Goal: Task Accomplishment & Management: Use online tool/utility

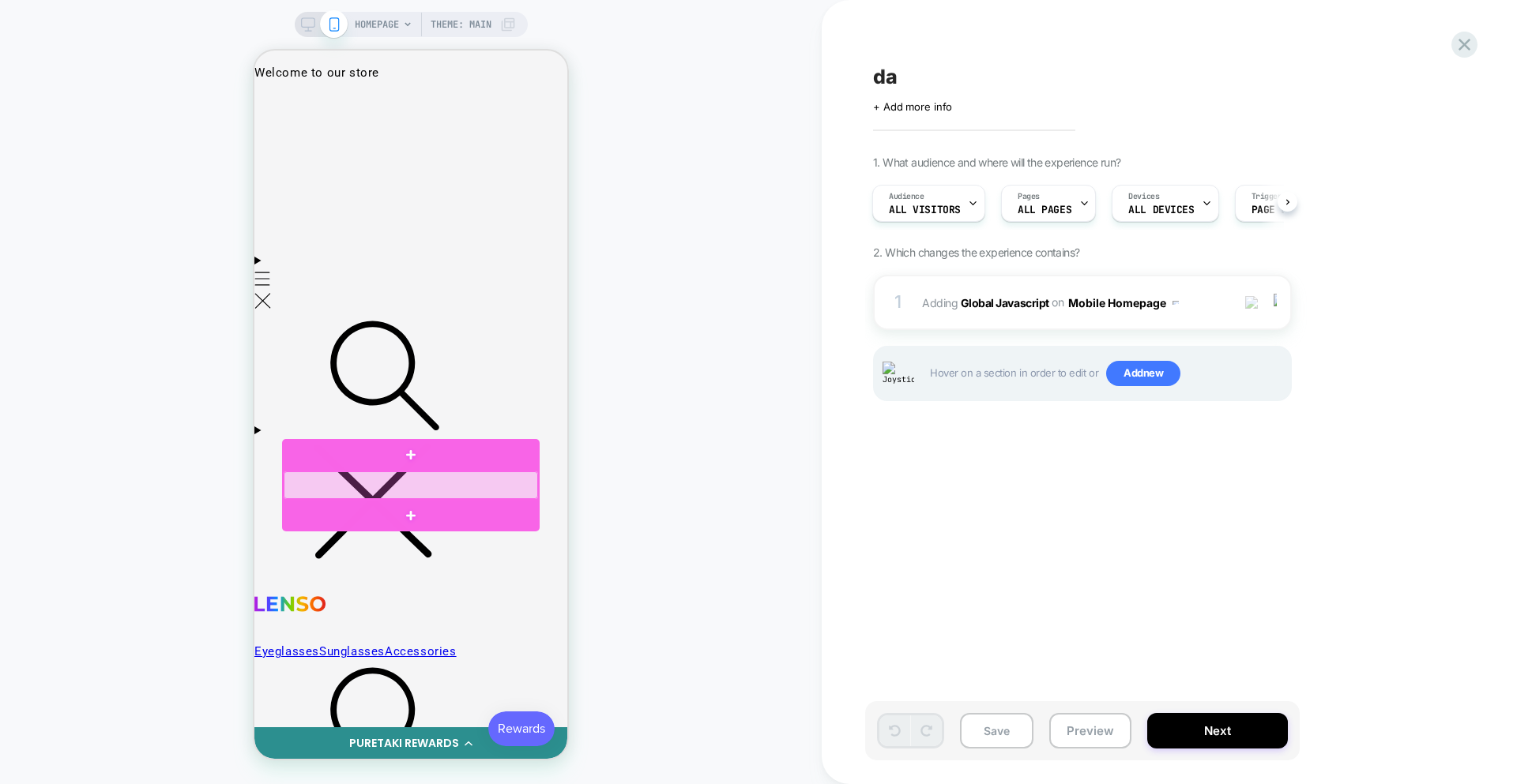
click at [417, 484] on div at bounding box center [410, 485] width 254 height 28
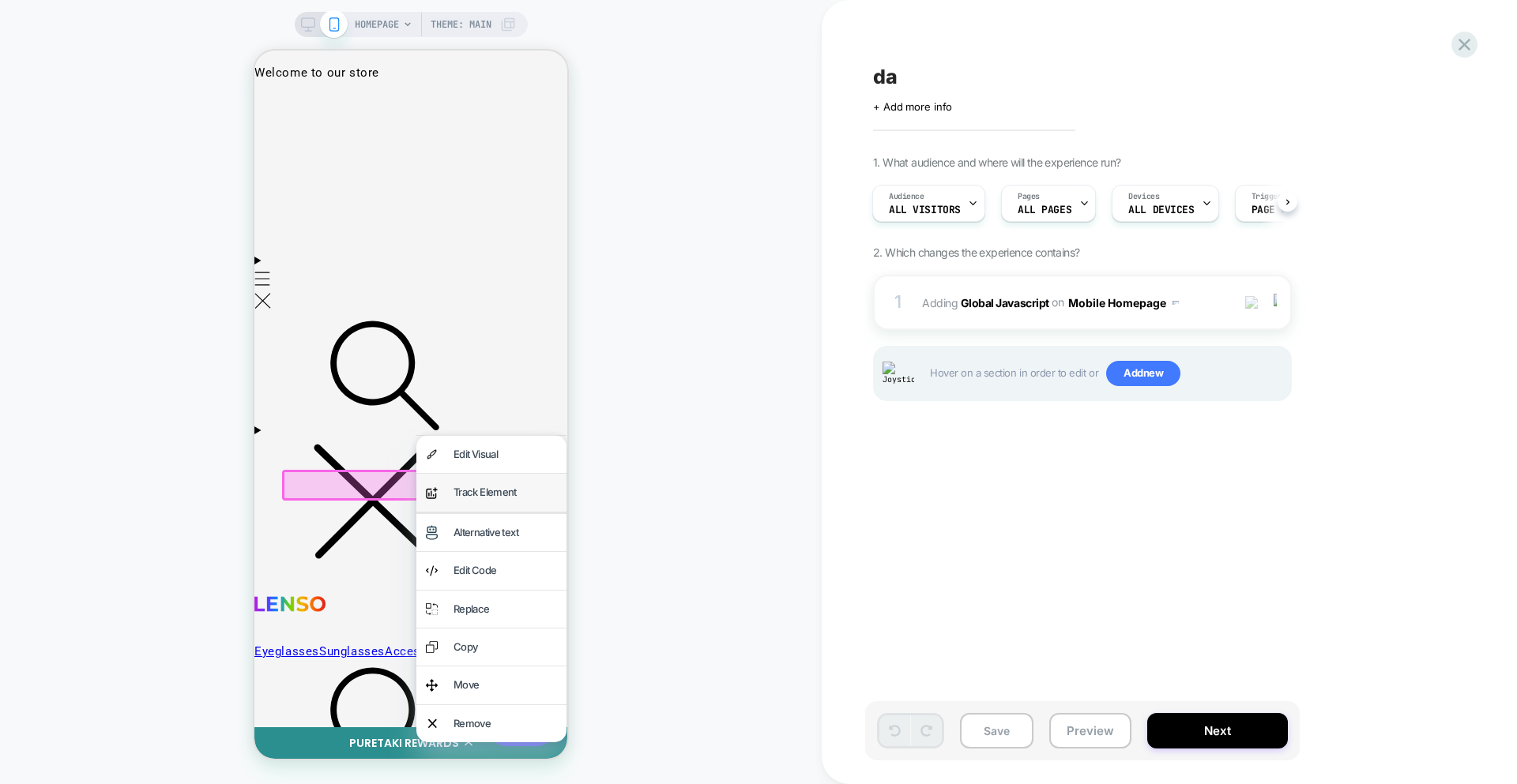
click at [475, 498] on div "Track Element" at bounding box center [504, 492] width 103 height 18
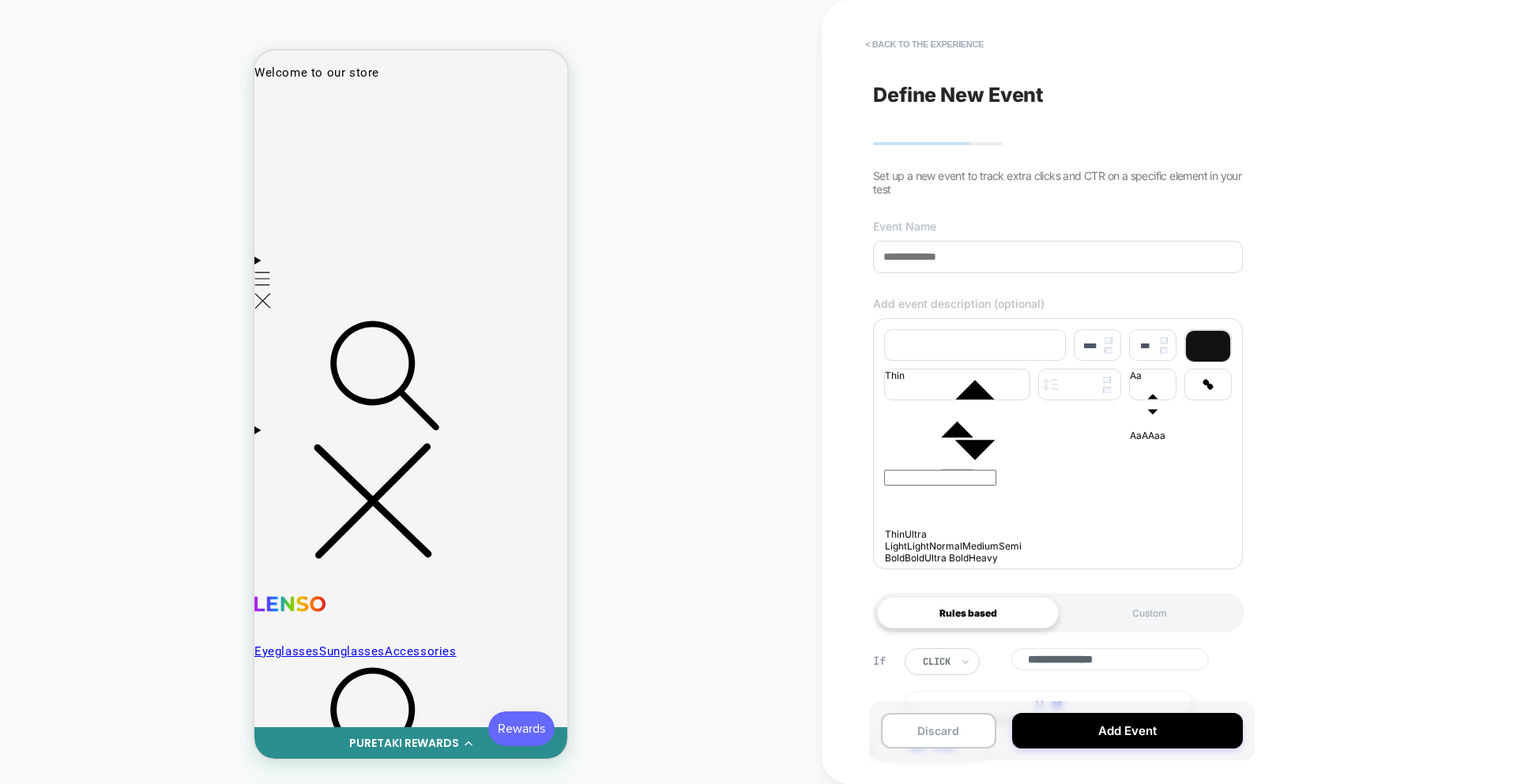
click at [940, 265] on input at bounding box center [1057, 257] width 370 height 32
type input "**"
click at [928, 472] on input "text" at bounding box center [940, 477] width 112 height 15
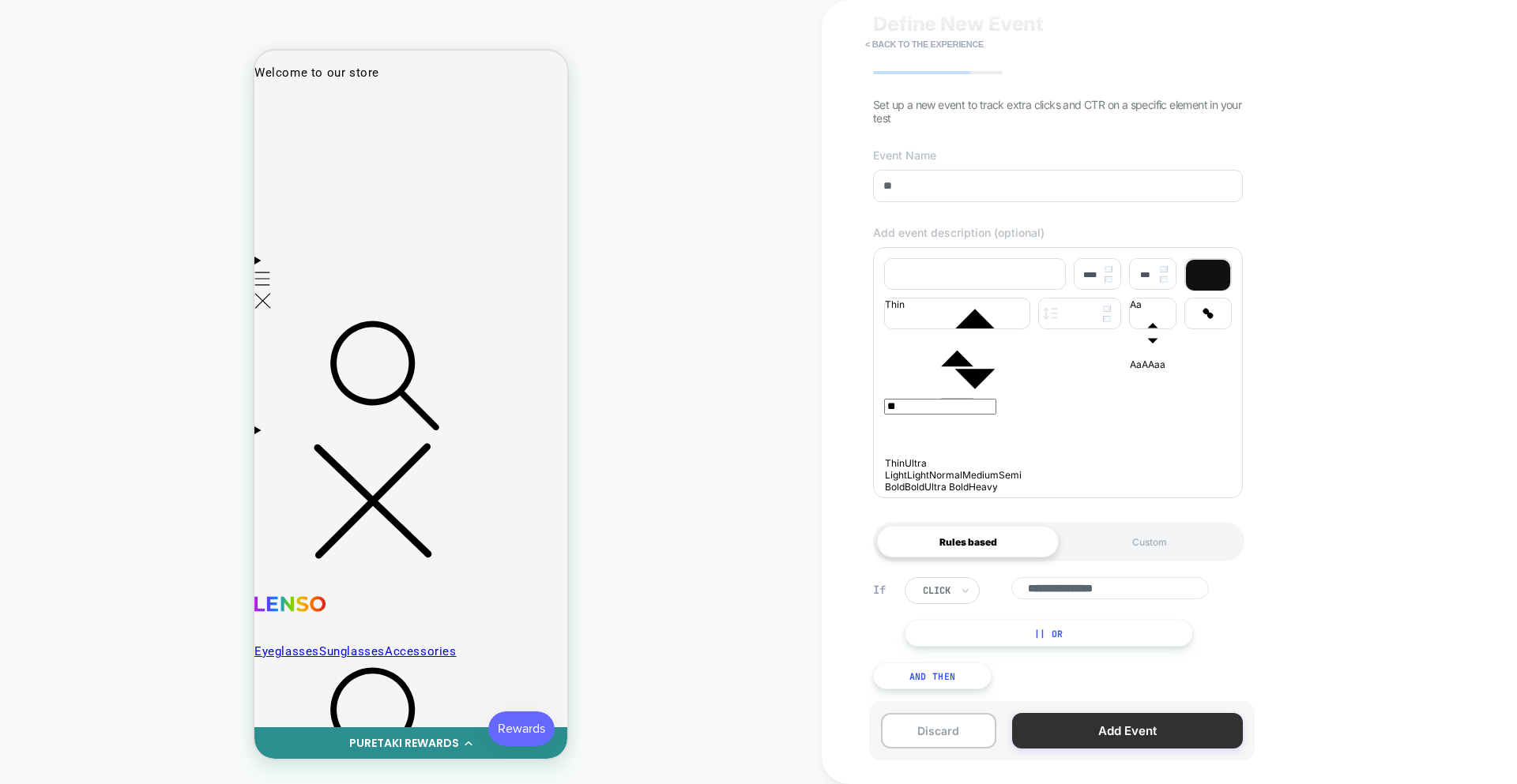
type input "**"
click at [1092, 730] on button "Add Event" at bounding box center [1127, 730] width 231 height 36
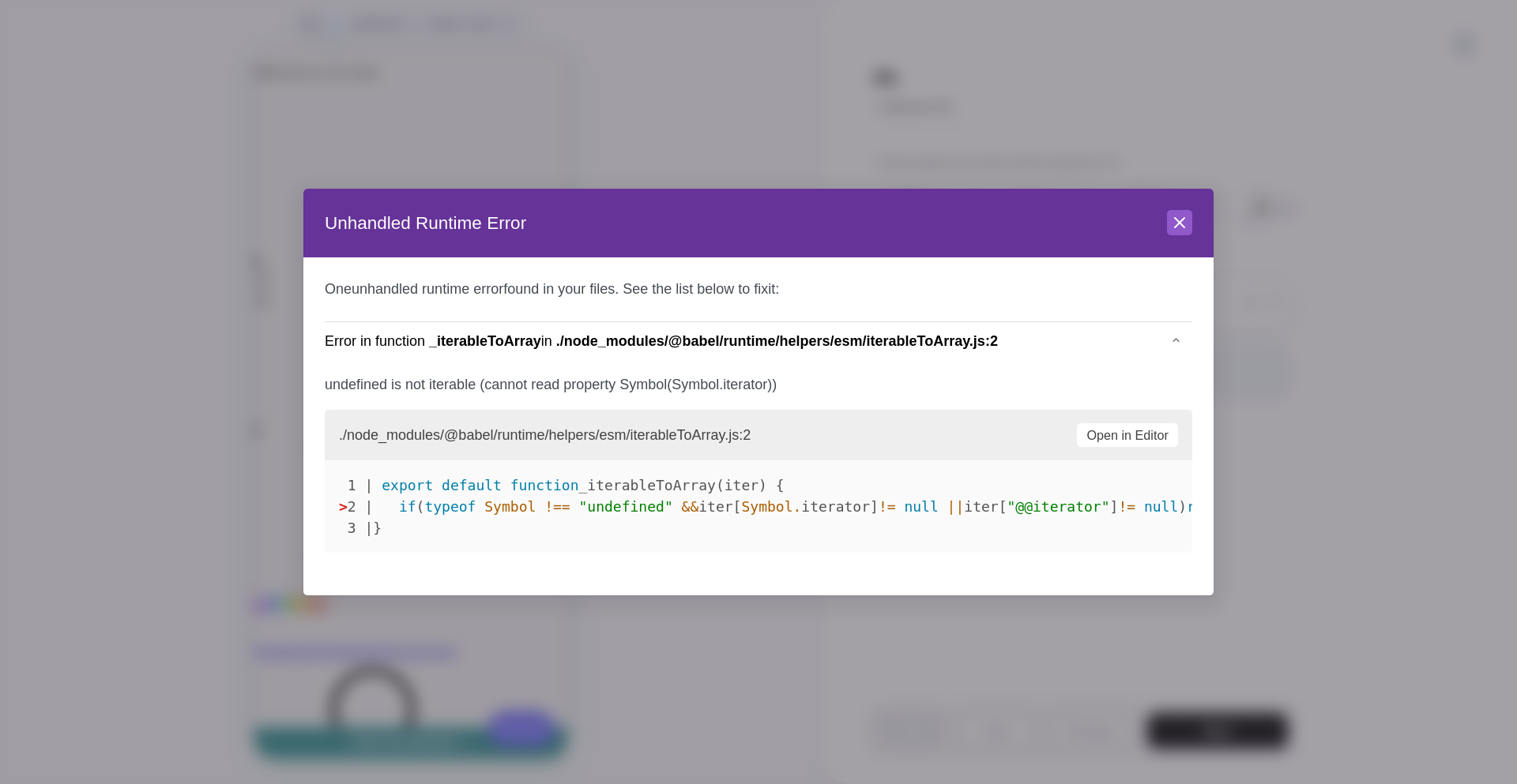
scroll to position [0, 1]
click at [1181, 226] on icon at bounding box center [1179, 222] width 19 height 19
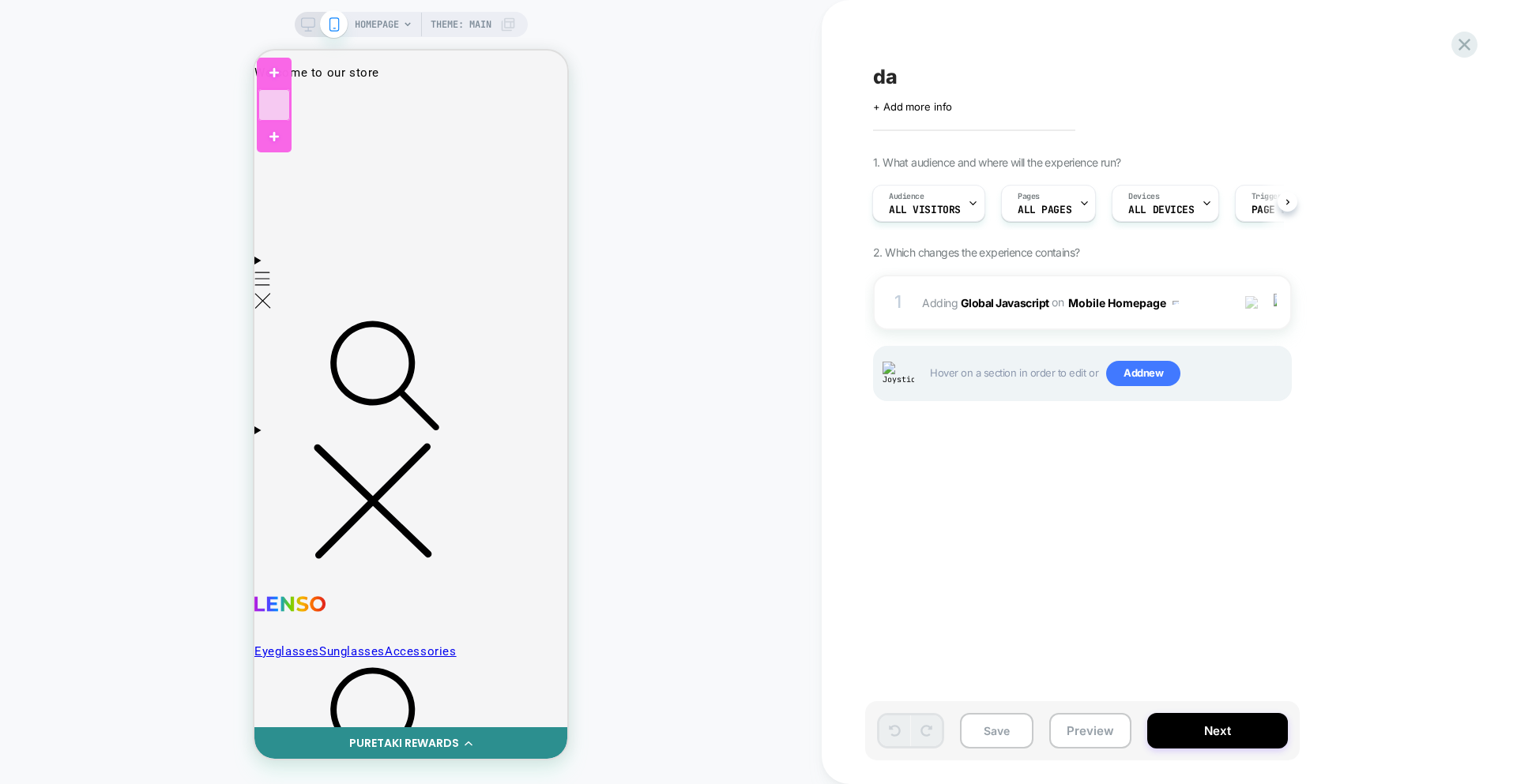
click at [281, 117] on div at bounding box center [274, 105] width 32 height 32
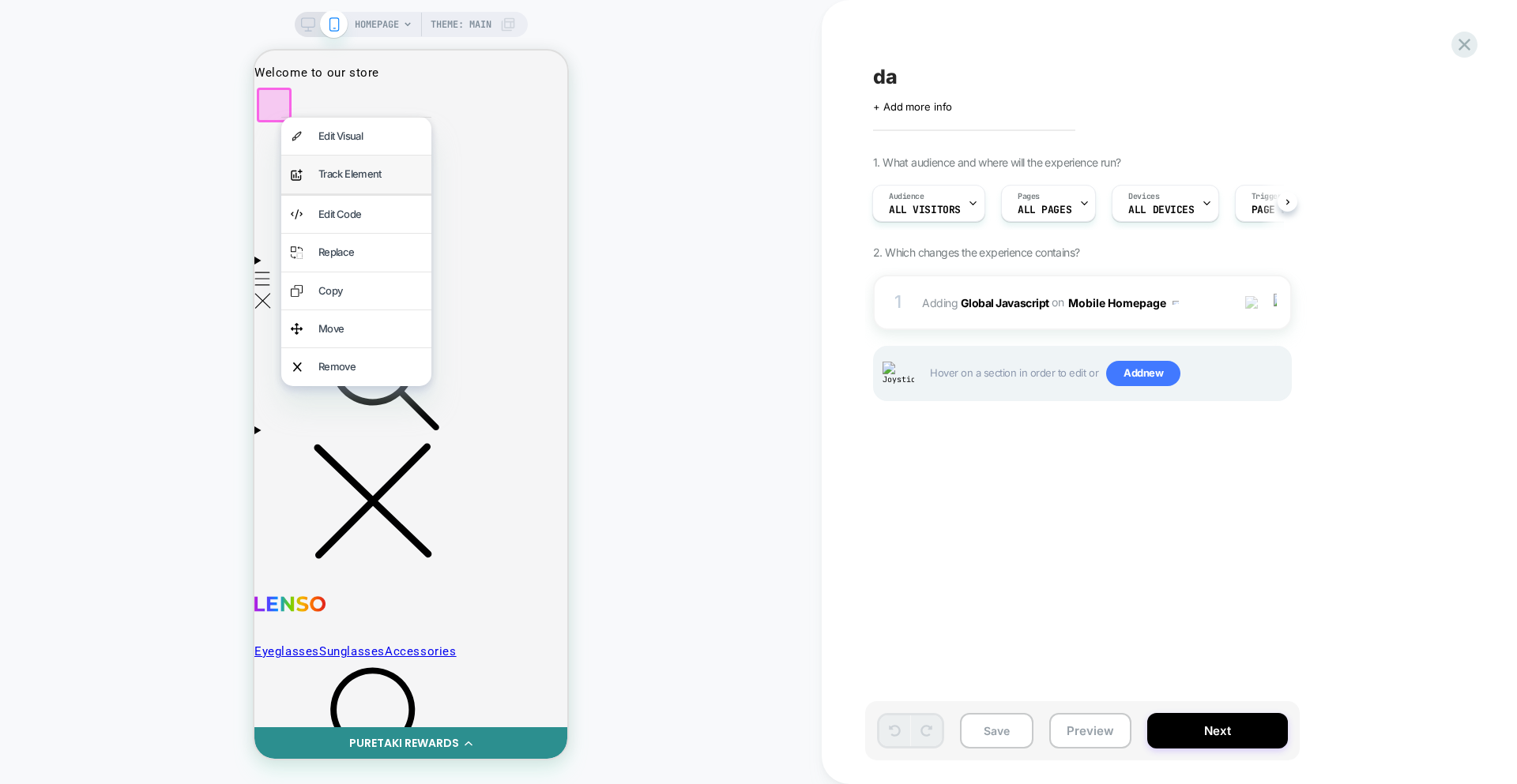
click at [333, 180] on div "Track Element" at bounding box center [370, 174] width 103 height 18
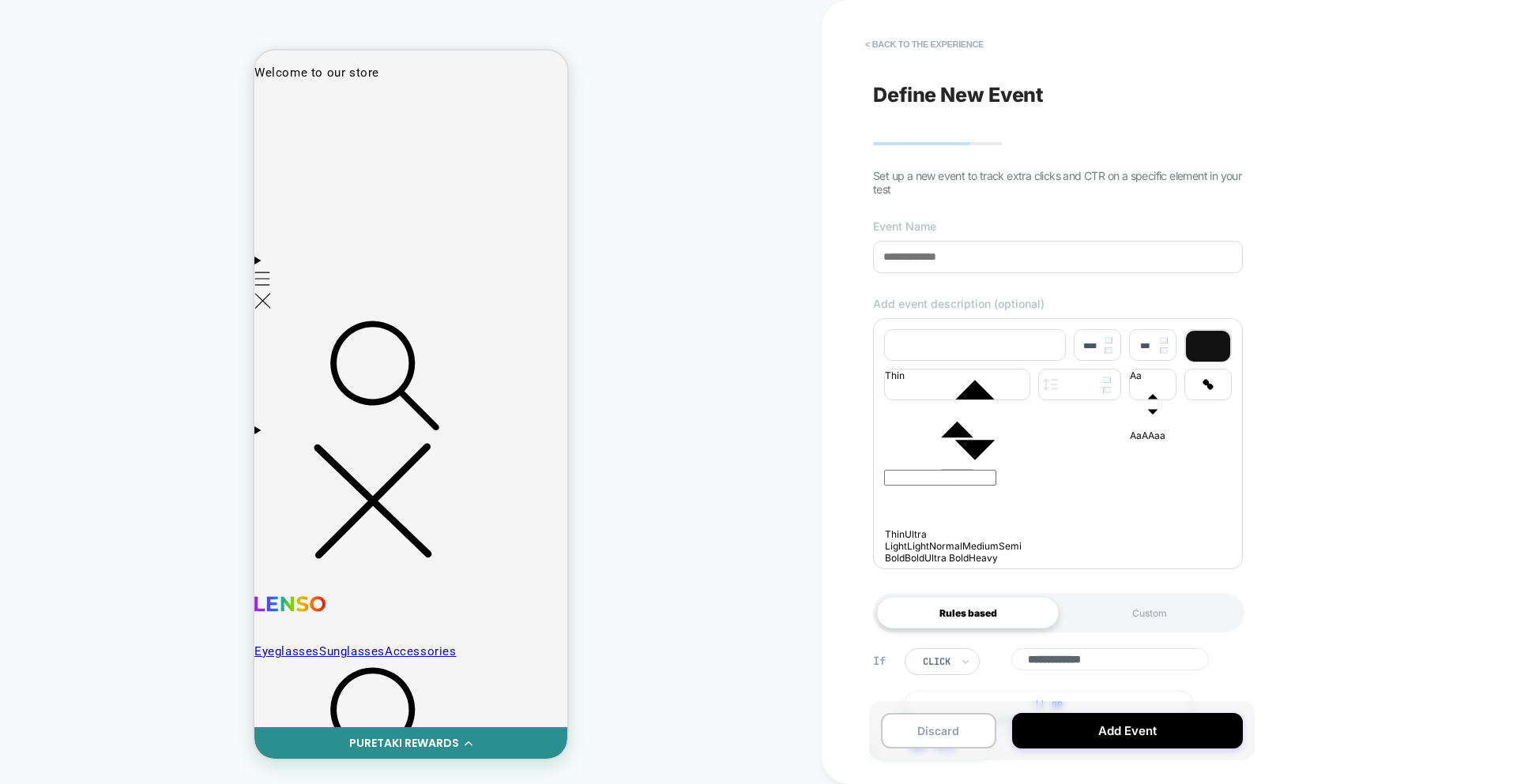
click at [972, 248] on input at bounding box center [1057, 257] width 370 height 32
type input "**"
drag, startPoint x: 991, startPoint y: 470, endPoint x: 1001, endPoint y: 464, distance: 11.7
click at [992, 446] on div at bounding box center [1058, 441] width 348 height 9
type input "****"
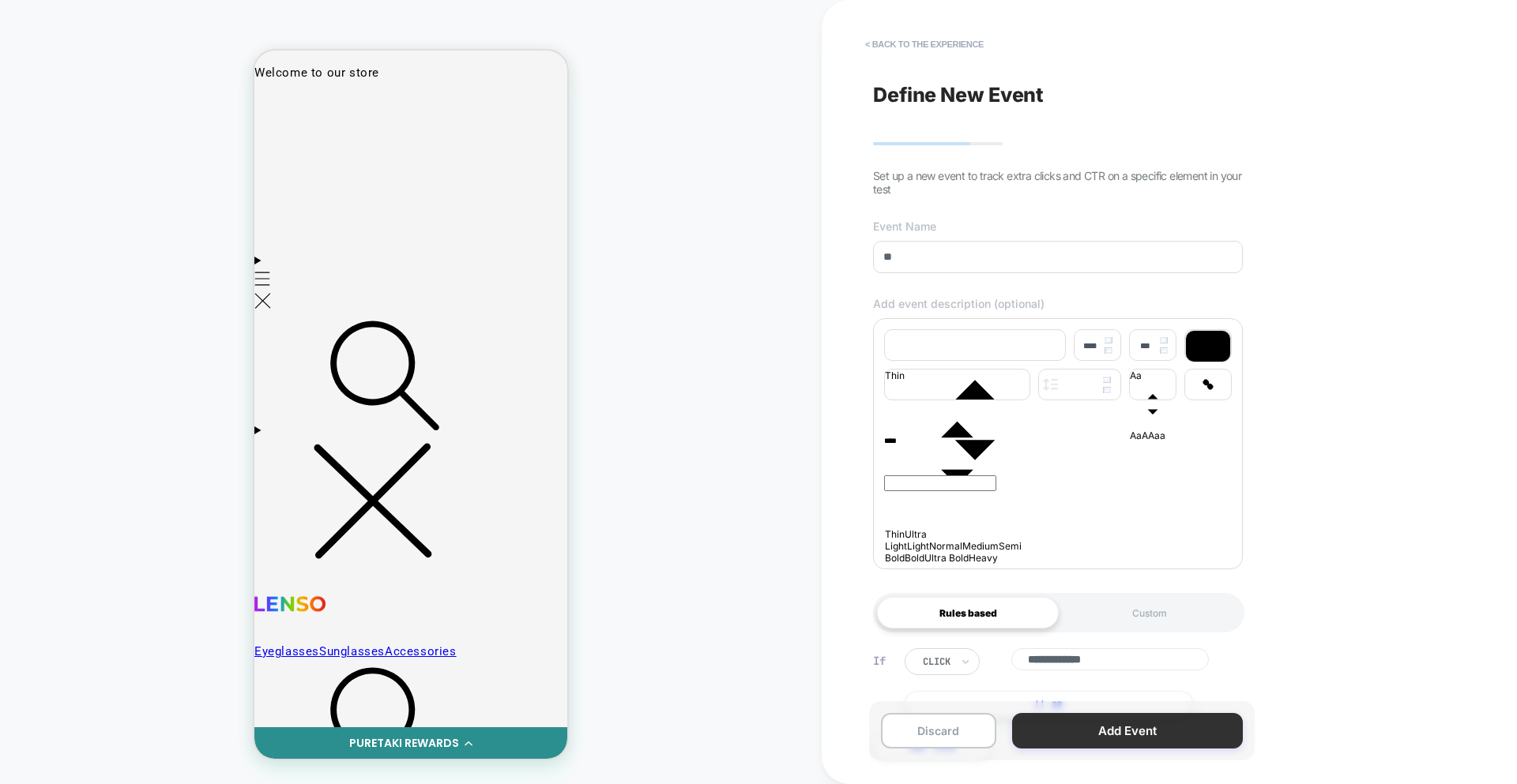
click at [1103, 726] on button "Add Event" at bounding box center [1127, 730] width 231 height 36
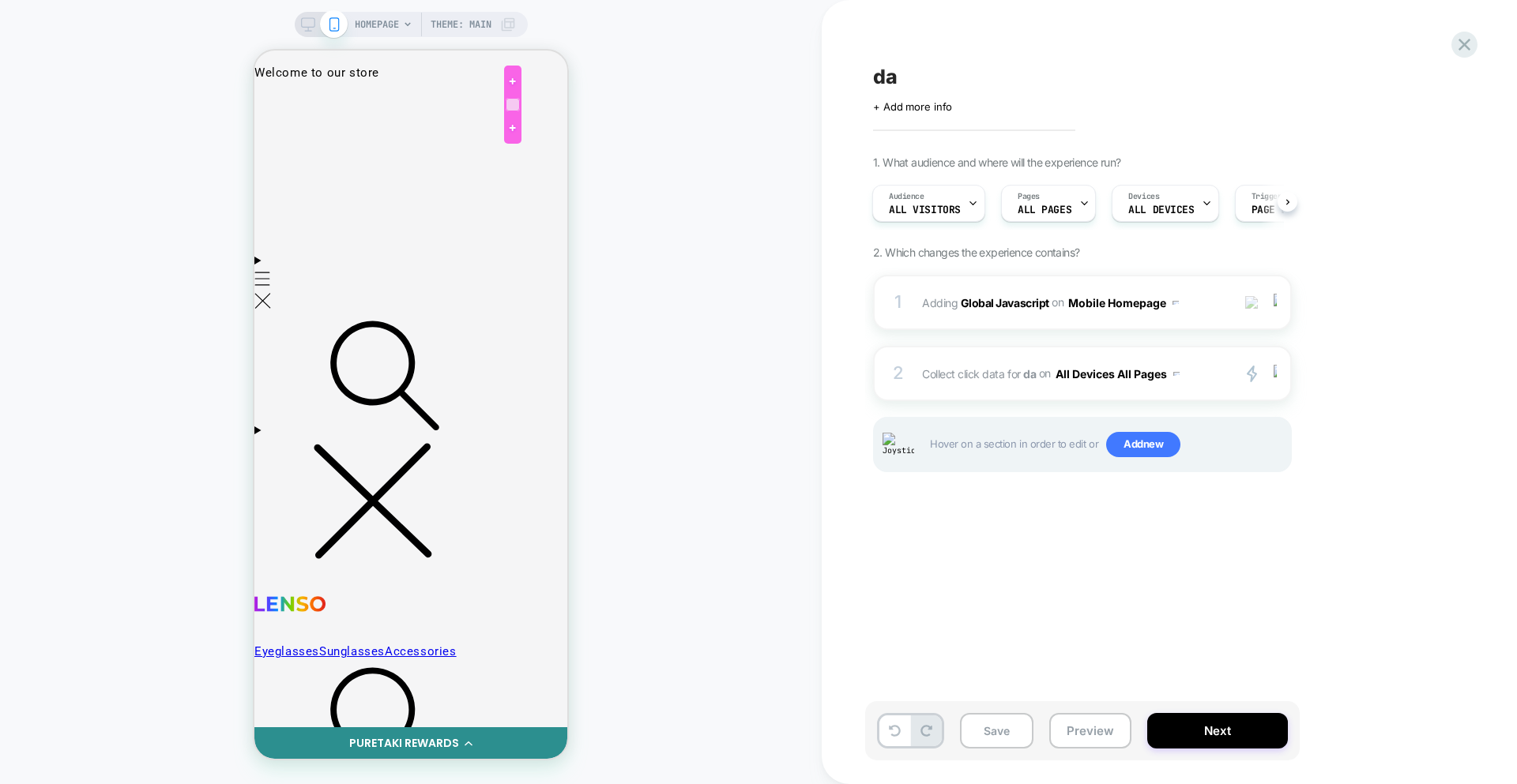
click at [516, 106] on div at bounding box center [512, 105] width 14 height 14
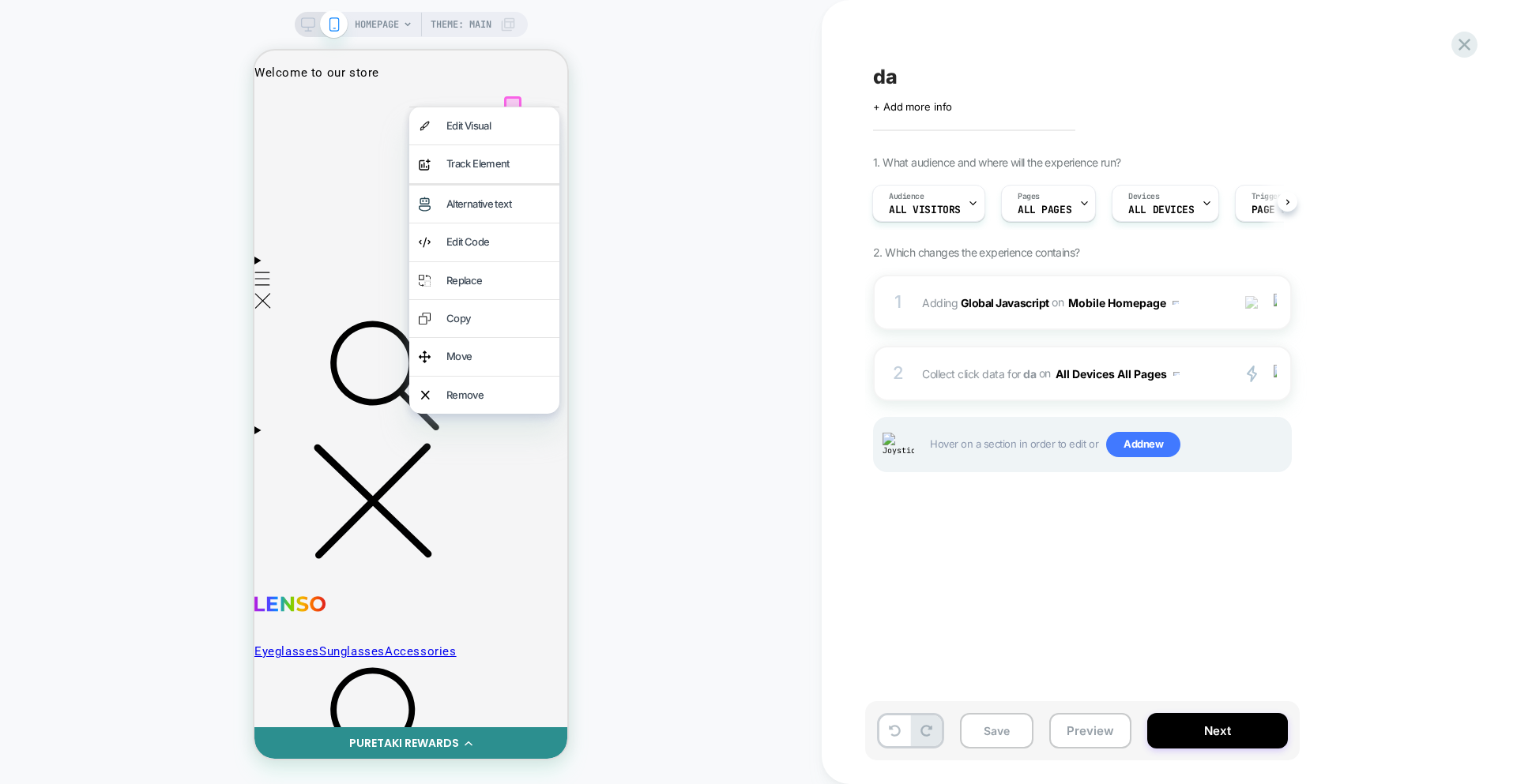
click at [509, 160] on div "Track Element" at bounding box center [498, 164] width 103 height 18
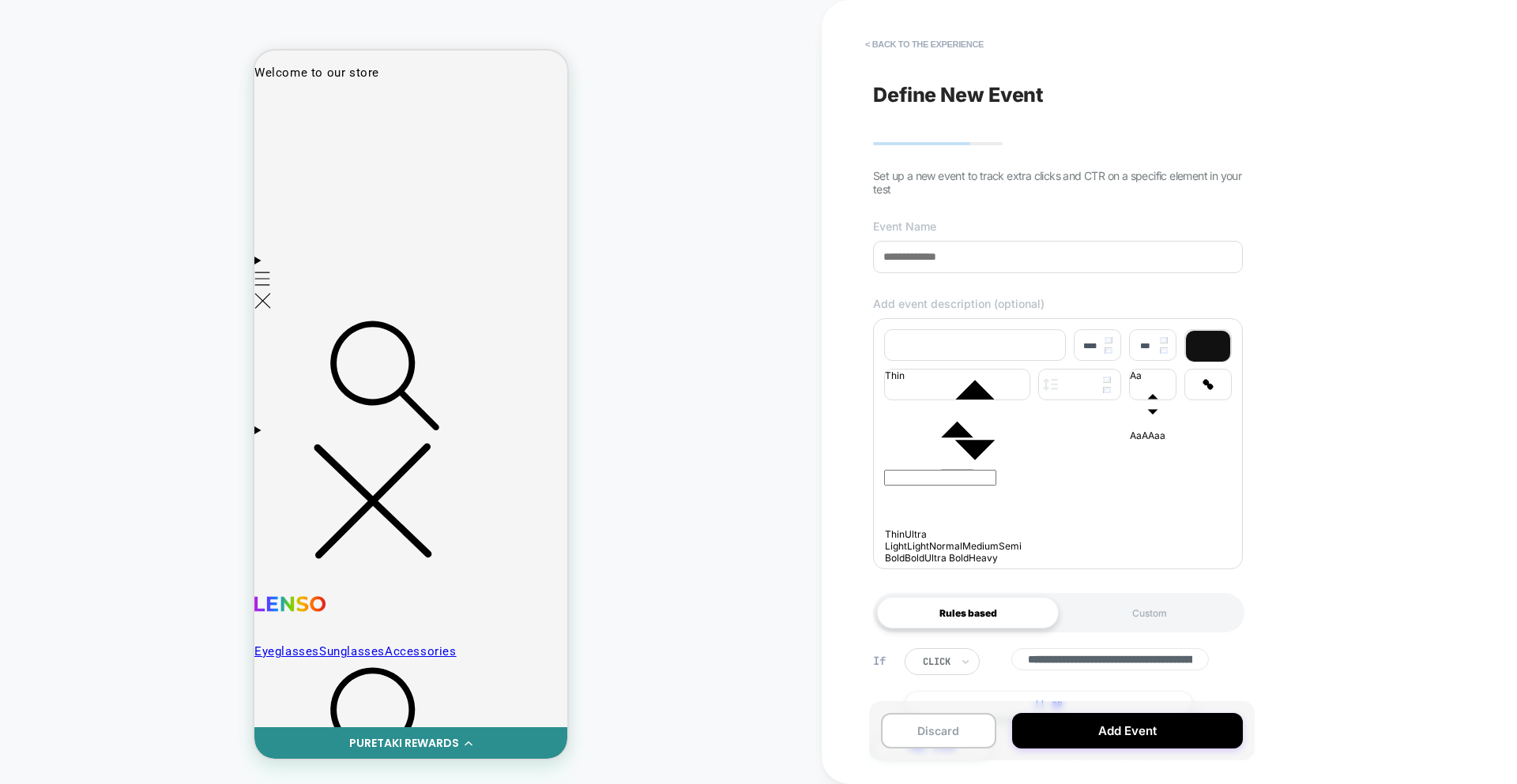
click at [960, 257] on input at bounding box center [1057, 257] width 370 height 32
type input "***"
click at [971, 506] on div at bounding box center [1058, 492] width 348 height 127
click at [898, 446] on div at bounding box center [1058, 441] width 348 height 9
type input "****"
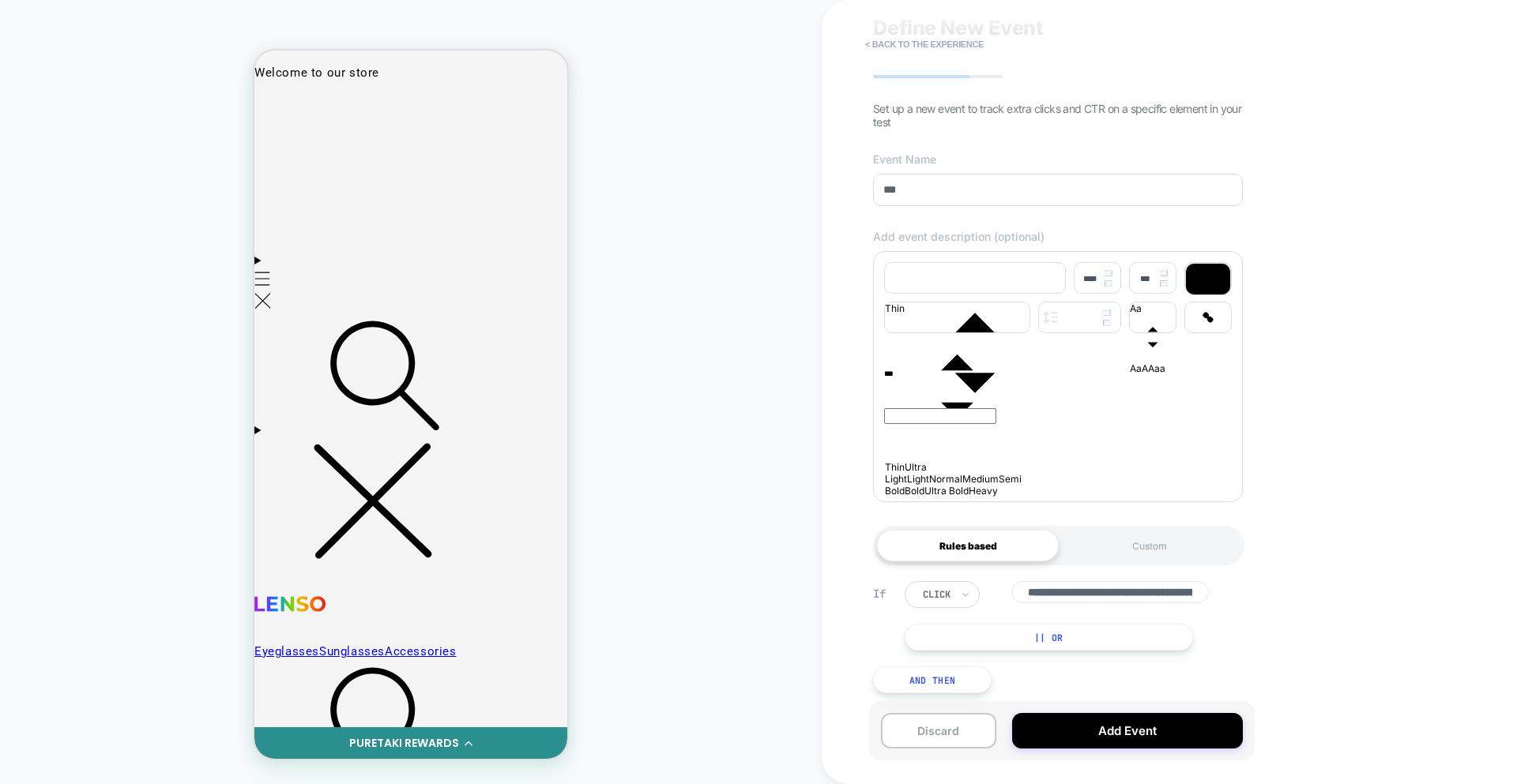
scroll to position [79, 0]
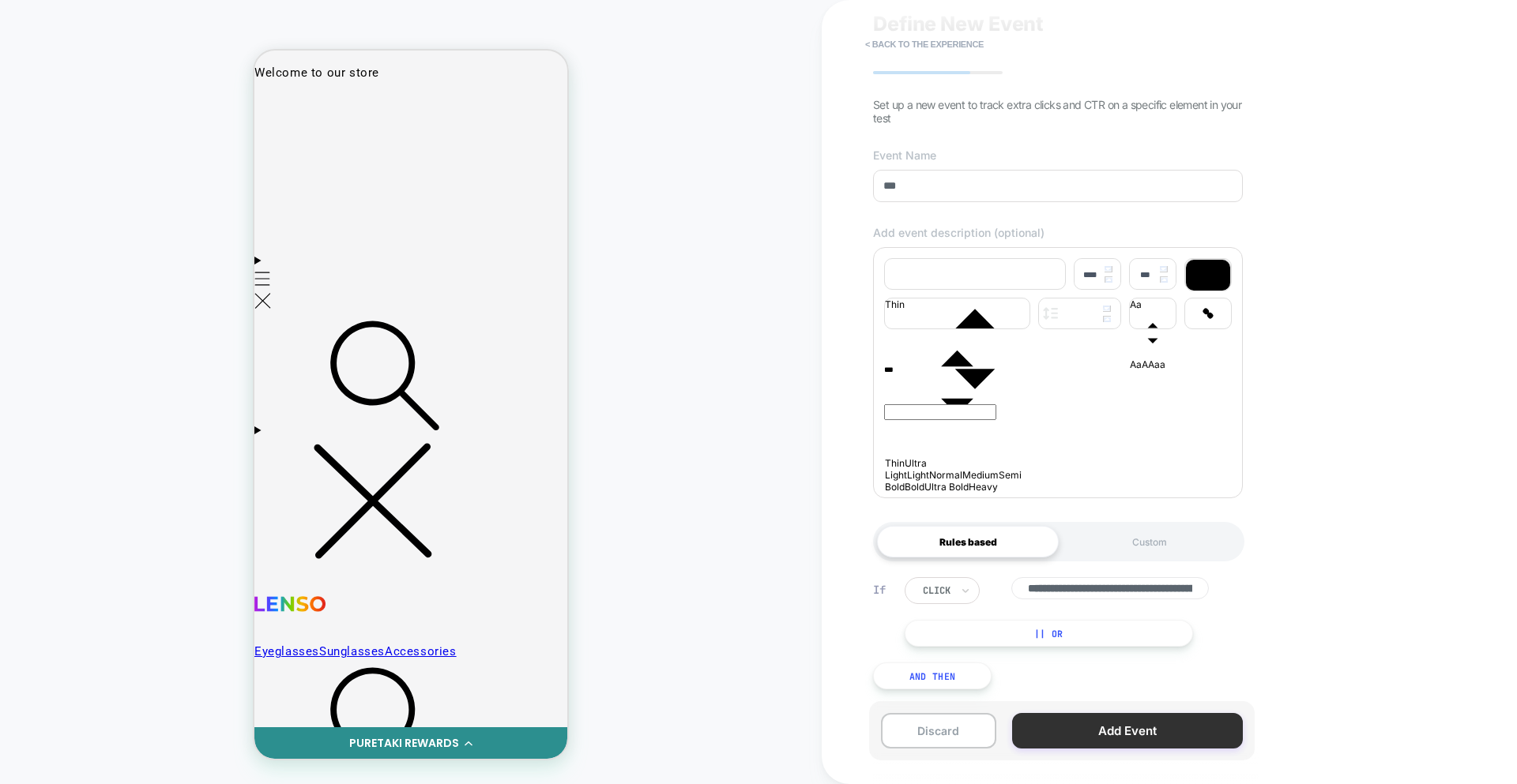
click at [1089, 721] on button "Add Event" at bounding box center [1127, 730] width 231 height 36
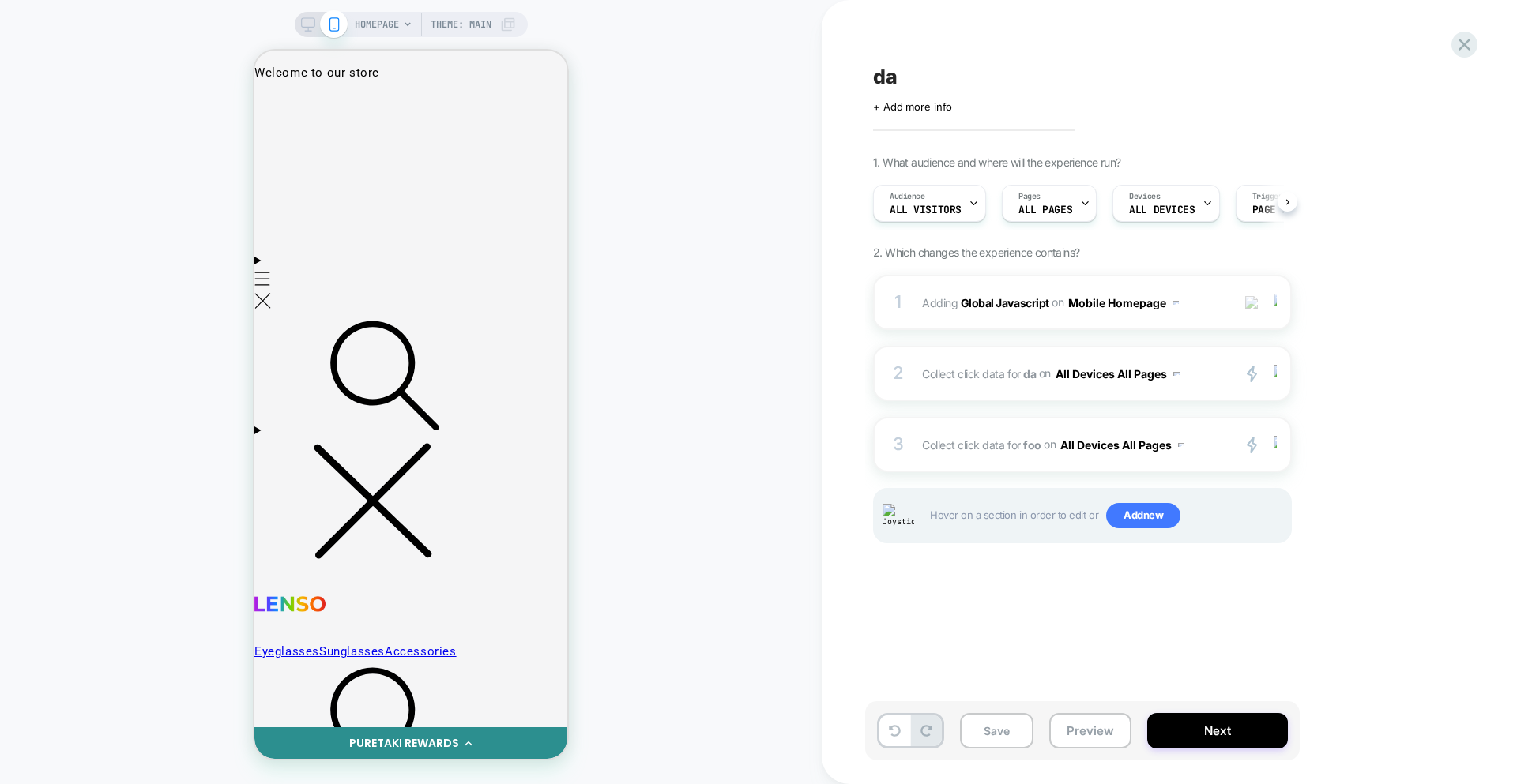
scroll to position [0, 1]
click at [1006, 454] on span "Collect click data for foo on All Devices All Pages" at bounding box center [1072, 445] width 301 height 23
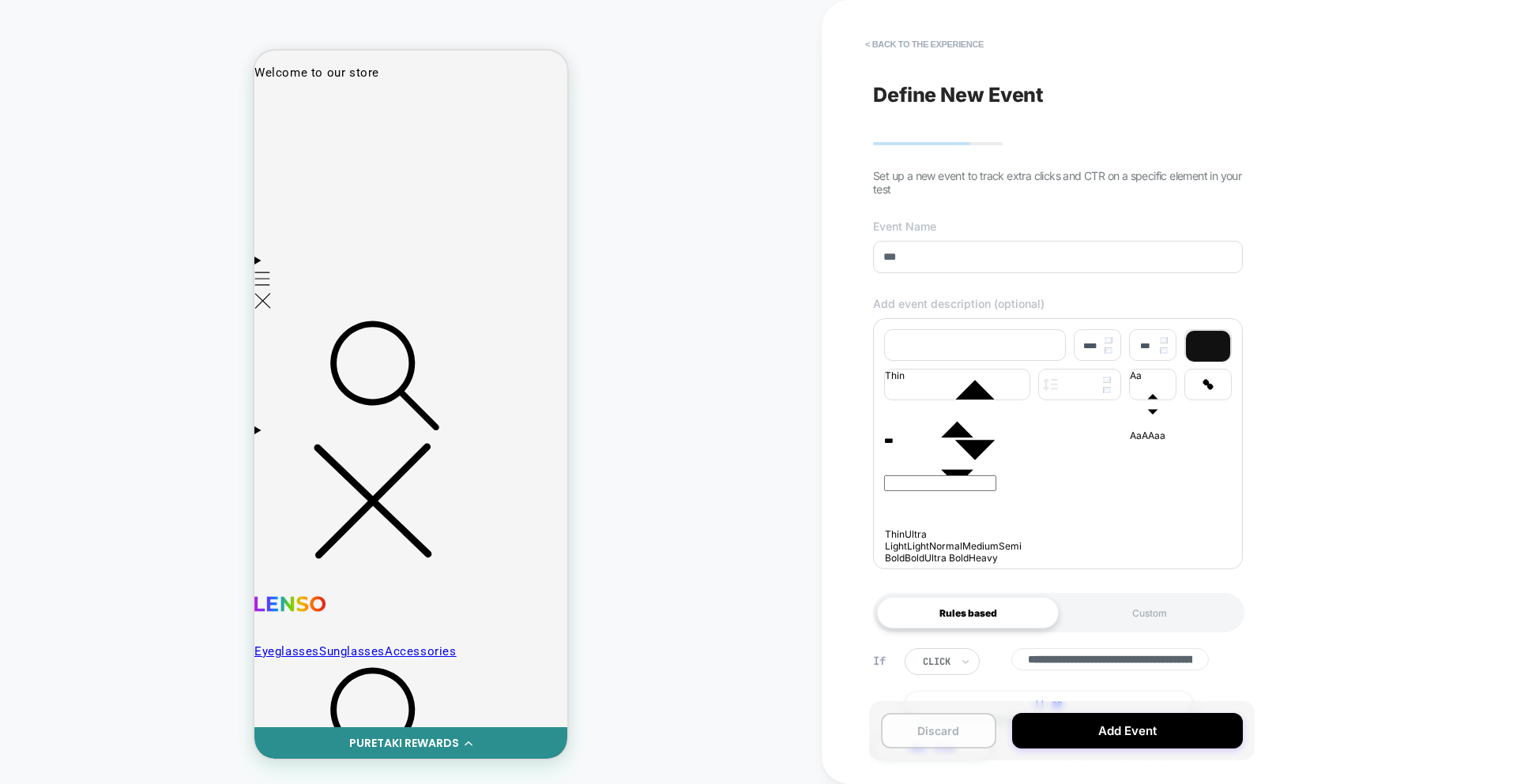
click at [957, 730] on button "Discard" at bounding box center [939, 730] width 115 height 36
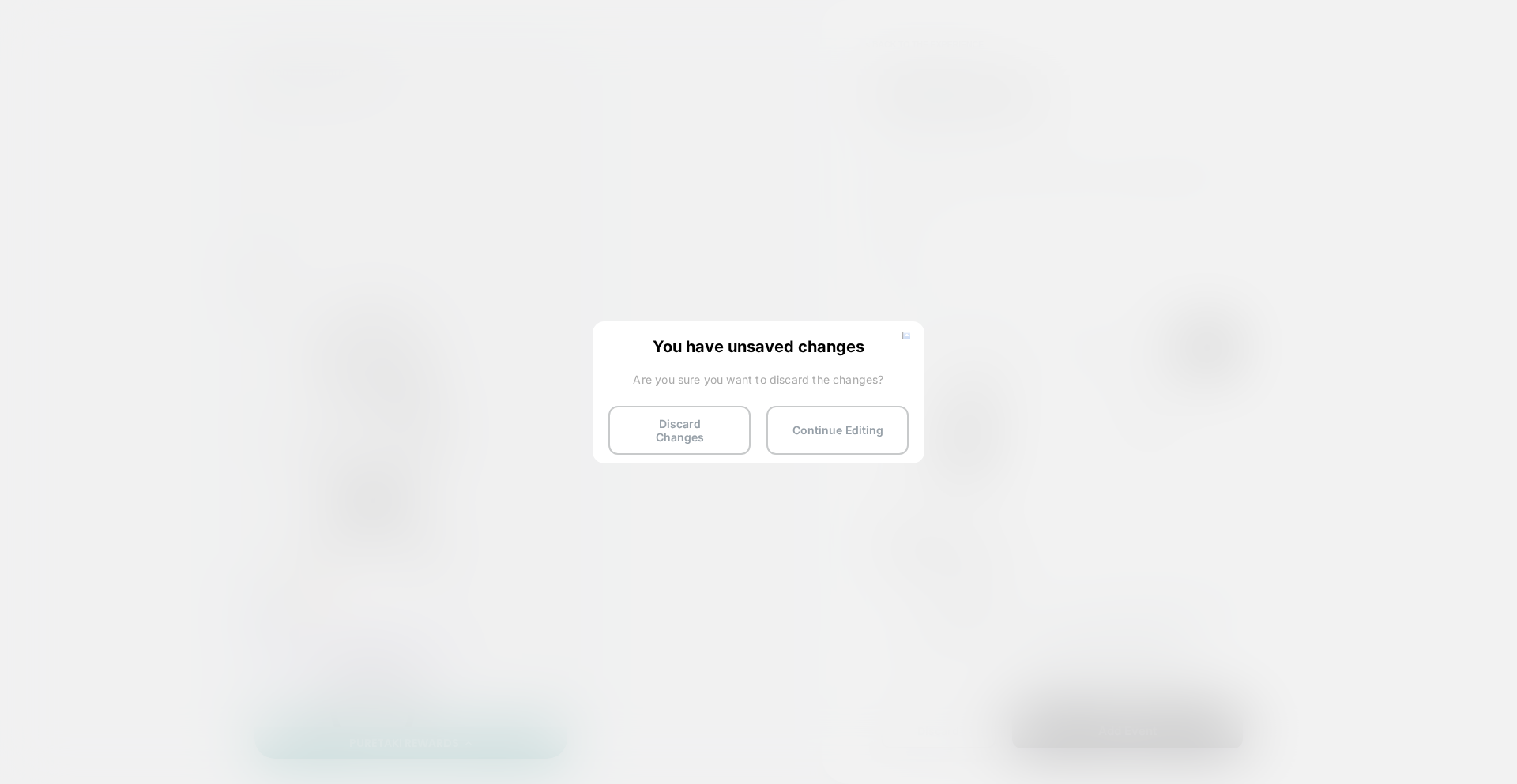
click at [904, 333] on img at bounding box center [906, 336] width 8 height 8
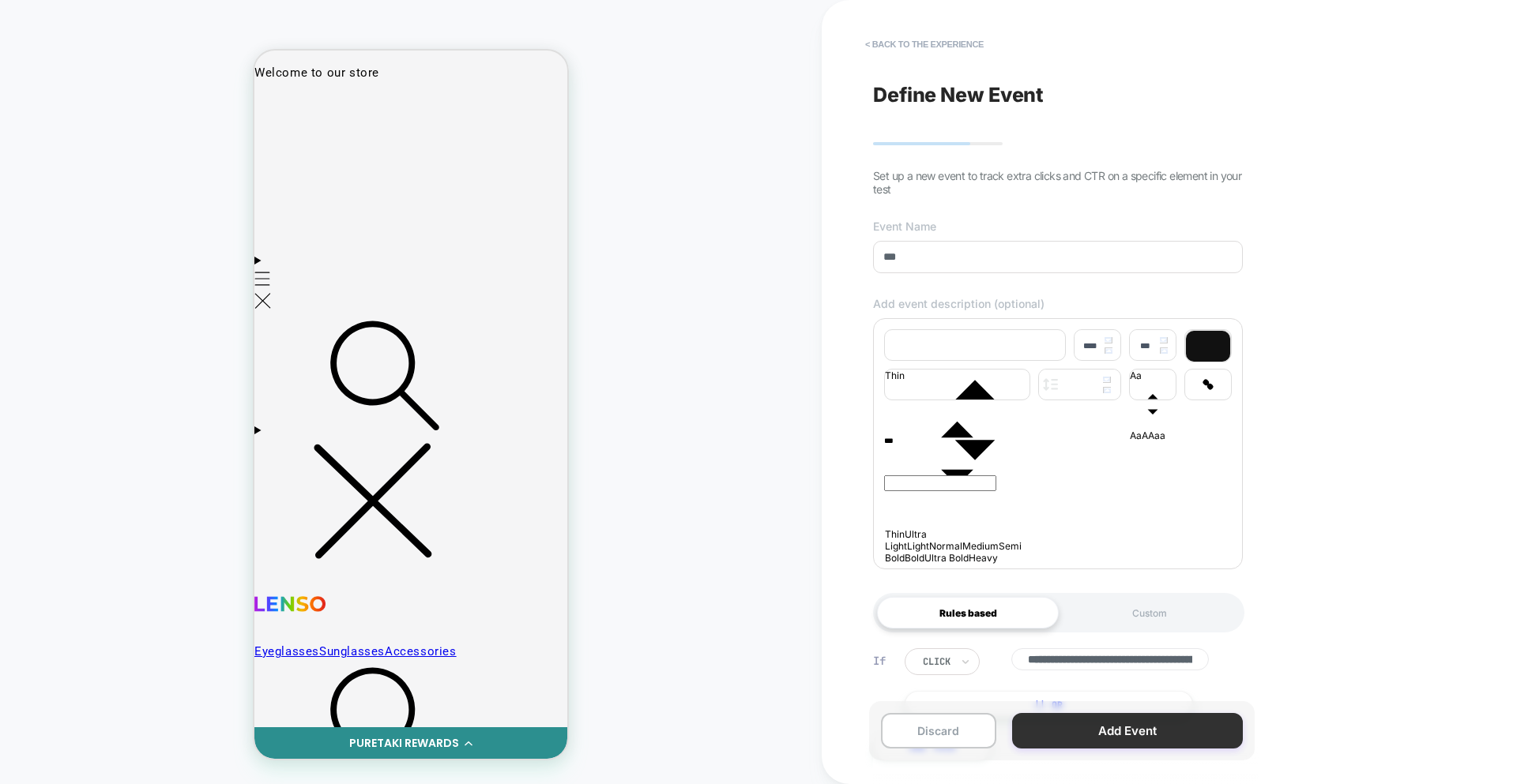
click at [1079, 743] on button "Add Event" at bounding box center [1127, 730] width 231 height 36
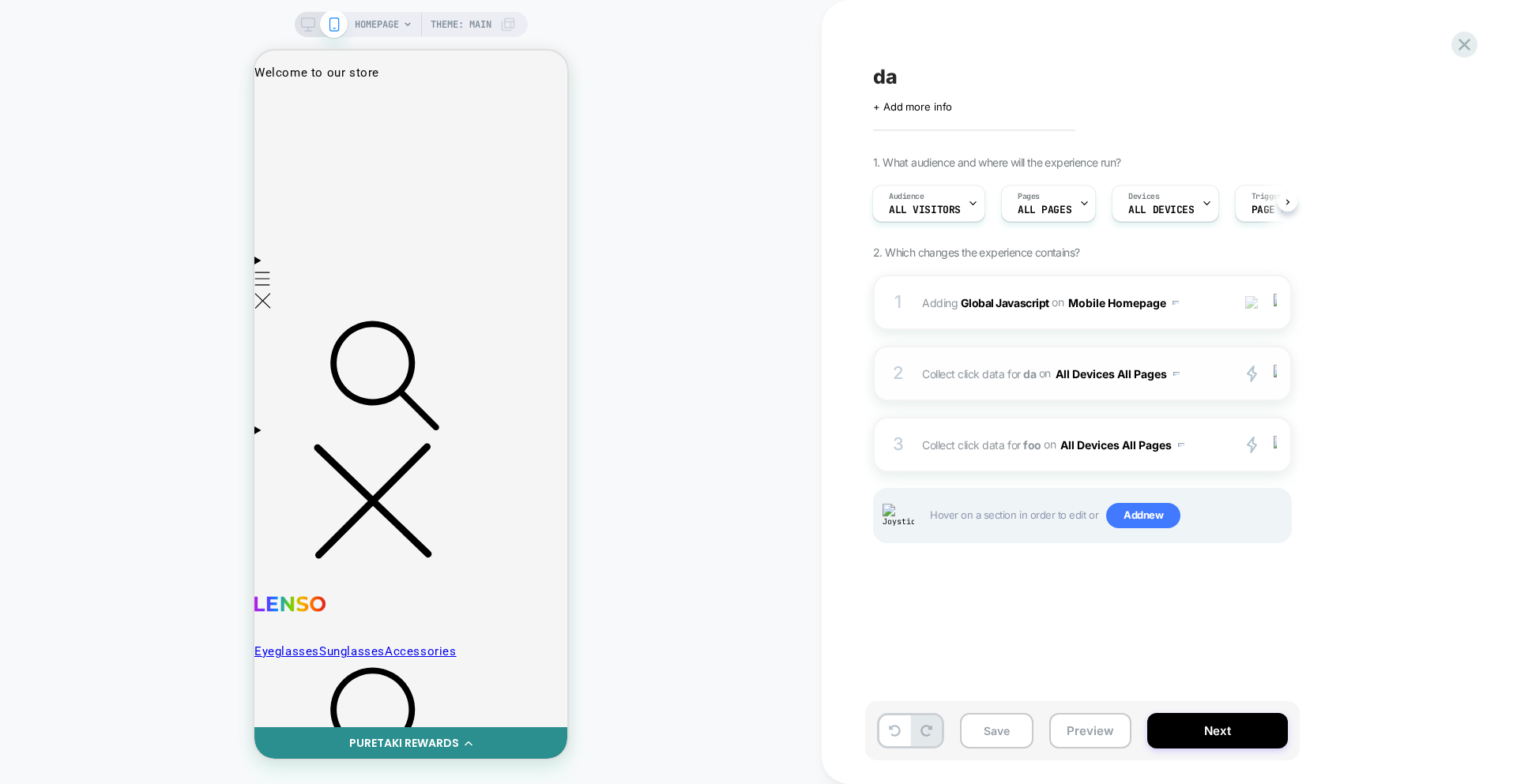
click at [1094, 397] on div "2 Collect click data for da on All Devices All Pages primary 2 Delete" at bounding box center [1083, 373] width 419 height 55
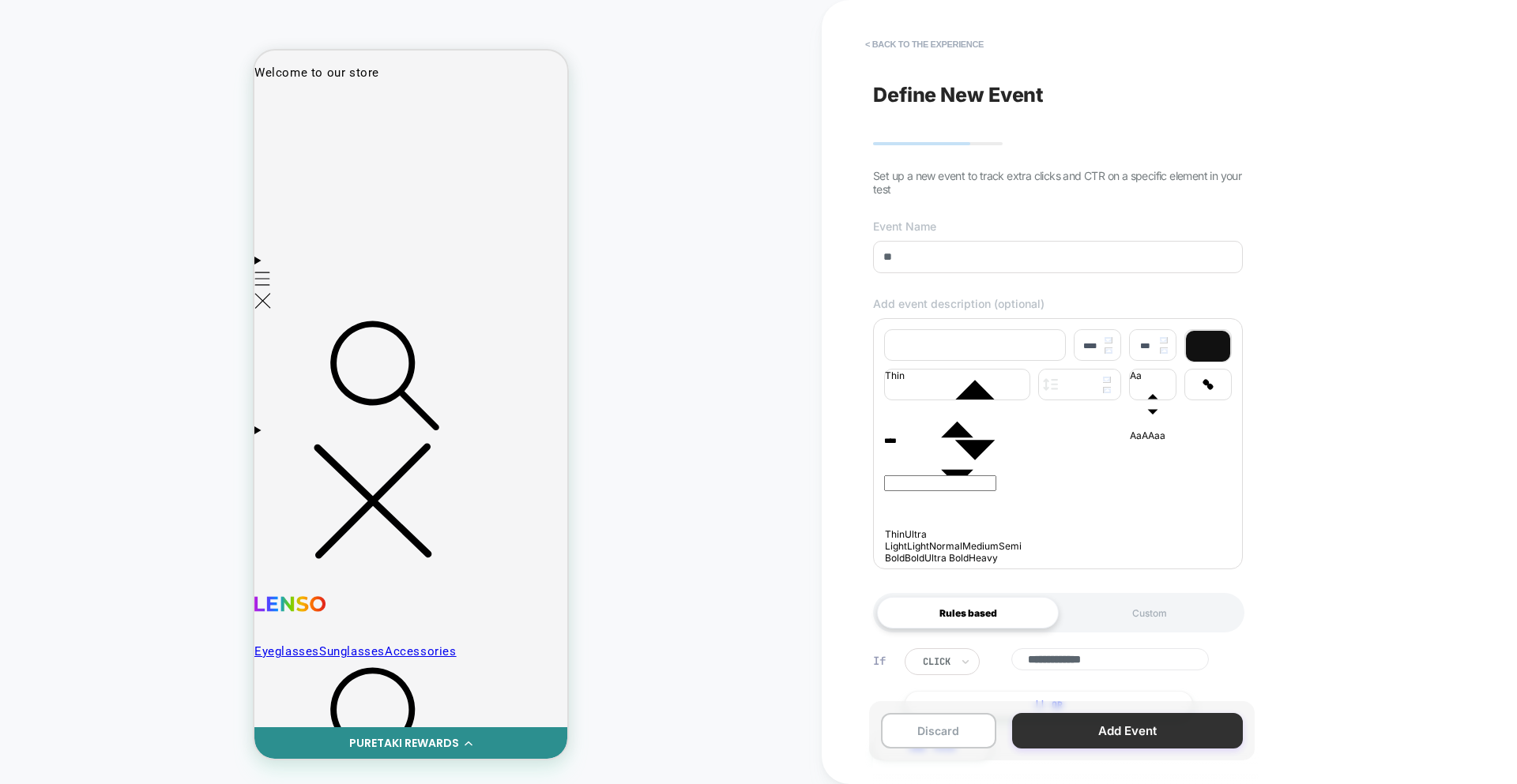
click at [1126, 743] on button "Add Event" at bounding box center [1127, 730] width 231 height 36
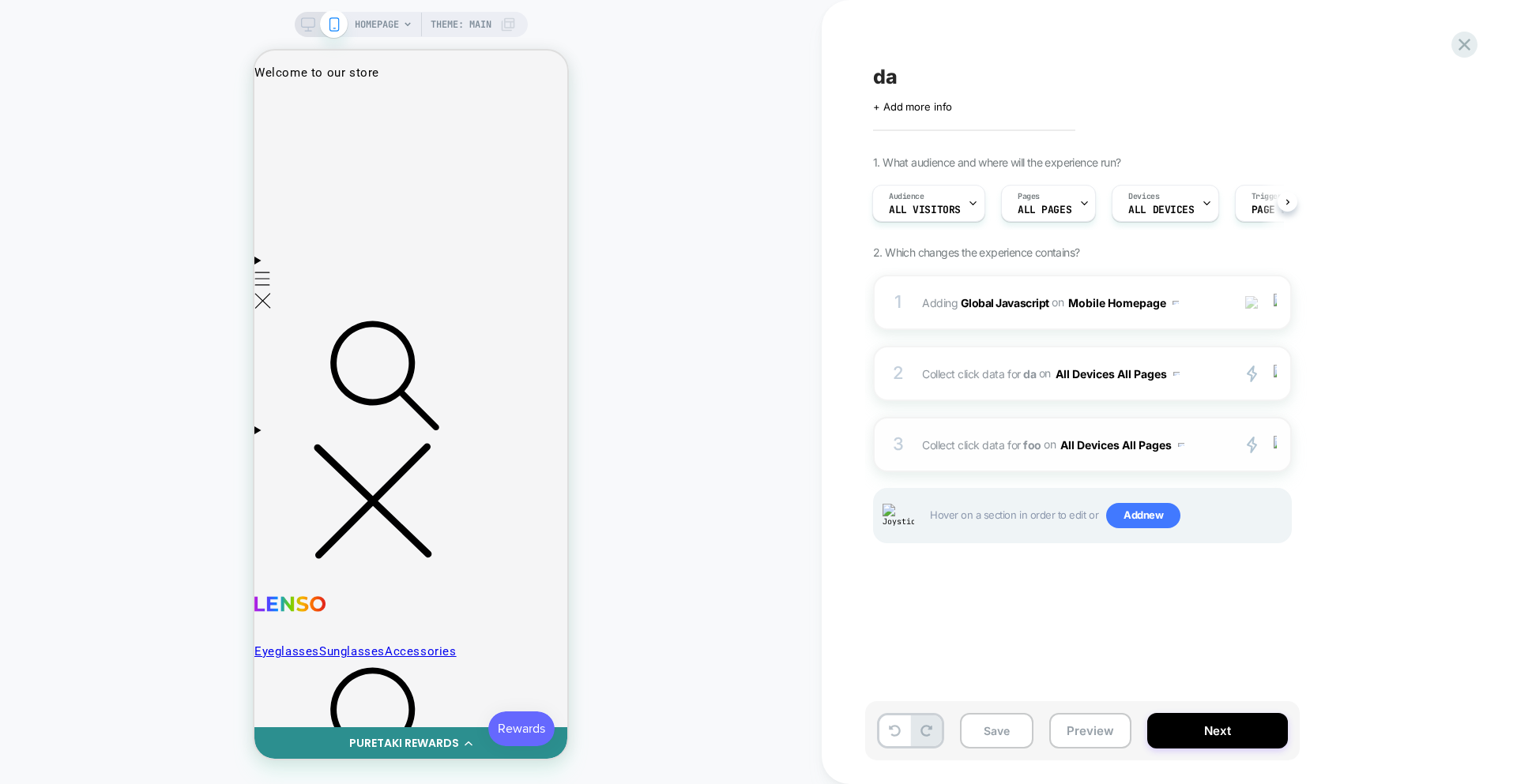
scroll to position [0, 0]
click at [1281, 450] on div at bounding box center [1277, 445] width 26 height 18
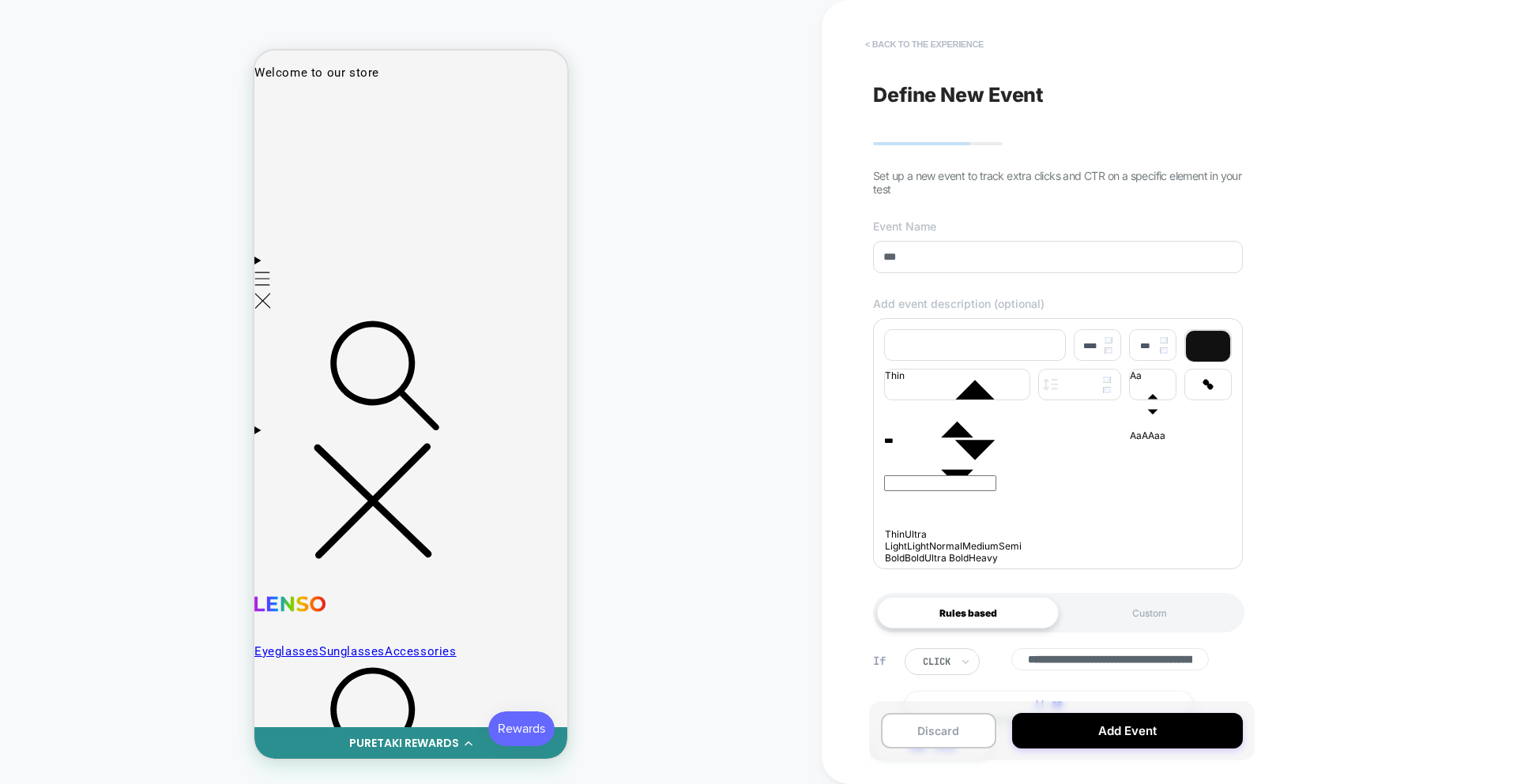
click at [919, 41] on button "< back to the experience" at bounding box center [923, 44] width 134 height 25
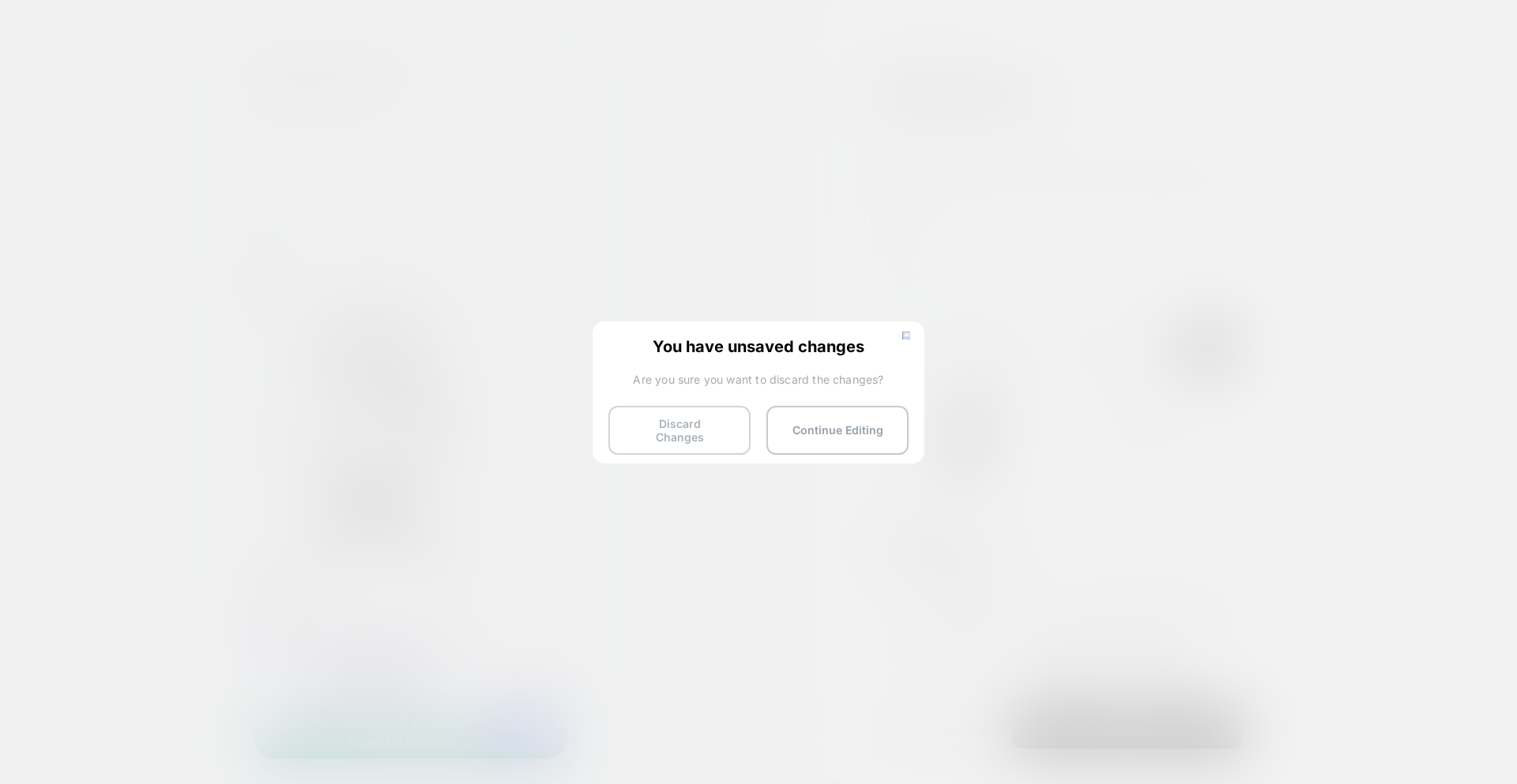
click at [643, 429] on button "Discard Changes" at bounding box center [679, 430] width 142 height 49
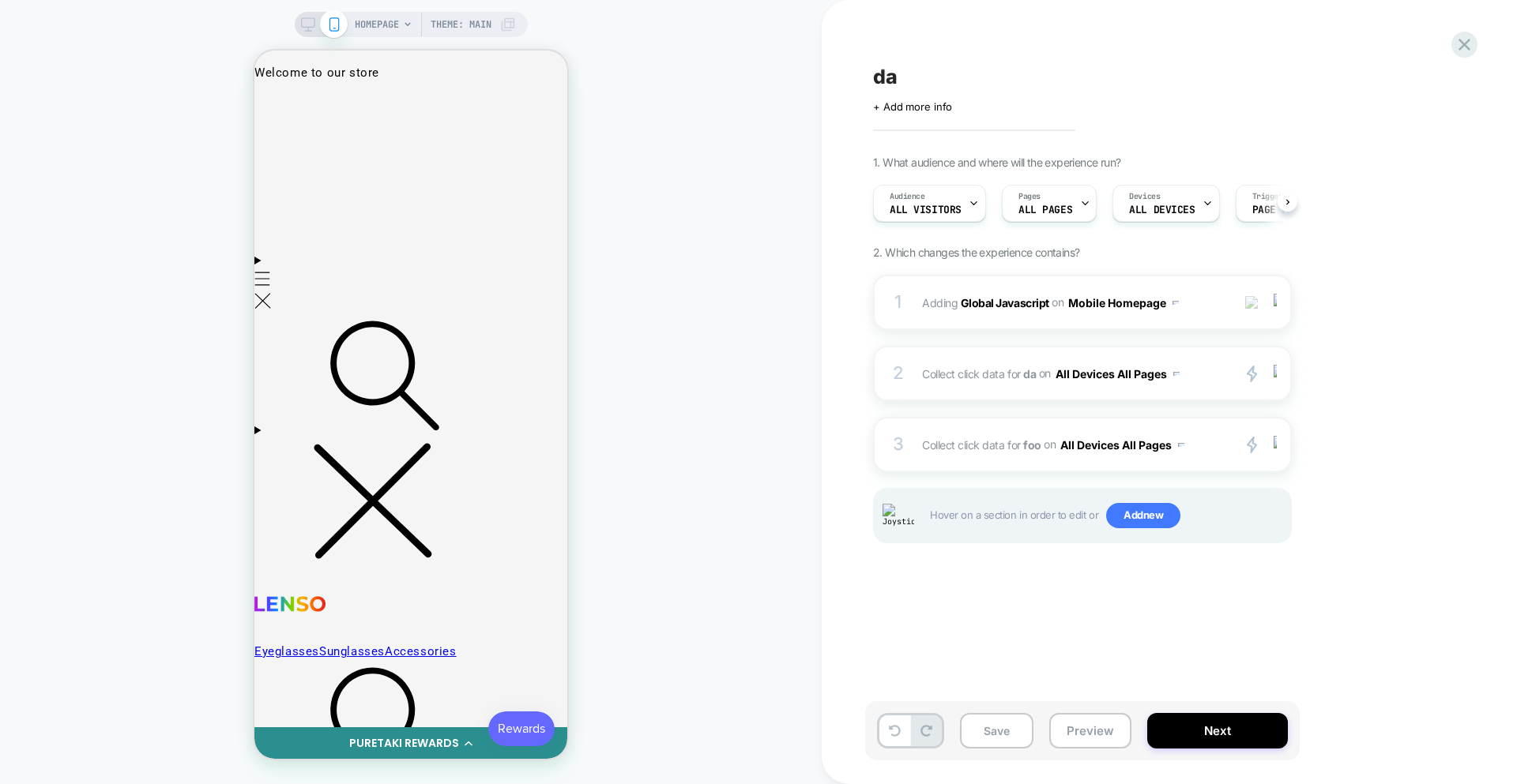
scroll to position [0, 1]
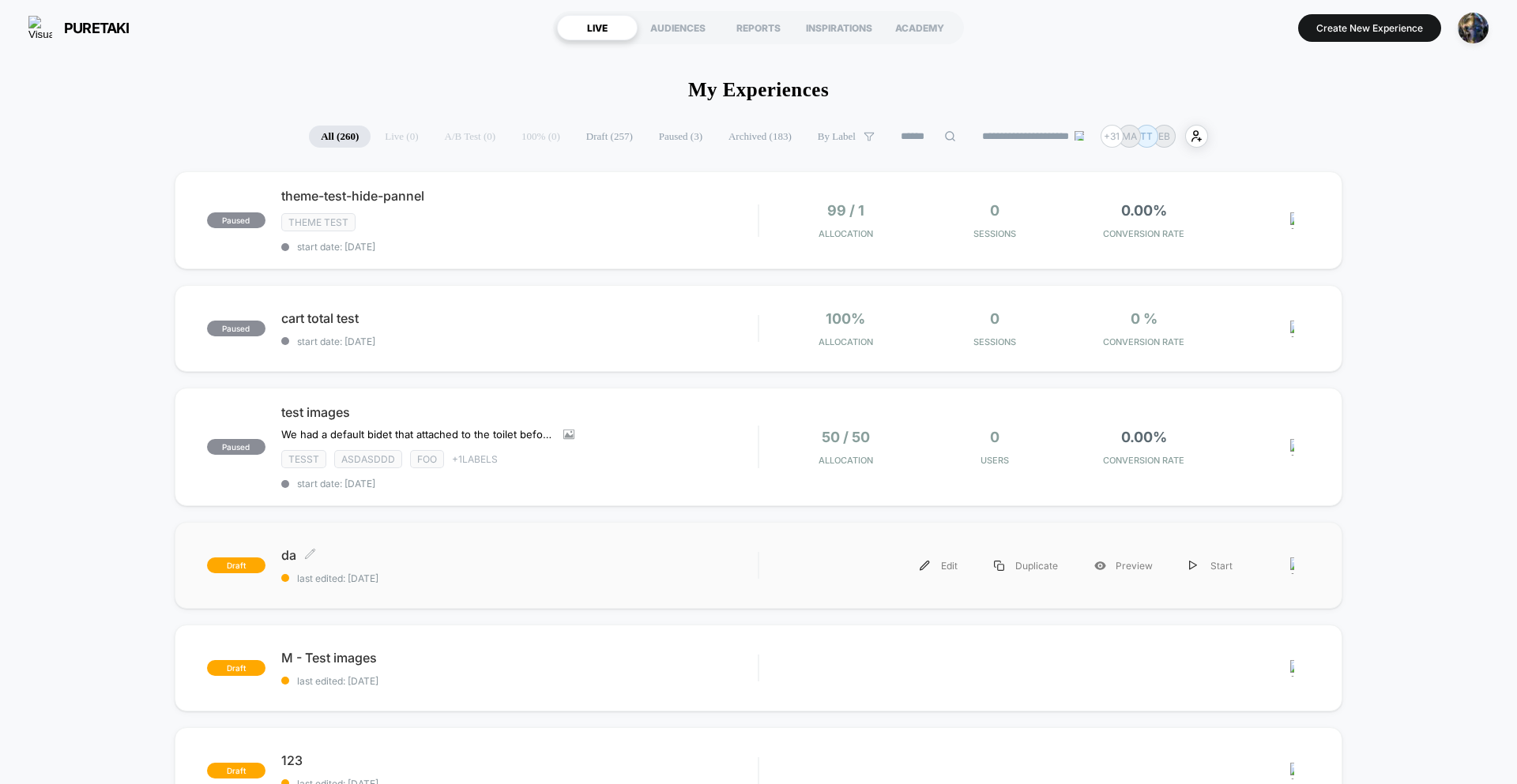
click at [756, 552] on span "da Click to edit experience details" at bounding box center [519, 554] width 477 height 15
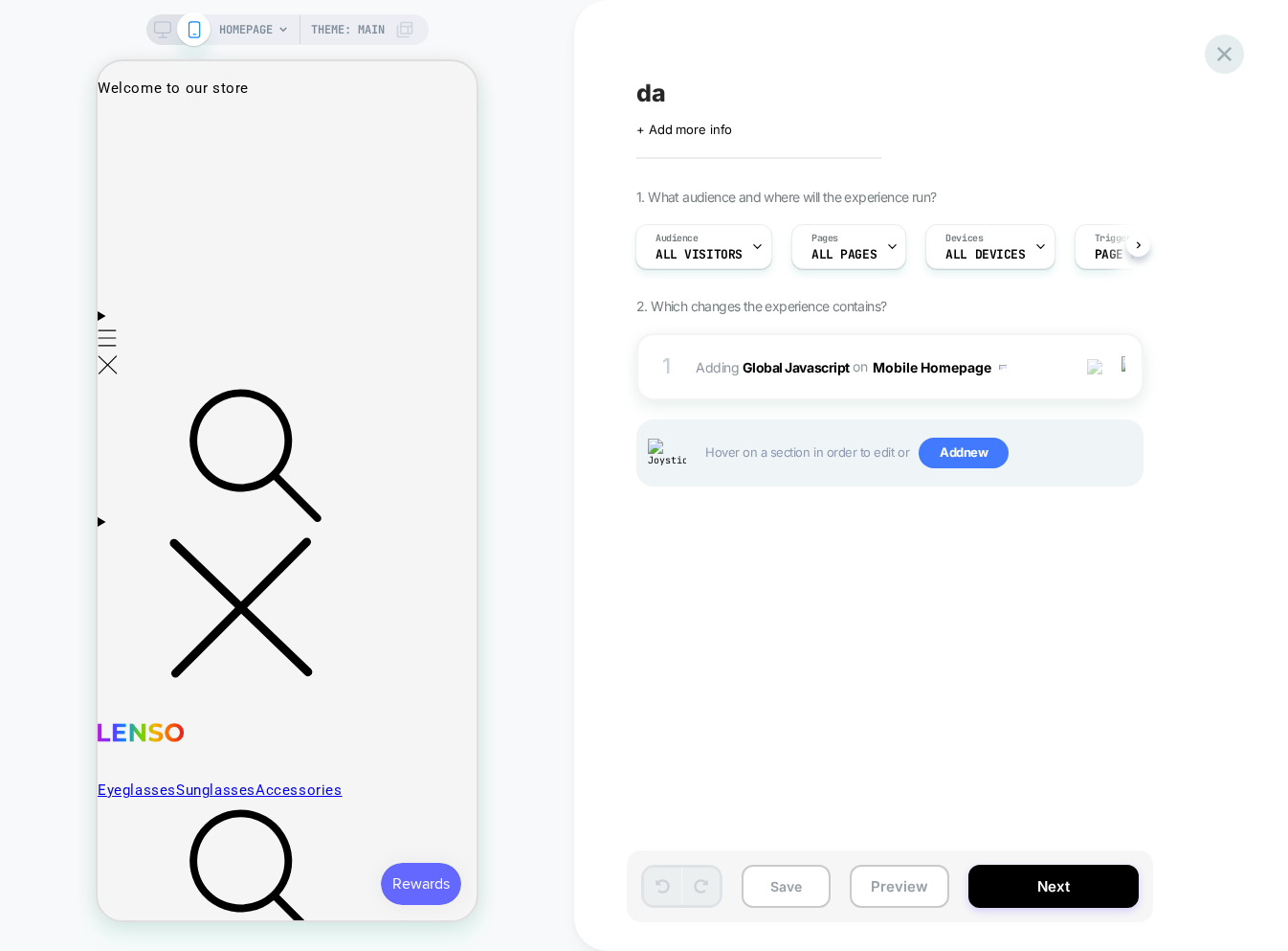
click at [1224, 47] on icon at bounding box center [1225, 54] width 26 height 26
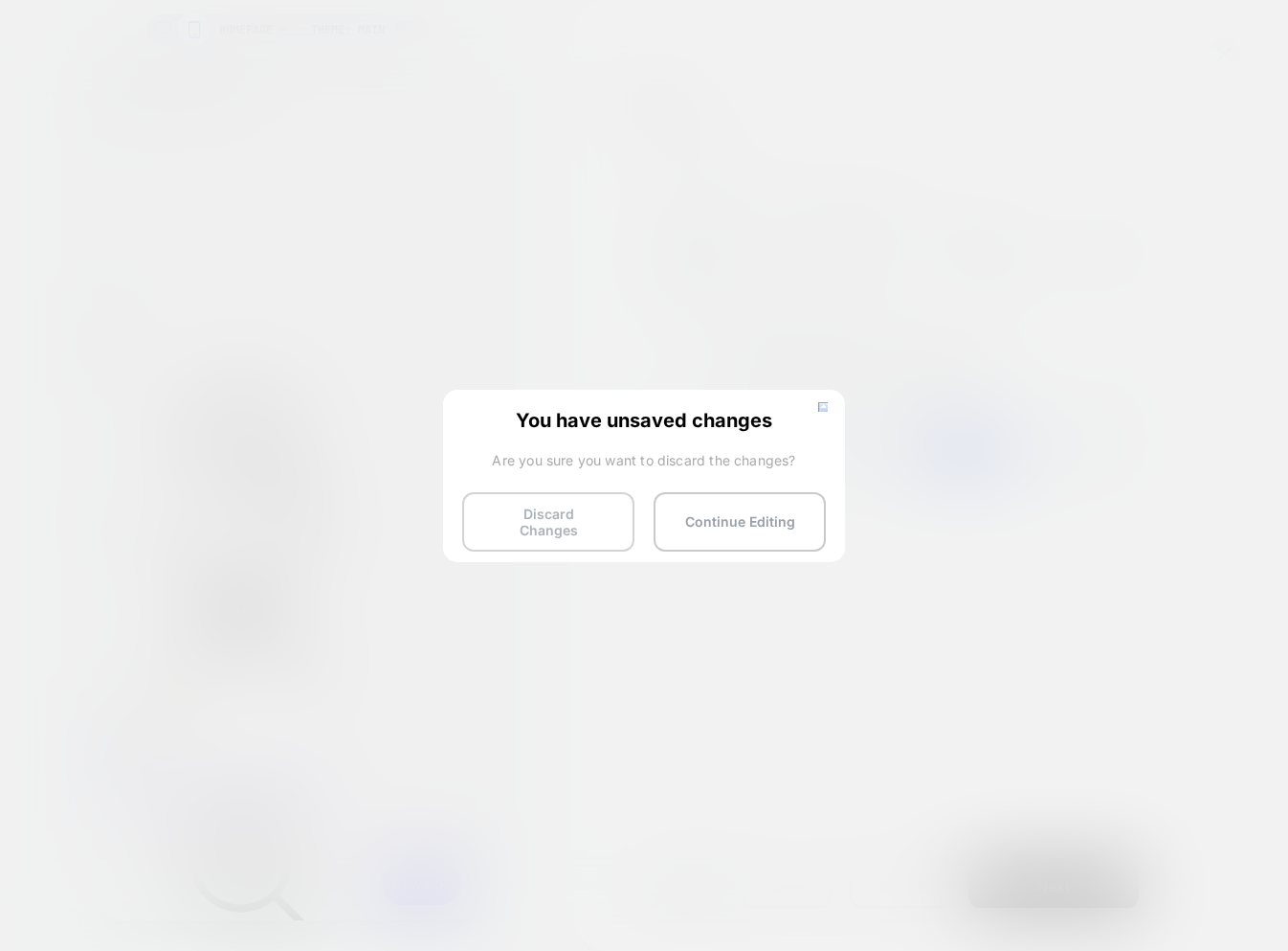
click at [562, 521] on button "Discard Changes" at bounding box center [548, 522] width 172 height 59
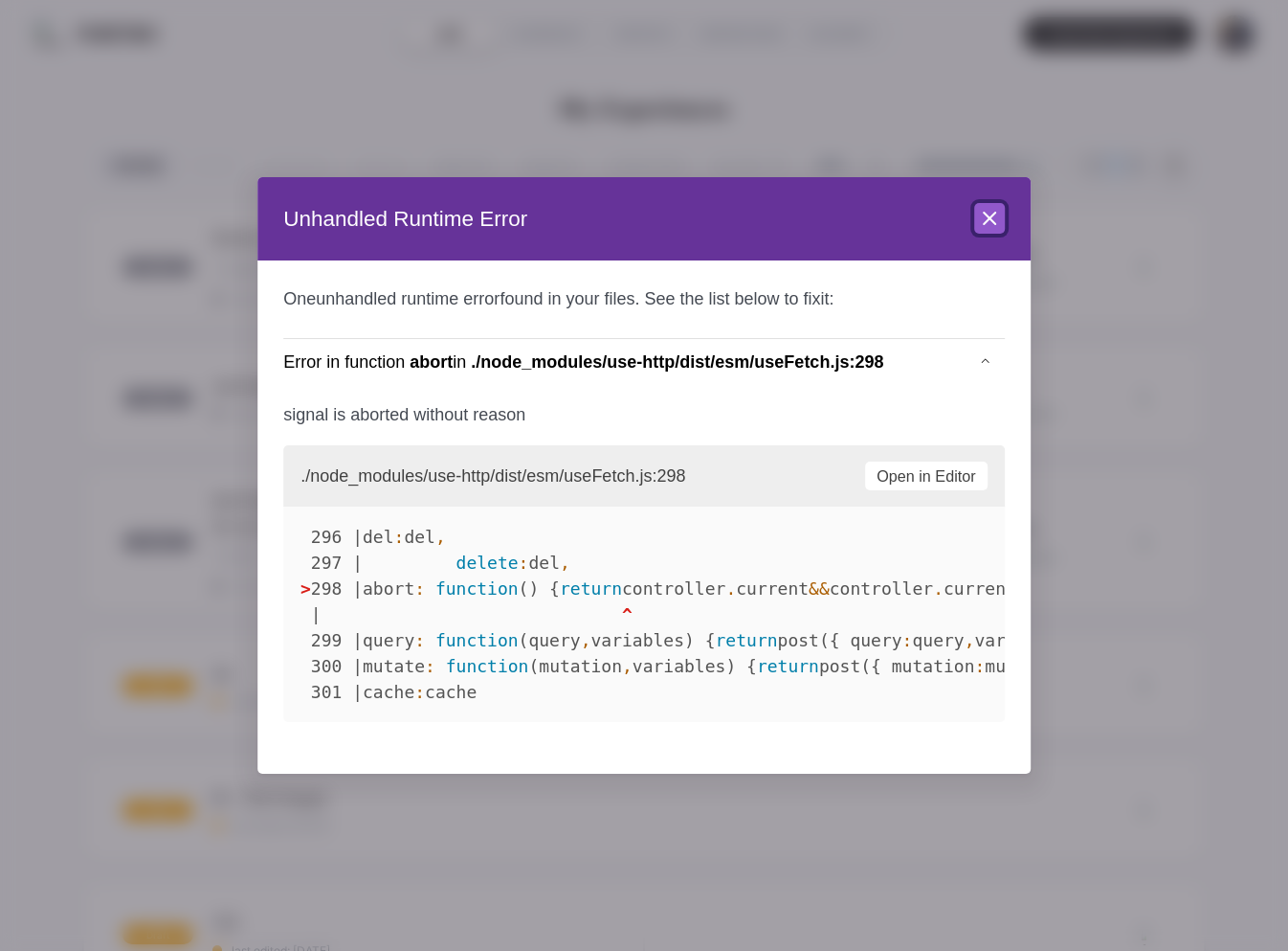
click at [994, 226] on icon at bounding box center [989, 218] width 23 height 23
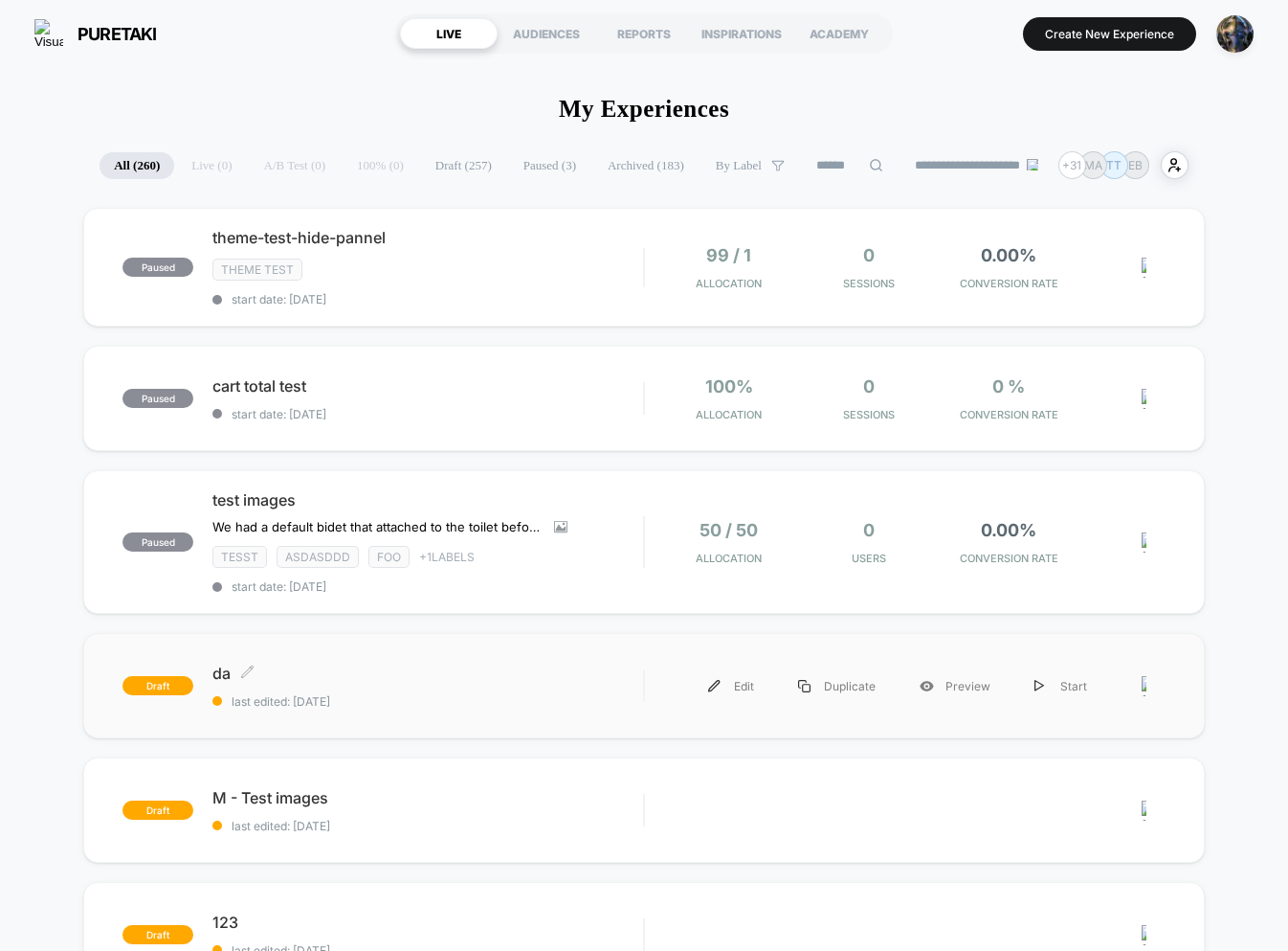
click at [498, 703] on span "last edited: 8/13/2025" at bounding box center [428, 701] width 431 height 15
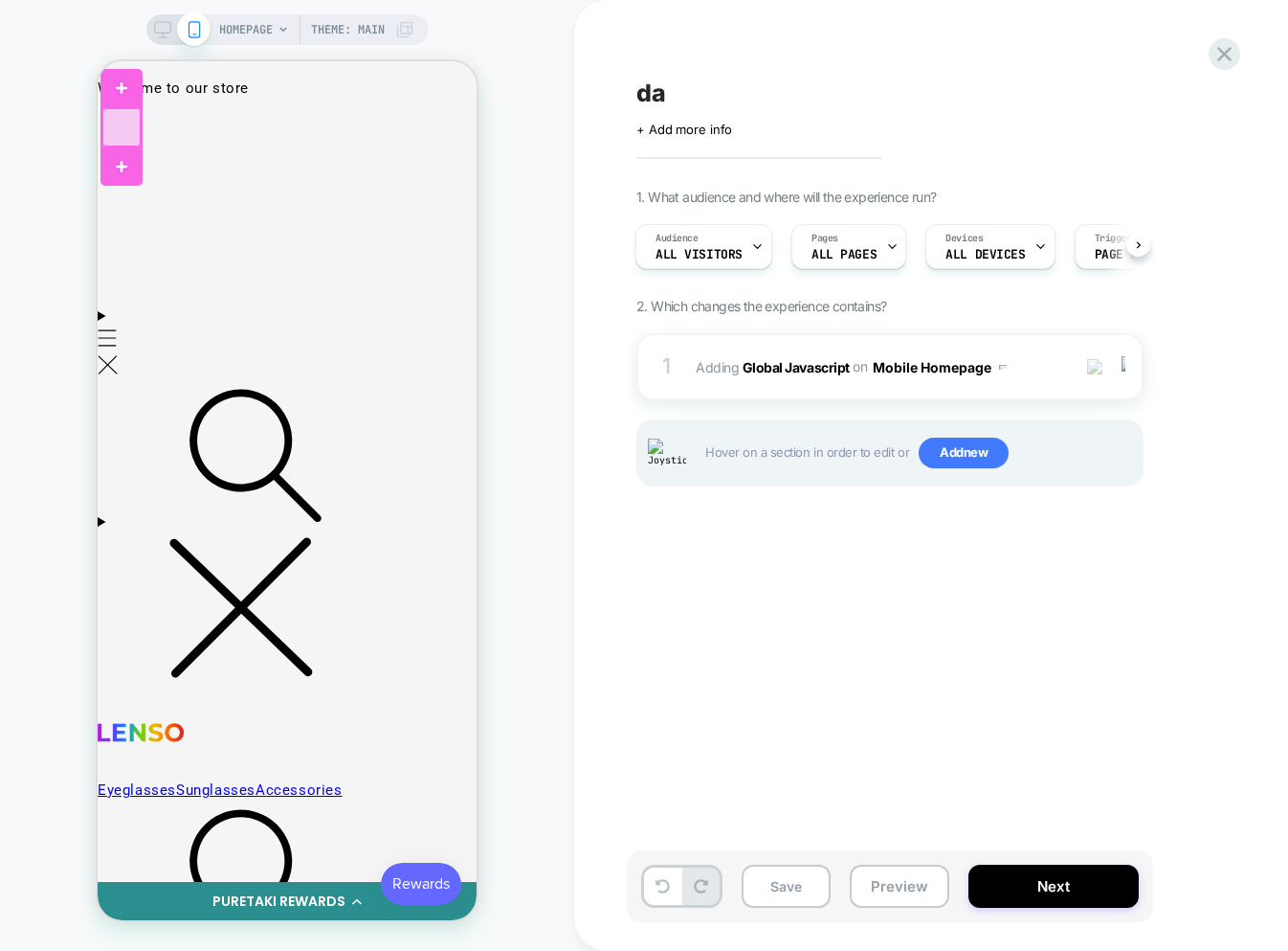
click at [125, 144] on div at bounding box center [121, 127] width 38 height 38
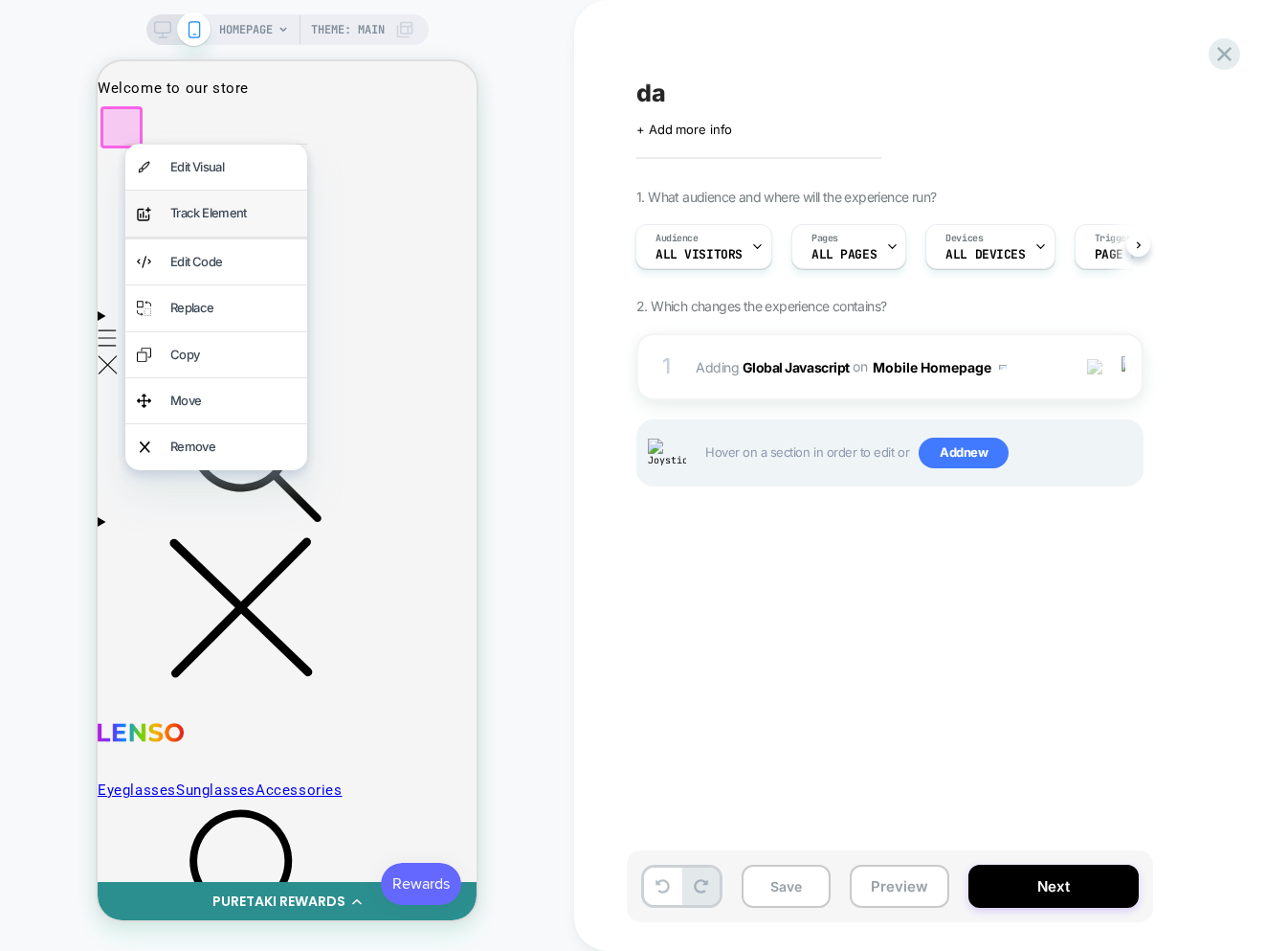
click at [178, 215] on div "Track Element" at bounding box center [232, 213] width 125 height 22
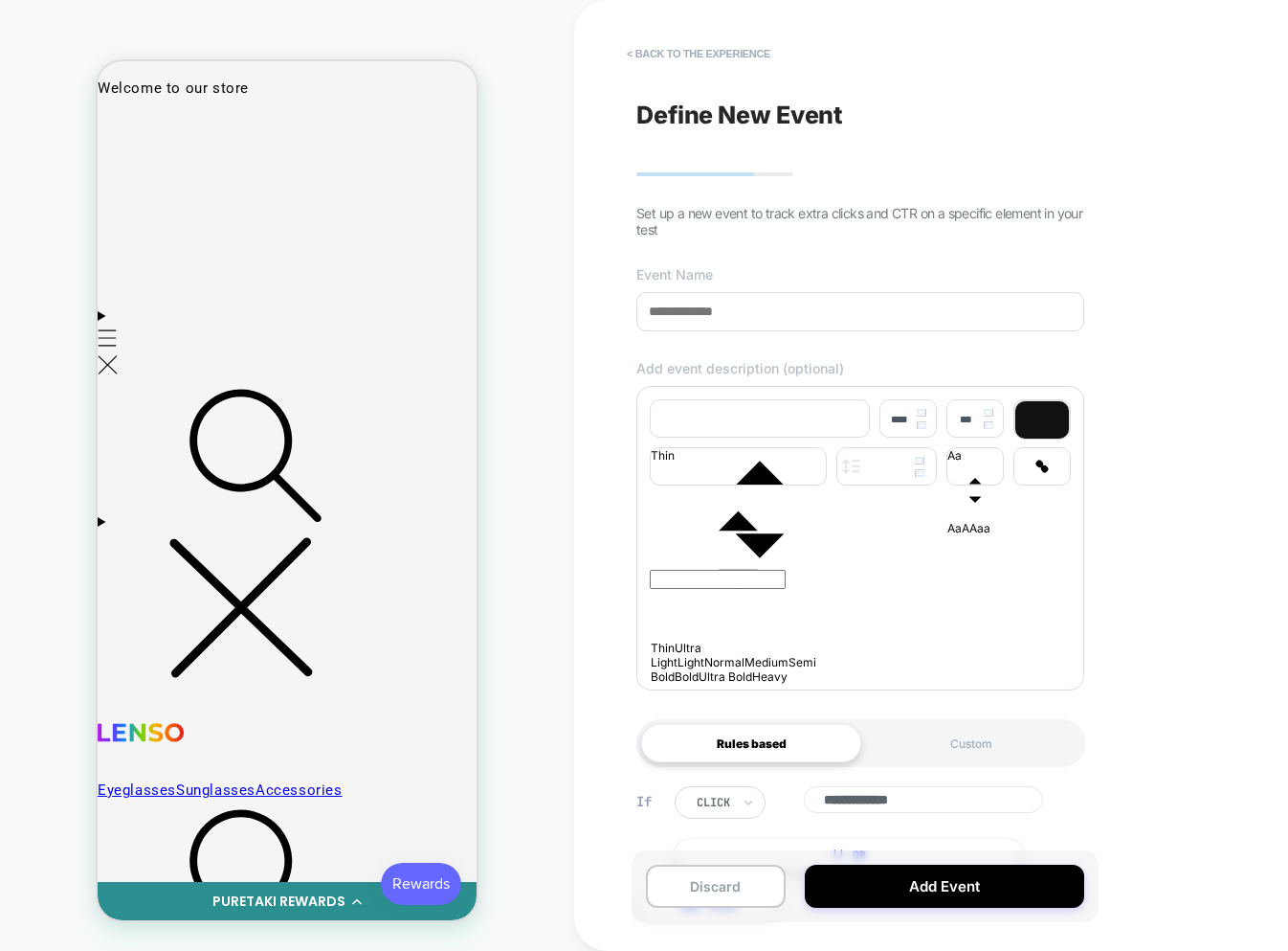
click at [730, 318] on input at bounding box center [860, 312] width 448 height 39
type input "***"
drag, startPoint x: 839, startPoint y: 631, endPoint x: 812, endPoint y: 607, distance: 36.1
click at [836, 631] on div at bounding box center [860, 597] width 421 height 154
click at [791, 597] on div at bounding box center [860, 597] width 421 height 154
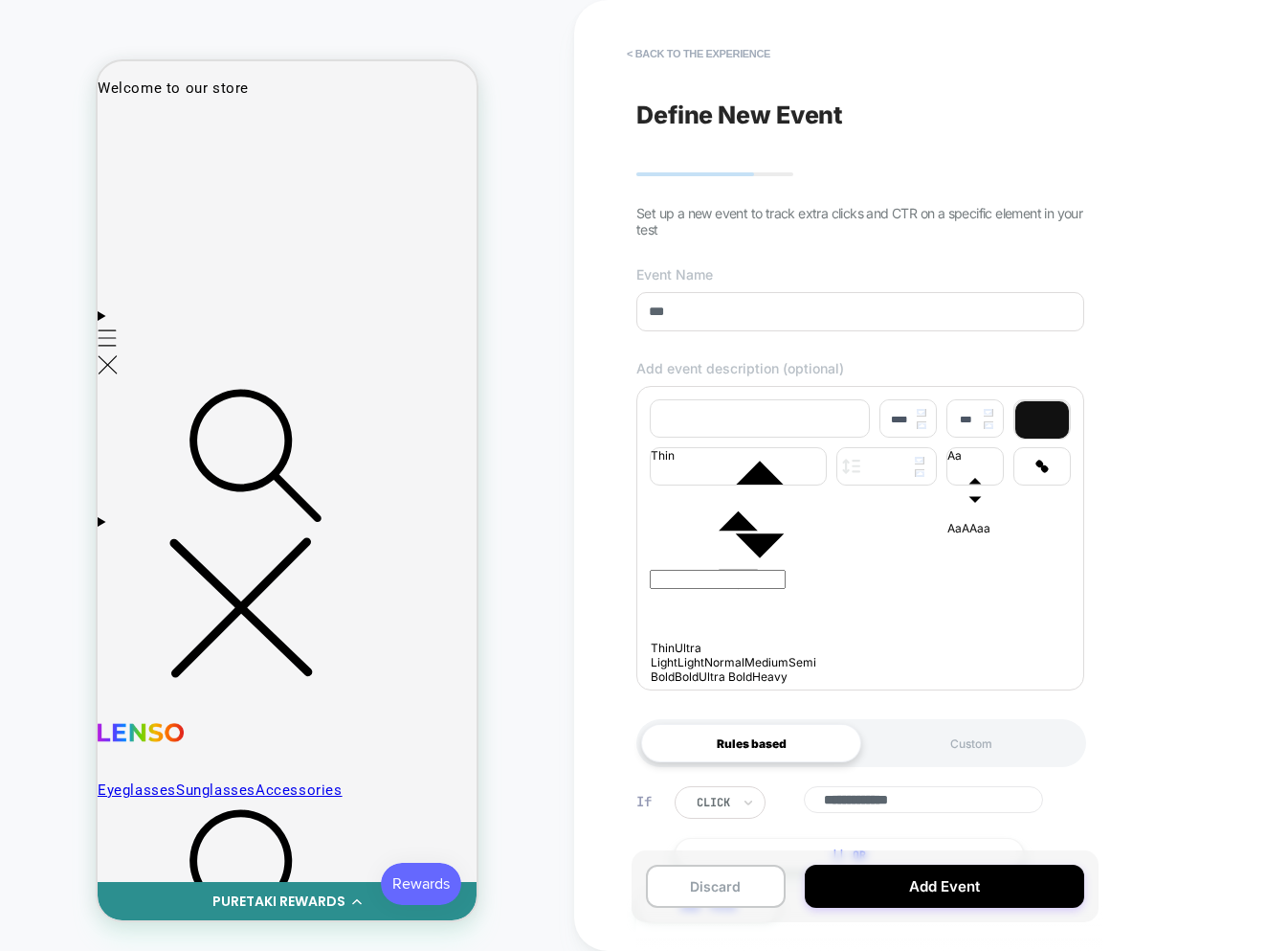
click at [738, 540] on p at bounding box center [860, 535] width 421 height 11
type input "****"
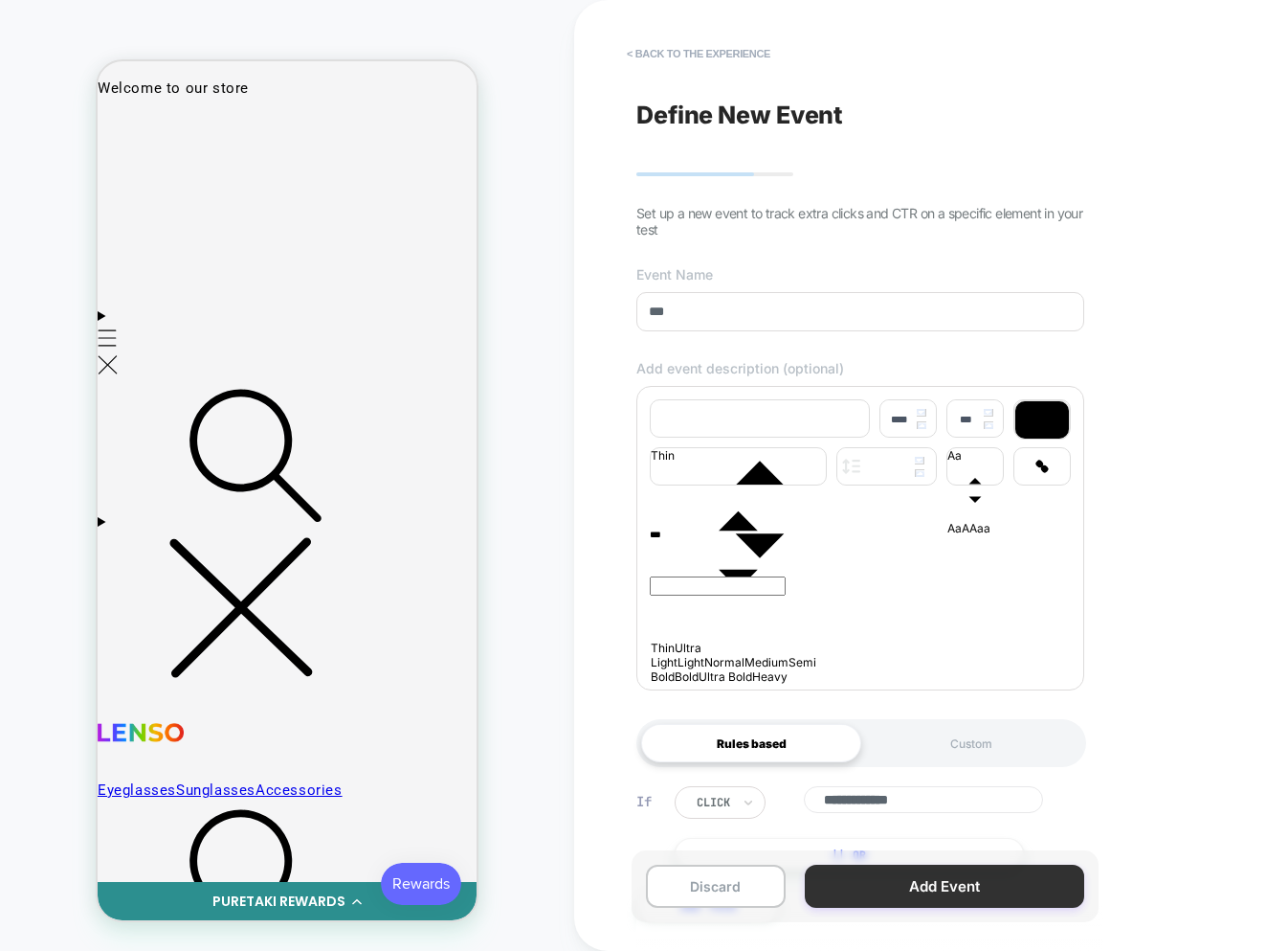
click at [923, 892] on button "Add Event" at bounding box center [945, 886] width 279 height 43
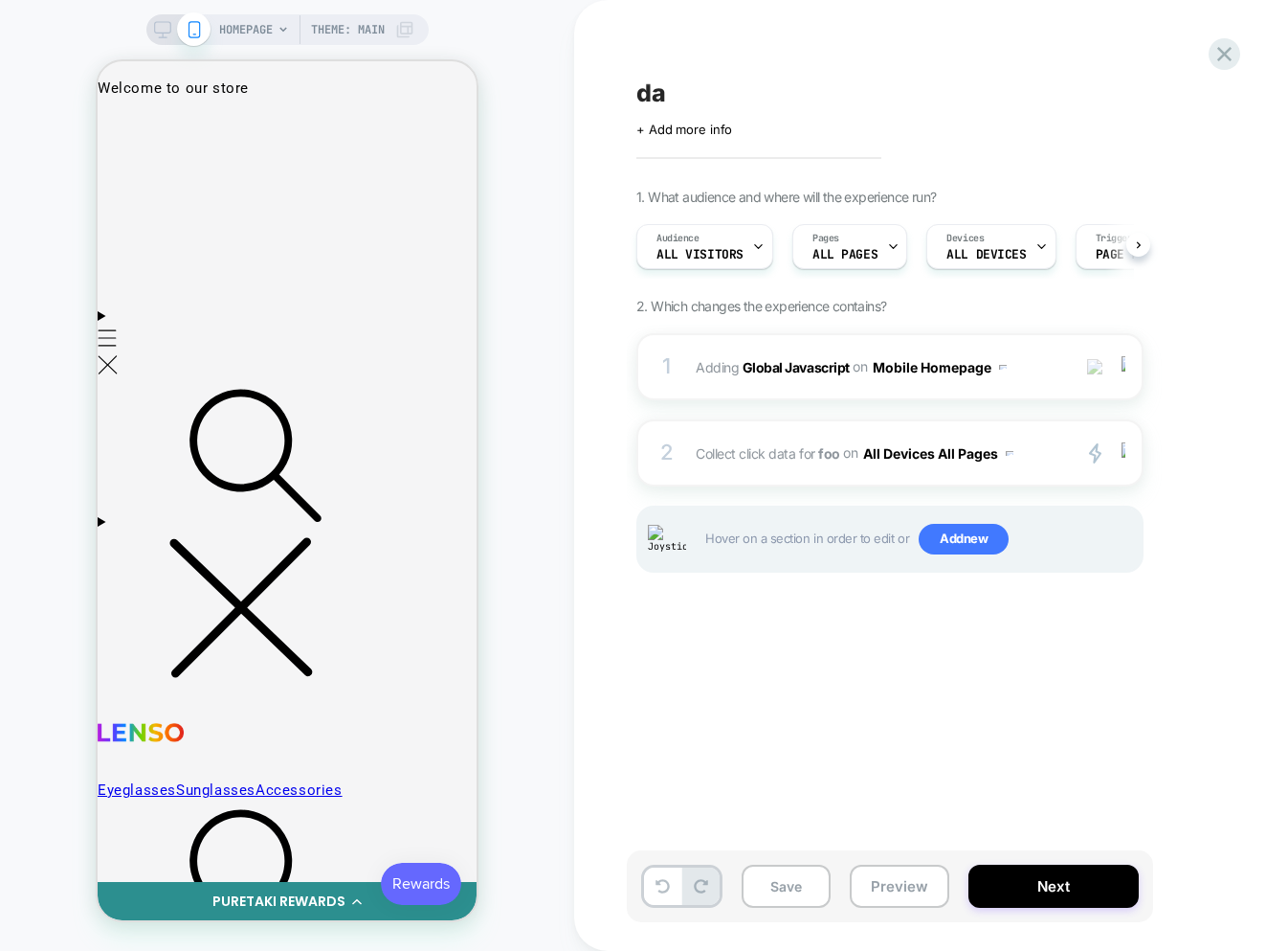
scroll to position [0, 1]
click at [408, 124] on div at bounding box center [410, 127] width 17 height 17
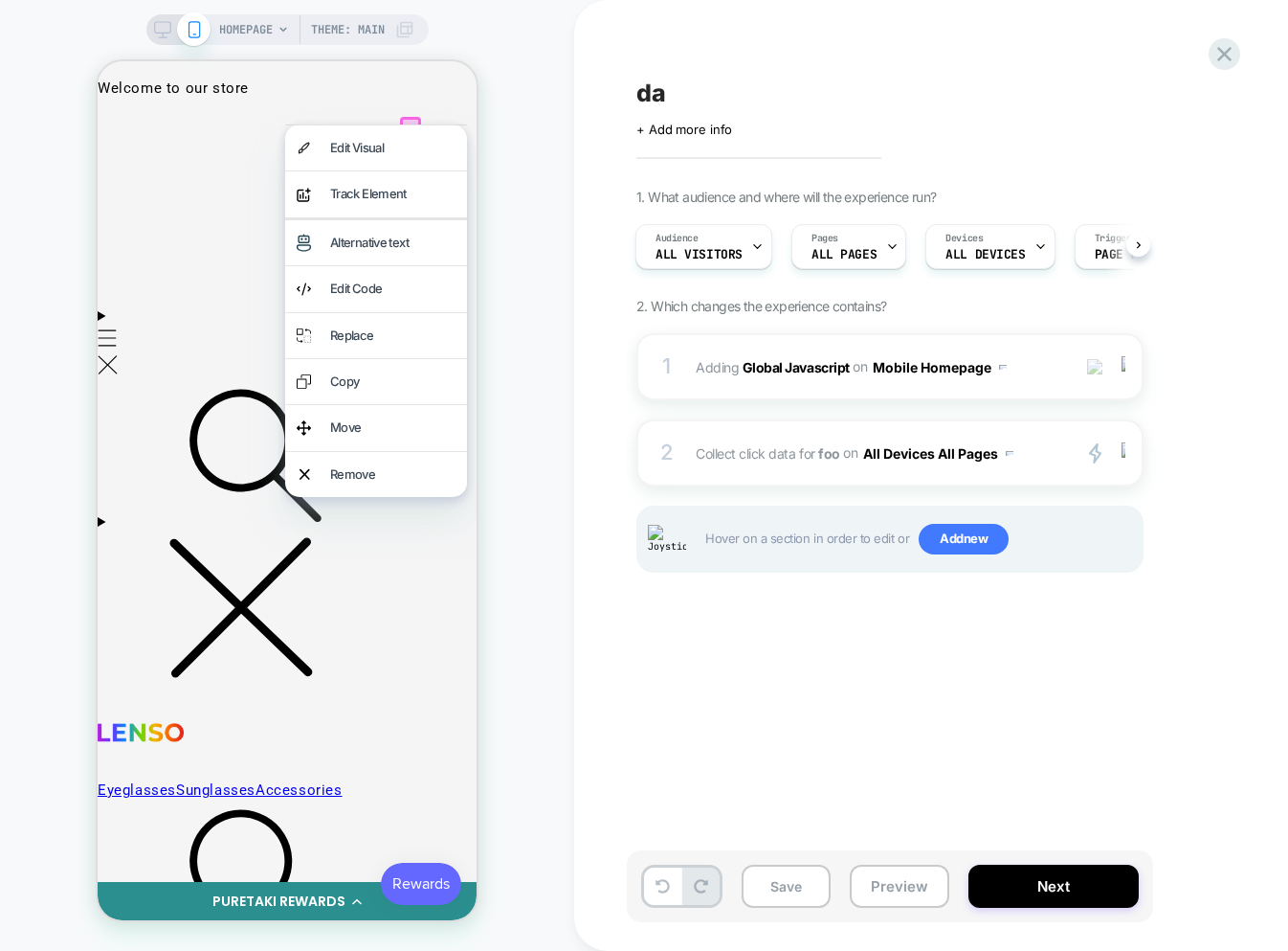
click at [379, 197] on div "Track Element" at bounding box center [393, 194] width 125 height 22
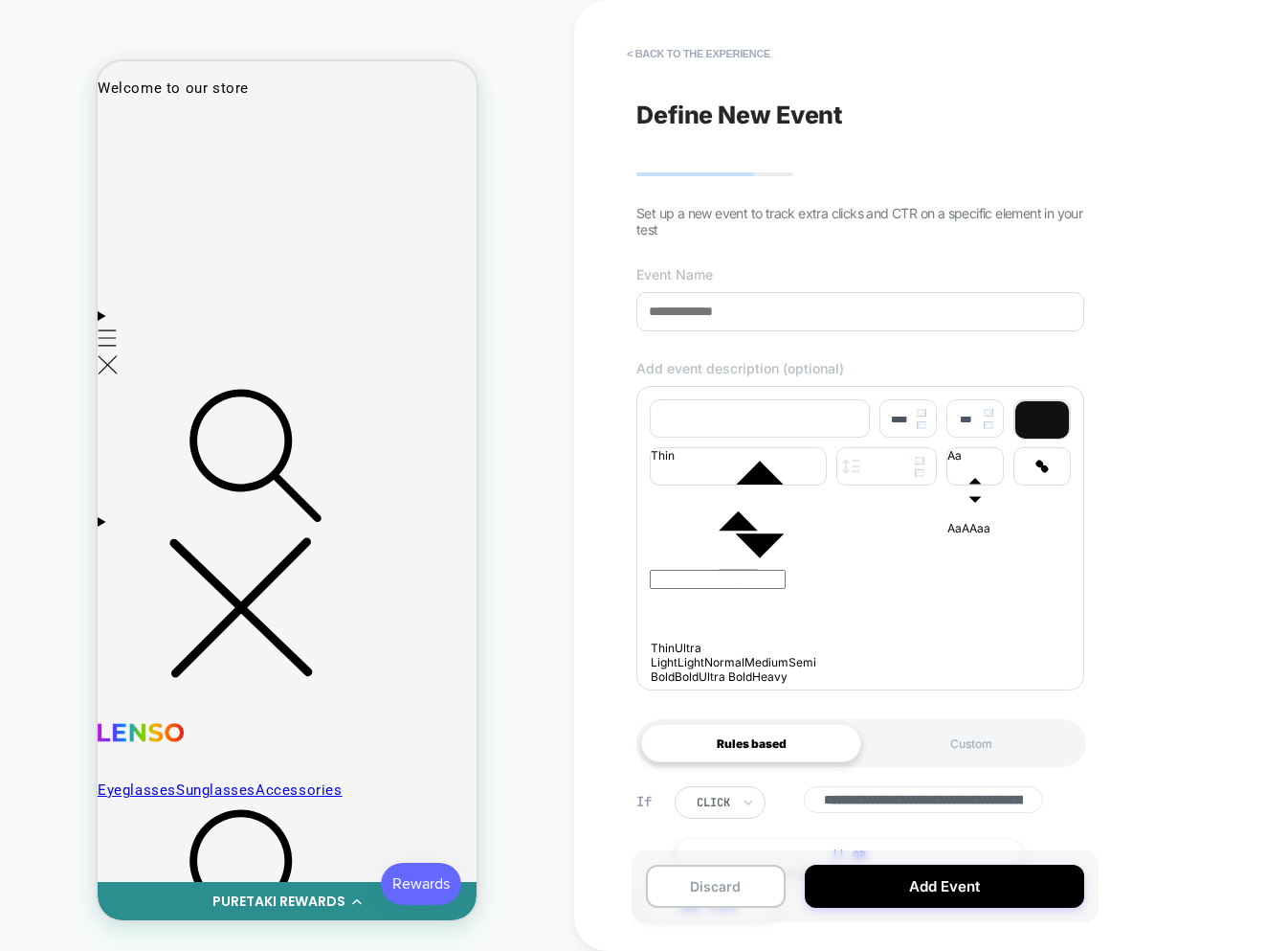
click at [685, 322] on input at bounding box center [860, 312] width 448 height 39
type input "***"
click at [756, 630] on div at bounding box center [860, 597] width 421 height 154
click at [735, 540] on p at bounding box center [860, 535] width 421 height 11
type input "****"
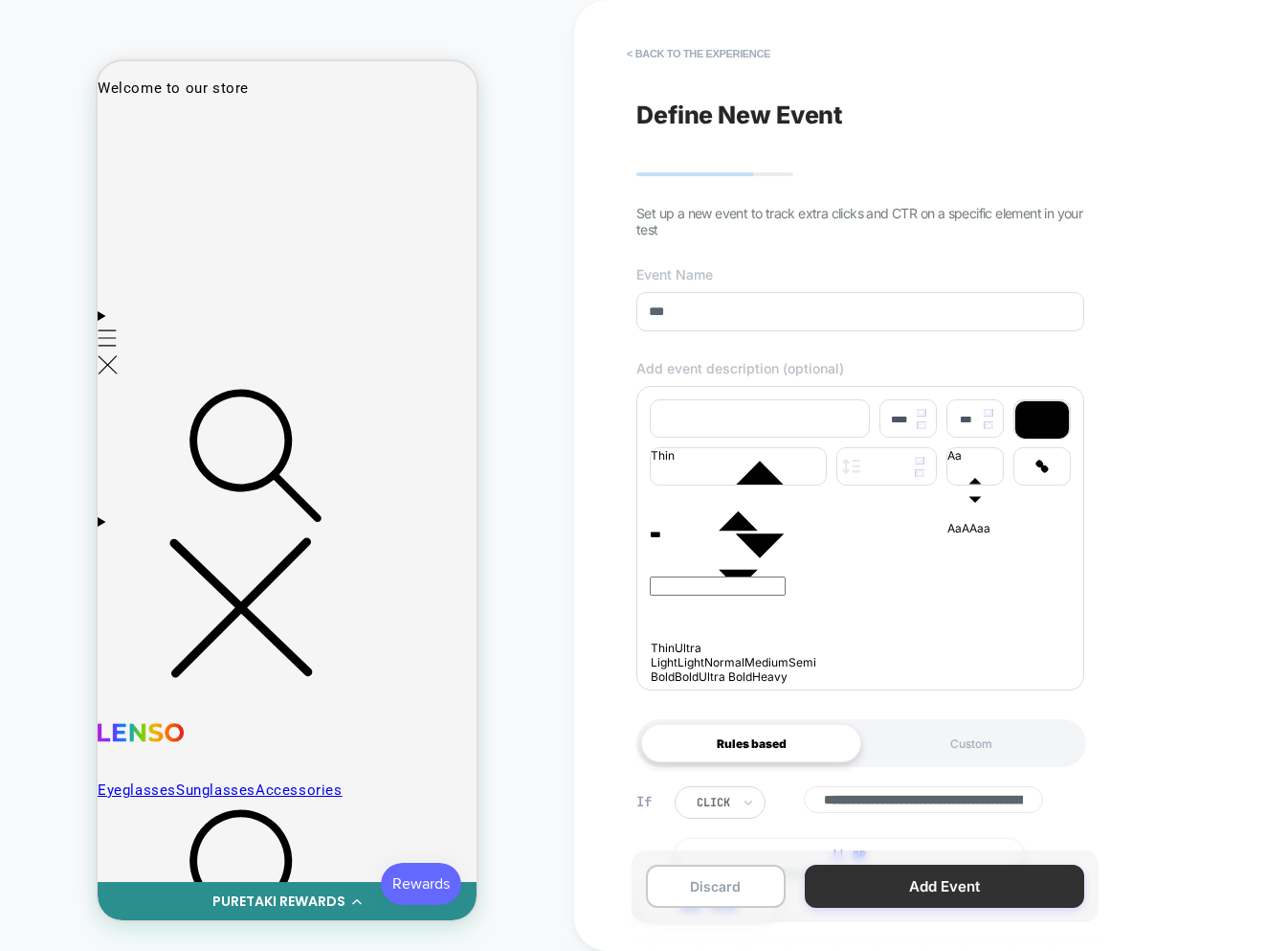
click at [906, 888] on button "Add Event" at bounding box center [945, 886] width 279 height 43
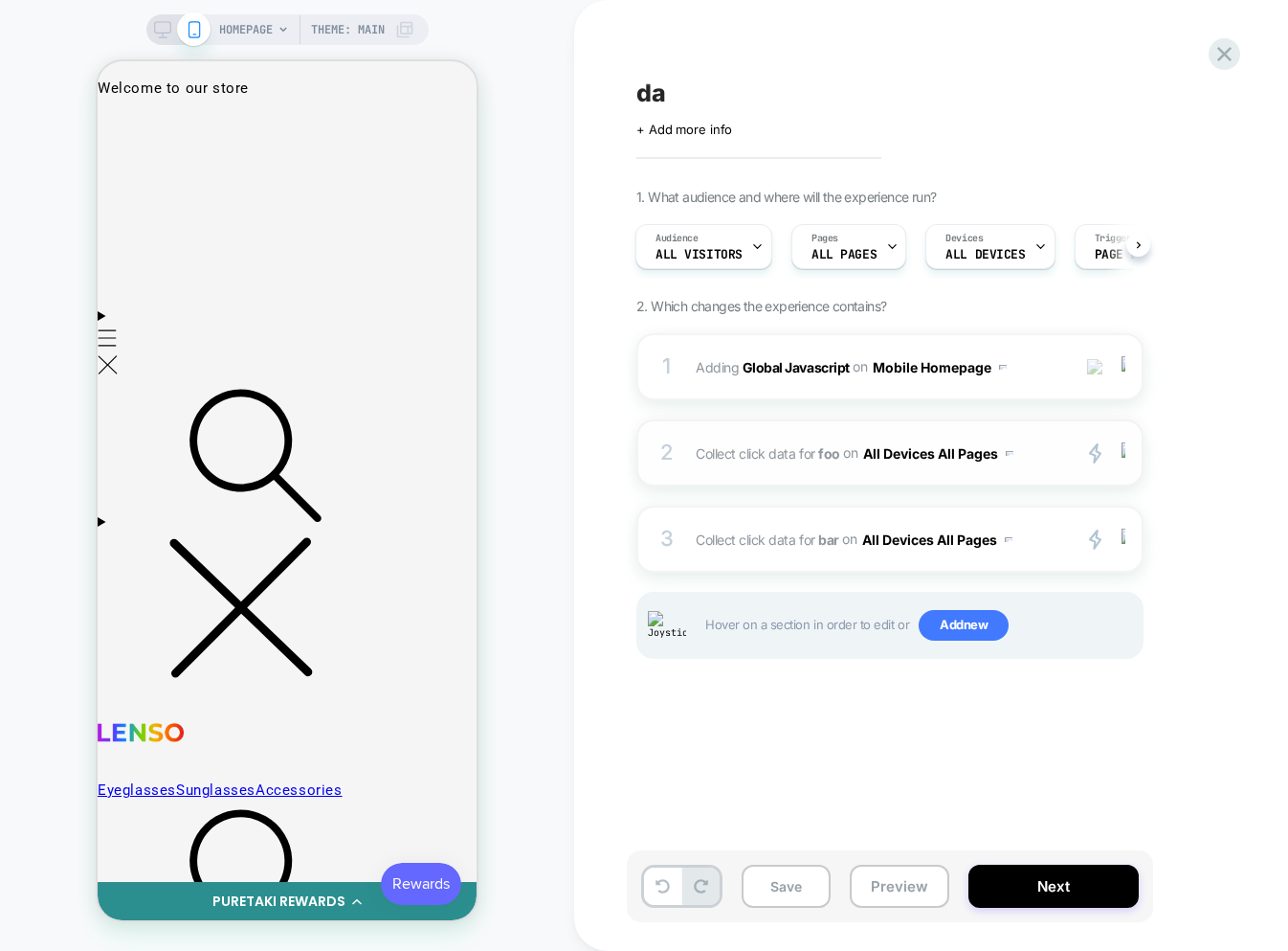
click at [783, 475] on div "2 Collect click data for foo on All Devices All Pages primary 2 Add Before Add …" at bounding box center [890, 453] width 508 height 67
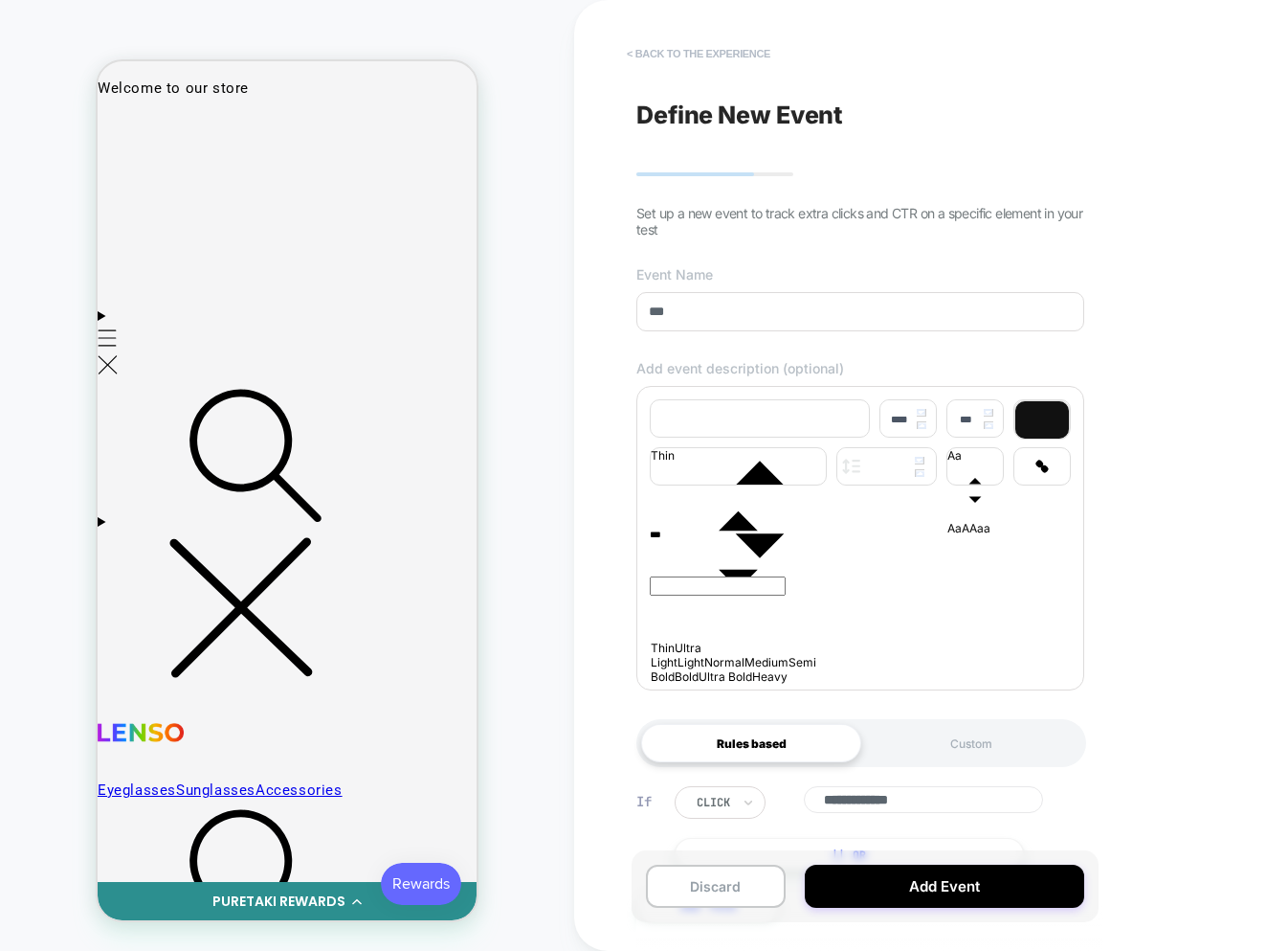
click at [682, 51] on button "< back to the experience" at bounding box center [698, 53] width 162 height 31
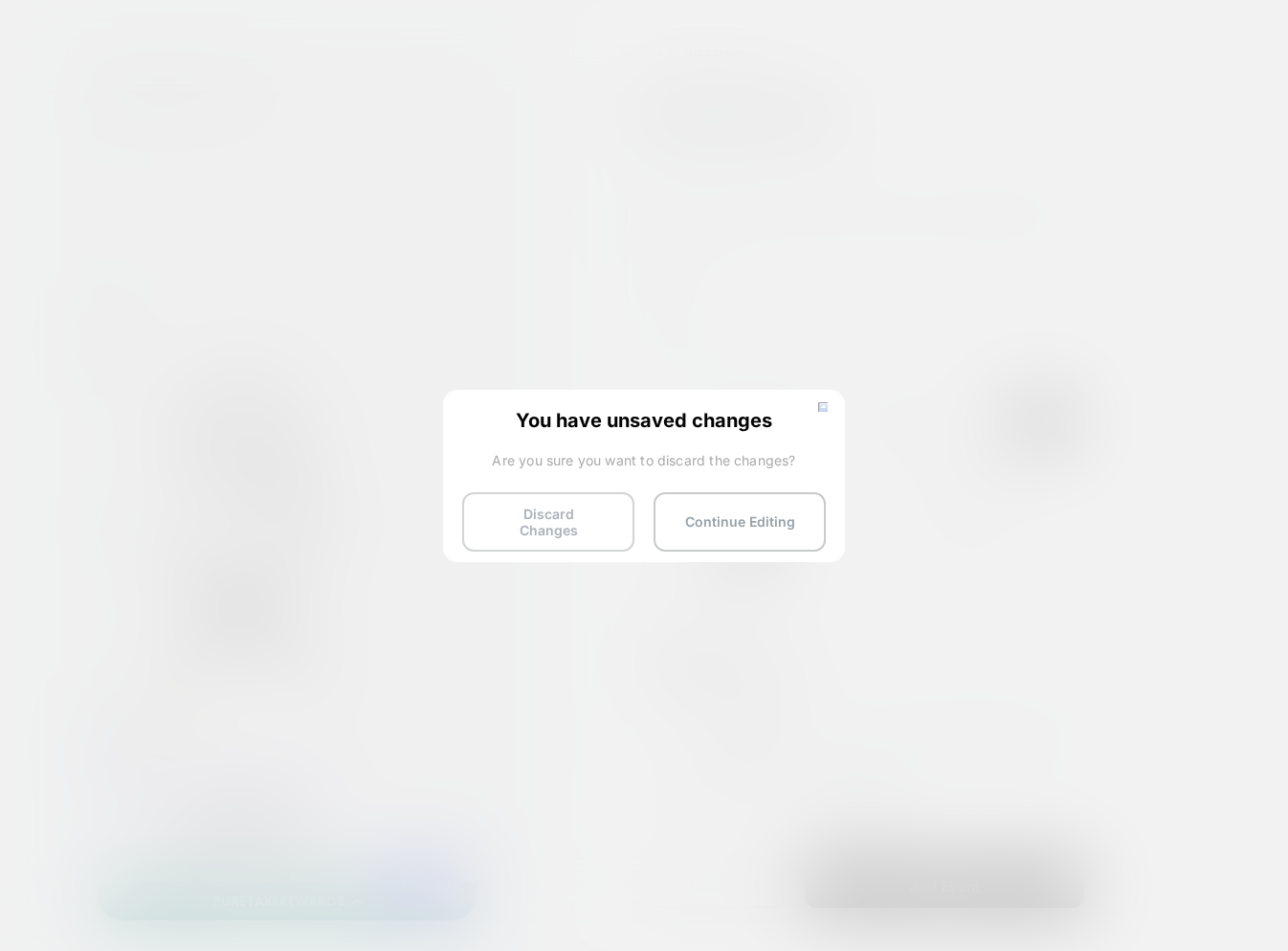
click at [564, 521] on button "Discard Changes" at bounding box center [548, 522] width 172 height 59
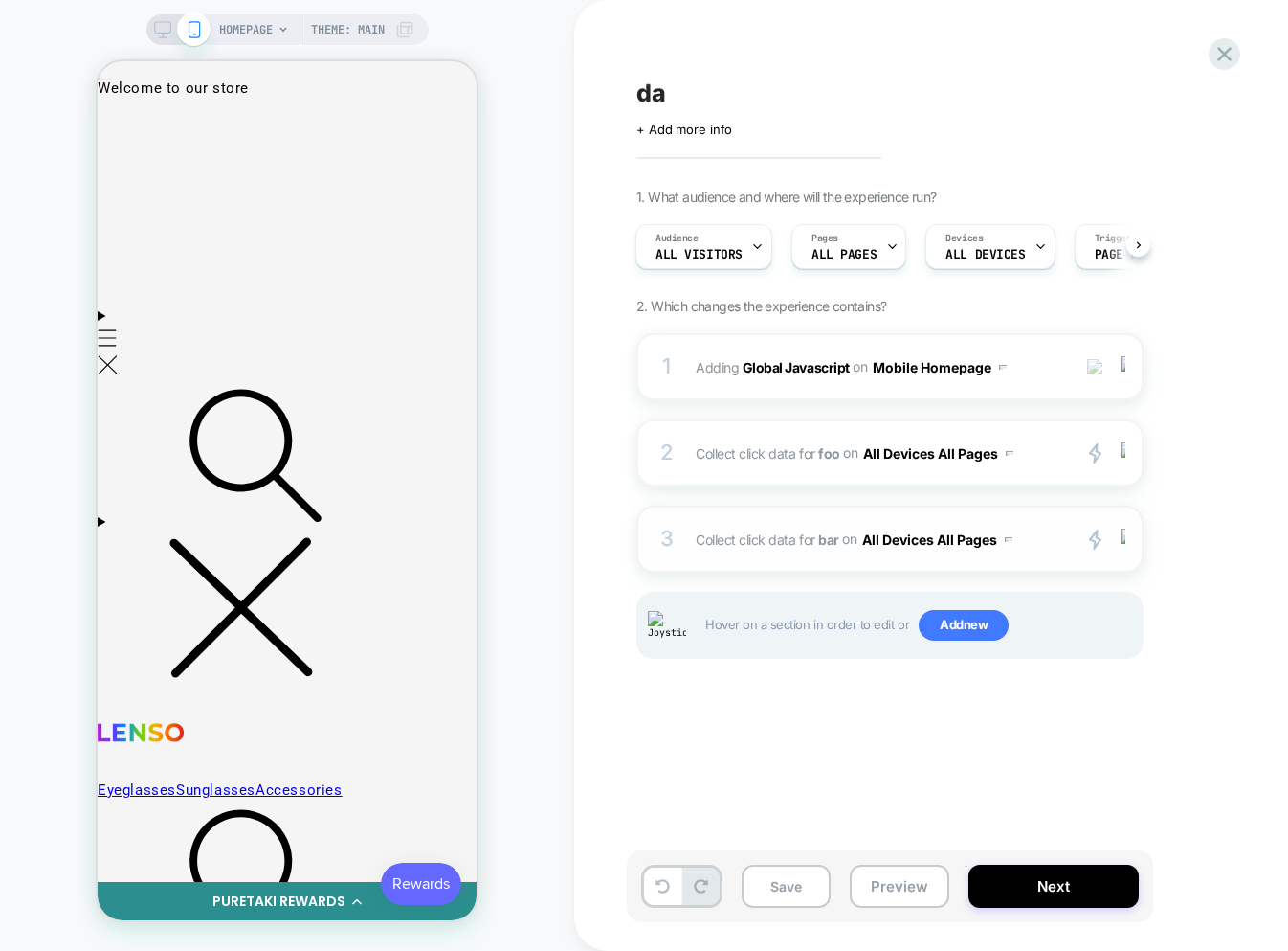
click at [907, 563] on div "3 Collect click data for bar on All Devices All Pages primary 2 Add Before Add …" at bounding box center [890, 539] width 508 height 67
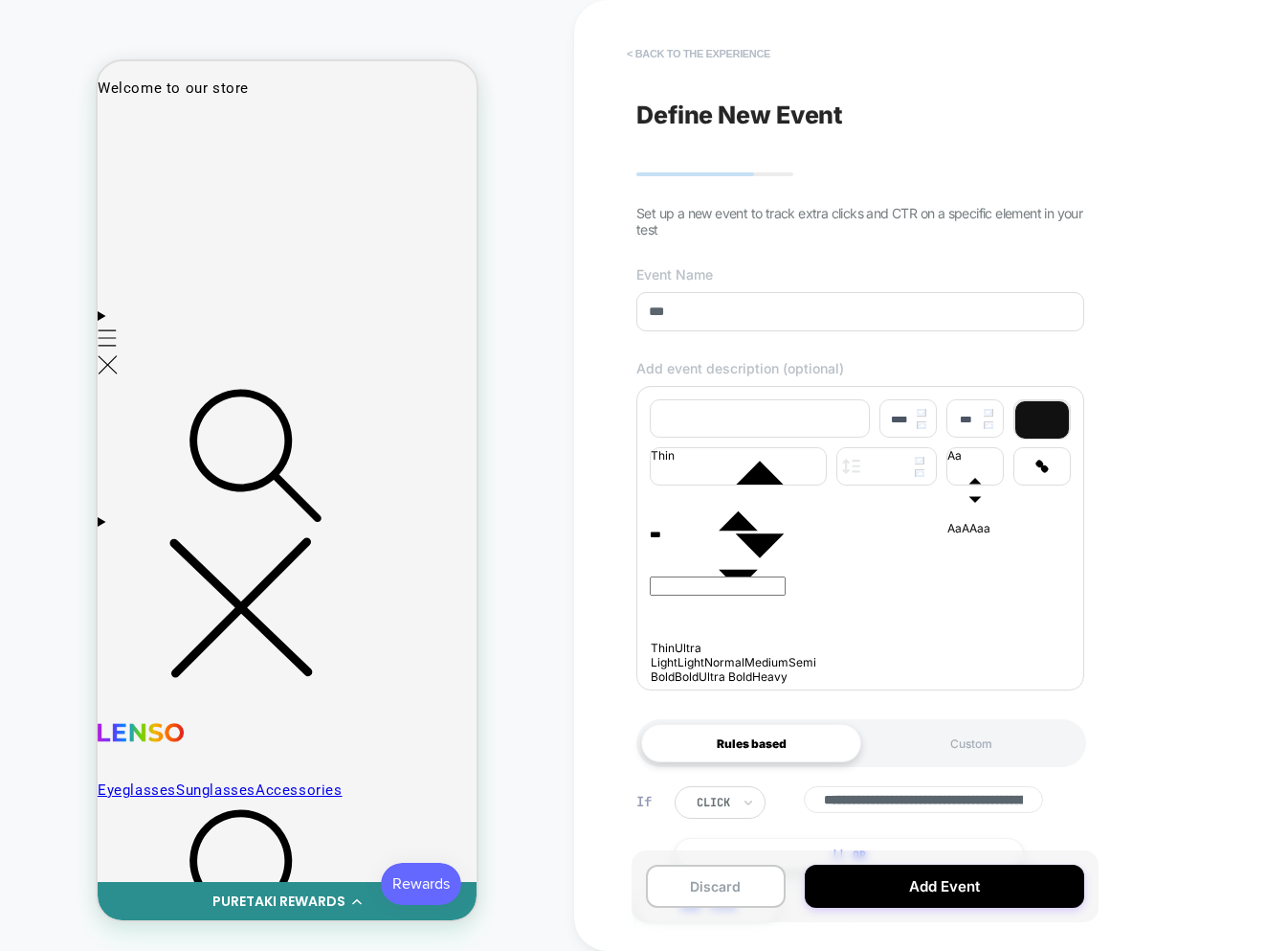
click at [693, 60] on button "< back to the experience" at bounding box center [698, 53] width 162 height 31
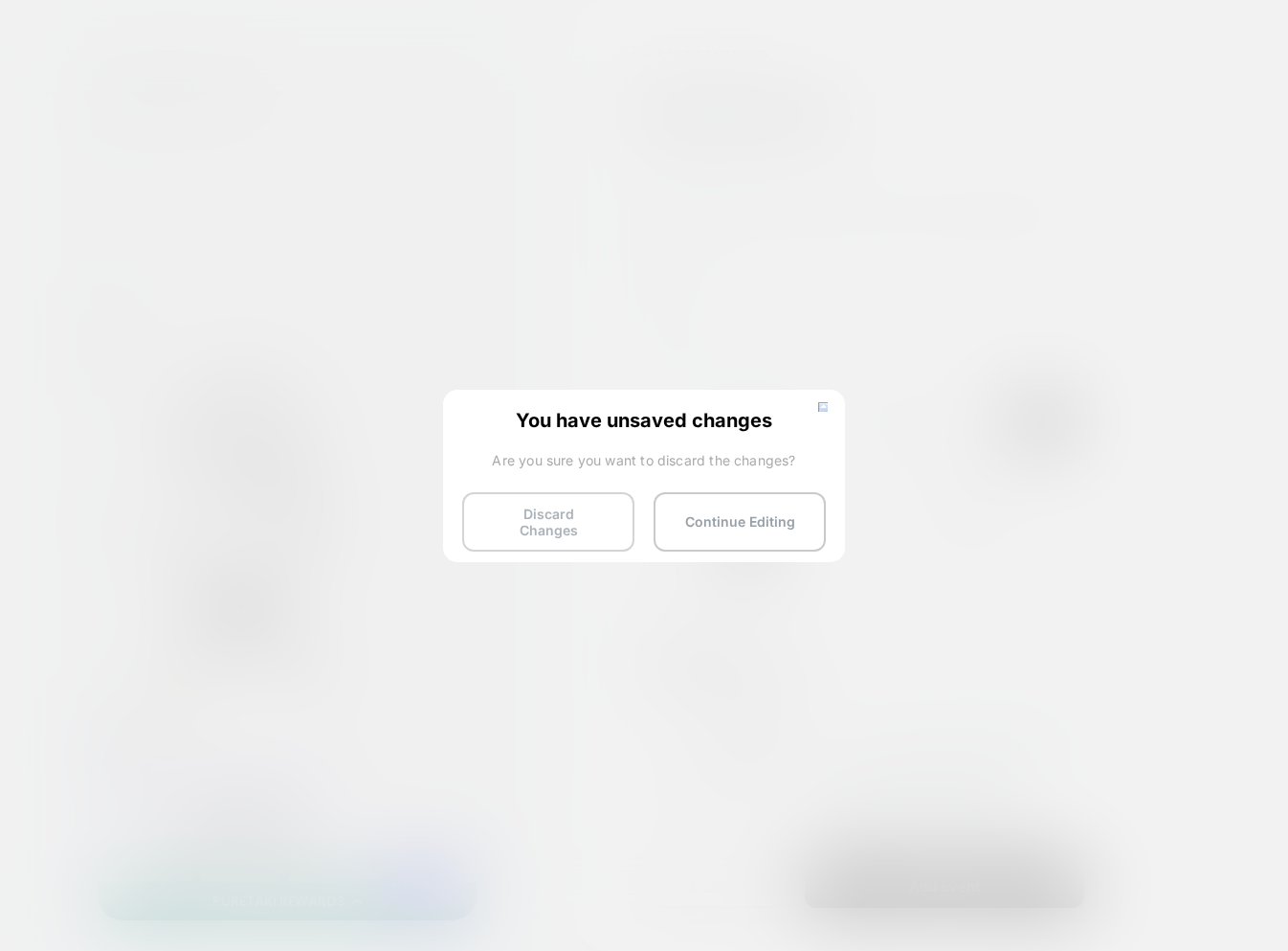
click at [531, 521] on button "Discard Changes" at bounding box center [548, 522] width 172 height 59
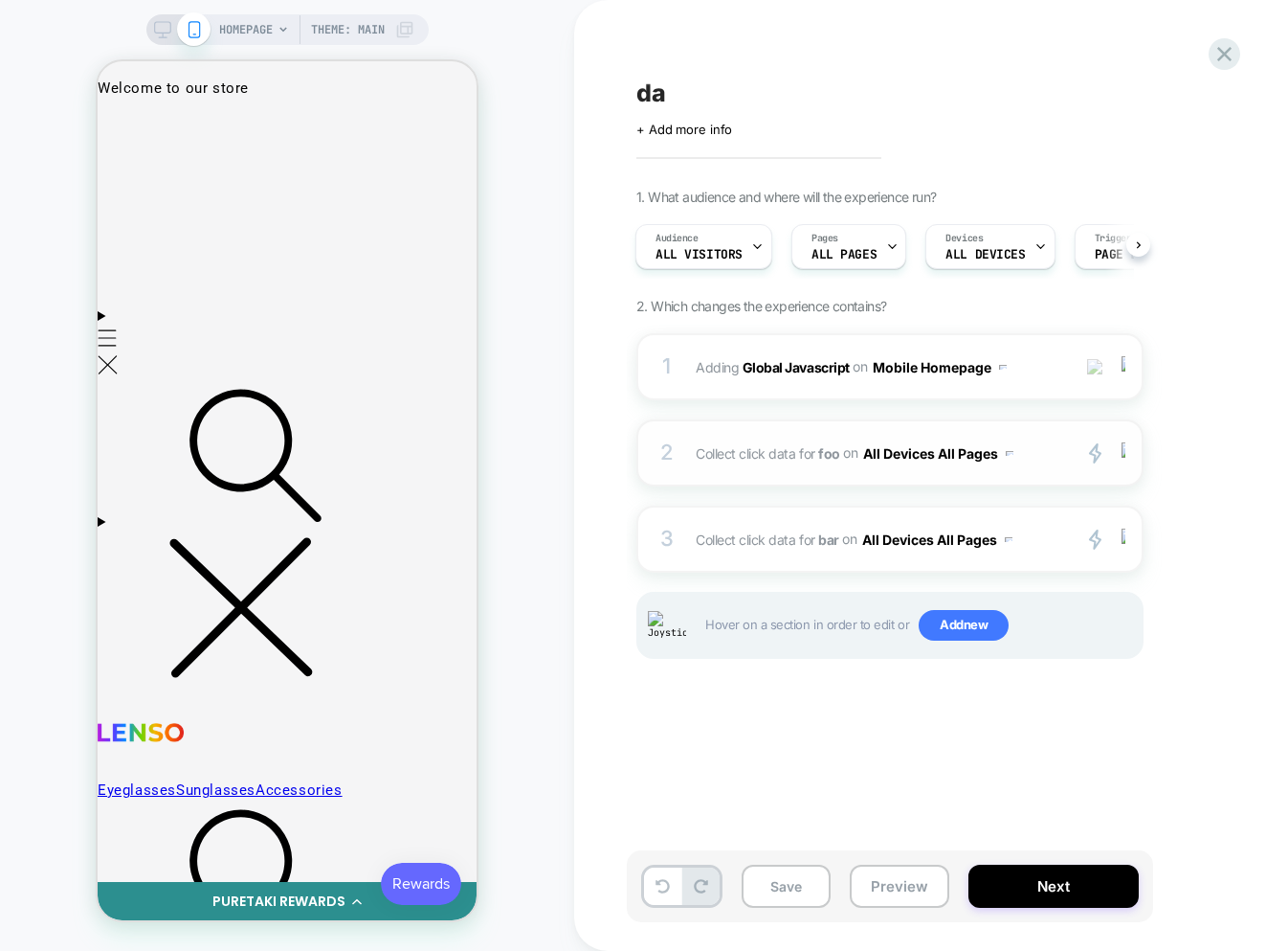
click at [1001, 449] on button "All Devices All Pages" at bounding box center [938, 453] width 151 height 28
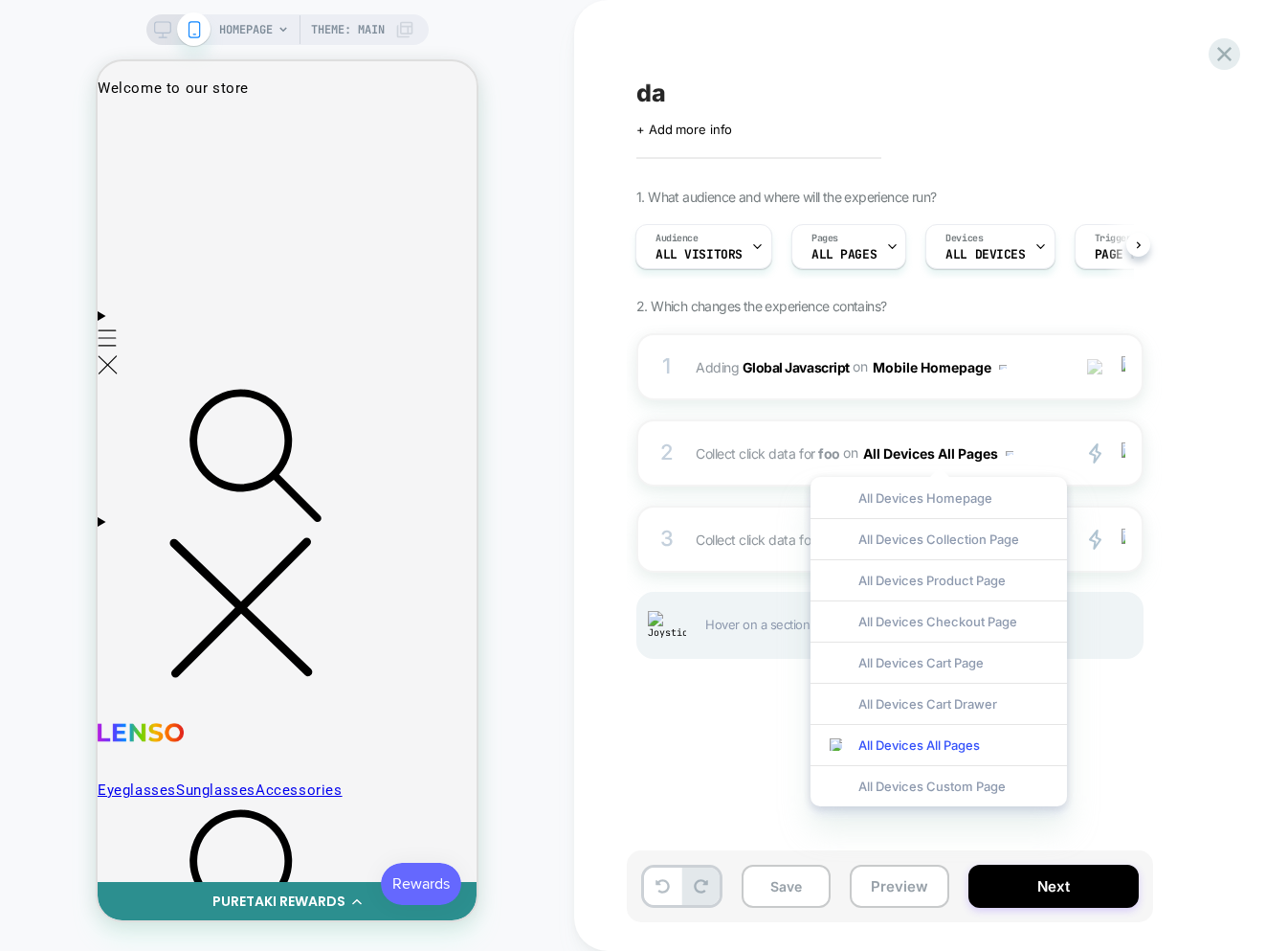
click at [697, 730] on div "da Click to edit experience details + Add more info 1. What audience and where …" at bounding box center [986, 475] width 718 height 913
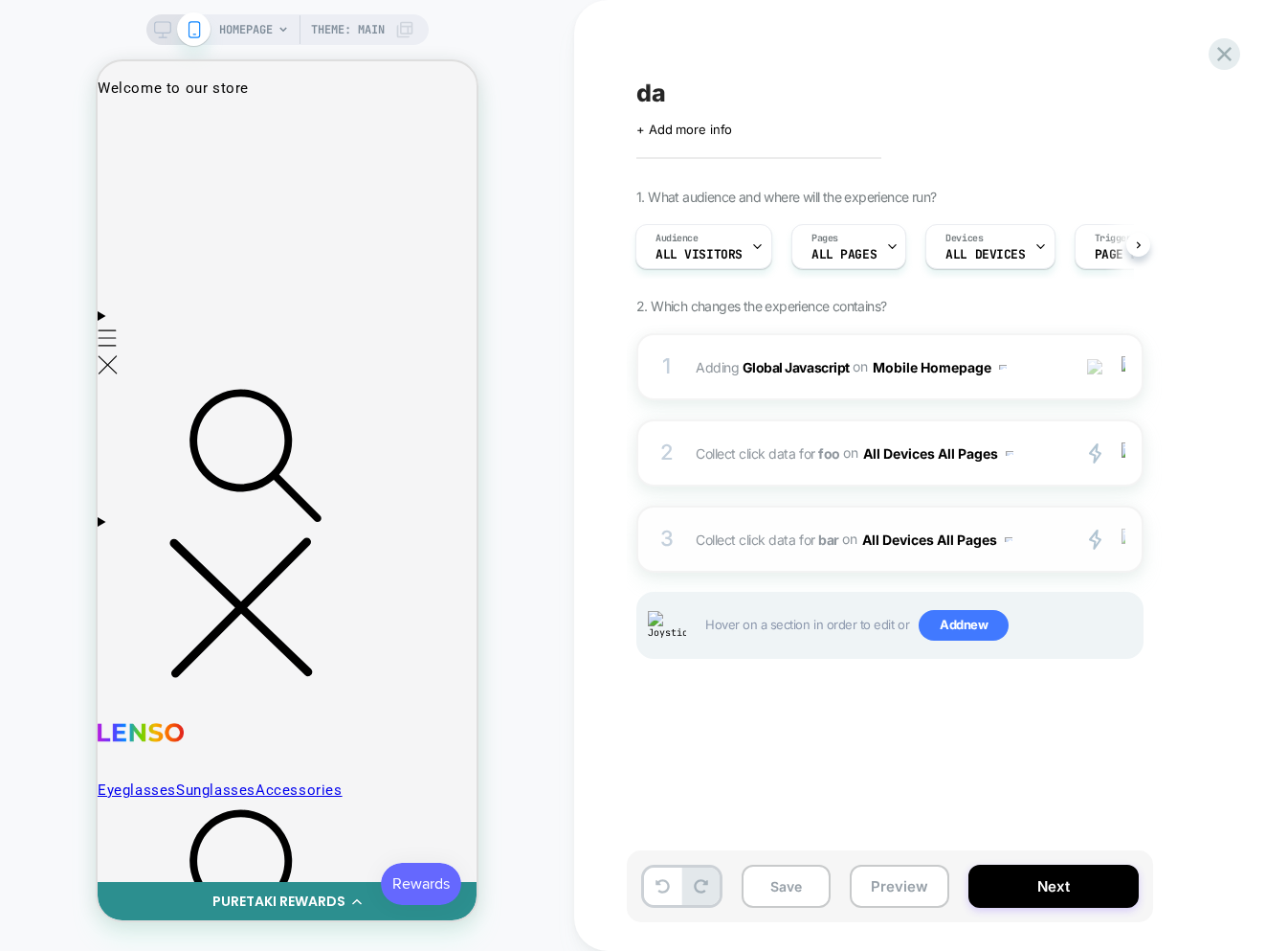
click at [1122, 541] on img at bounding box center [1124, 539] width 4 height 21
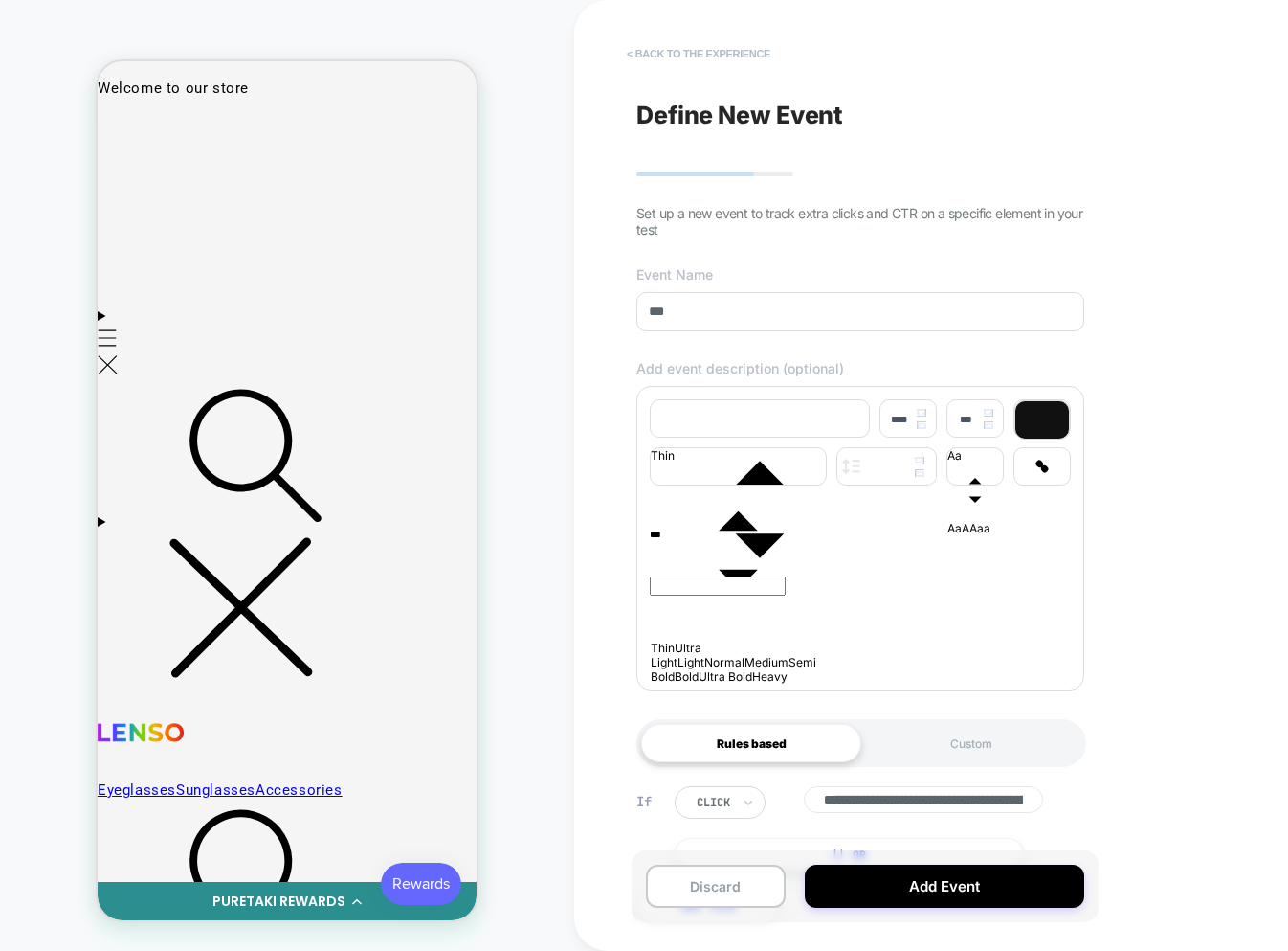
click at [673, 61] on button "< back to the experience" at bounding box center [698, 53] width 162 height 31
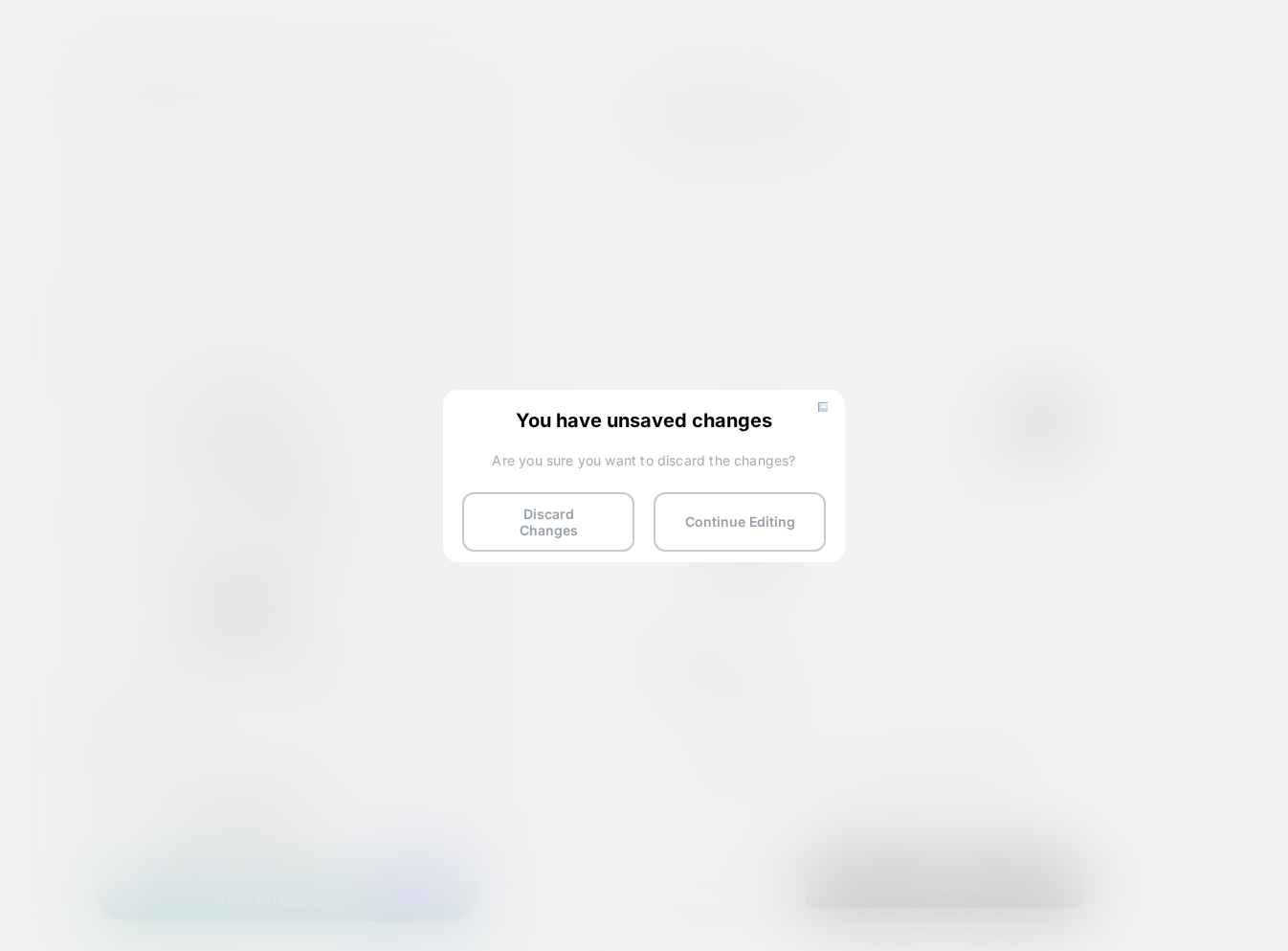
click at [510, 500] on button "Discard Changes" at bounding box center [548, 522] width 172 height 59
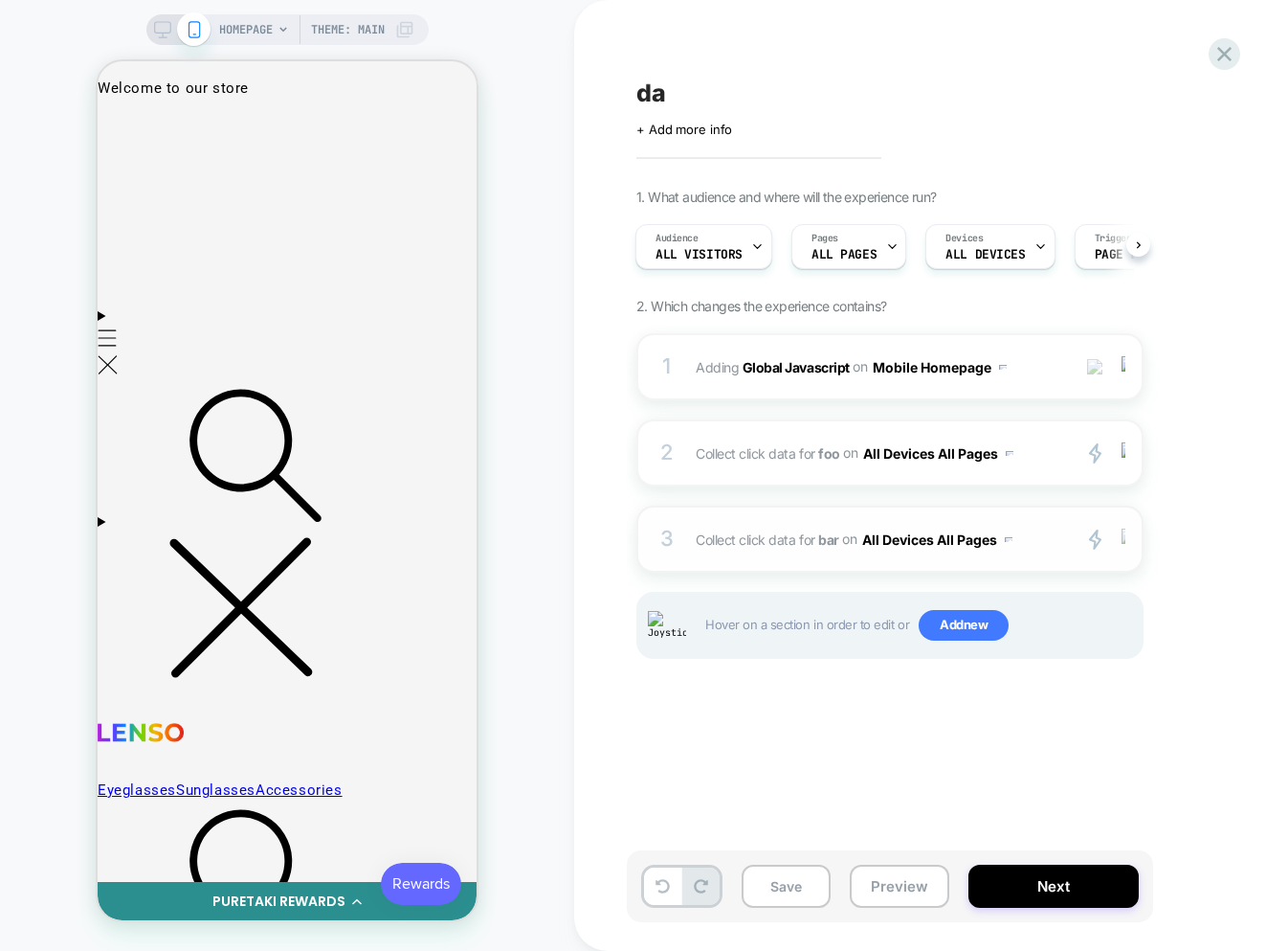
click at [1125, 539] on img at bounding box center [1124, 539] width 4 height 21
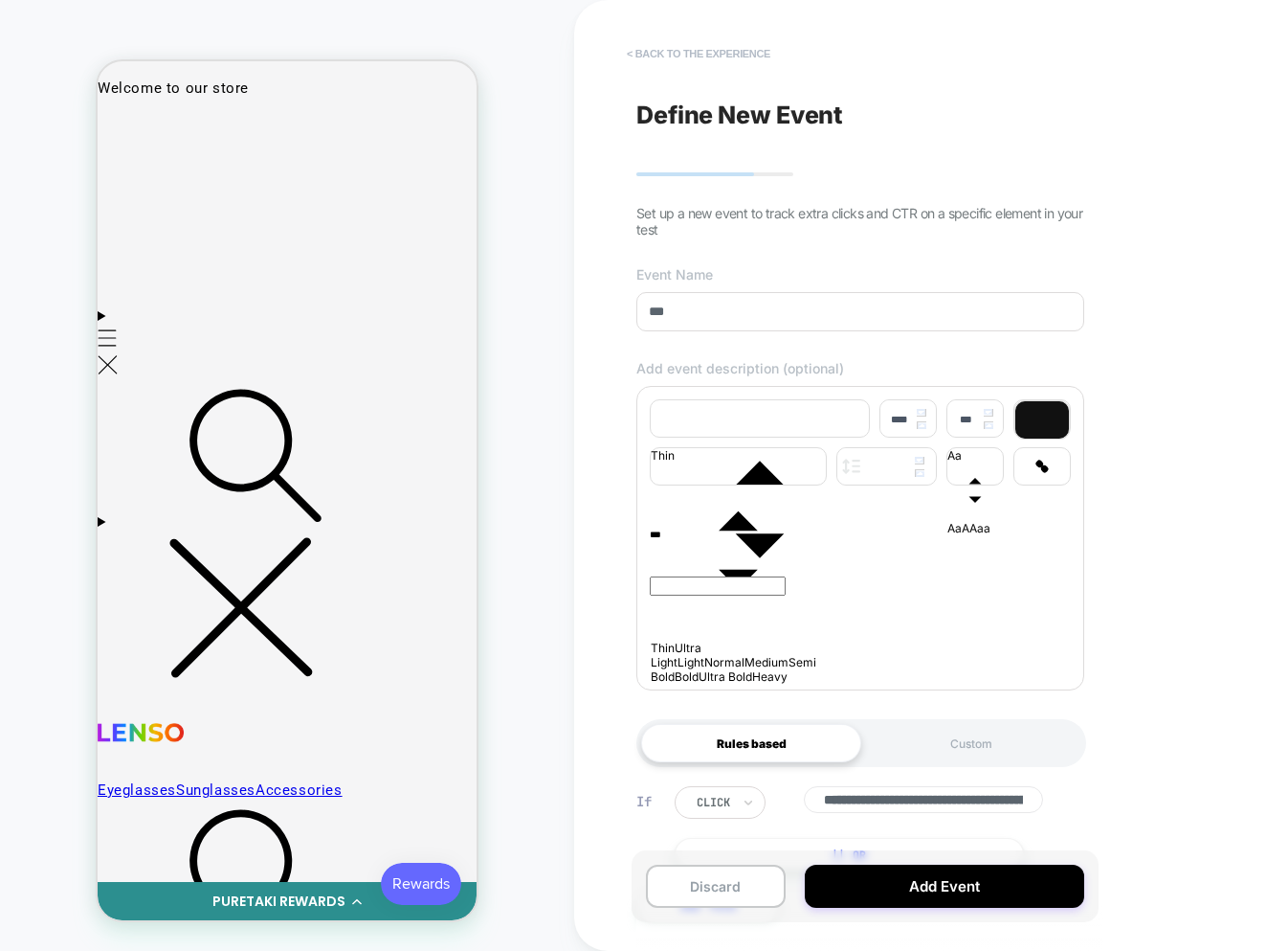
click at [745, 49] on button "< back to the experience" at bounding box center [698, 53] width 162 height 31
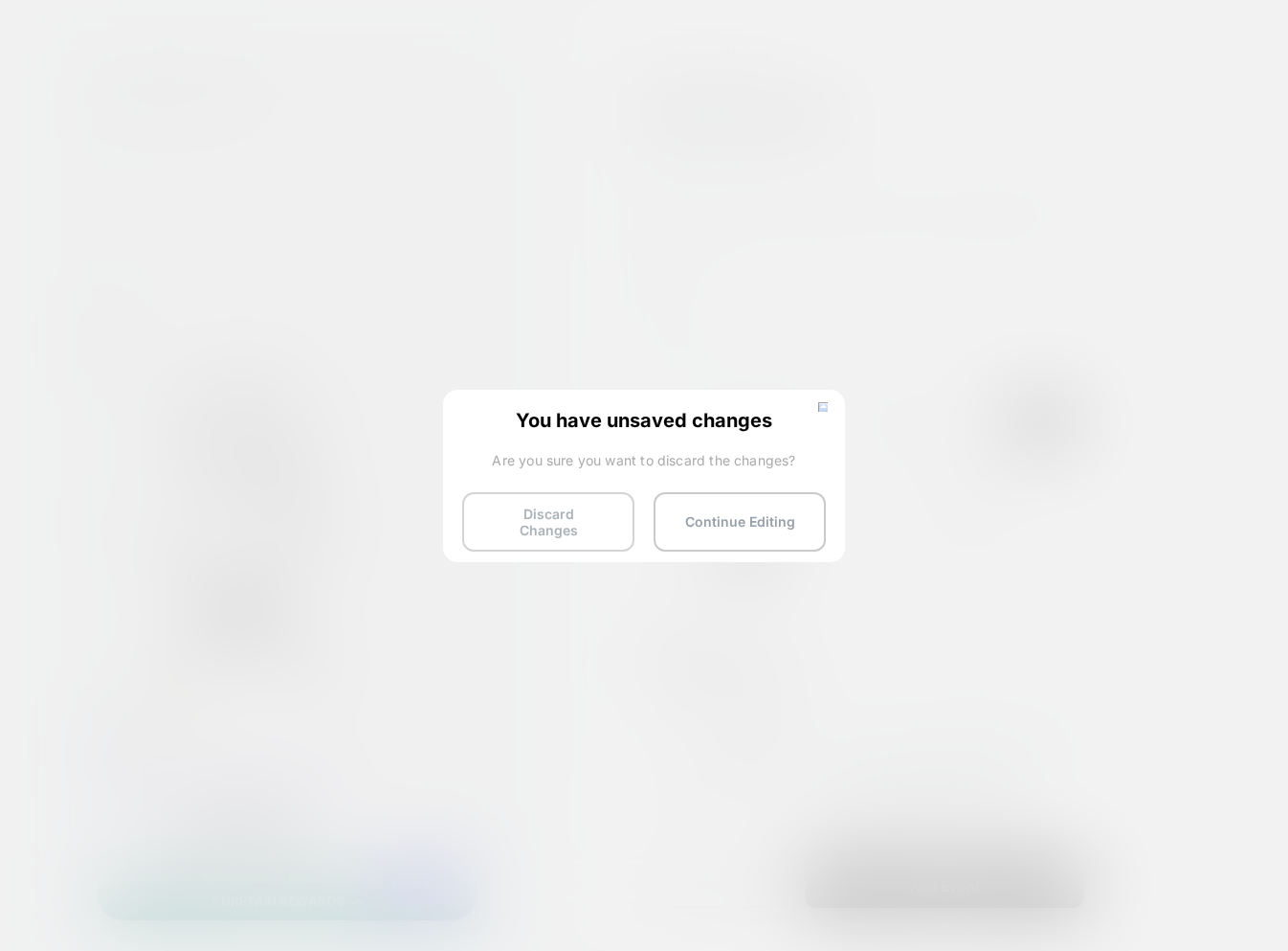
click at [466, 527] on button "Discard Changes" at bounding box center [548, 522] width 172 height 59
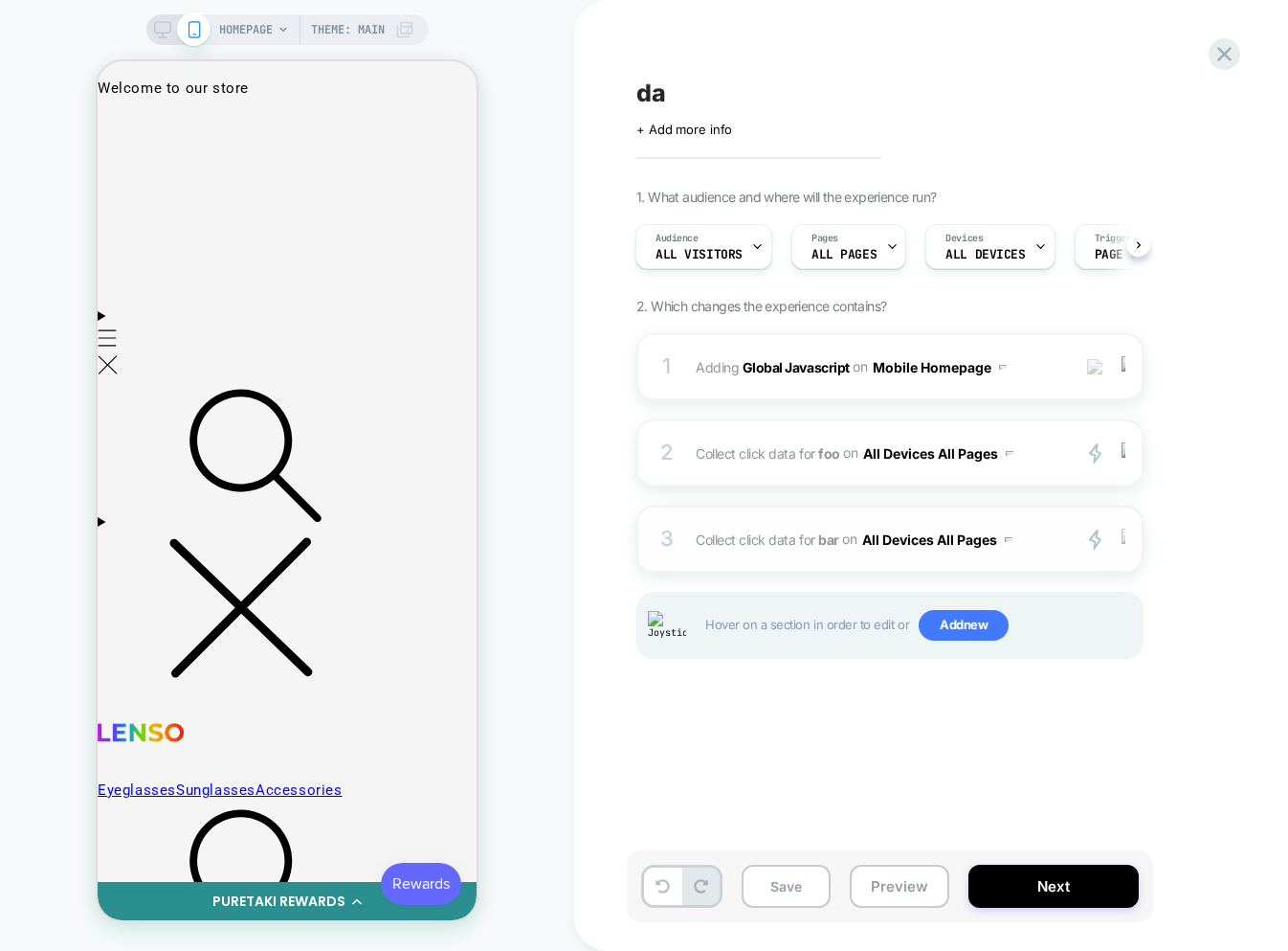
click at [1124, 541] on img at bounding box center [1124, 539] width 4 height 21
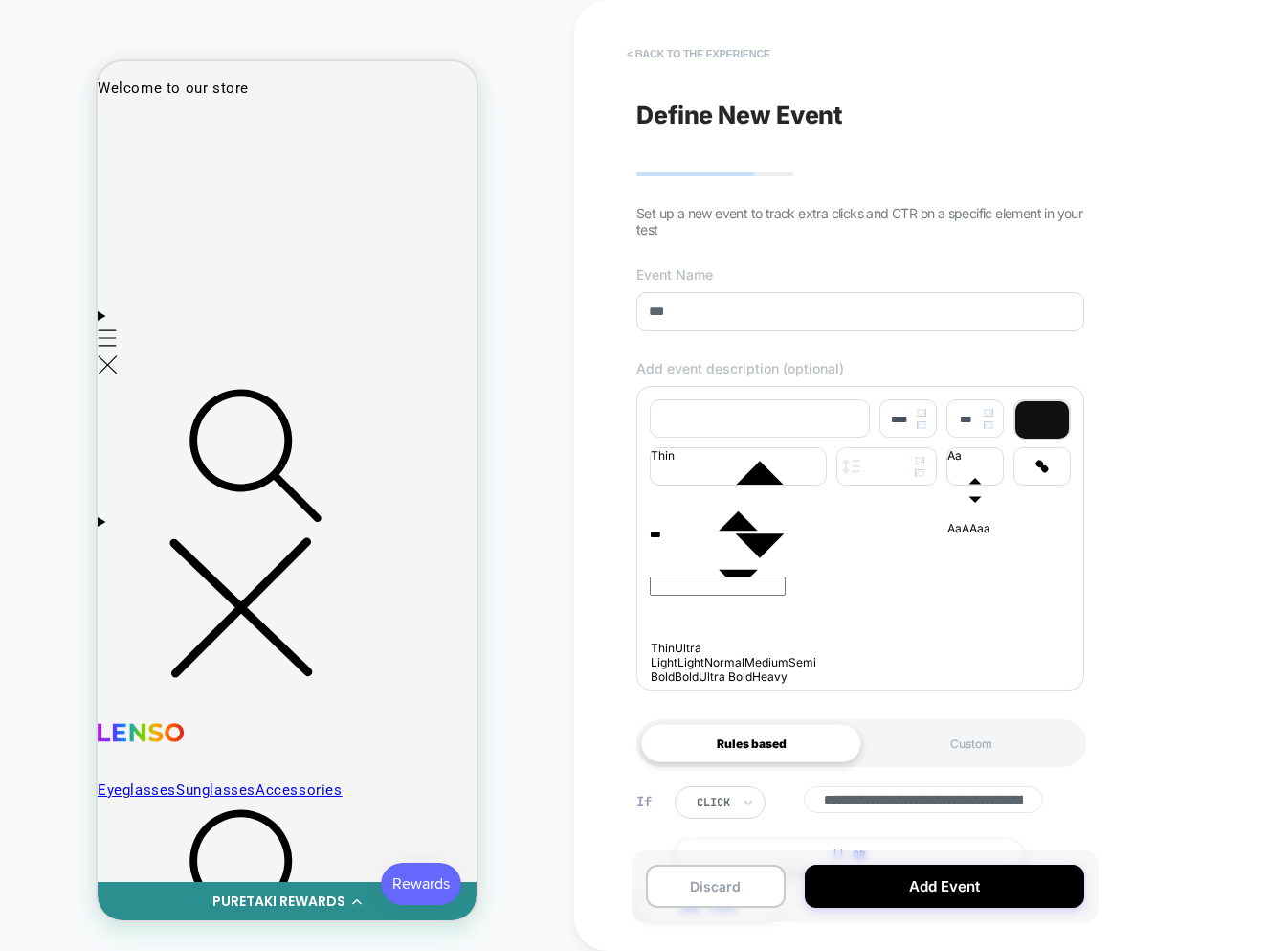
click at [682, 46] on button "< back to the experience" at bounding box center [698, 53] width 162 height 31
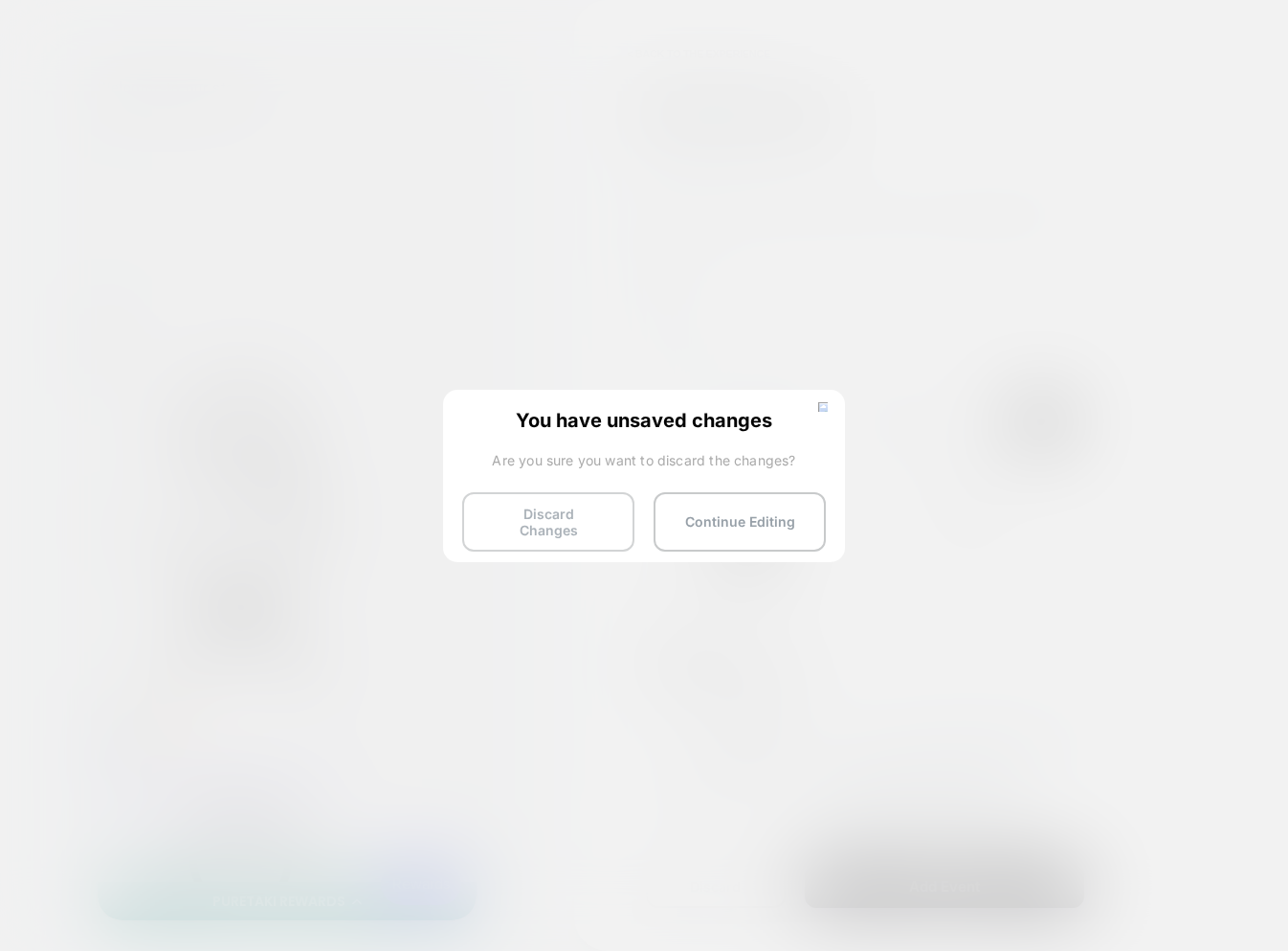
click at [567, 516] on button "Discard Changes" at bounding box center [548, 522] width 172 height 59
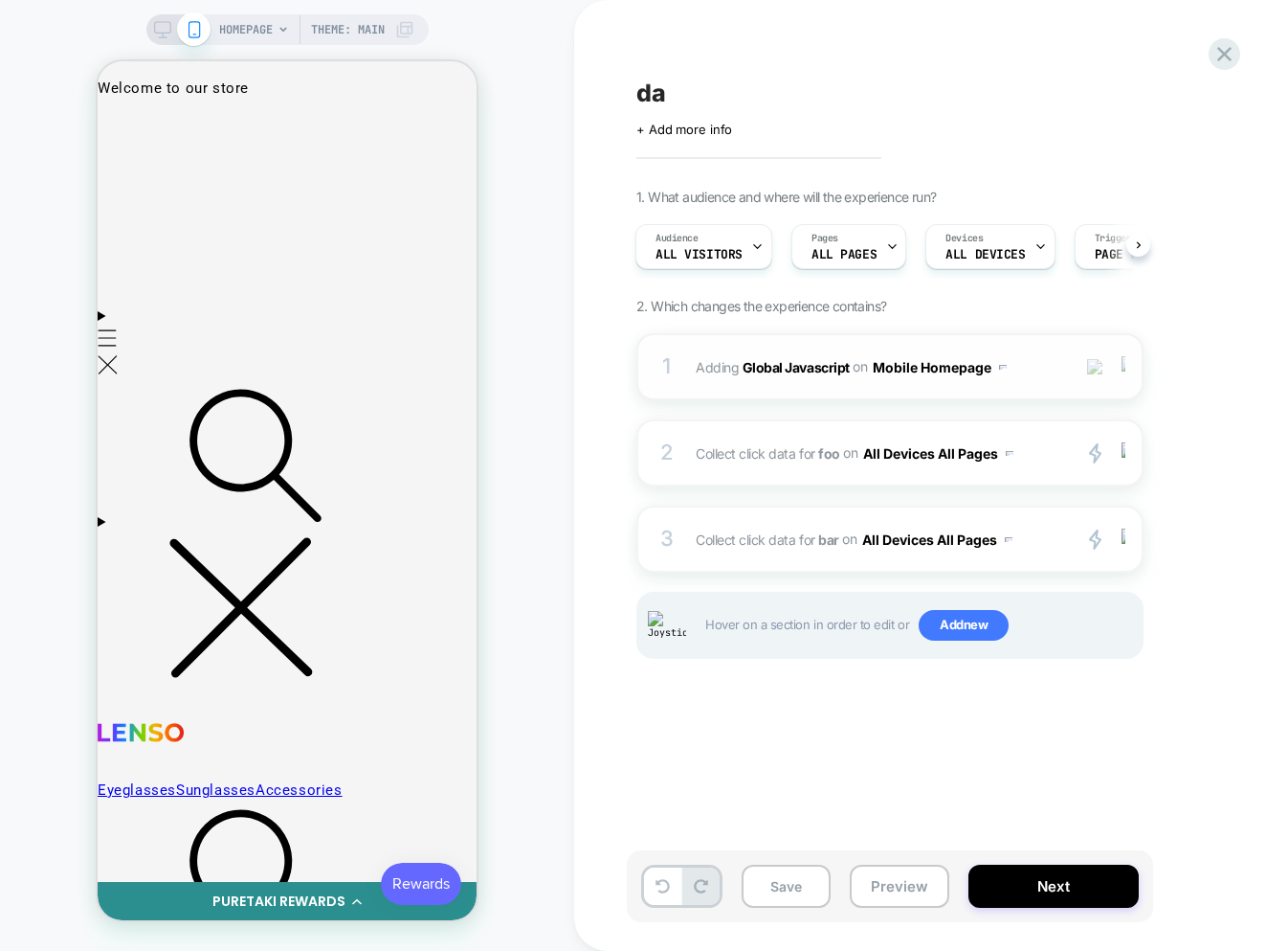
click at [1127, 373] on div at bounding box center [1127, 366] width 31 height 21
click at [1127, 364] on div at bounding box center [1127, 366] width 31 height 21
click at [763, 760] on div "da Click to edit experience details + Add more info 1. What audience and where …" at bounding box center [986, 475] width 718 height 913
click at [1124, 541] on img at bounding box center [1124, 539] width 4 height 21
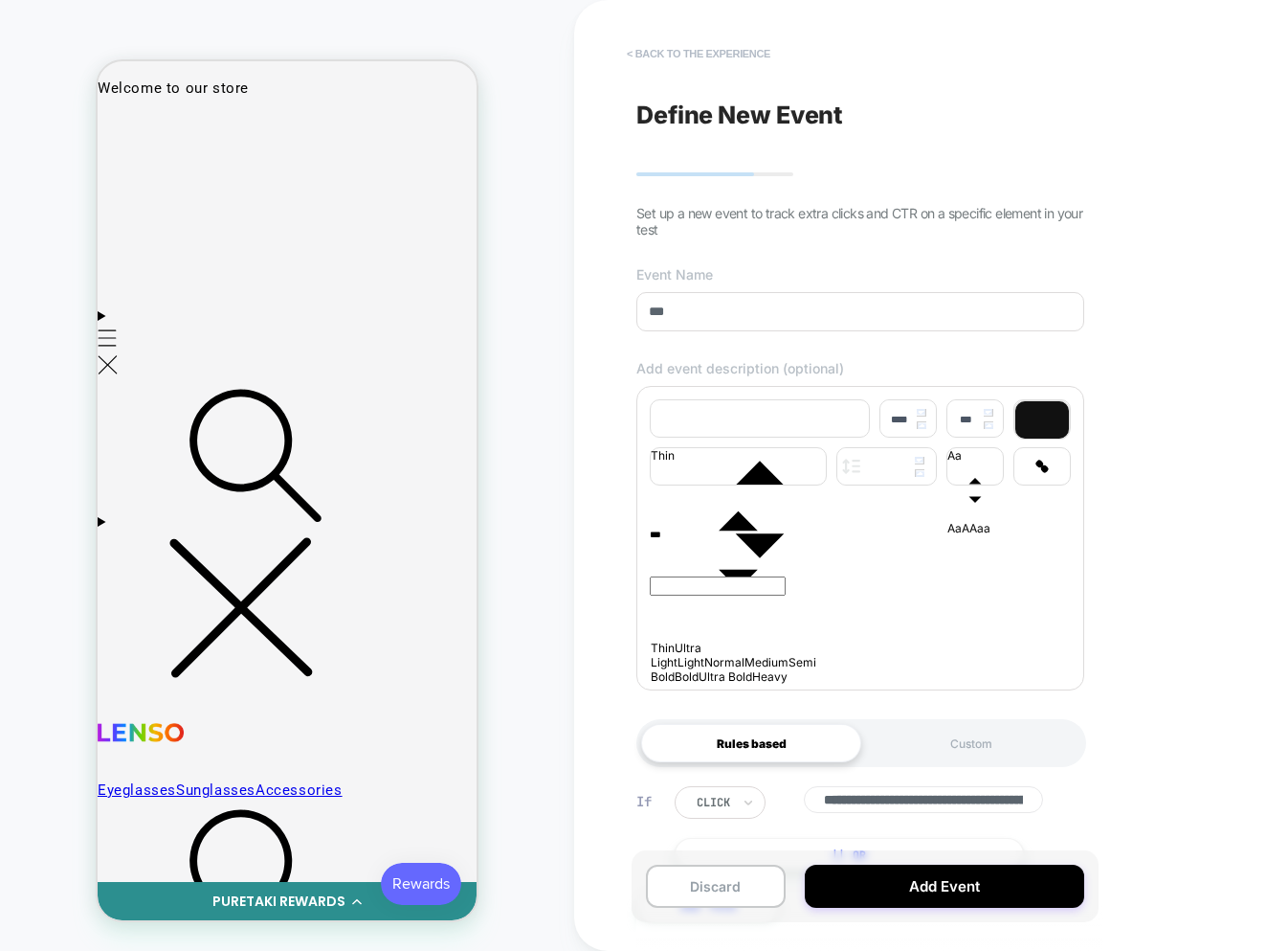
click at [648, 51] on button "< back to the experience" at bounding box center [698, 53] width 162 height 31
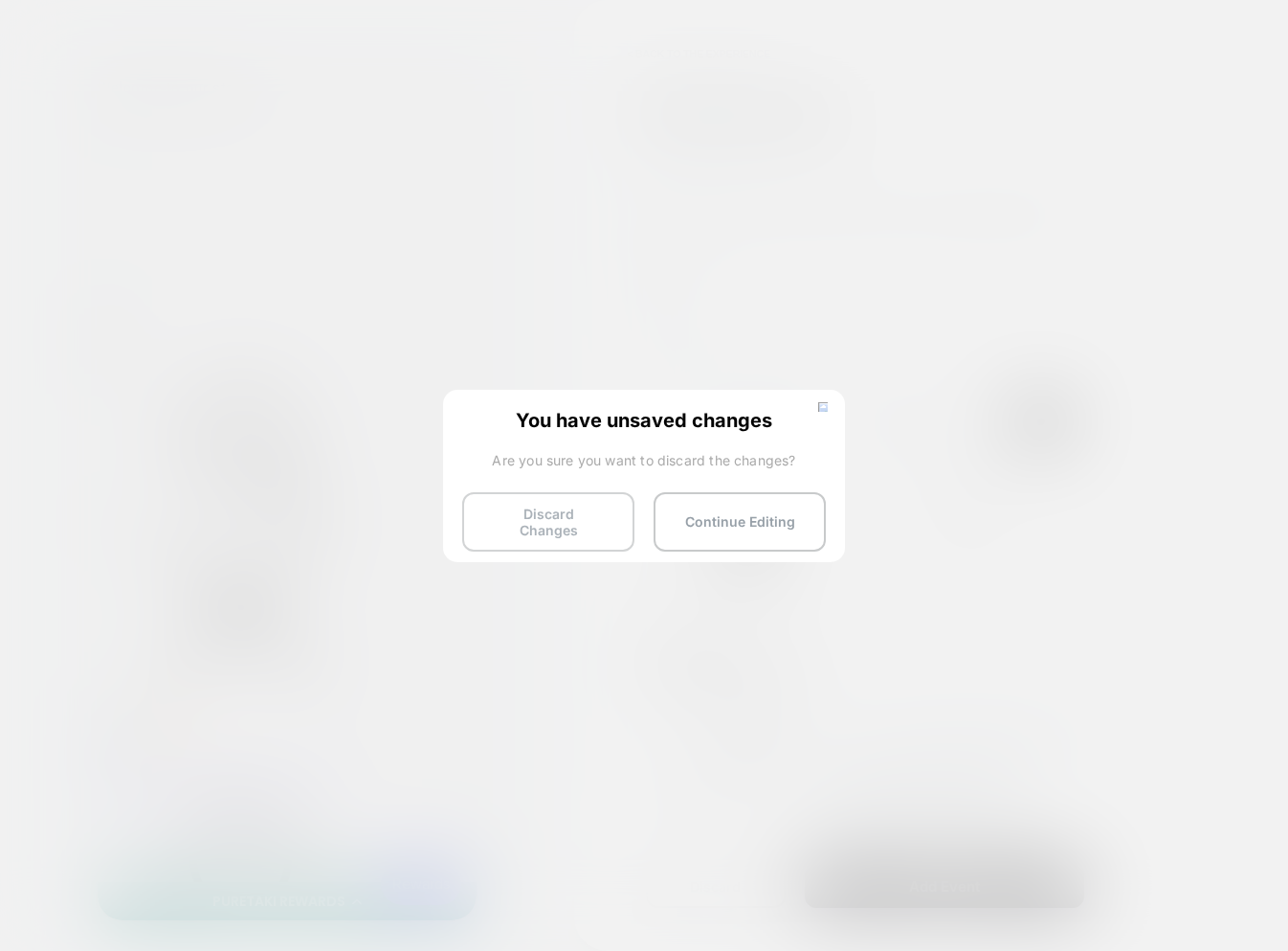
click at [504, 516] on button "Discard Changes" at bounding box center [548, 522] width 172 height 59
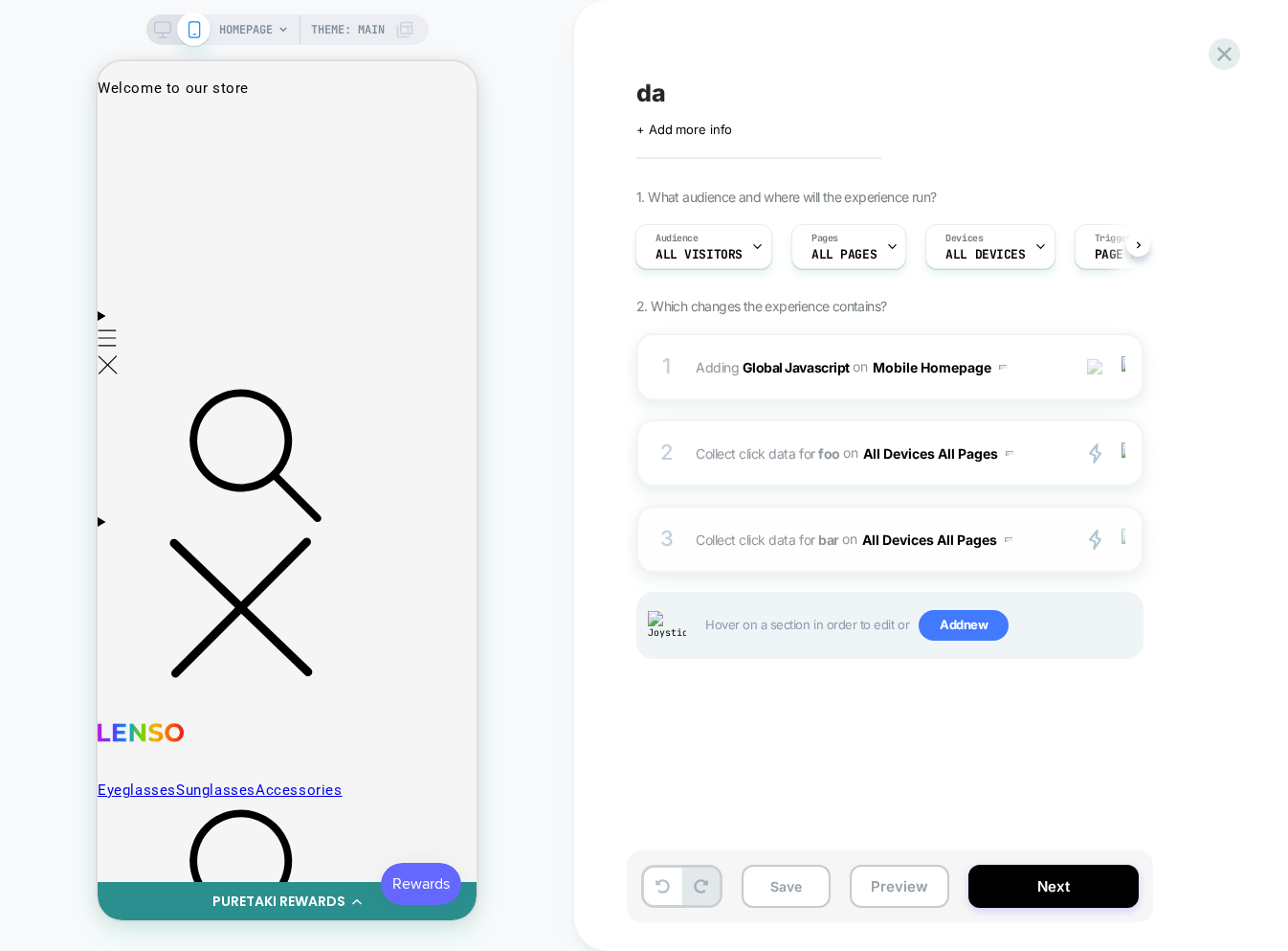
click at [1124, 540] on img at bounding box center [1124, 539] width 4 height 21
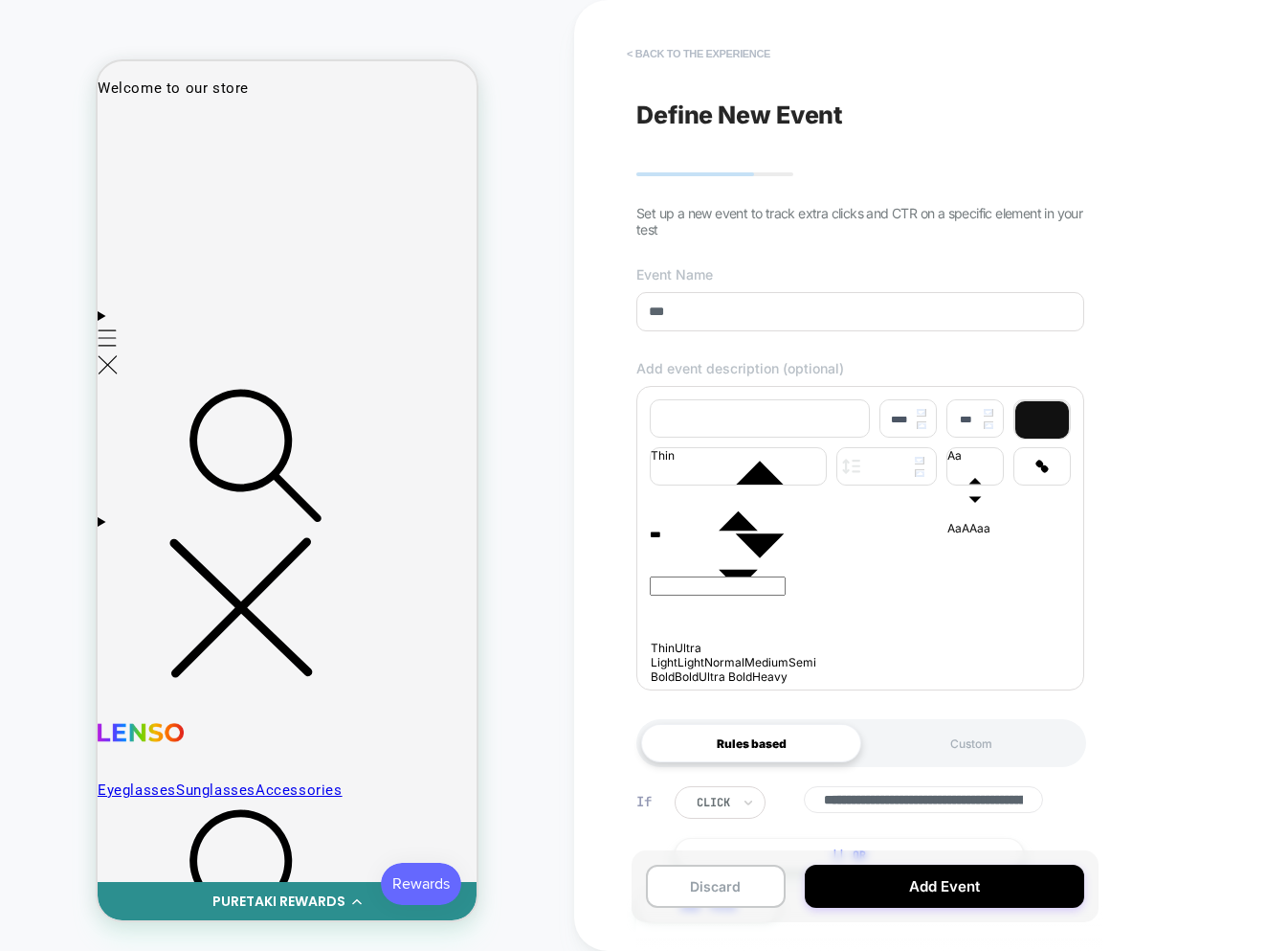
click at [720, 53] on button "< back to the experience" at bounding box center [698, 53] width 162 height 31
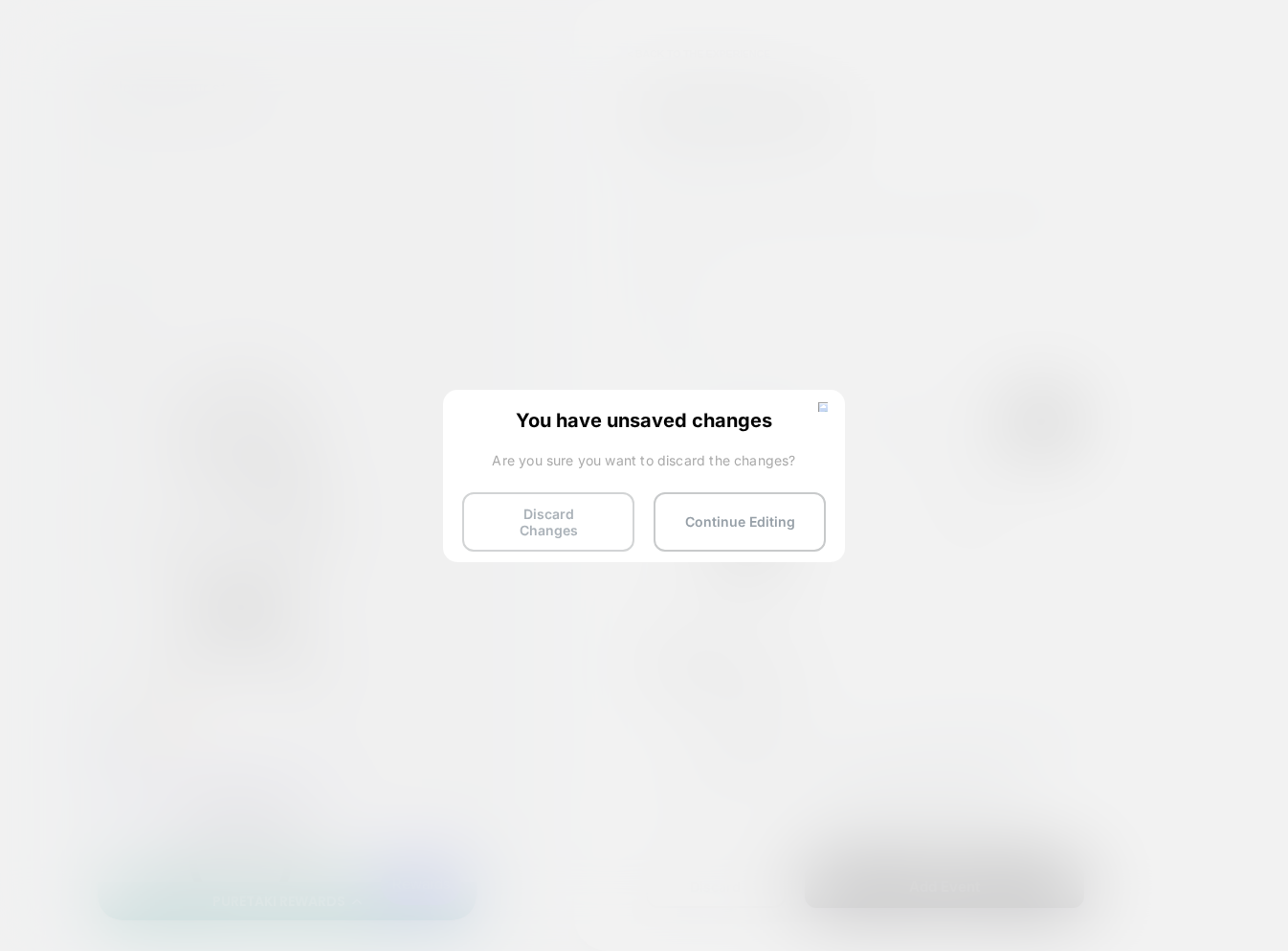
click at [550, 508] on button "Discard Changes" at bounding box center [548, 522] width 172 height 59
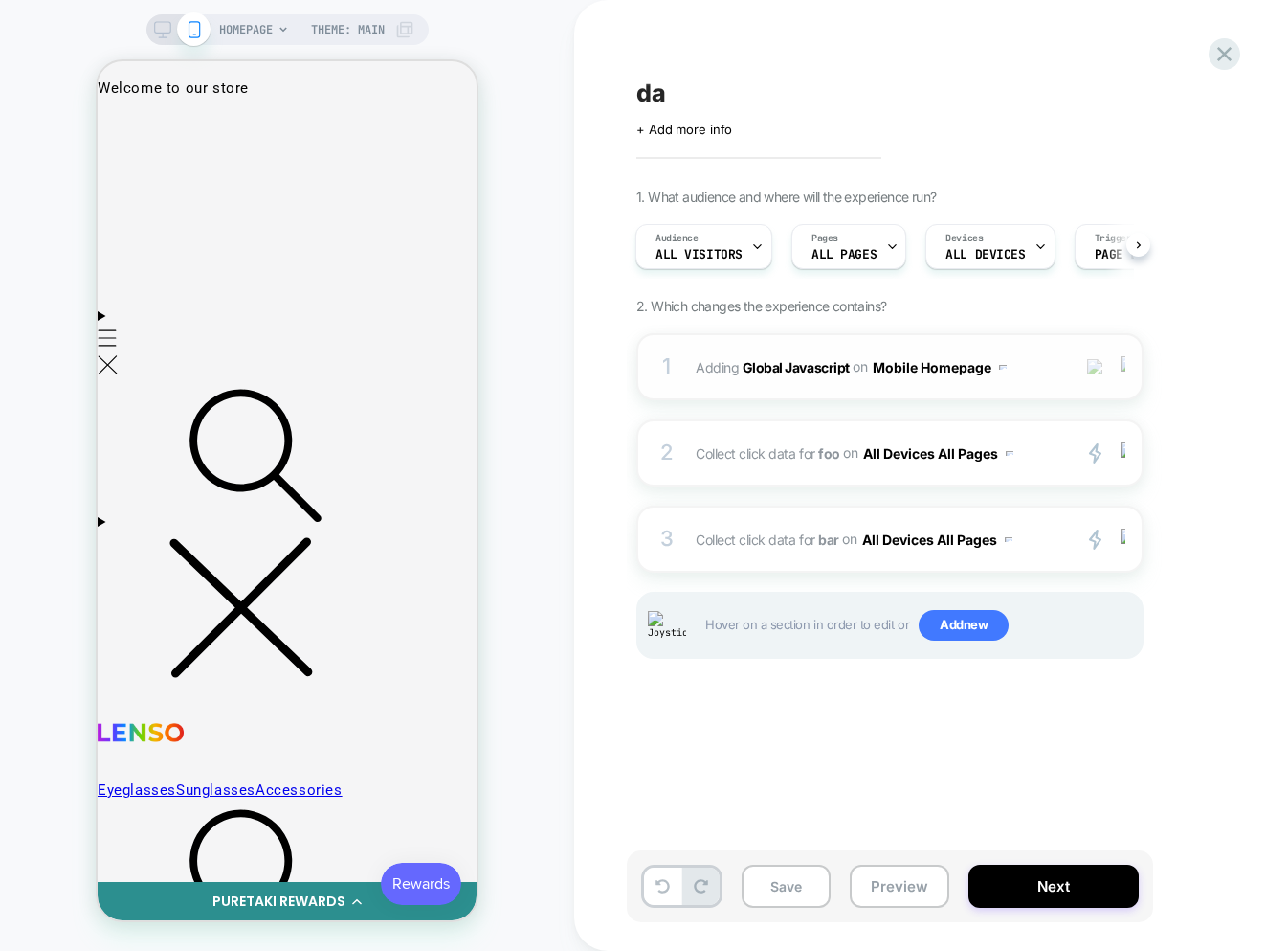
click at [1131, 370] on div at bounding box center [1127, 366] width 31 height 21
click at [1126, 537] on div at bounding box center [1127, 539] width 31 height 22
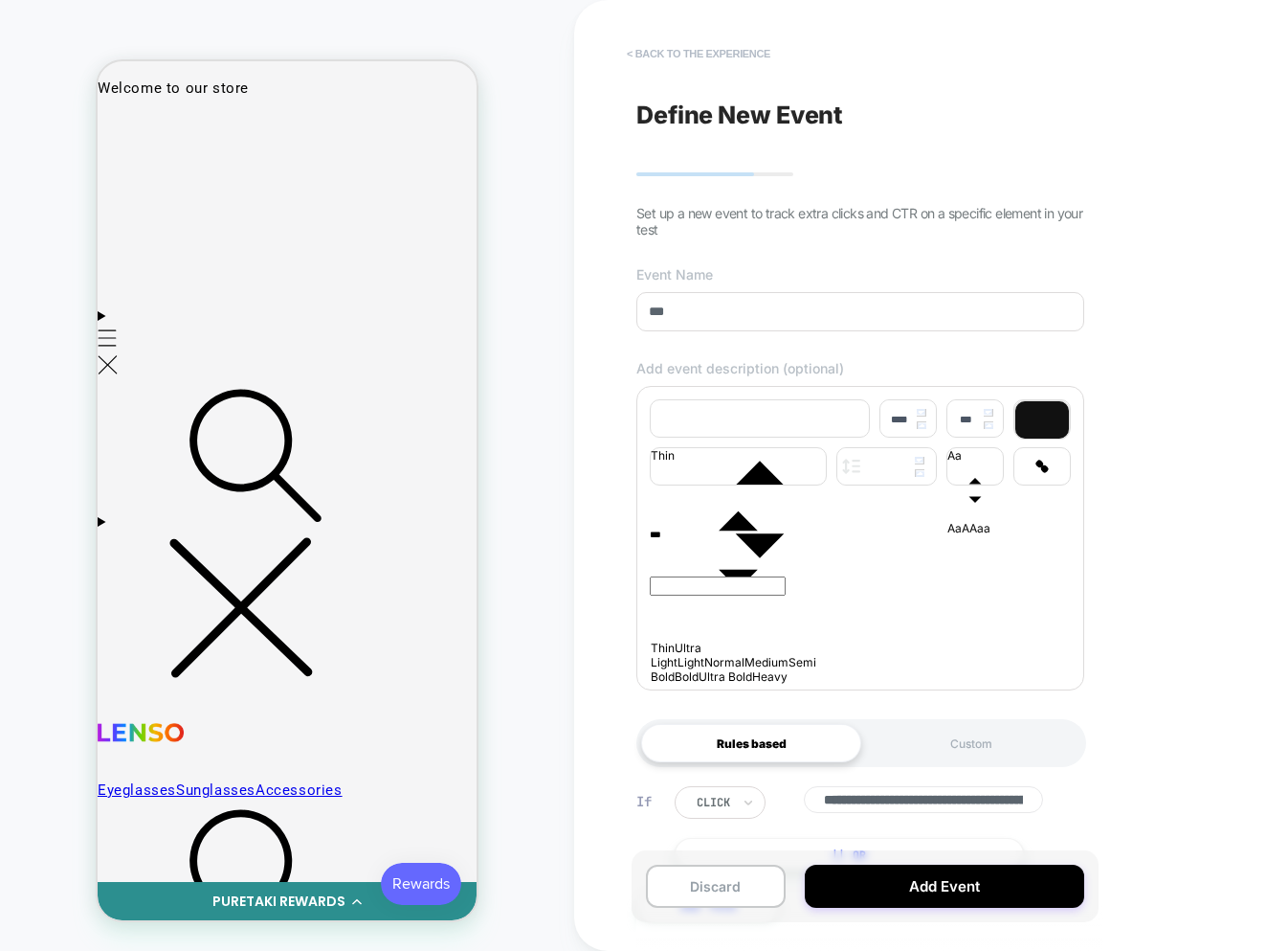
click at [687, 52] on button "< back to the experience" at bounding box center [698, 53] width 162 height 31
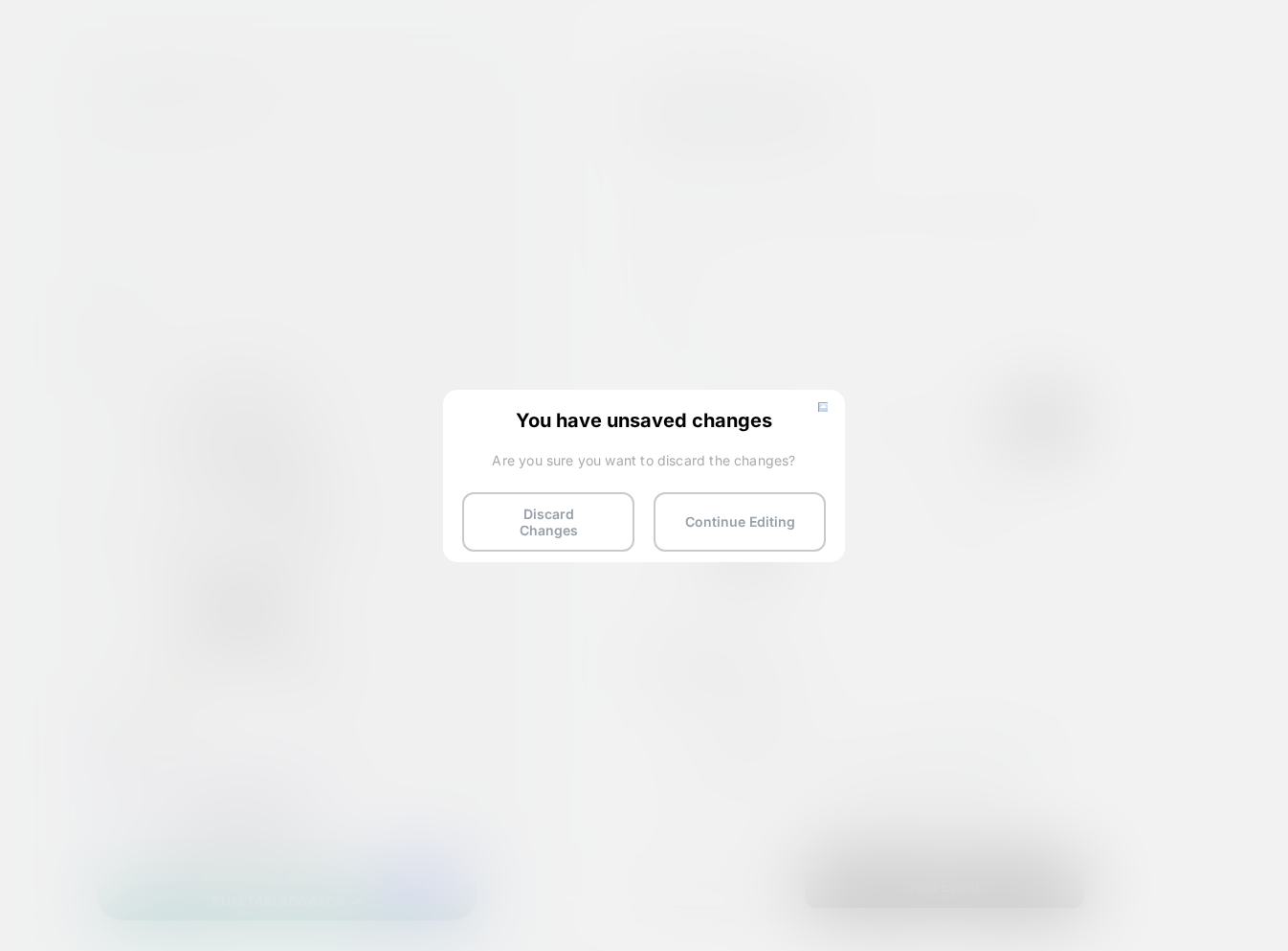
drag, startPoint x: 544, startPoint y: 534, endPoint x: 564, endPoint y: 522, distance: 23.3
click at [547, 534] on button "Discard Changes" at bounding box center [548, 522] width 172 height 59
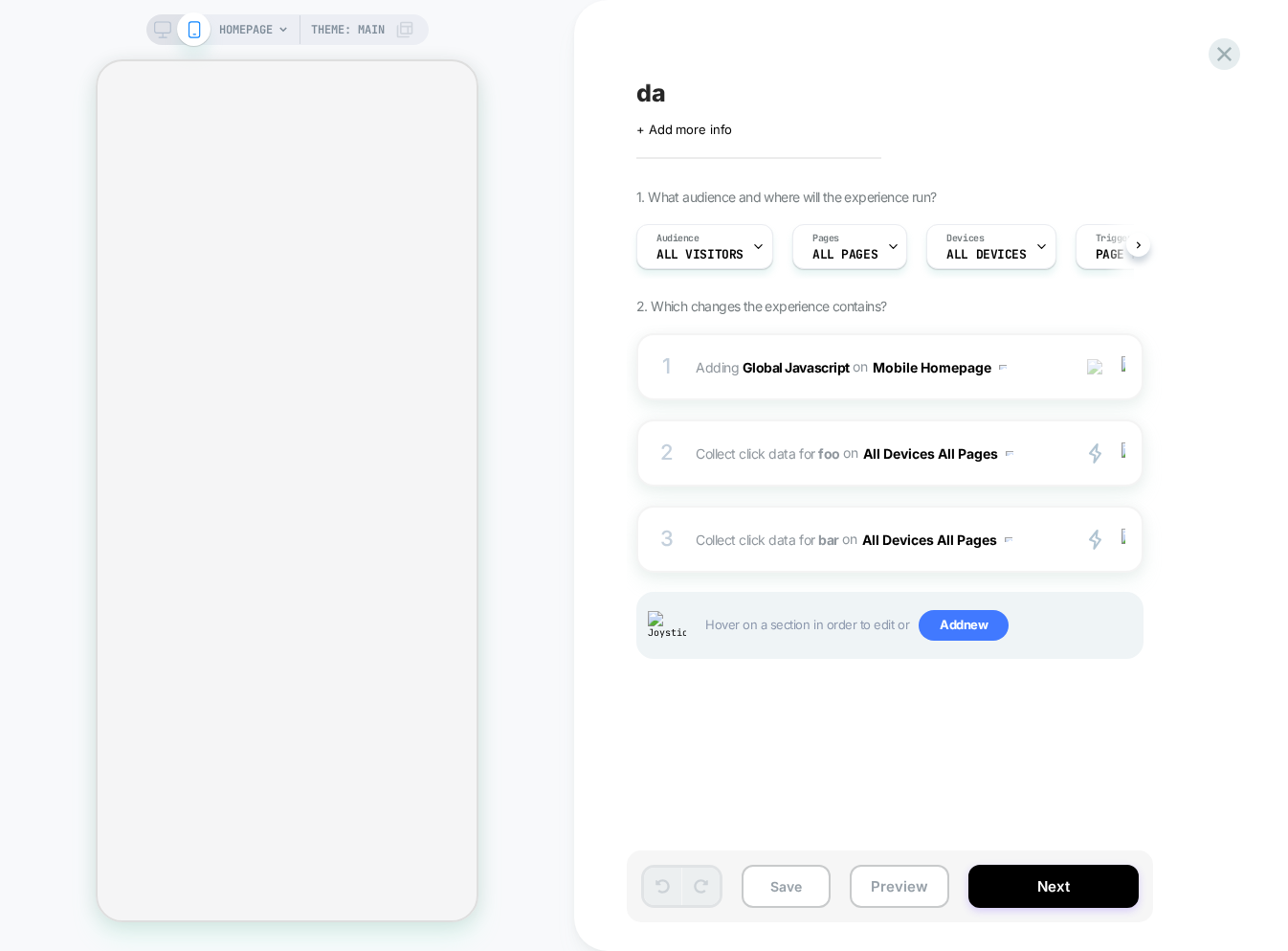
scroll to position [0, 1]
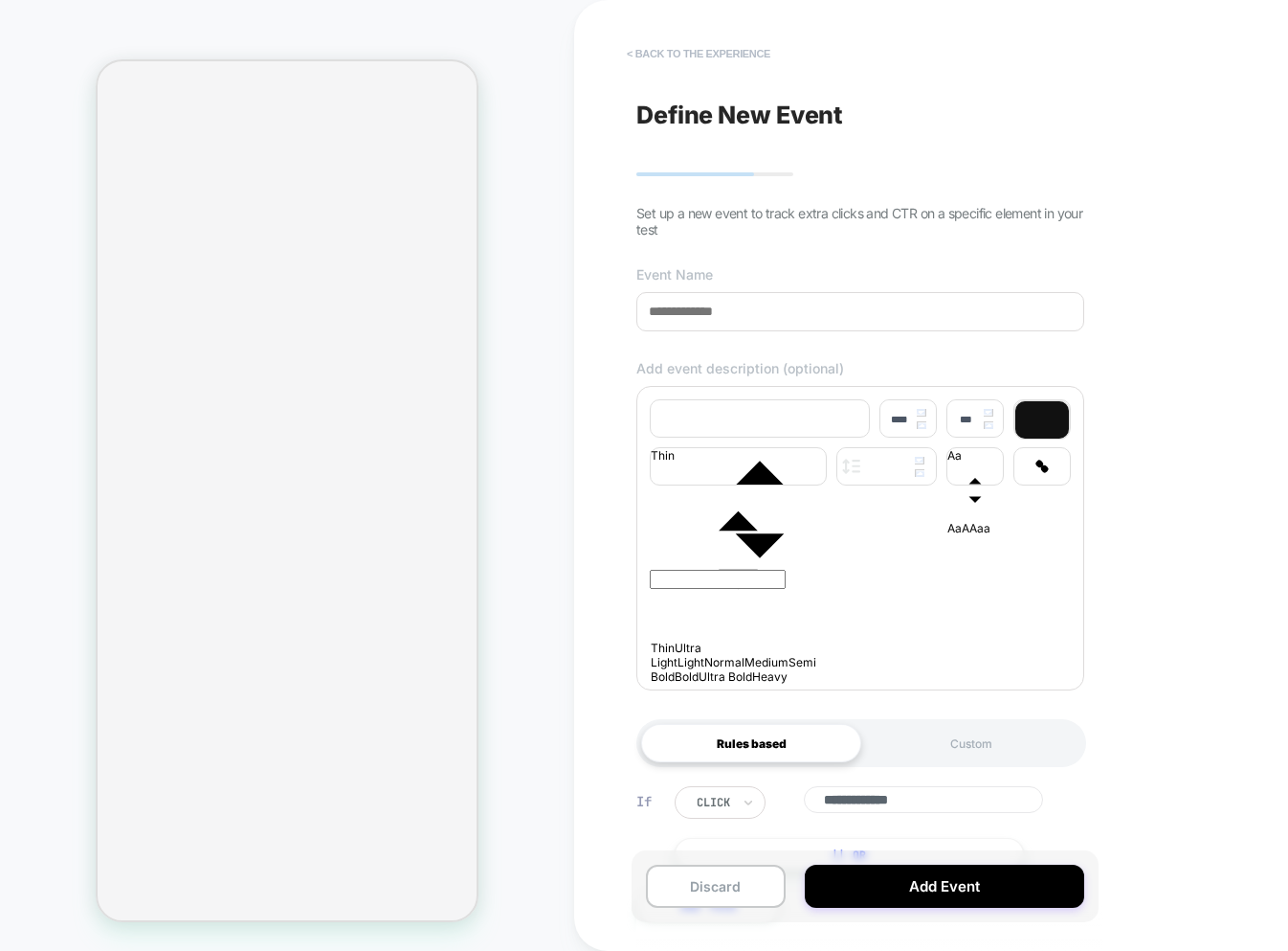
click at [685, 60] on button "< back to the experience" at bounding box center [698, 53] width 162 height 31
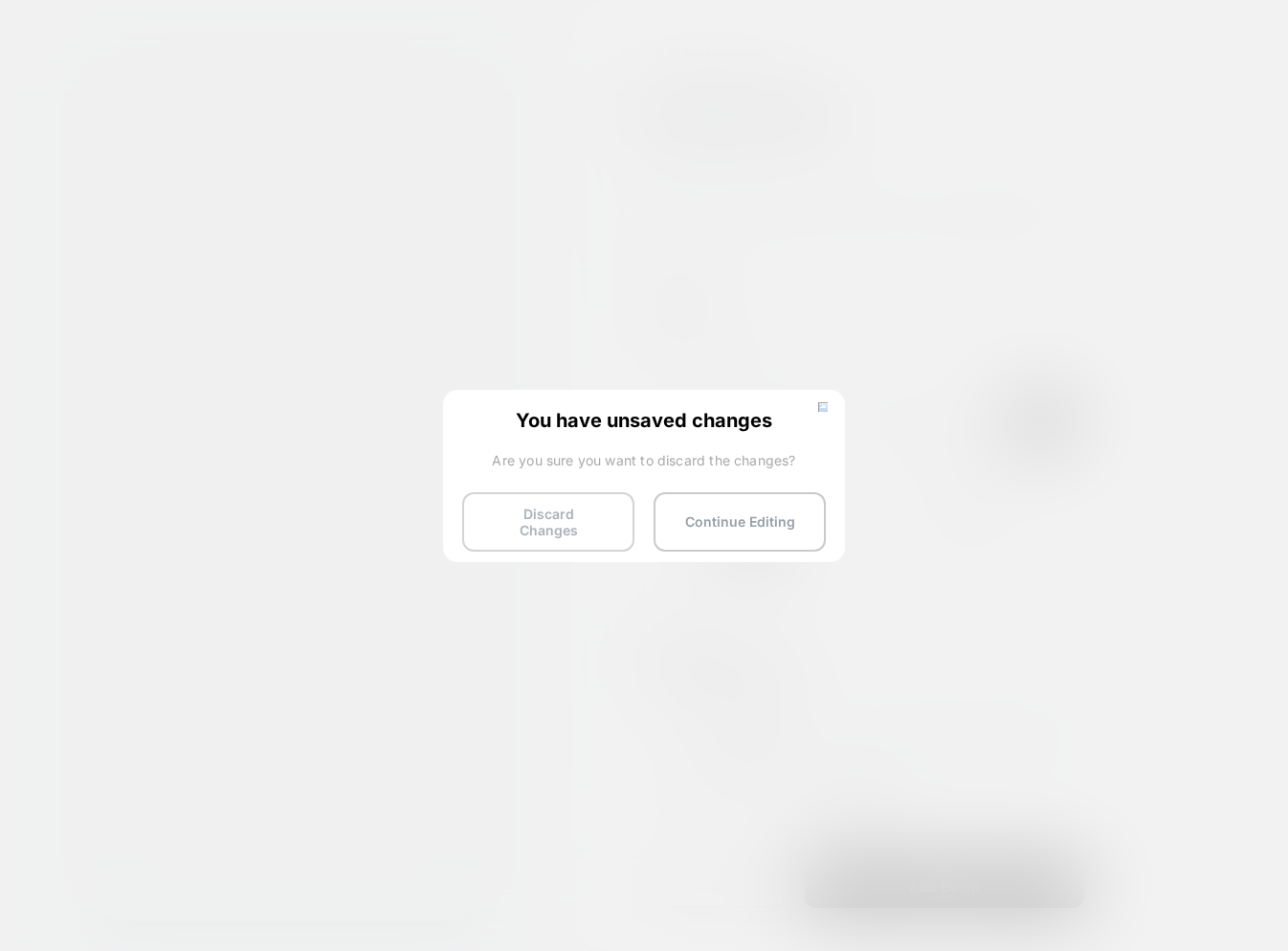
click at [568, 497] on button "Discard Changes" at bounding box center [548, 522] width 172 height 59
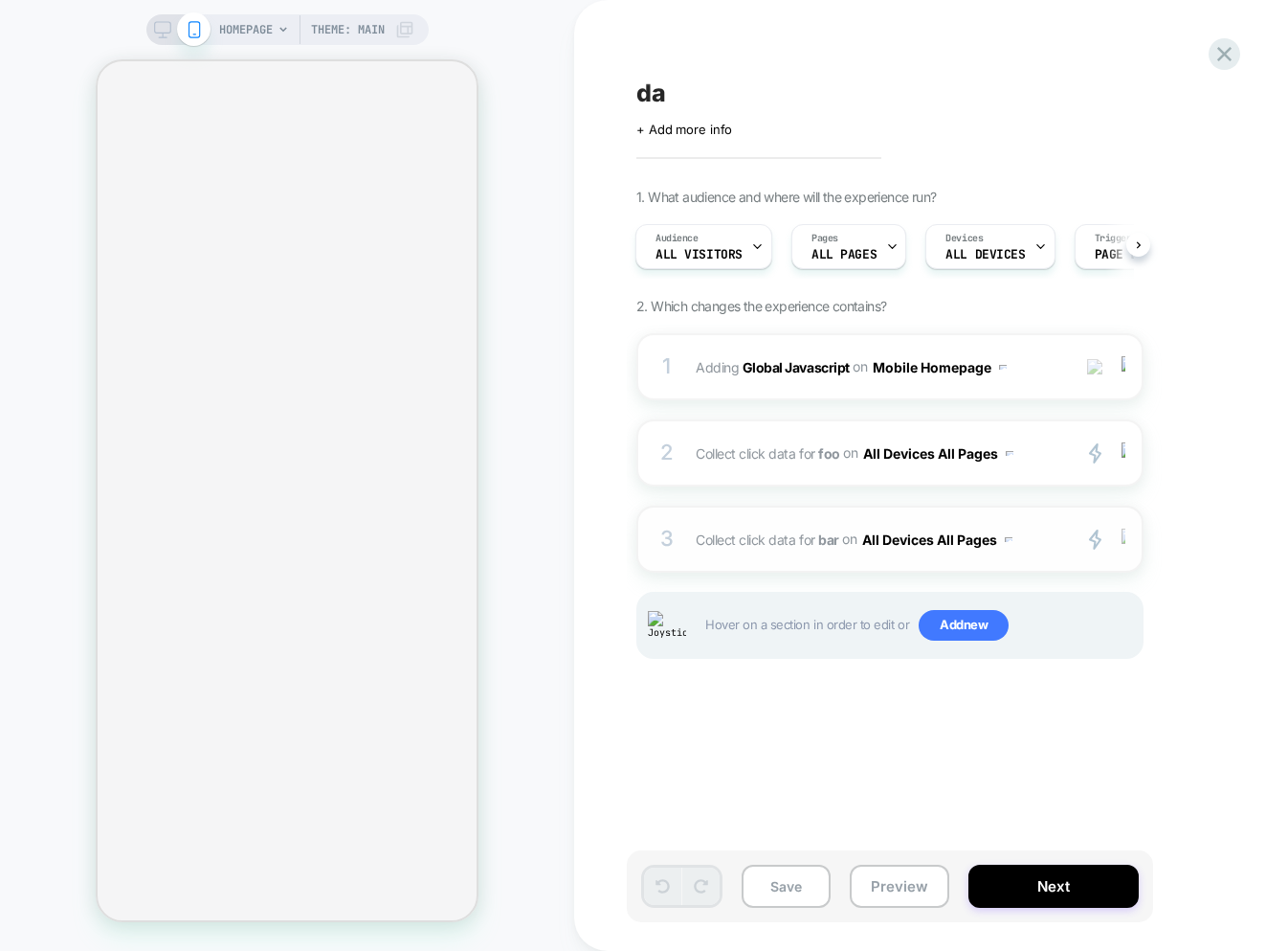
click at [1124, 536] on img at bounding box center [1124, 539] width 4 height 21
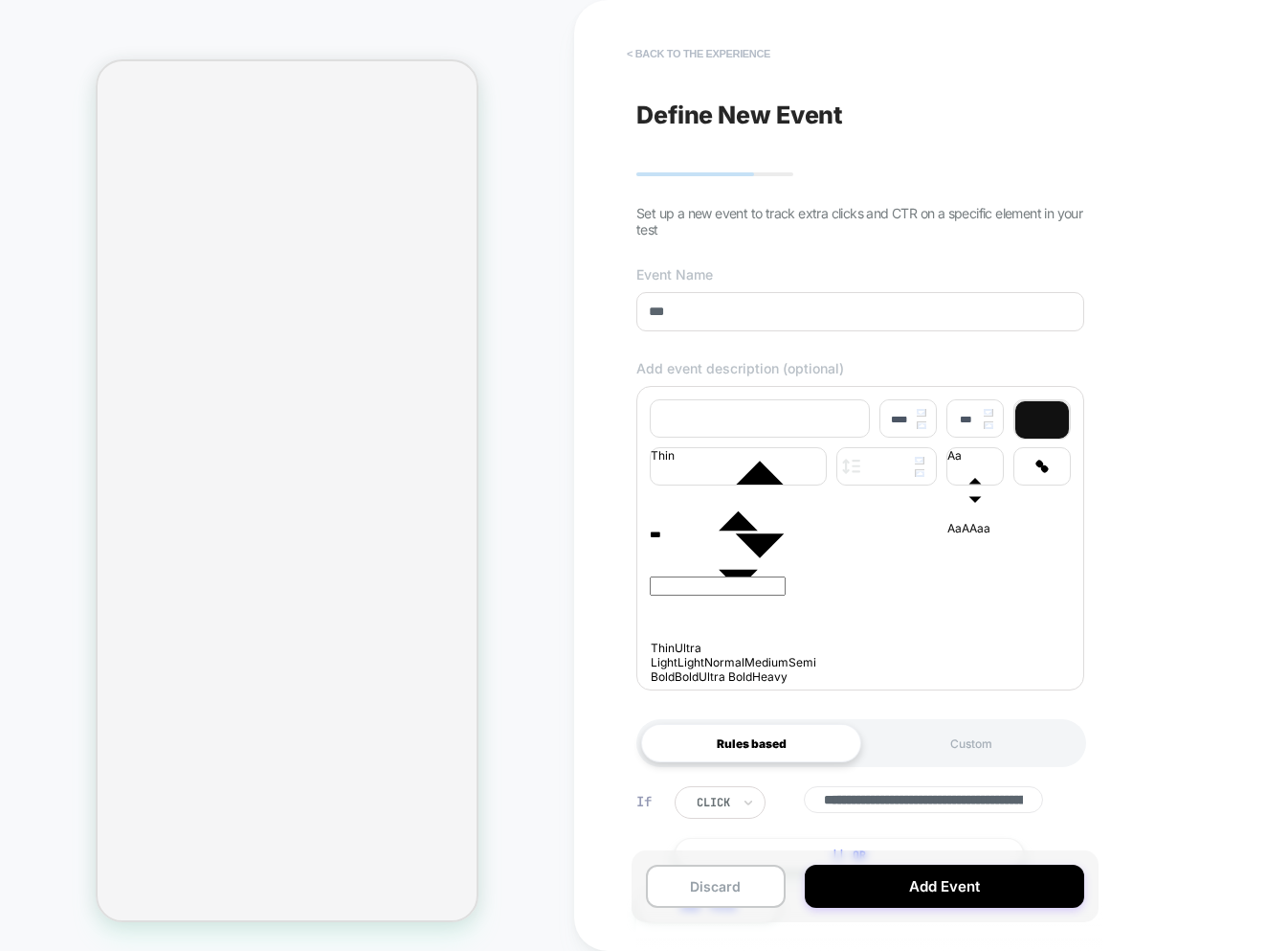
click at [691, 55] on button "< back to the experience" at bounding box center [698, 53] width 162 height 31
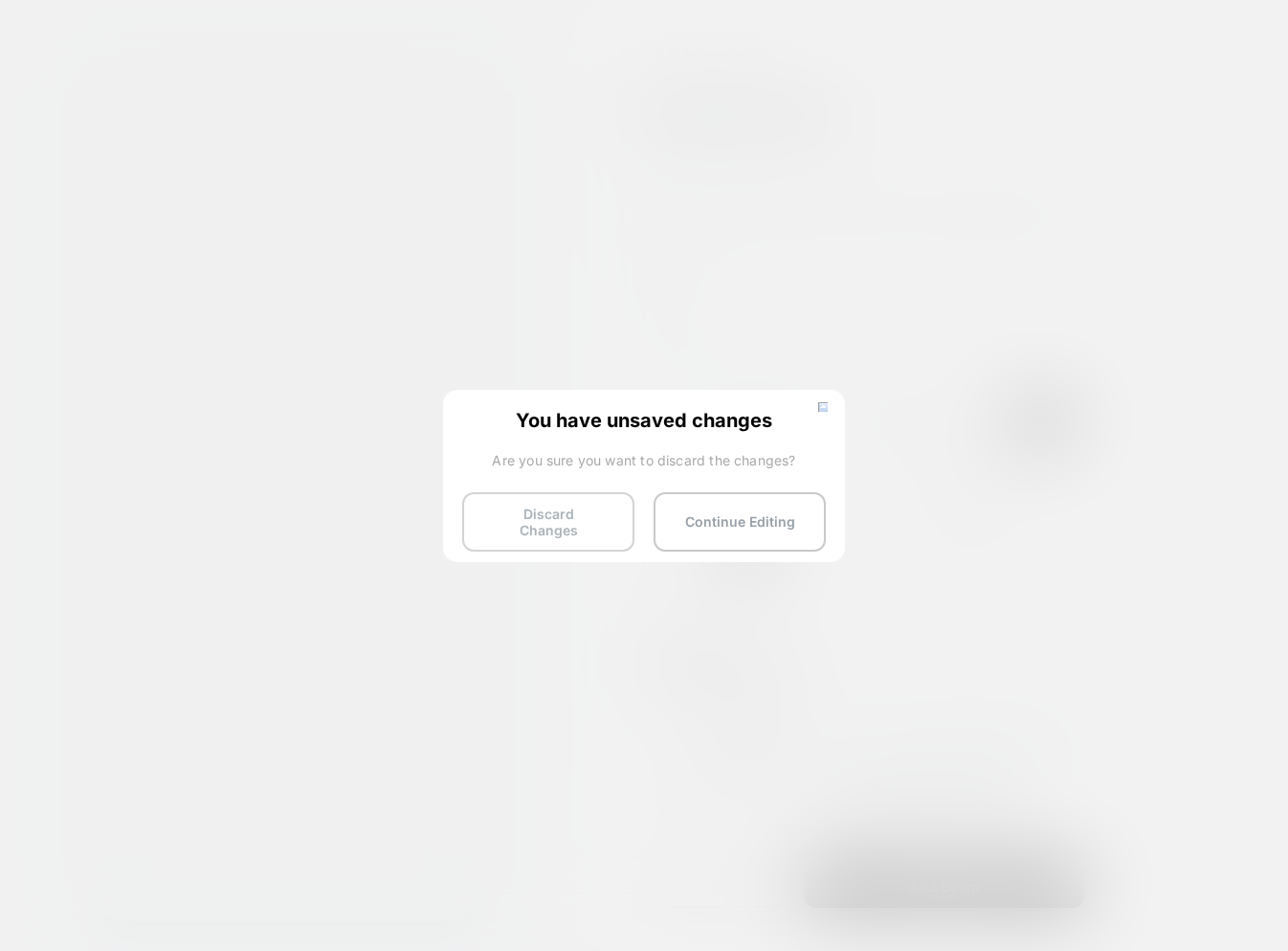
click at [544, 502] on button "Discard Changes" at bounding box center [548, 522] width 172 height 59
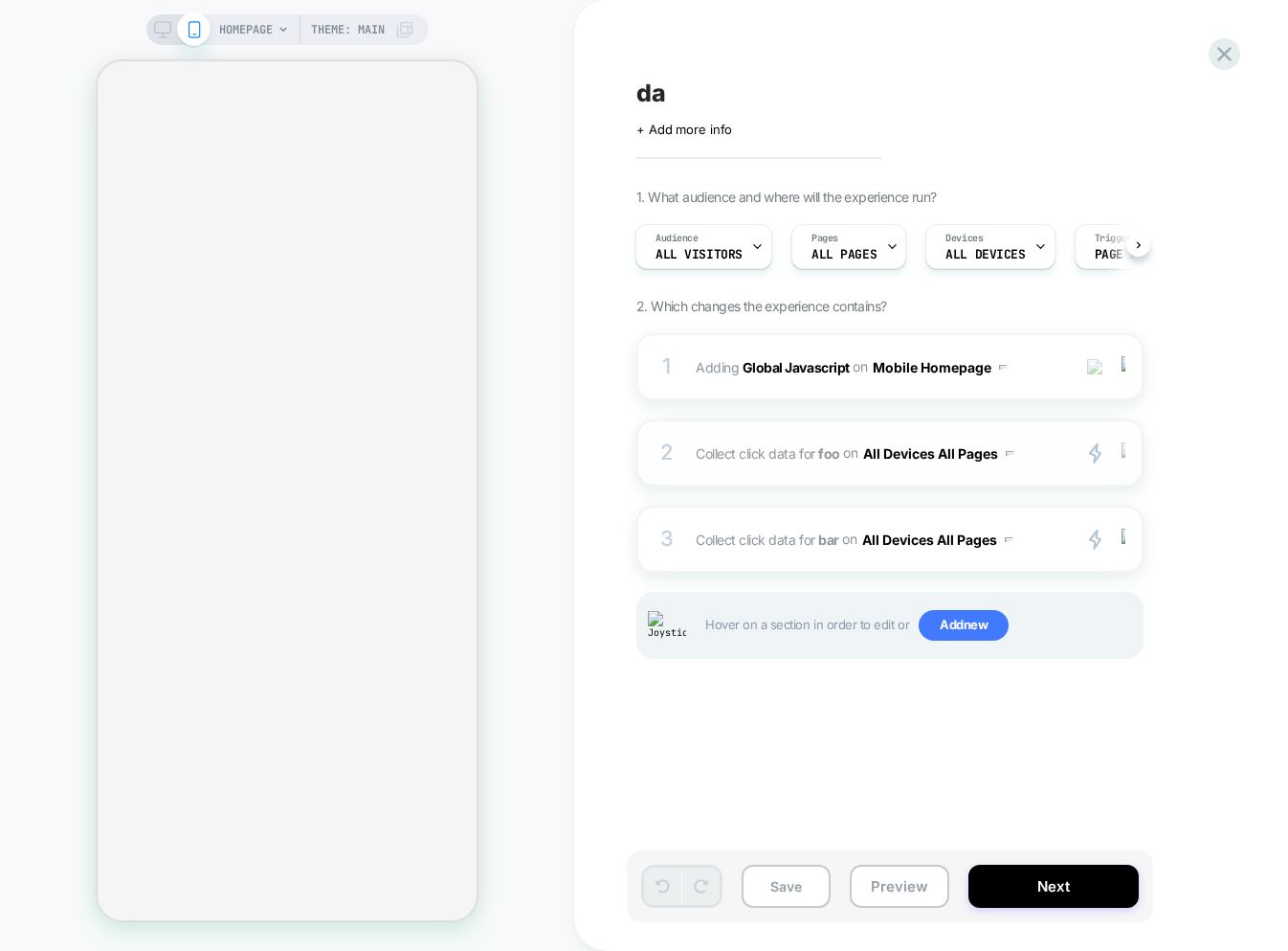
click at [1127, 454] on div at bounding box center [1127, 453] width 31 height 22
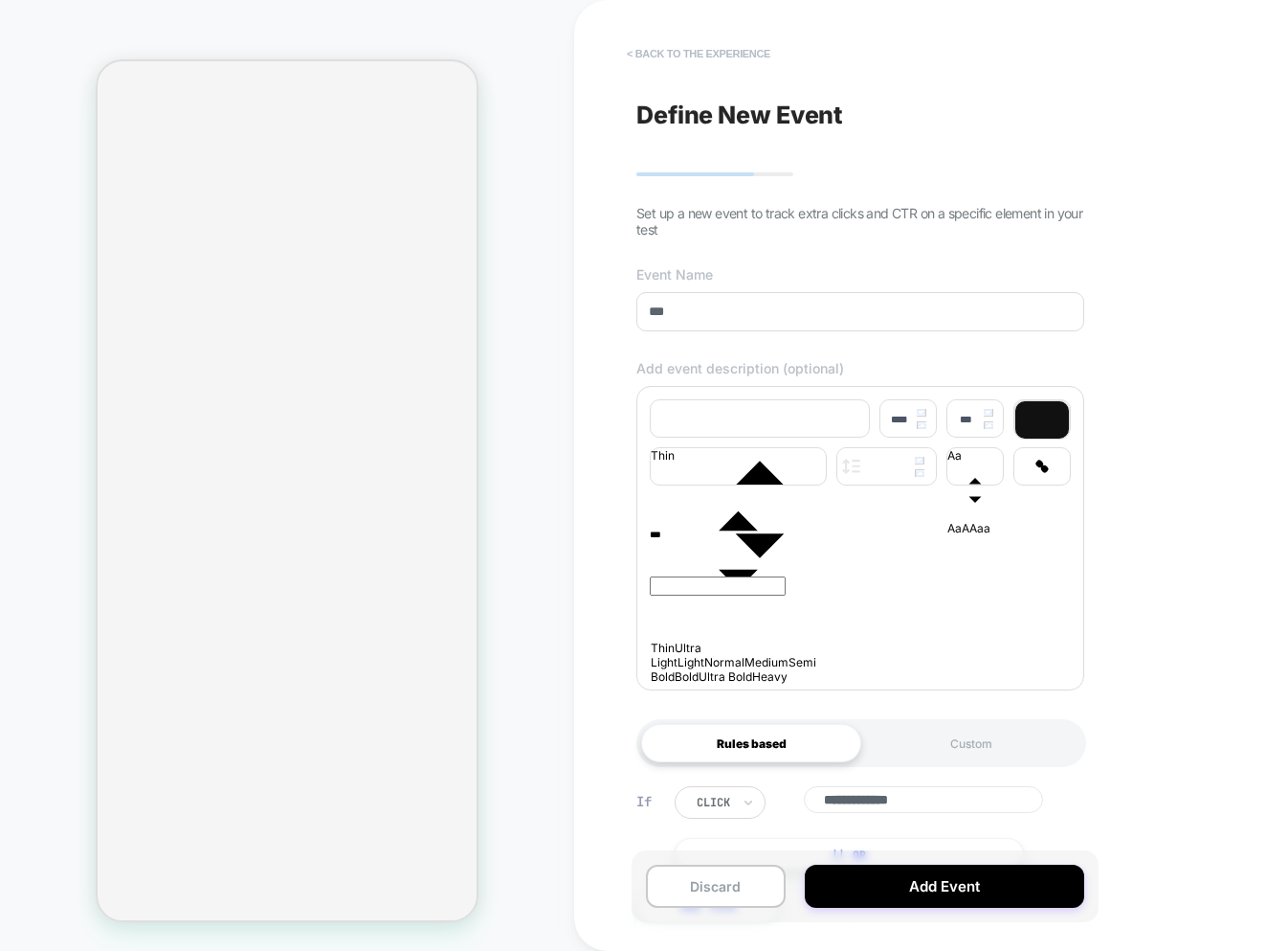
click at [661, 46] on button "< back to the experience" at bounding box center [698, 53] width 162 height 31
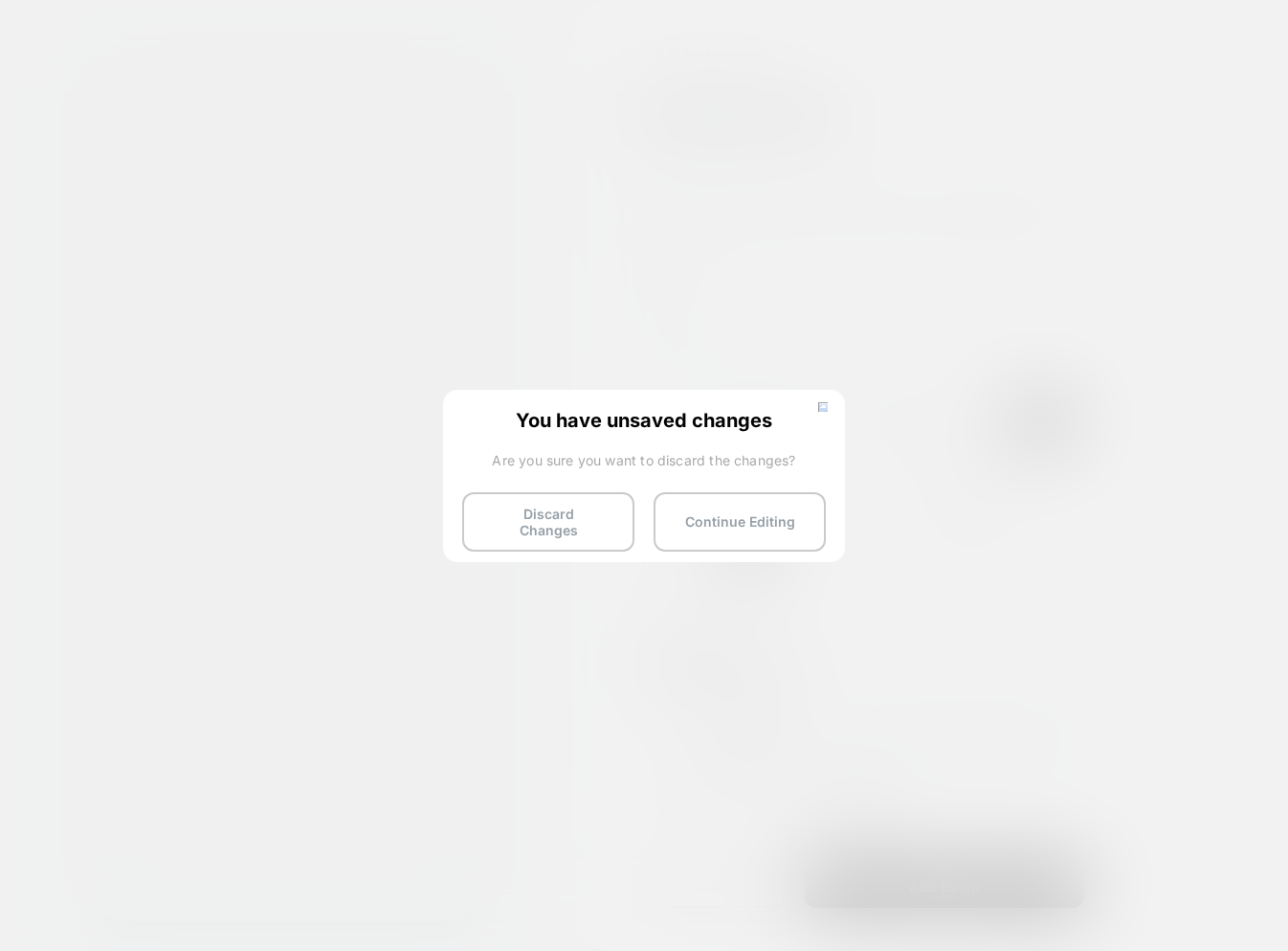
click at [547, 501] on button "Discard Changes" at bounding box center [548, 522] width 172 height 59
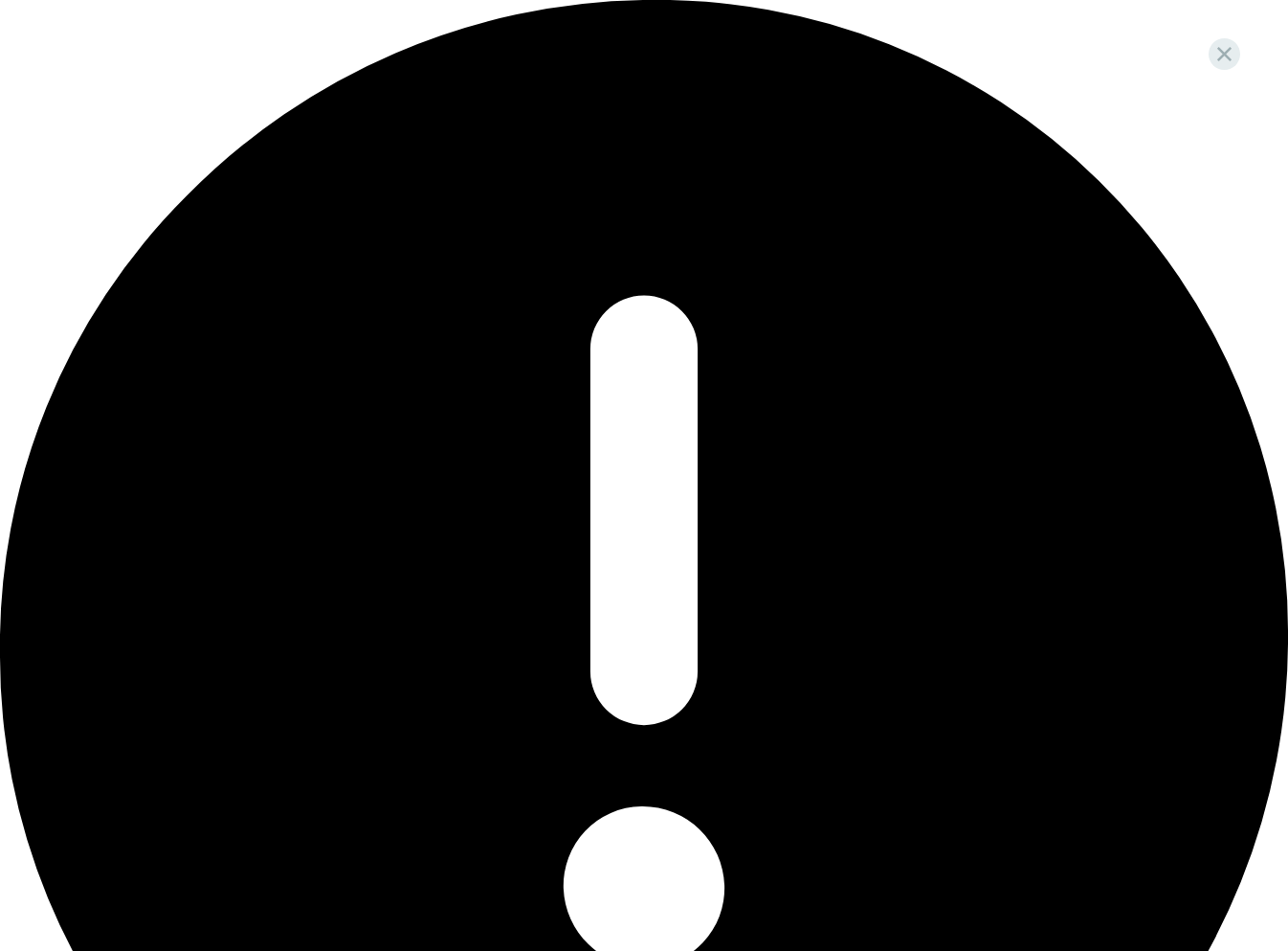
click at [1123, 28] on div "Oops.. something went wrong..." at bounding box center [644, 668] width 1288 height 1338
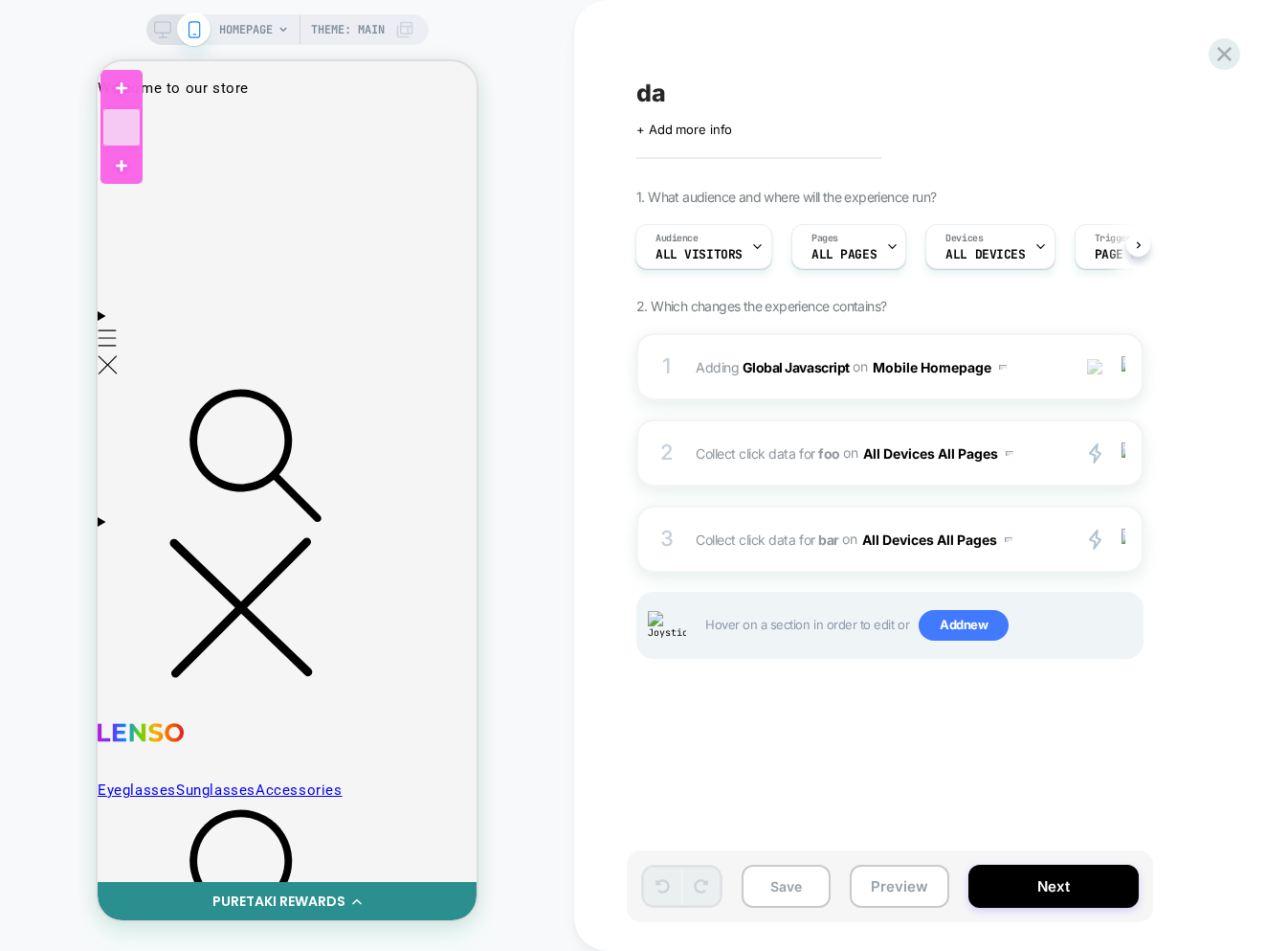
click at [125, 142] on div at bounding box center [121, 127] width 38 height 38
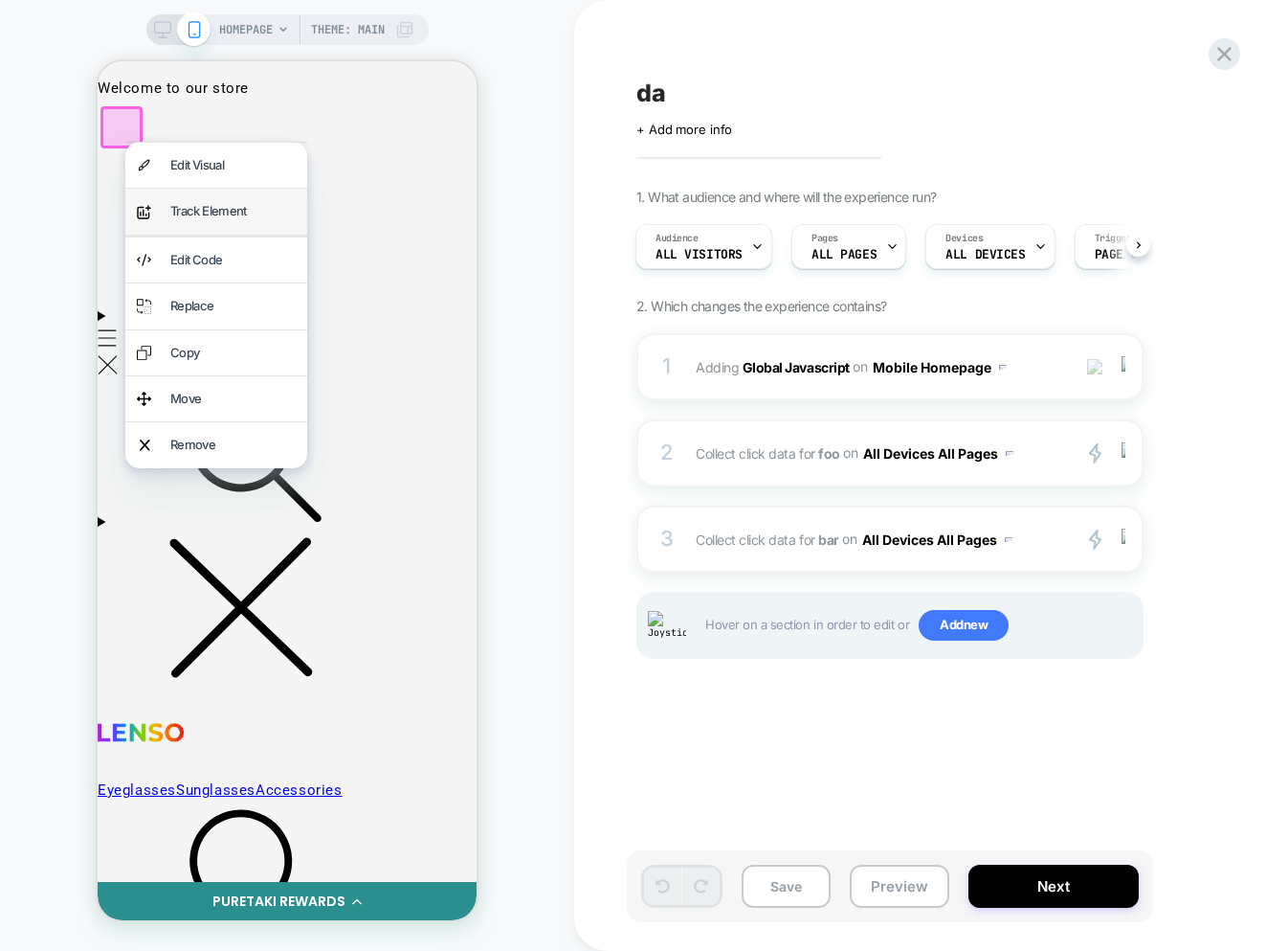
click at [196, 208] on div "Track Element" at bounding box center [232, 211] width 125 height 22
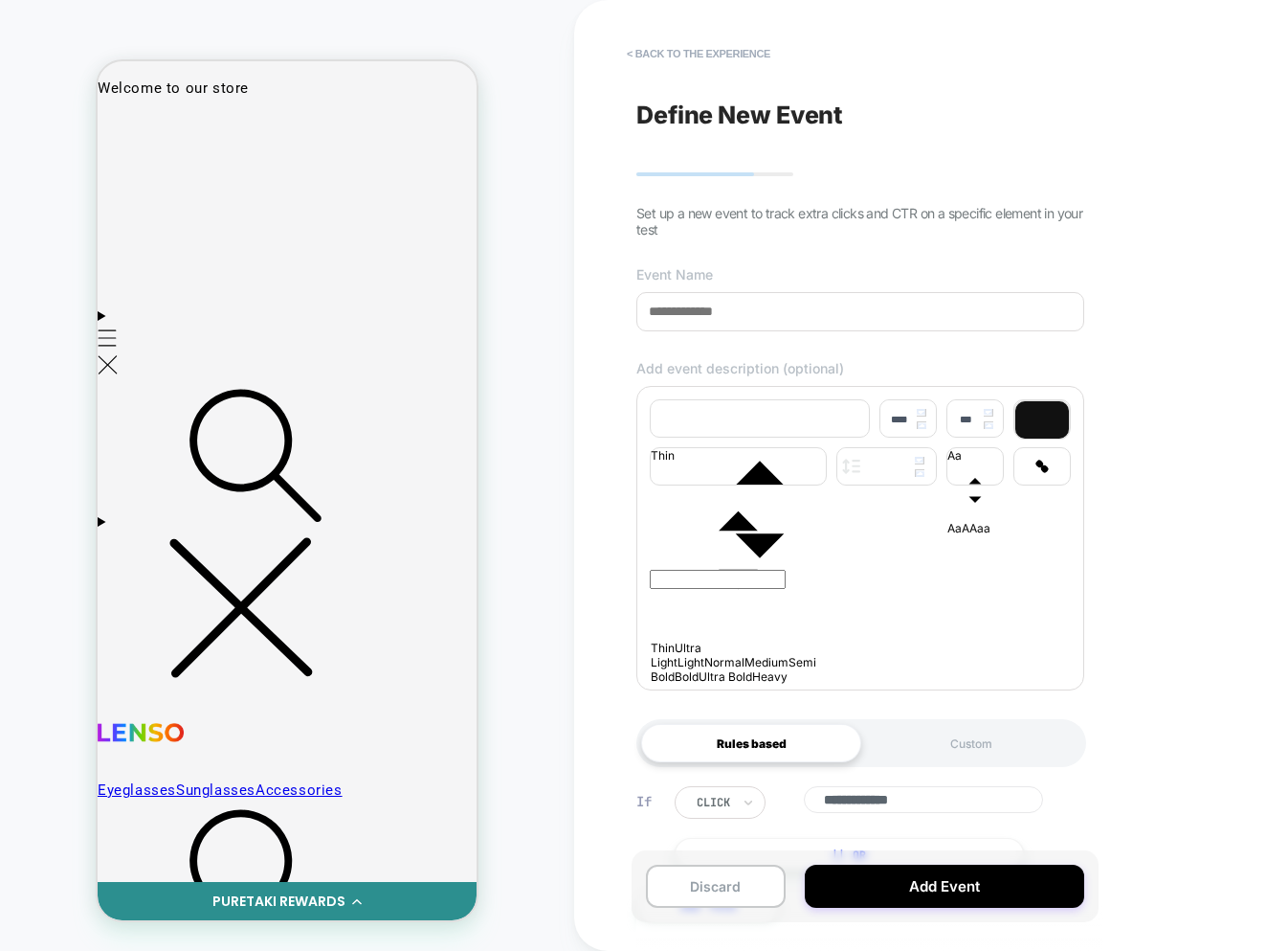
click at [699, 309] on input at bounding box center [860, 312] width 448 height 39
type input "**"
click at [724, 597] on div at bounding box center [860, 597] width 421 height 154
click at [710, 533] on div at bounding box center [860, 535] width 421 height 11
type input "****"
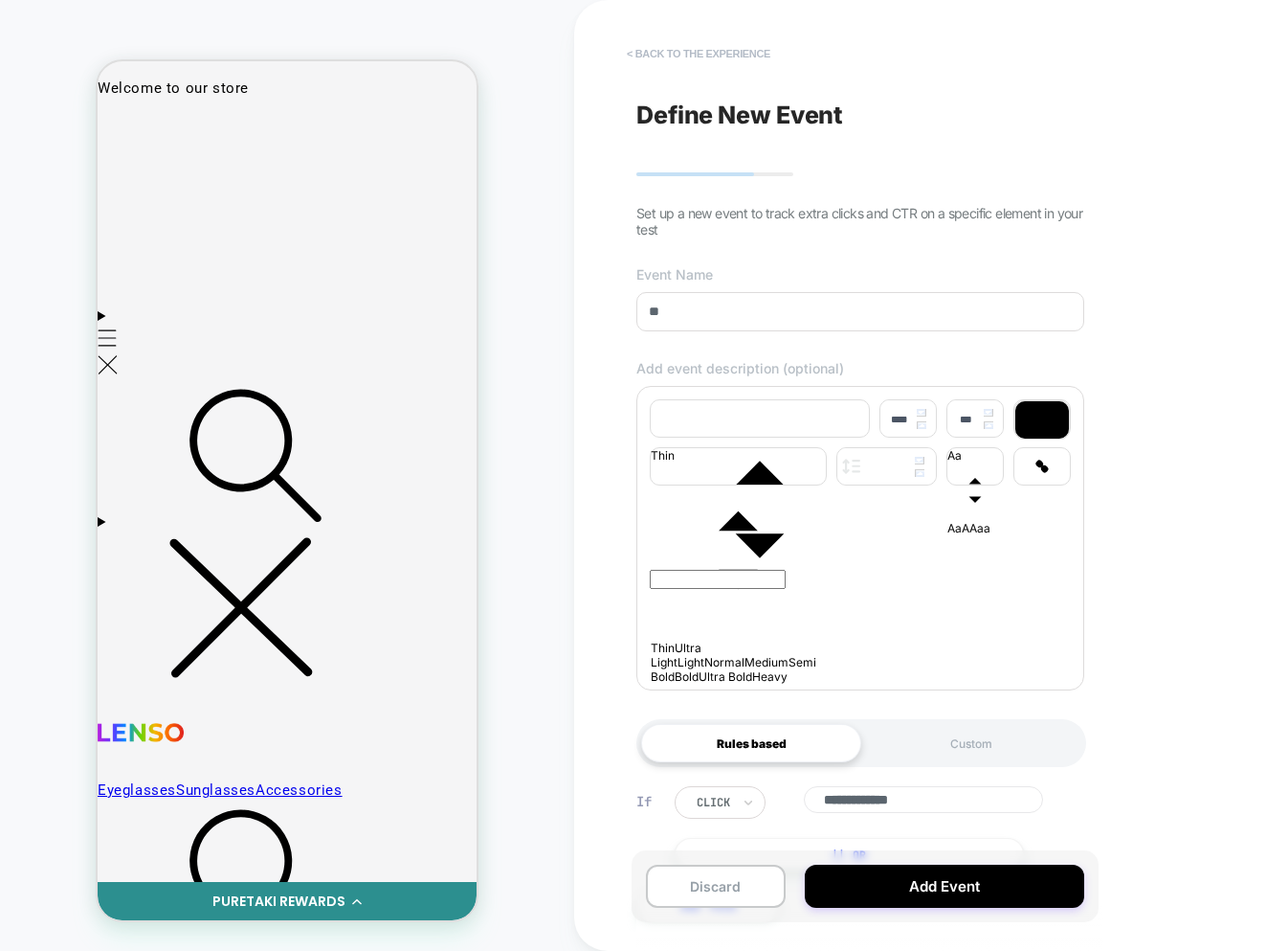
click at [698, 53] on button "< back to the experience" at bounding box center [698, 53] width 162 height 31
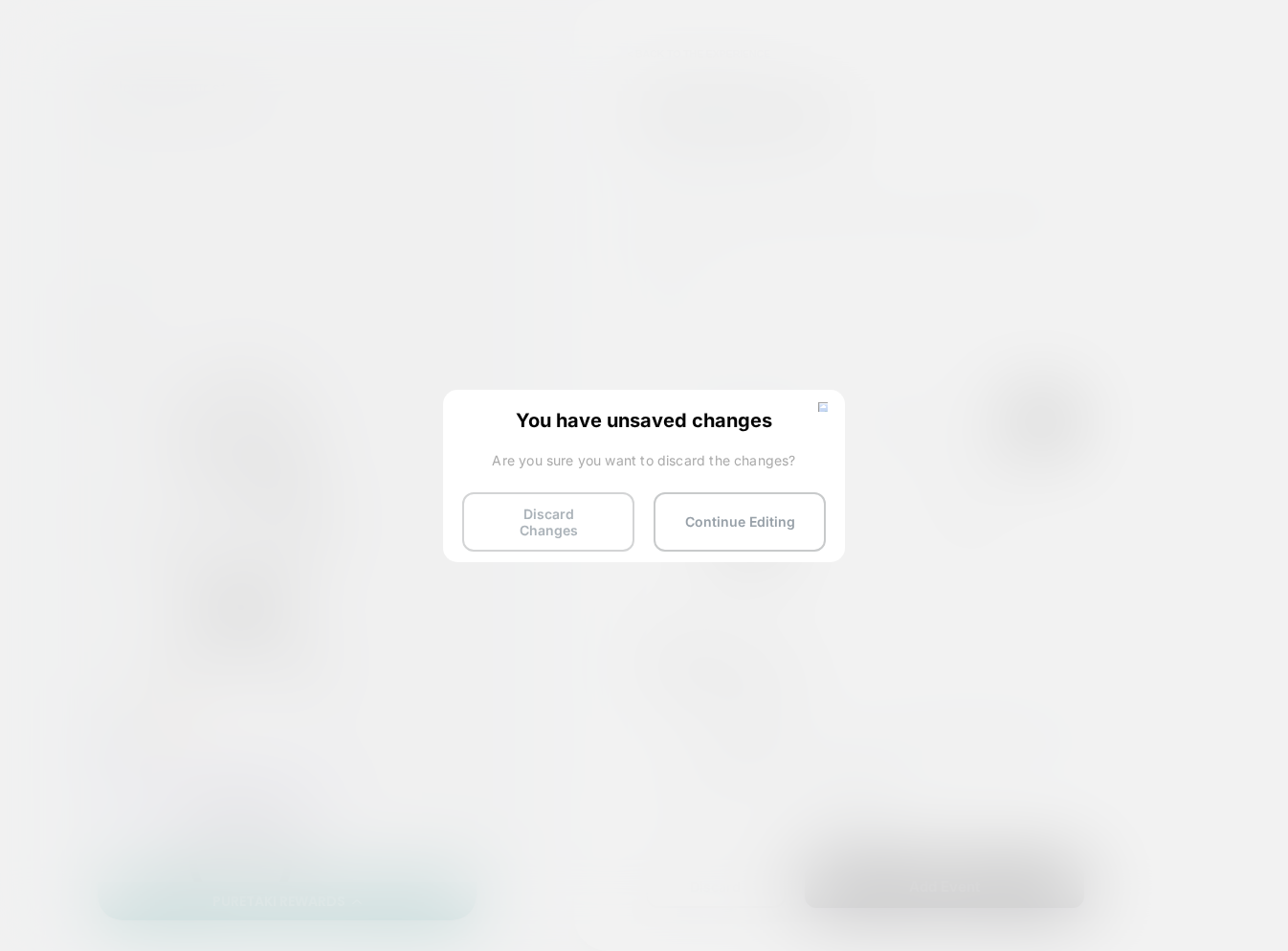
click at [531, 523] on button "Discard Changes" at bounding box center [548, 522] width 172 height 59
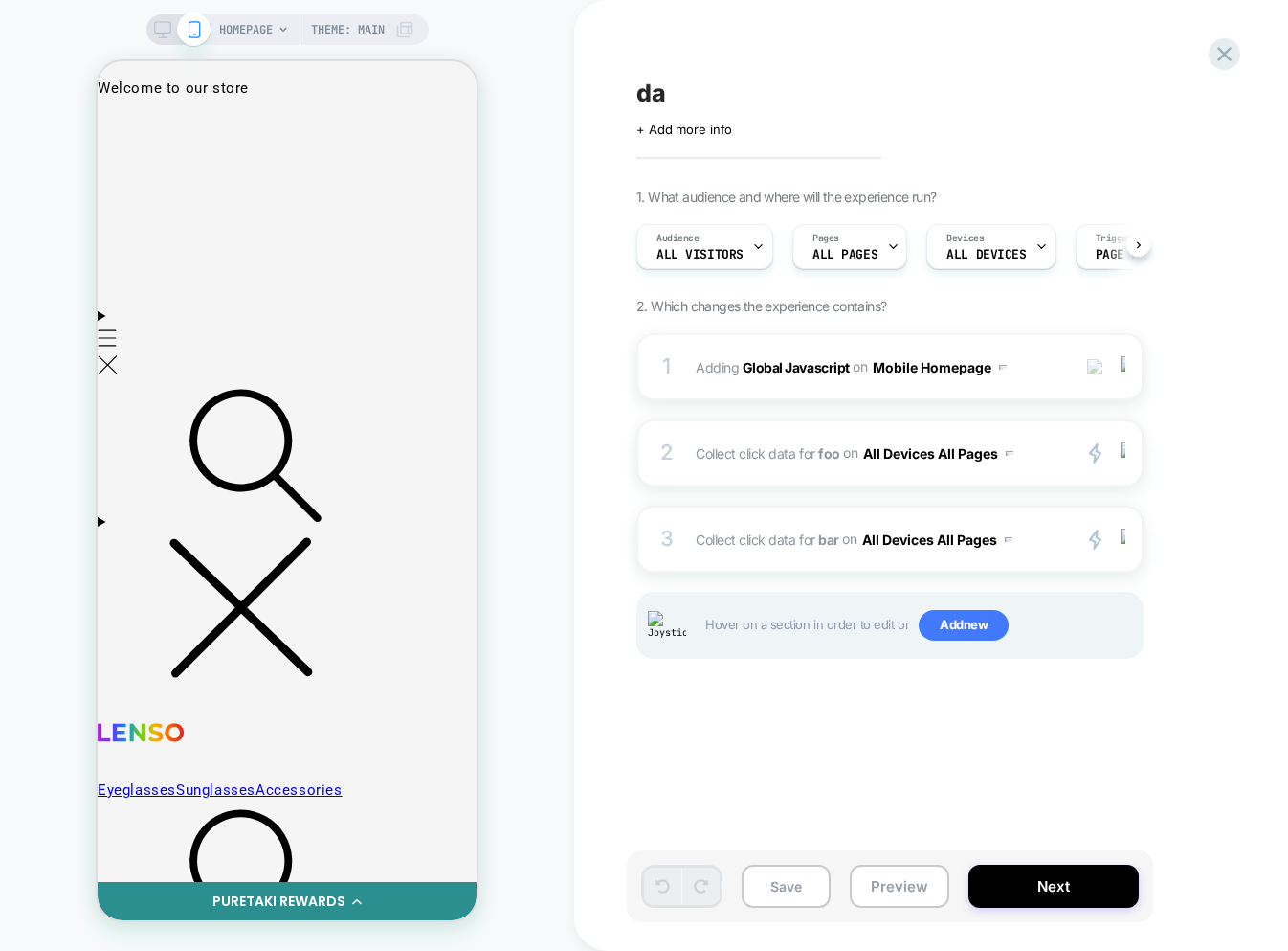
scroll to position [0, 1]
click at [1123, 542] on img at bounding box center [1124, 539] width 4 height 21
click at [1123, 539] on img at bounding box center [1124, 539] width 4 height 21
click at [1151, 478] on div "1. What audience and where will the experience run? Audience All Visitors Pages…" at bounding box center [986, 448] width 699 height 518
click at [1124, 461] on img at bounding box center [1124, 452] width 4 height 21
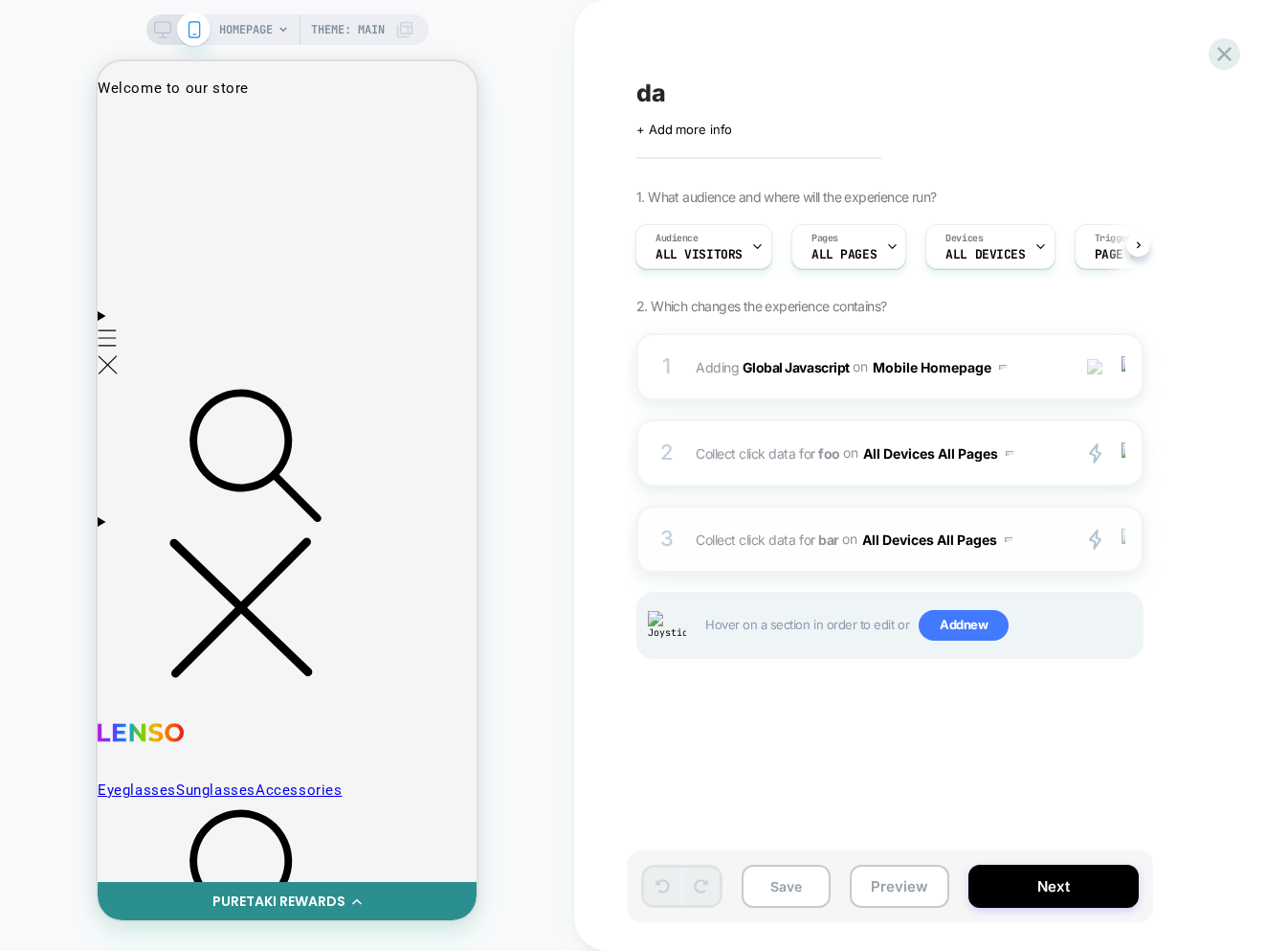
click at [1126, 544] on img at bounding box center [1124, 539] width 4 height 21
click at [858, 779] on div "da Click to edit experience details + Add more info 1. What audience and where …" at bounding box center [986, 475] width 718 height 913
click at [1125, 459] on img at bounding box center [1124, 452] width 4 height 21
drag, startPoint x: 1177, startPoint y: 418, endPoint x: 1175, endPoint y: 441, distance: 23.1
click at [1177, 419] on div "1. What audience and where will the experience run? Audience All Visitors Pages…" at bounding box center [986, 448] width 699 height 518
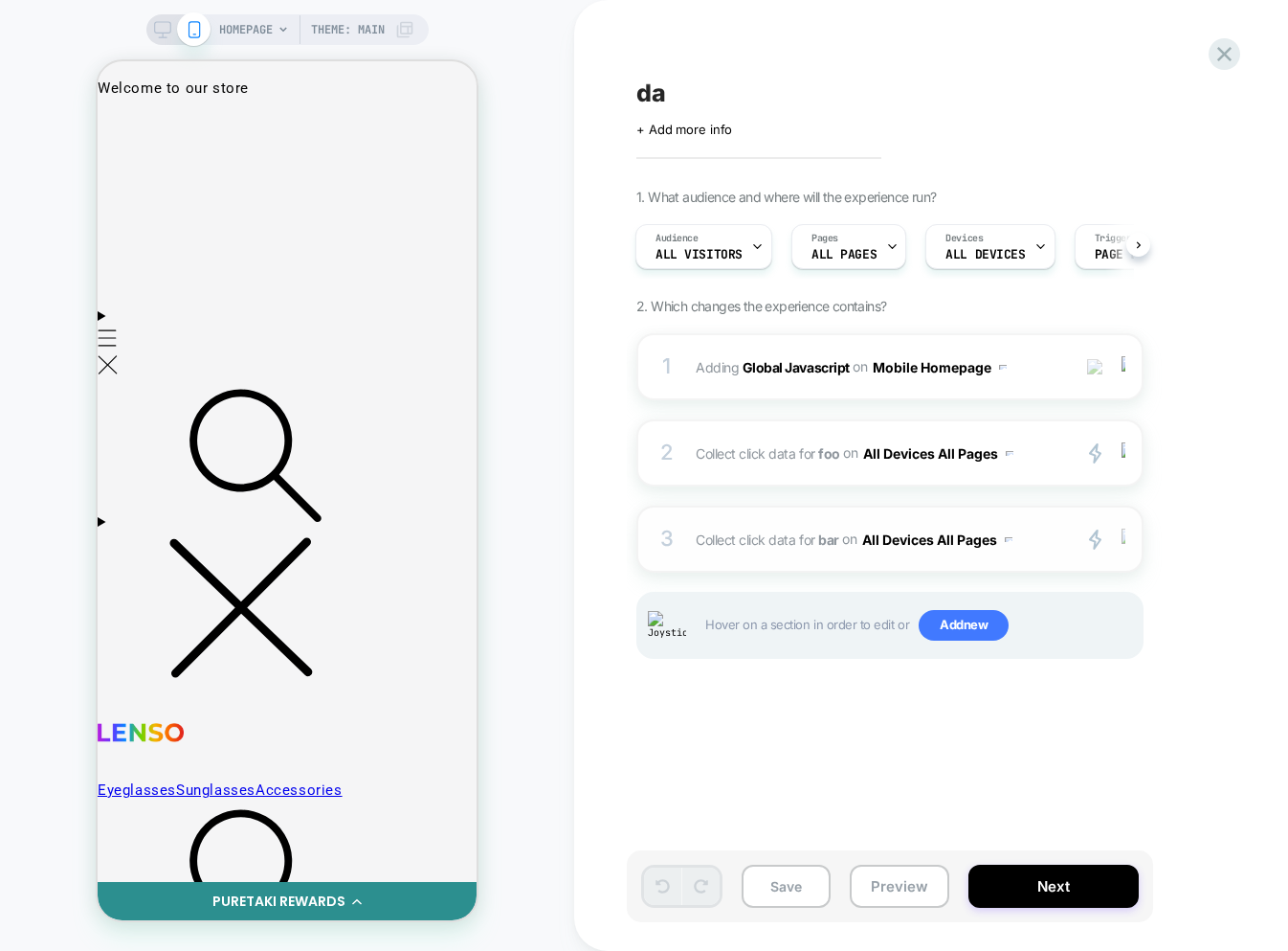
click at [1124, 545] on img at bounding box center [1124, 539] width 4 height 21
click at [1122, 533] on img at bounding box center [1124, 539] width 4 height 21
click at [1123, 539] on img at bounding box center [1124, 539] width 4 height 21
click at [1127, 544] on div at bounding box center [1127, 539] width 31 height 22
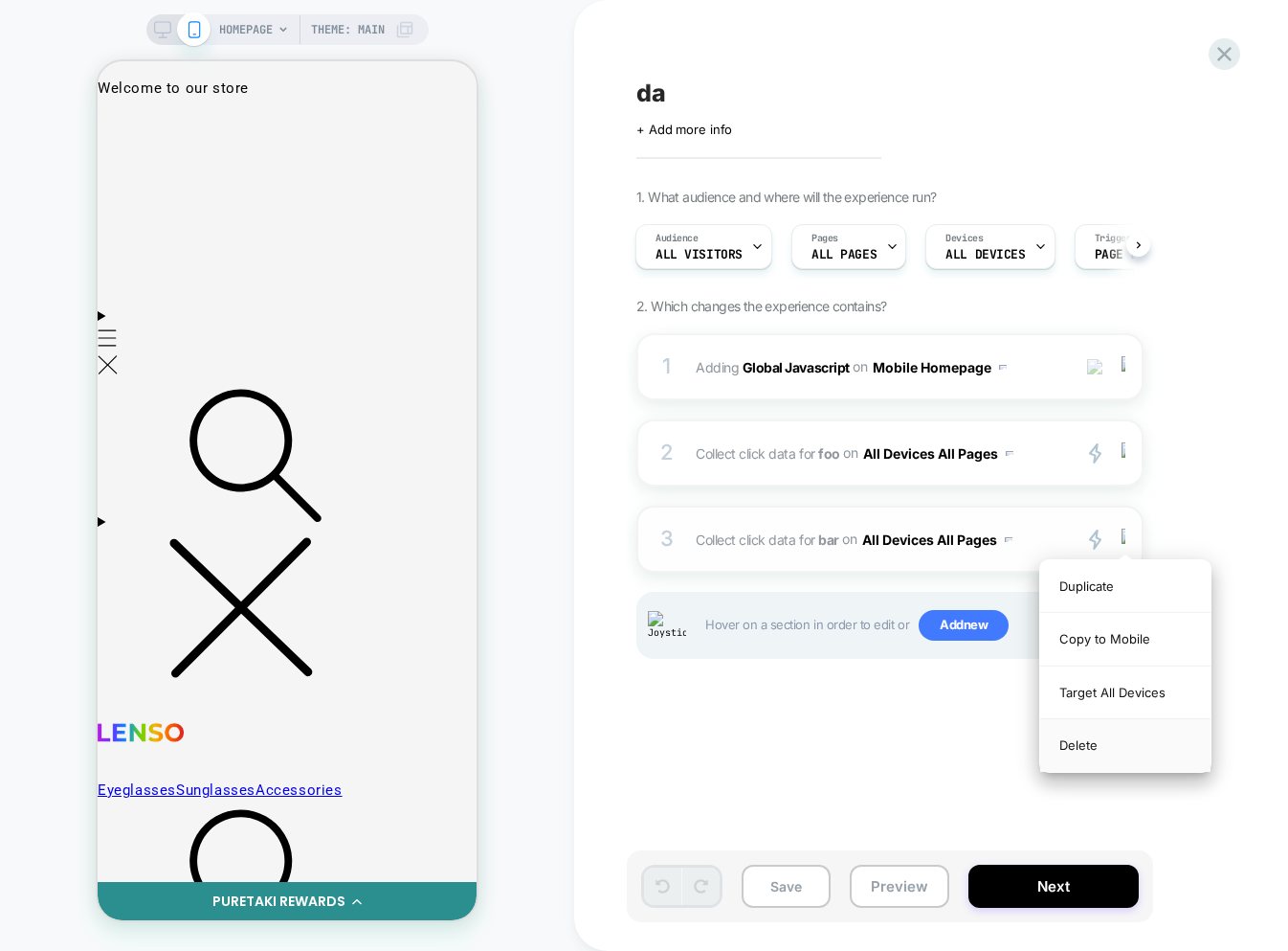
click at [1079, 745] on div "Delete" at bounding box center [1125, 745] width 170 height 52
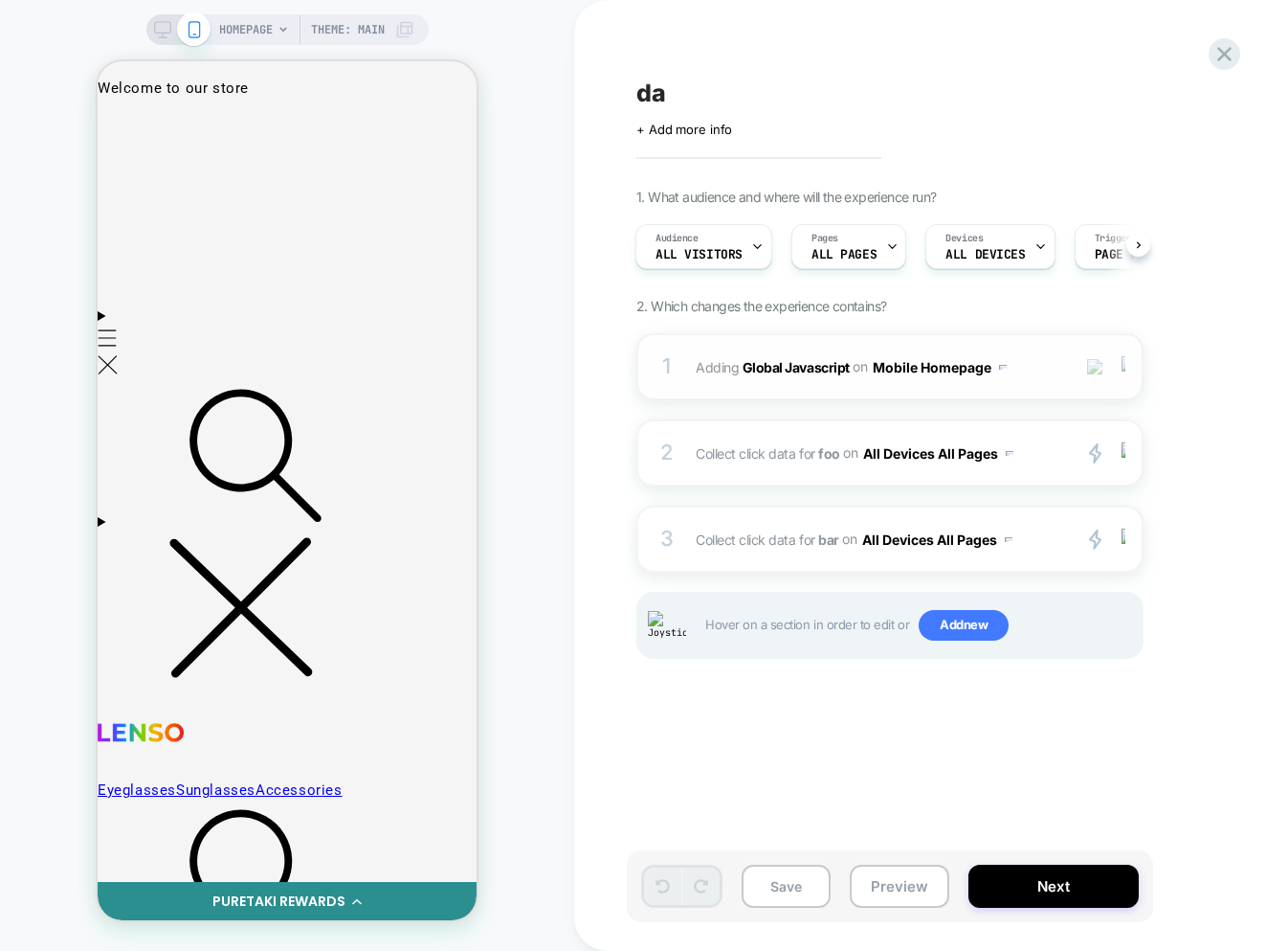
click at [1123, 373] on img at bounding box center [1124, 366] width 4 height 21
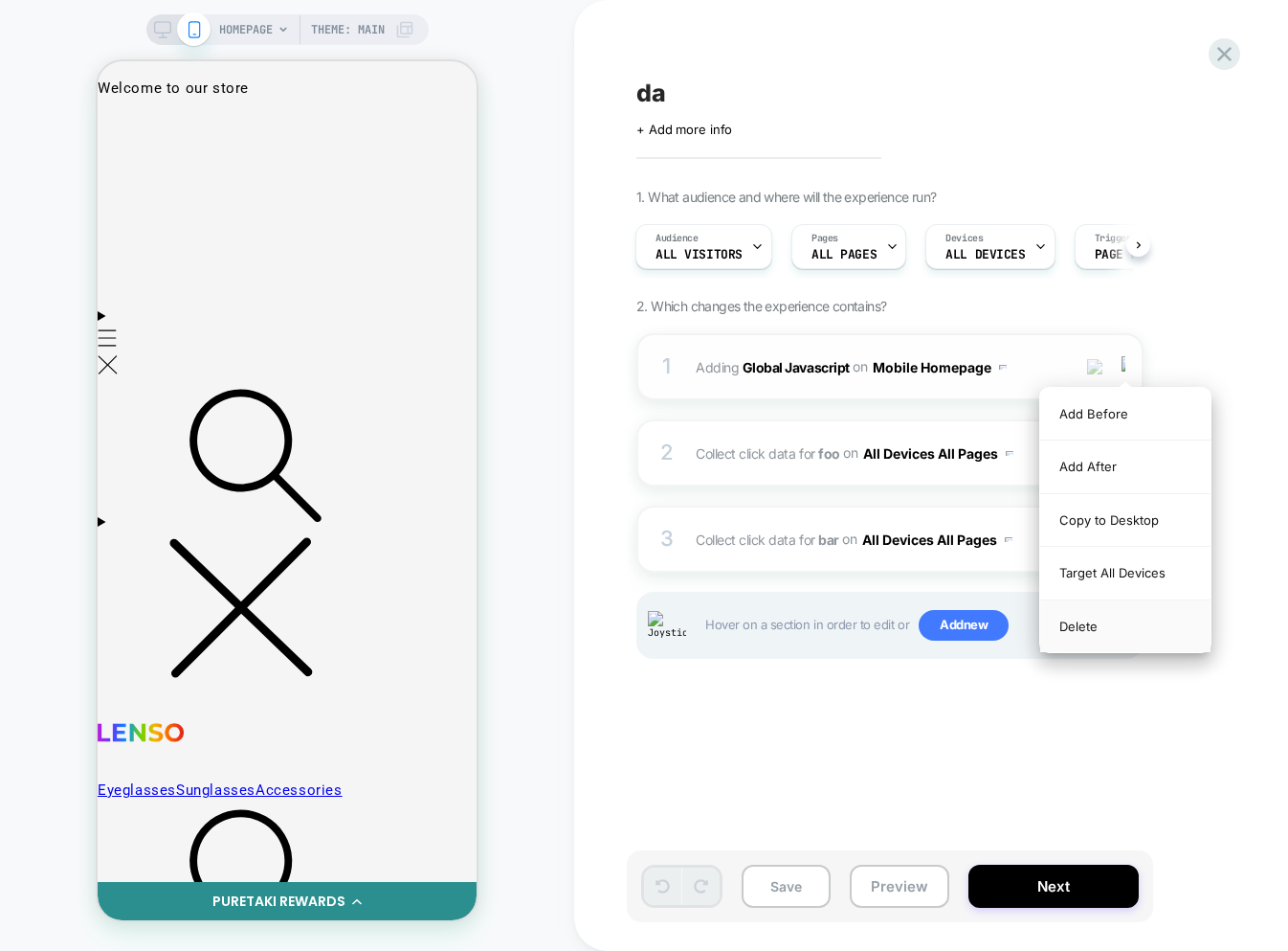
click at [1074, 615] on div "Delete" at bounding box center [1125, 626] width 170 height 52
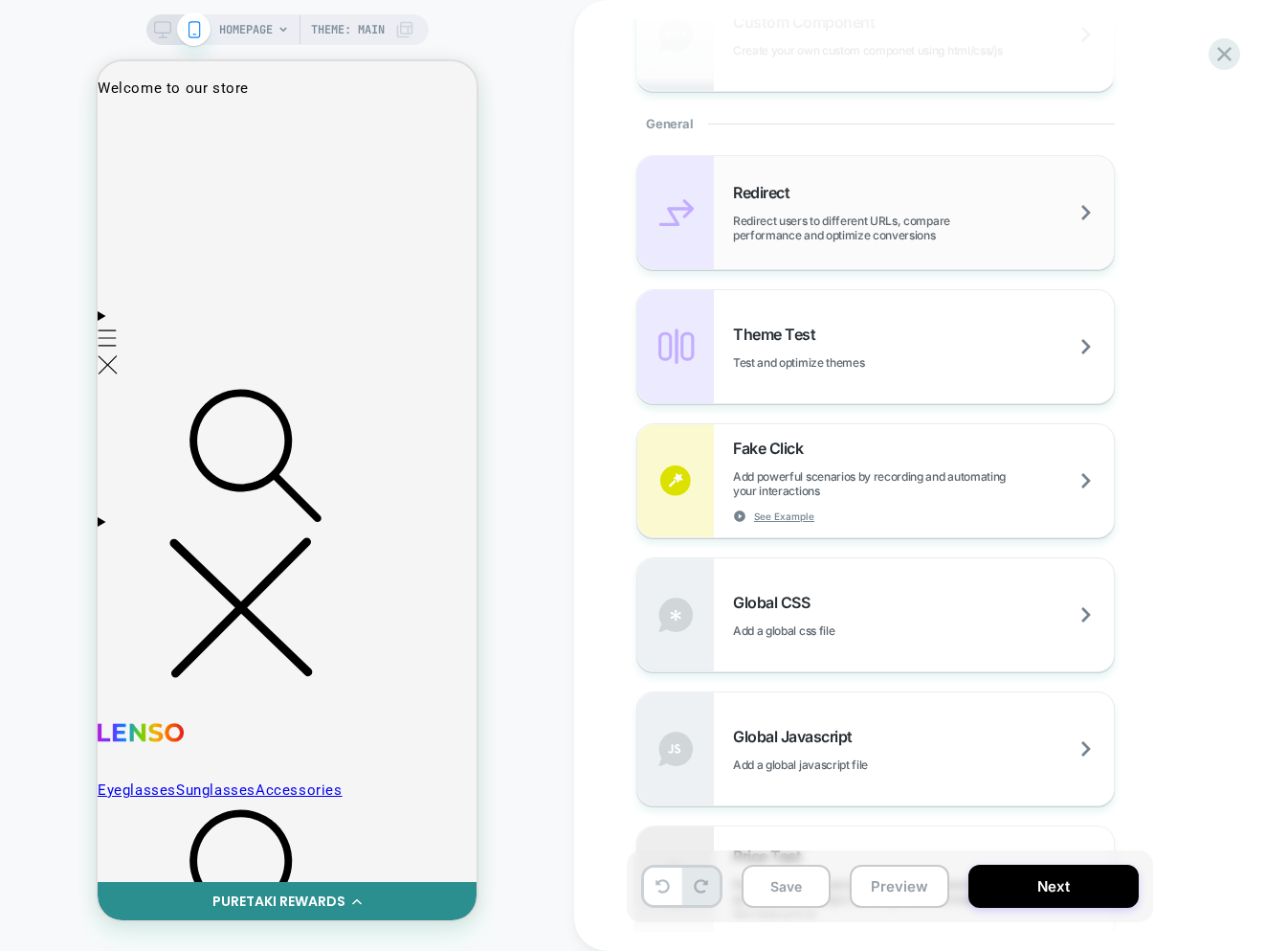
scroll to position [942, 0]
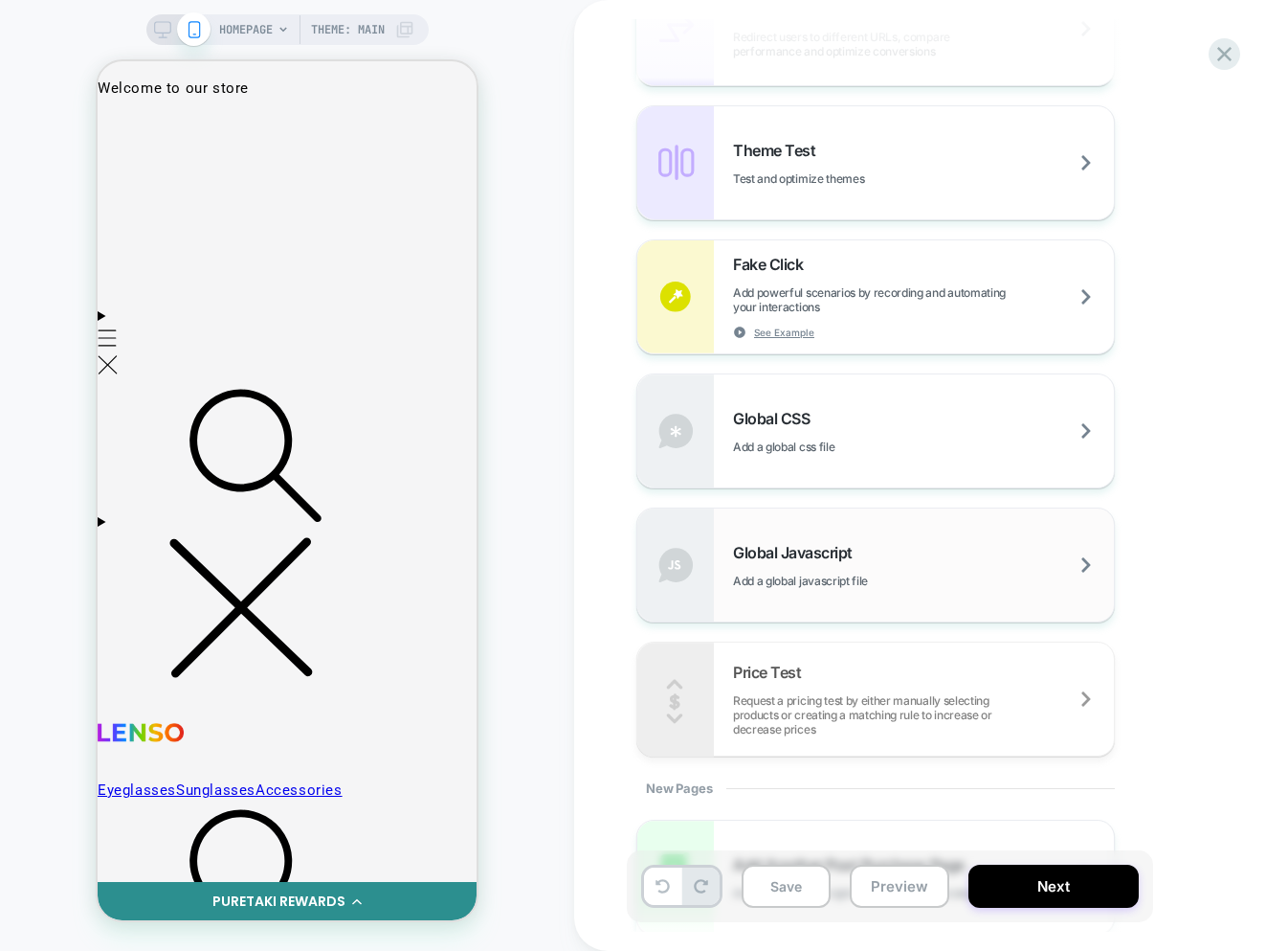
click at [912, 584] on span "Add a global javascript file" at bounding box center [848, 581] width 230 height 15
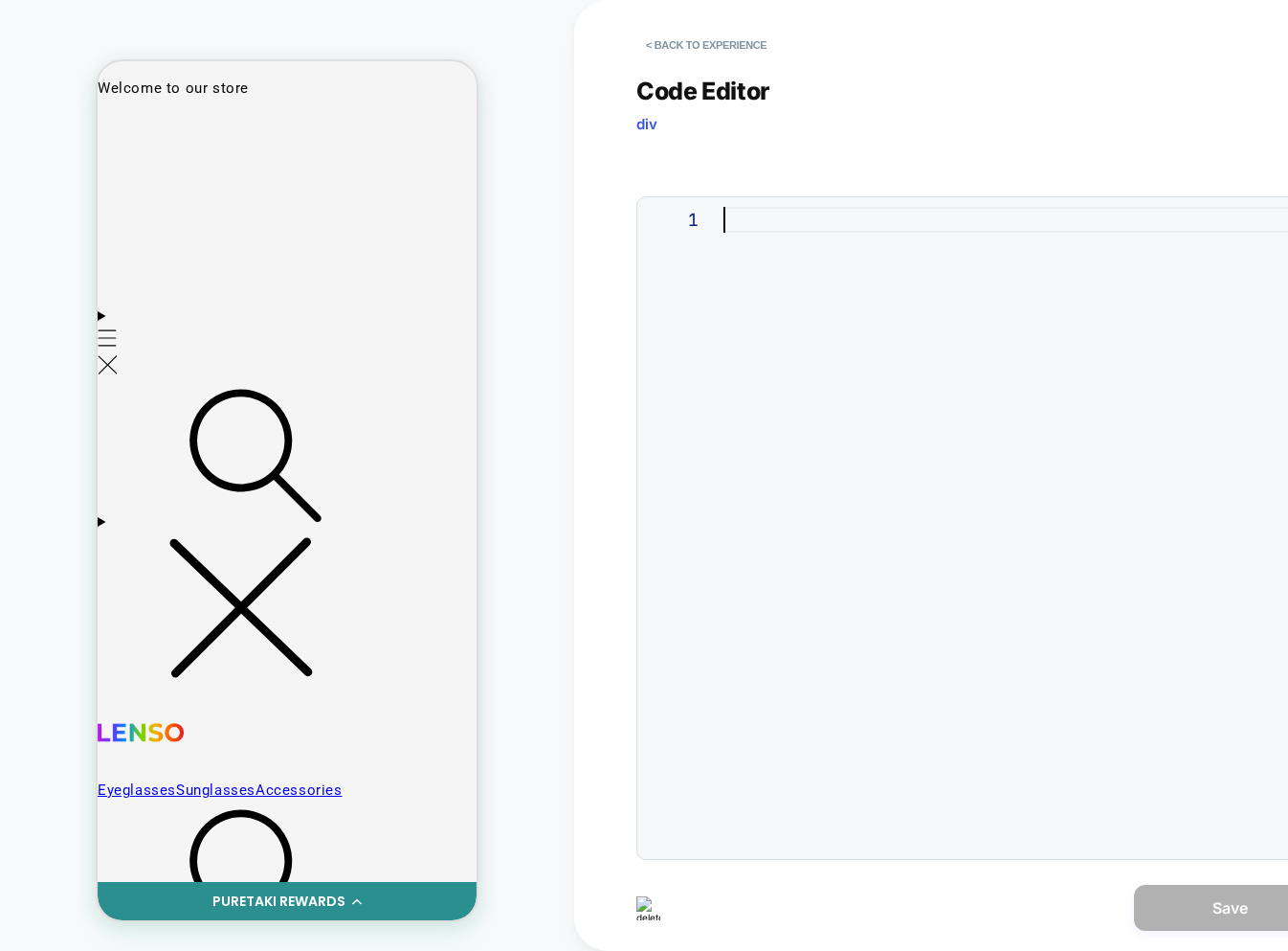
click at [750, 246] on div at bounding box center [1018, 528] width 591 height 643
type textarea "*"
click at [1242, 902] on button "Save" at bounding box center [1230, 908] width 192 height 46
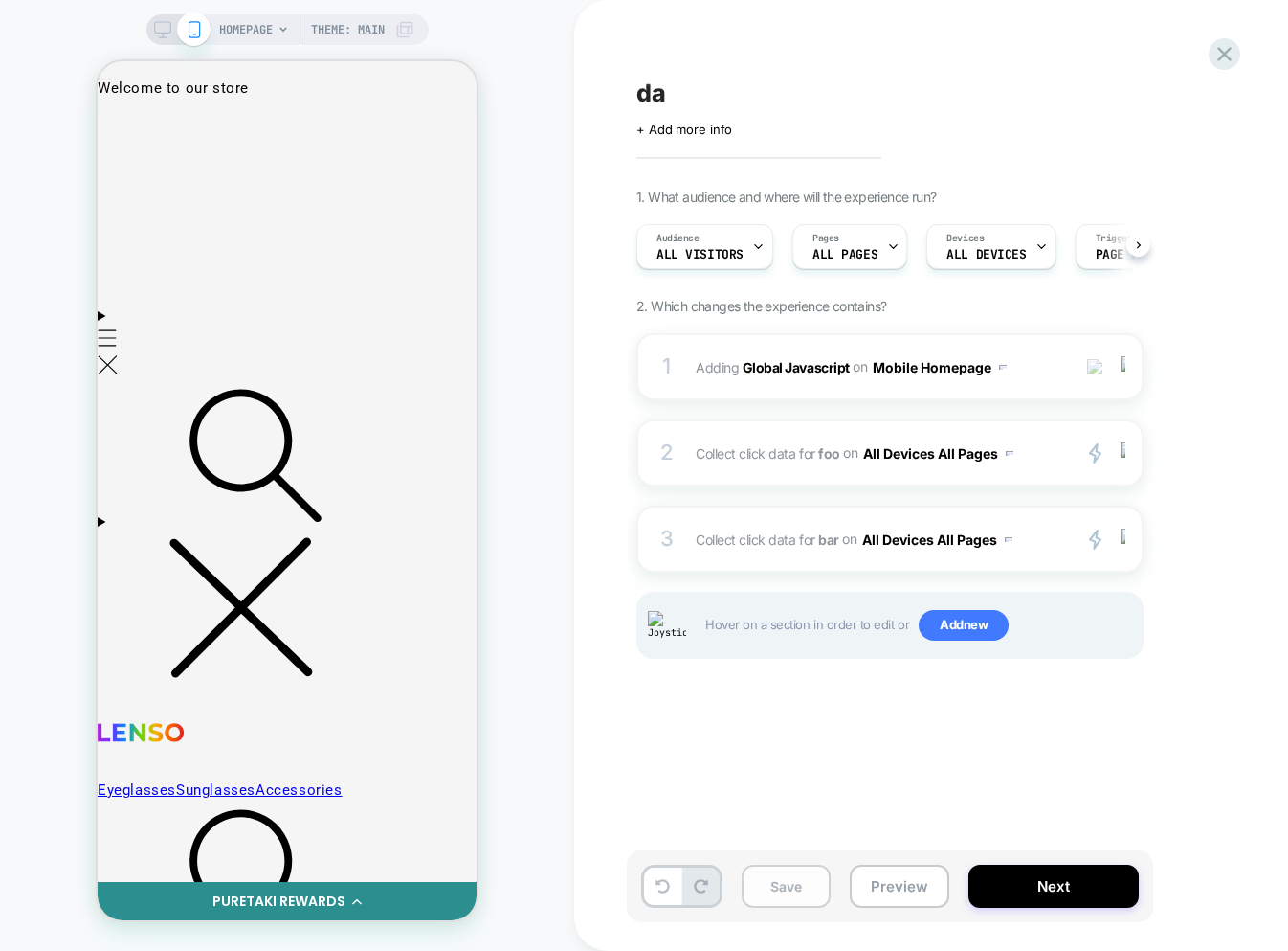
scroll to position [0, 1]
click at [791, 883] on button "Save" at bounding box center [786, 886] width 89 height 43
click at [1127, 365] on div at bounding box center [1127, 366] width 31 height 21
click at [1125, 370] on img at bounding box center [1124, 366] width 4 height 21
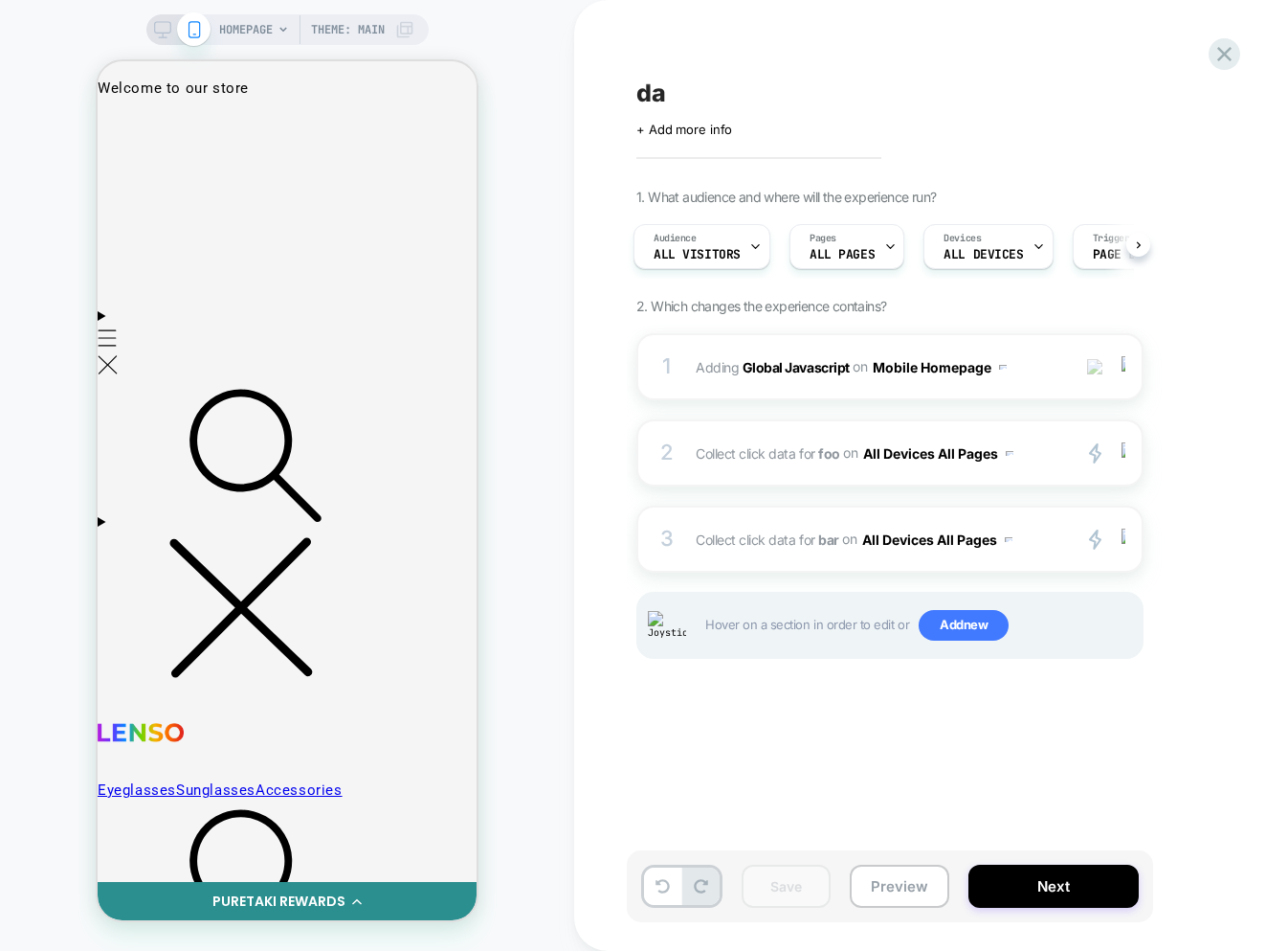
drag, startPoint x: 1161, startPoint y: 317, endPoint x: 1162, endPoint y: 351, distance: 34.0
click at [1161, 317] on div "1. What audience and where will the experience run? Audience All Visitors Pages…" at bounding box center [986, 448] width 699 height 518
click at [1127, 450] on div at bounding box center [1127, 453] width 31 height 22
click at [1176, 349] on div "1. What audience and where will the experience run? Audience All Visitors Pages…" at bounding box center [986, 448] width 699 height 518
click at [1127, 367] on div at bounding box center [1127, 366] width 31 height 21
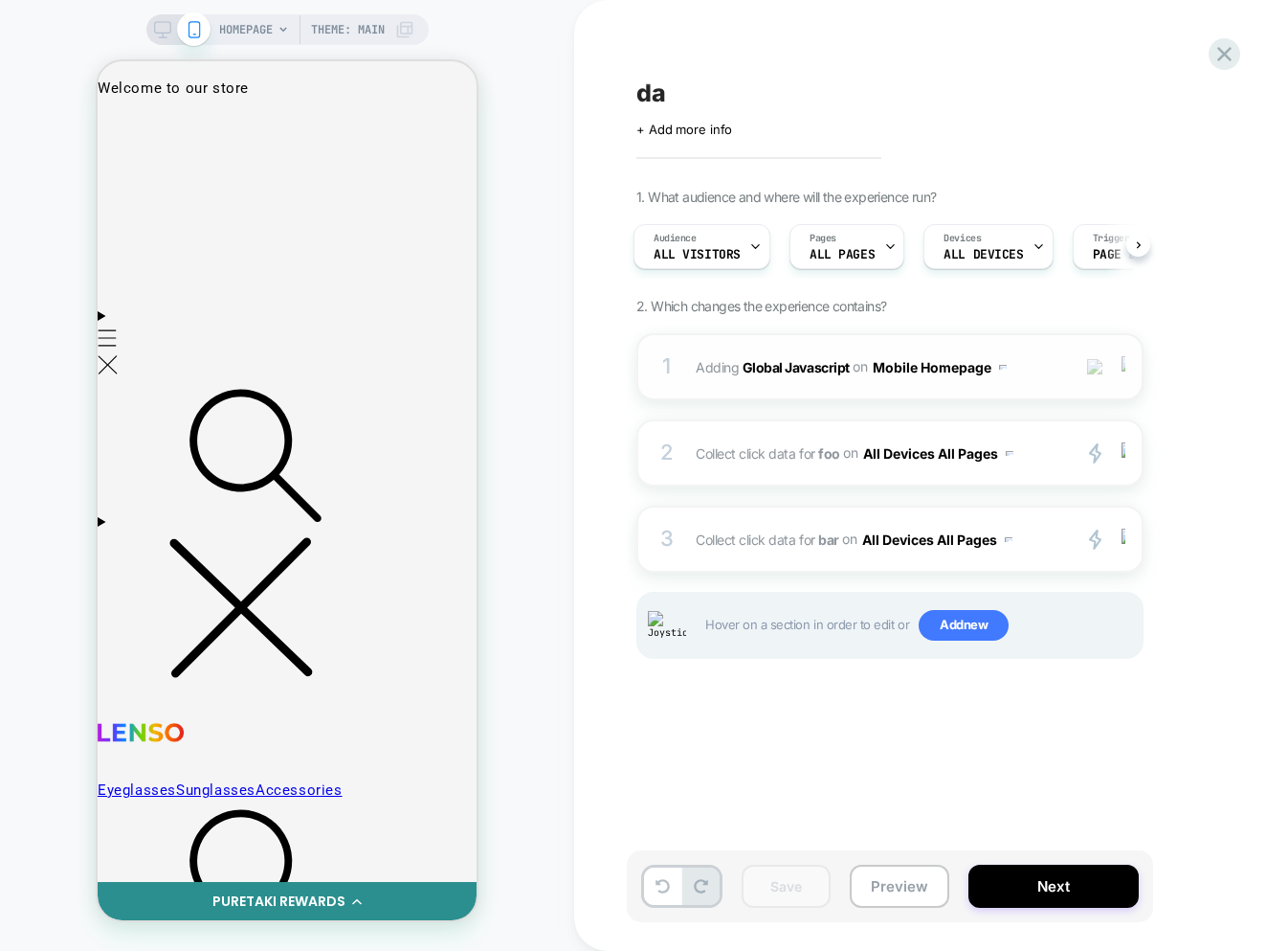
click at [1124, 365] on img at bounding box center [1124, 366] width 4 height 21
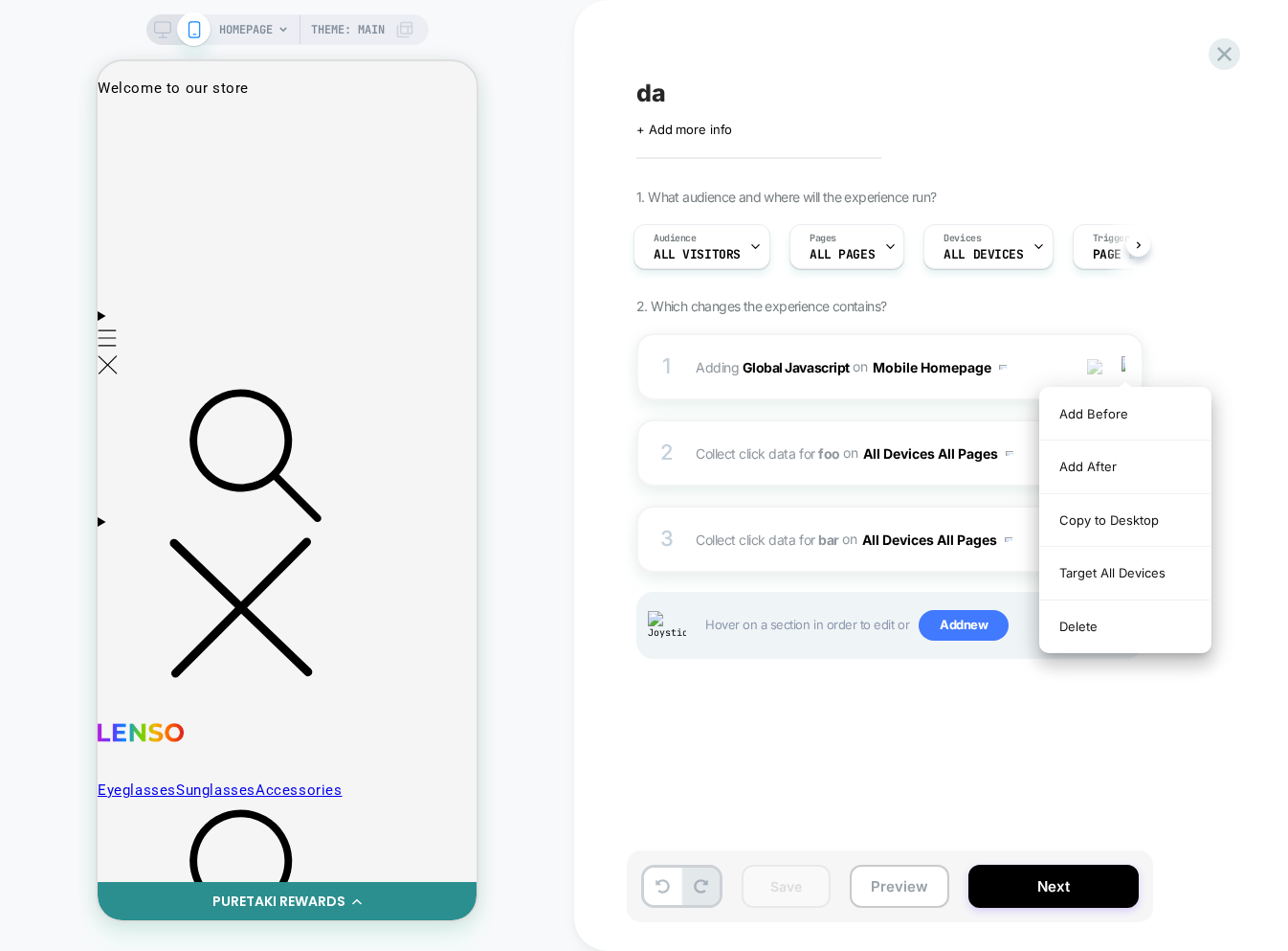
click at [1155, 323] on div "1. What audience and where will the experience run? Audience All Visitors Pages…" at bounding box center [986, 448] width 699 height 518
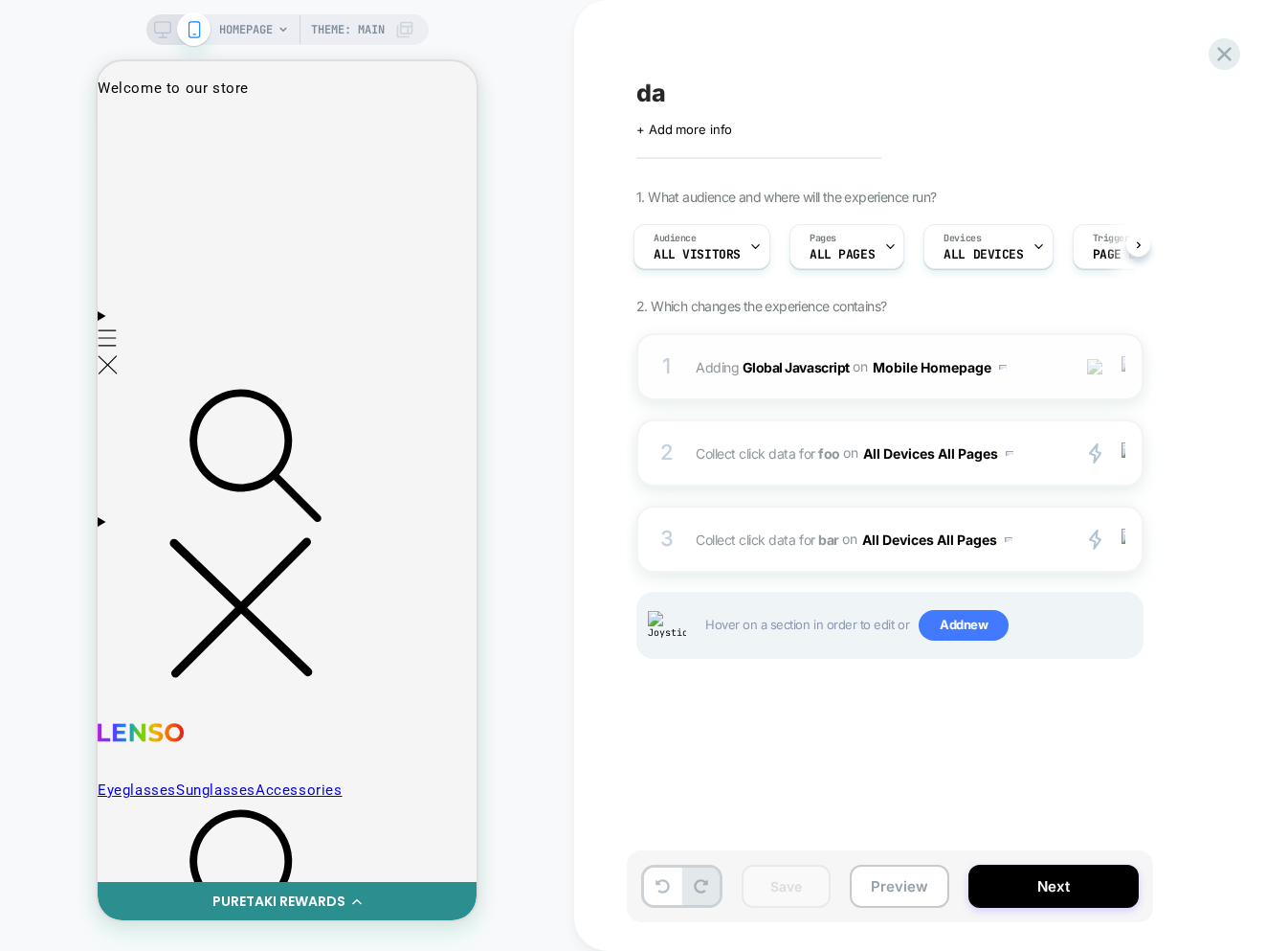
click at [1125, 370] on img at bounding box center [1124, 366] width 4 height 21
drag, startPoint x: 1191, startPoint y: 316, endPoint x: 1167, endPoint y: 348, distance: 40.0
click at [1190, 318] on div "1. What audience and where will the experience run? Audience All Visitors Pages…" at bounding box center [986, 448] width 699 height 518
click at [1128, 373] on div at bounding box center [1127, 366] width 31 height 21
click at [1126, 365] on div at bounding box center [1127, 366] width 31 height 21
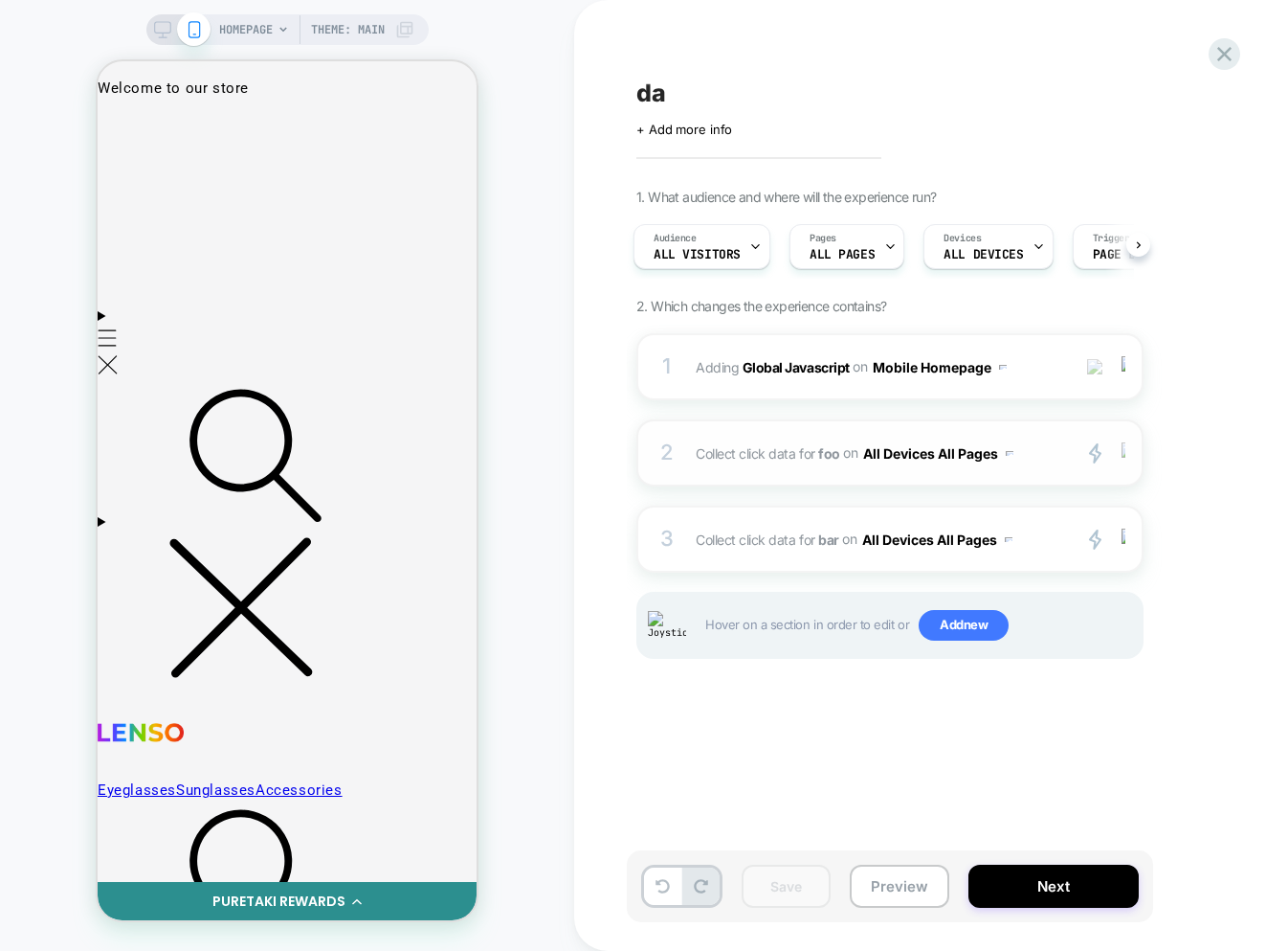
click at [1125, 448] on img at bounding box center [1124, 452] width 4 height 21
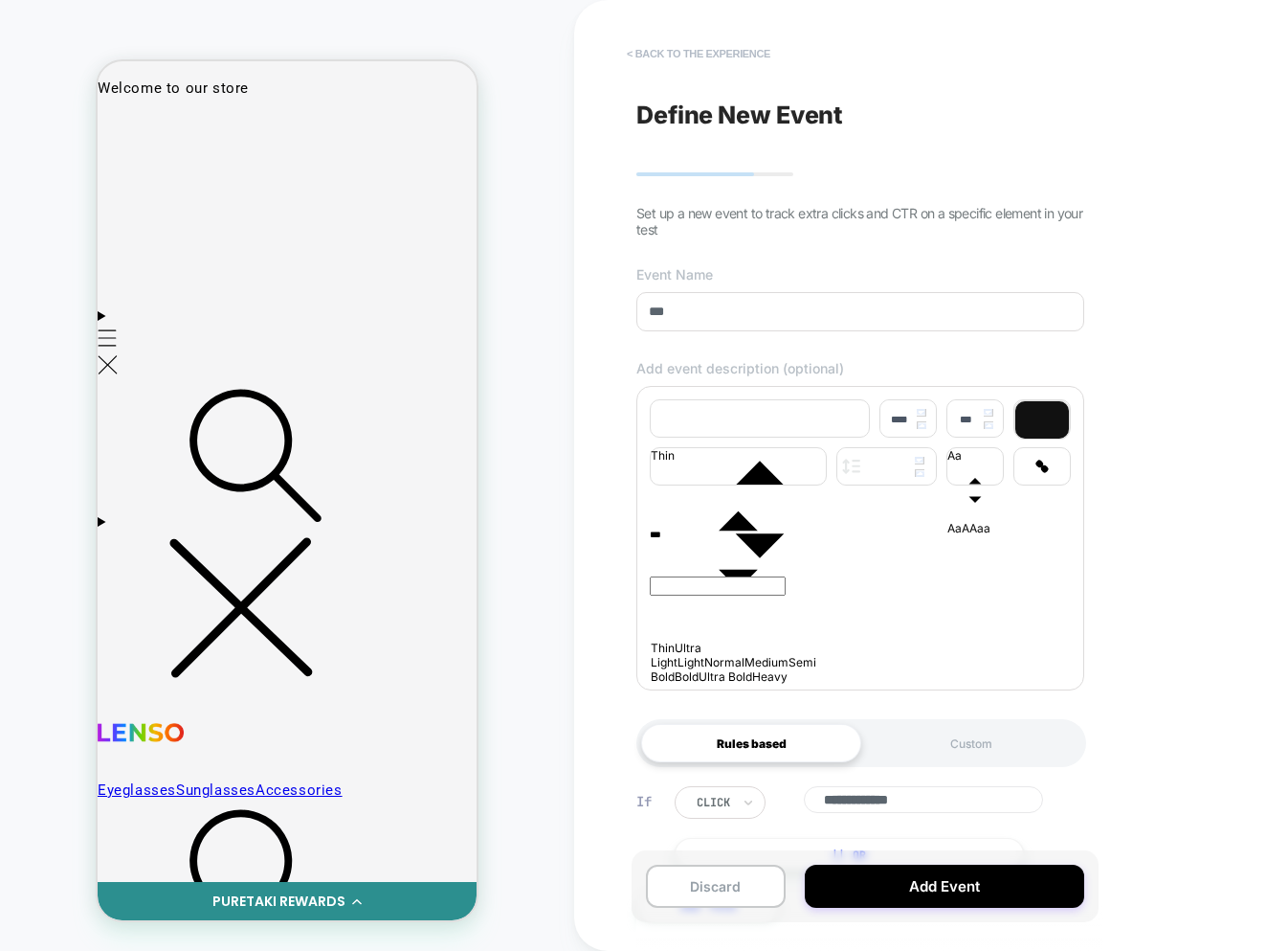
click at [722, 62] on button "< back to the experience" at bounding box center [698, 53] width 162 height 31
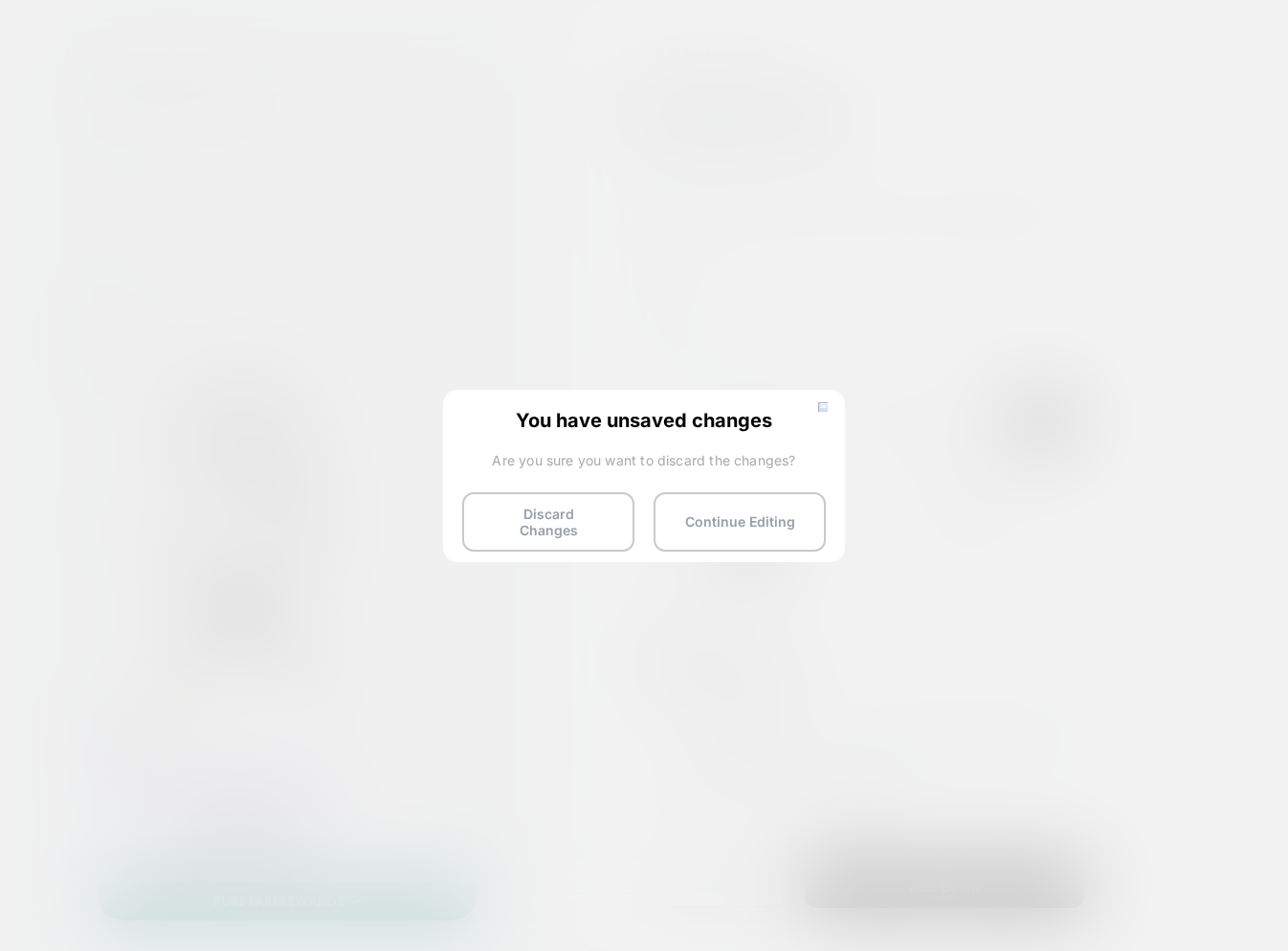
click at [826, 403] on img at bounding box center [824, 408] width 10 height 10
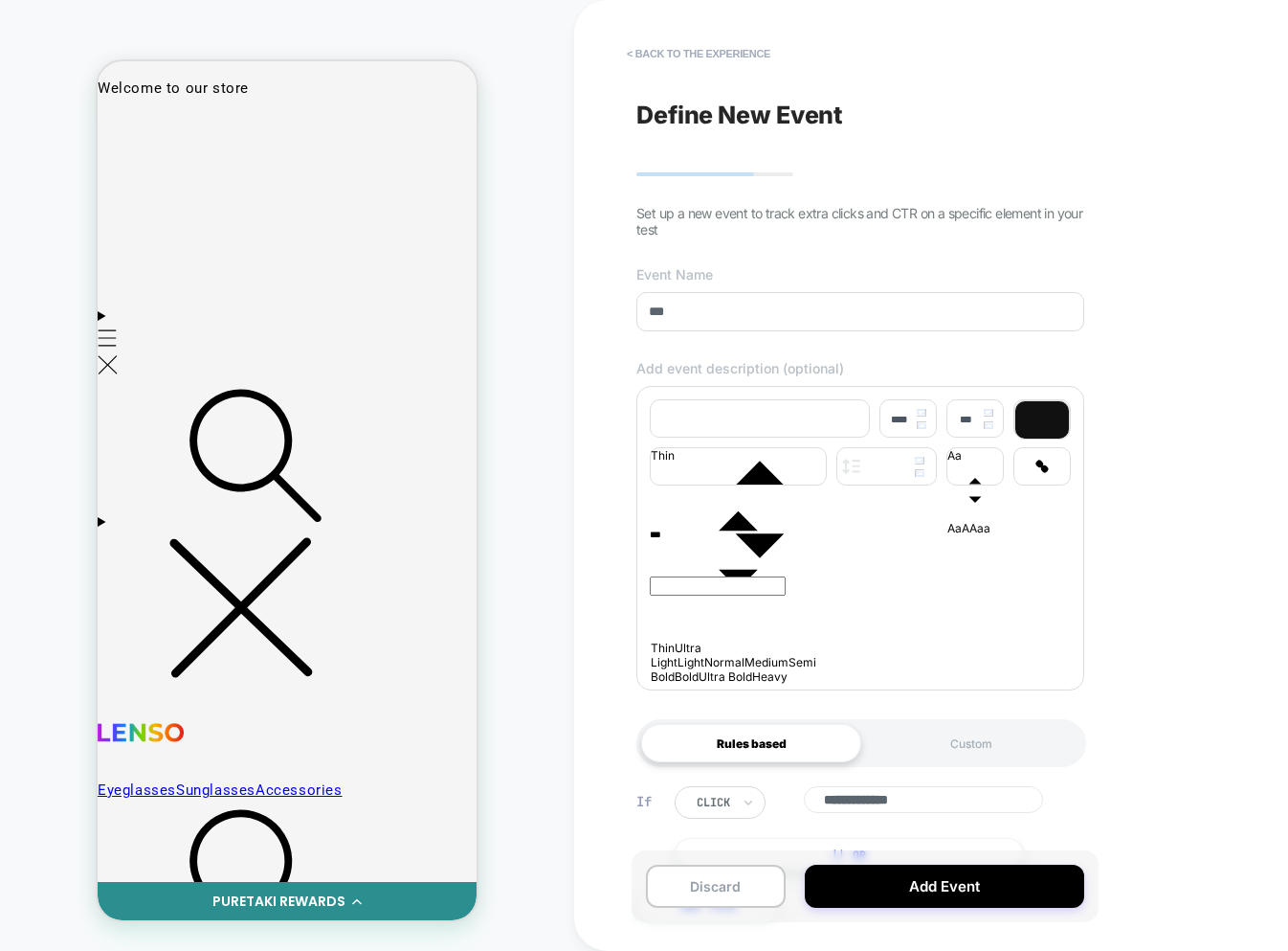
click at [686, 35] on div "**********" at bounding box center [860, 475] width 467 height 913
click at [686, 43] on button "< back to the experience" at bounding box center [698, 53] width 162 height 31
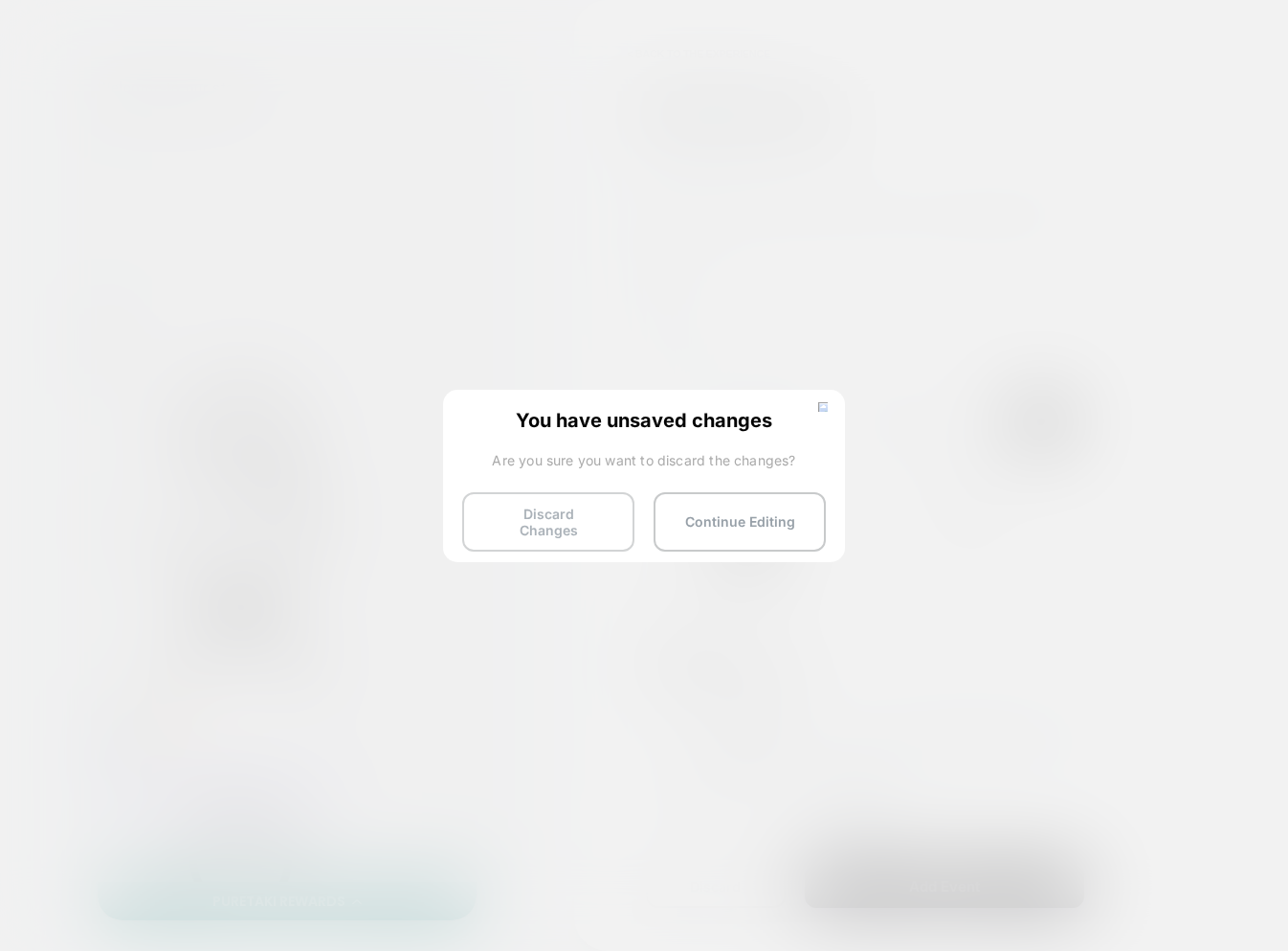
click at [546, 520] on button "Discard Changes" at bounding box center [548, 522] width 172 height 59
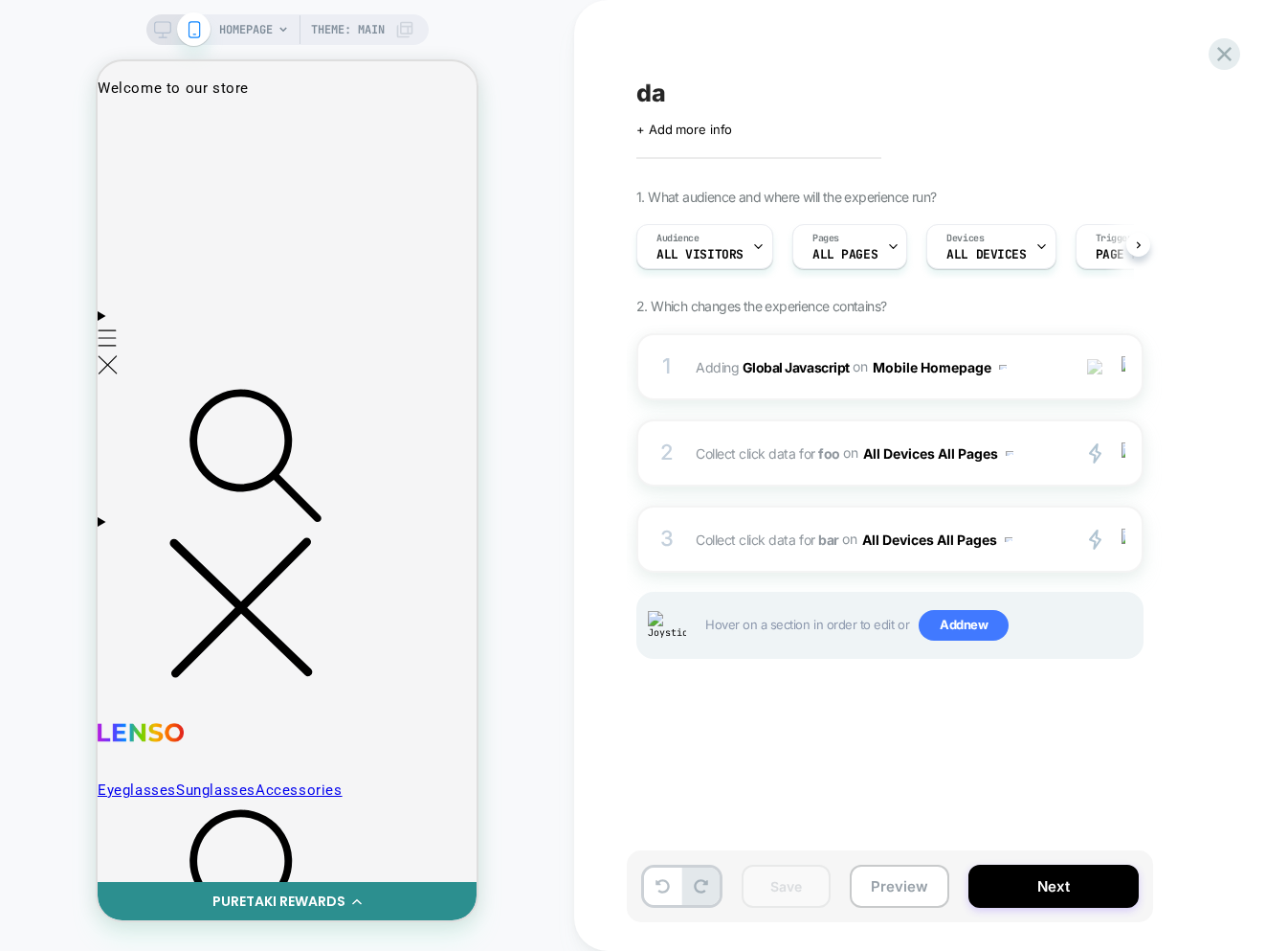
scroll to position [0, 1]
click at [1125, 367] on img at bounding box center [1124, 366] width 4 height 21
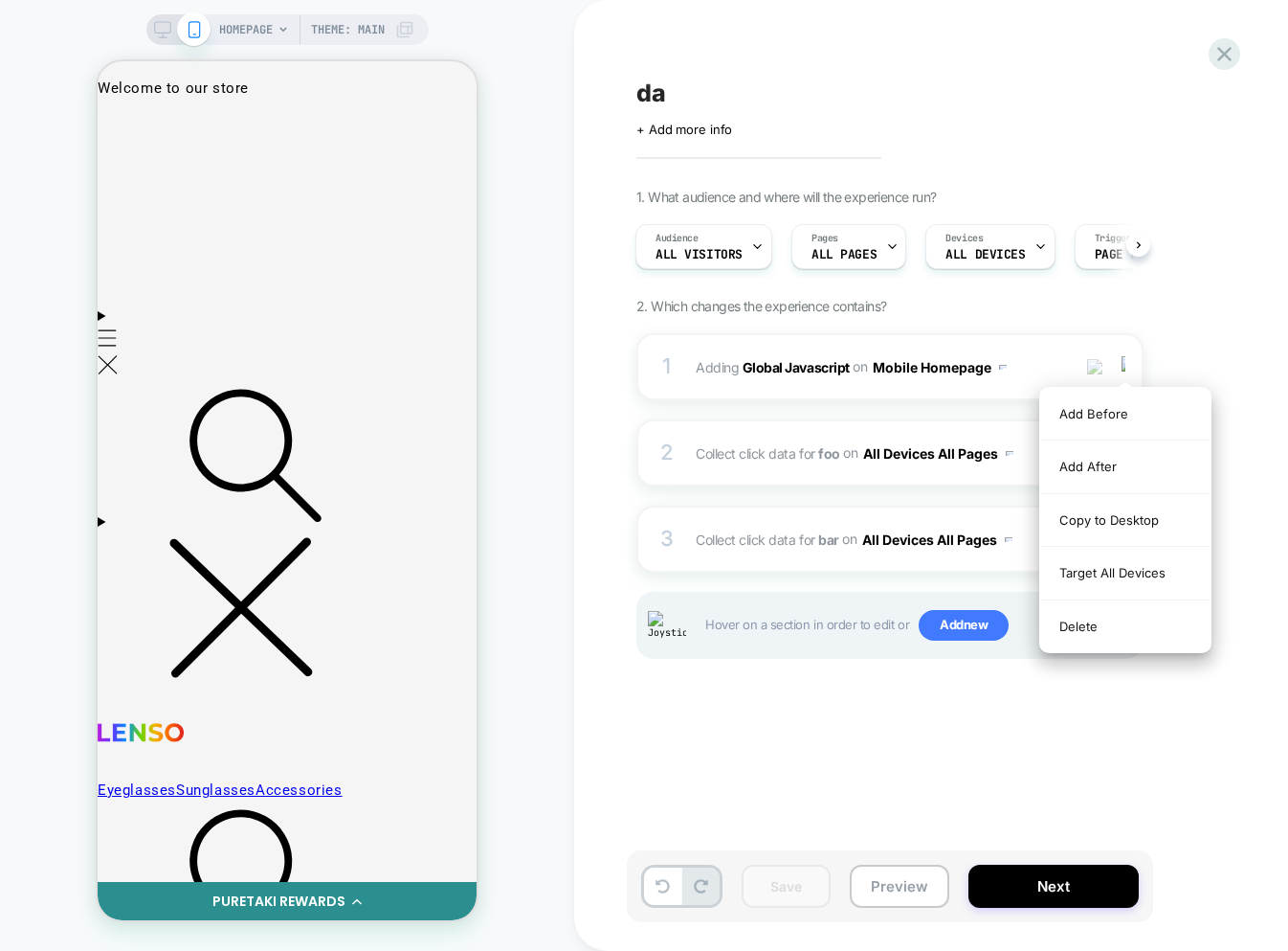
click at [1184, 323] on div "1. What audience and where will the experience run? Audience All Visitors Pages…" at bounding box center [986, 448] width 699 height 518
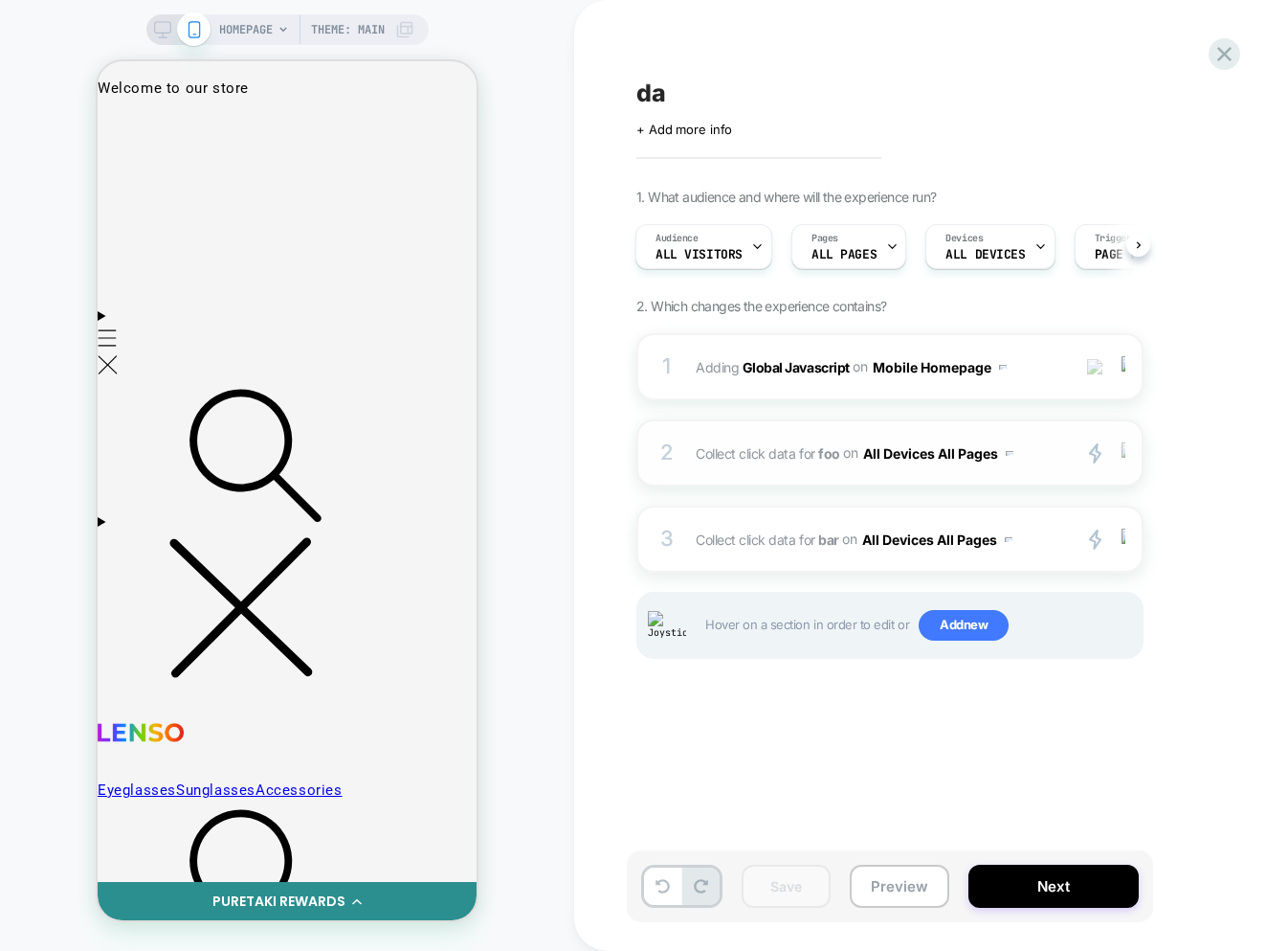
click at [1128, 458] on div at bounding box center [1127, 453] width 31 height 22
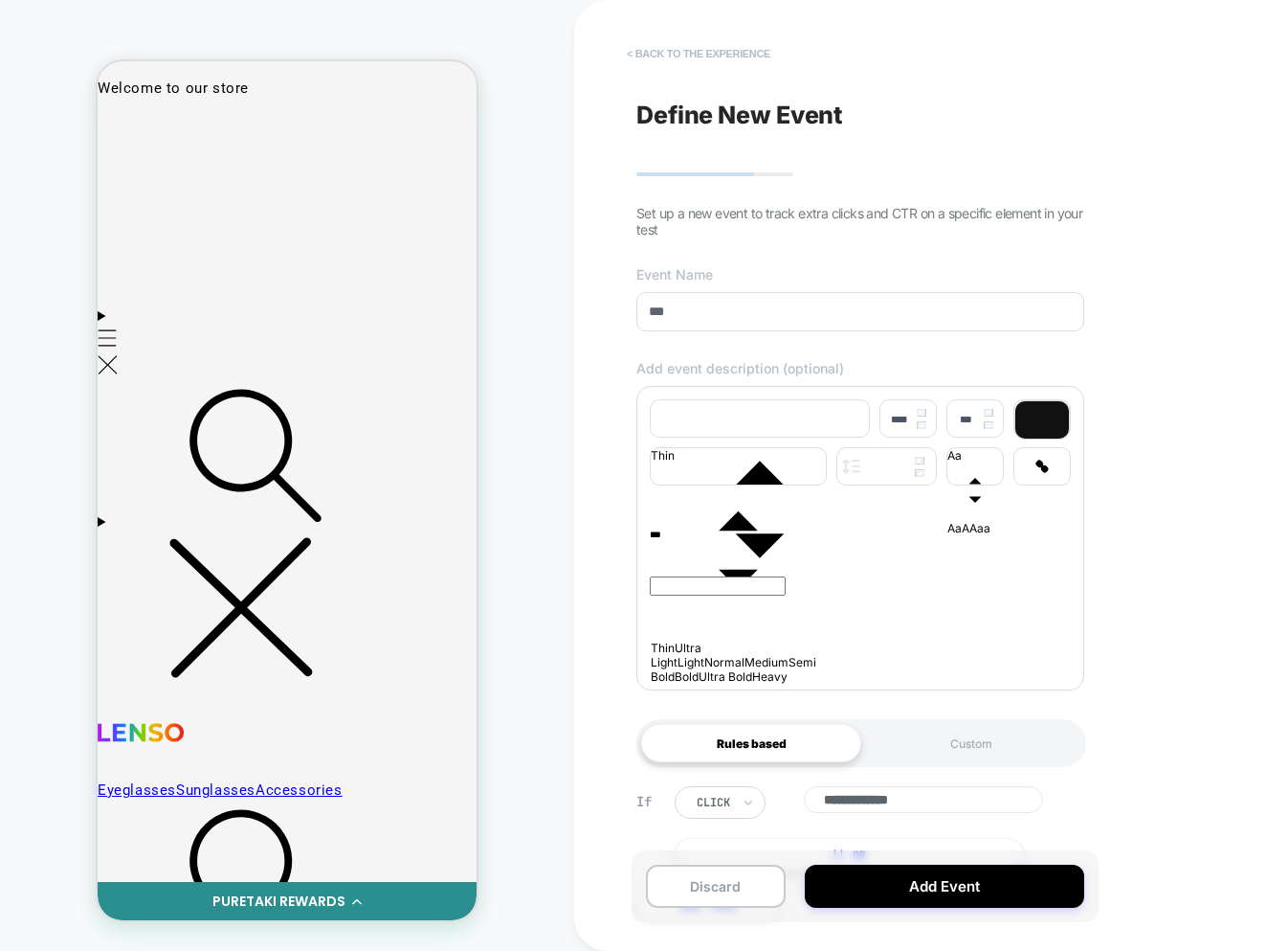
click at [695, 53] on button "< back to the experience" at bounding box center [698, 53] width 162 height 31
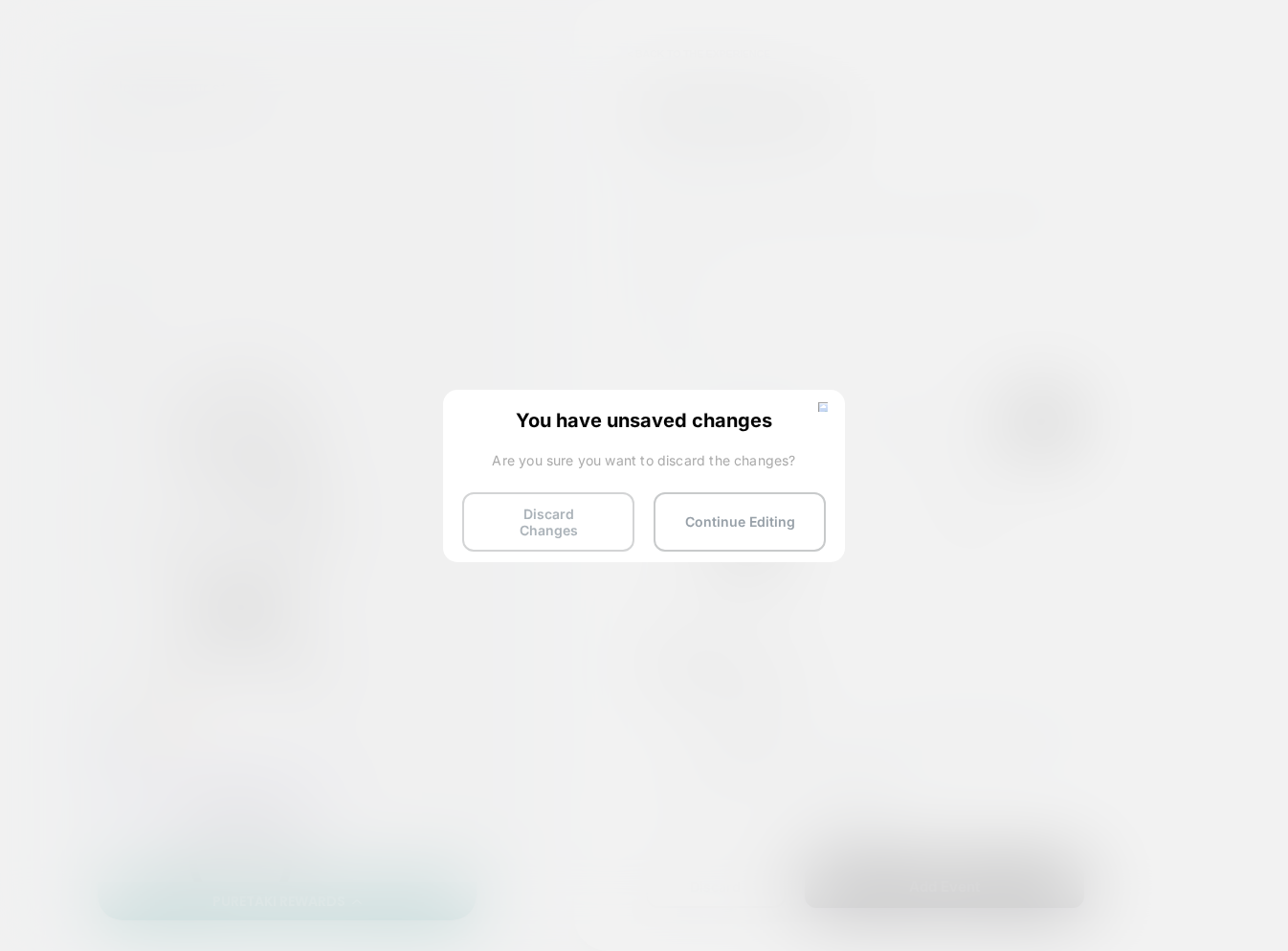
click at [558, 509] on button "Discard Changes" at bounding box center [548, 522] width 172 height 59
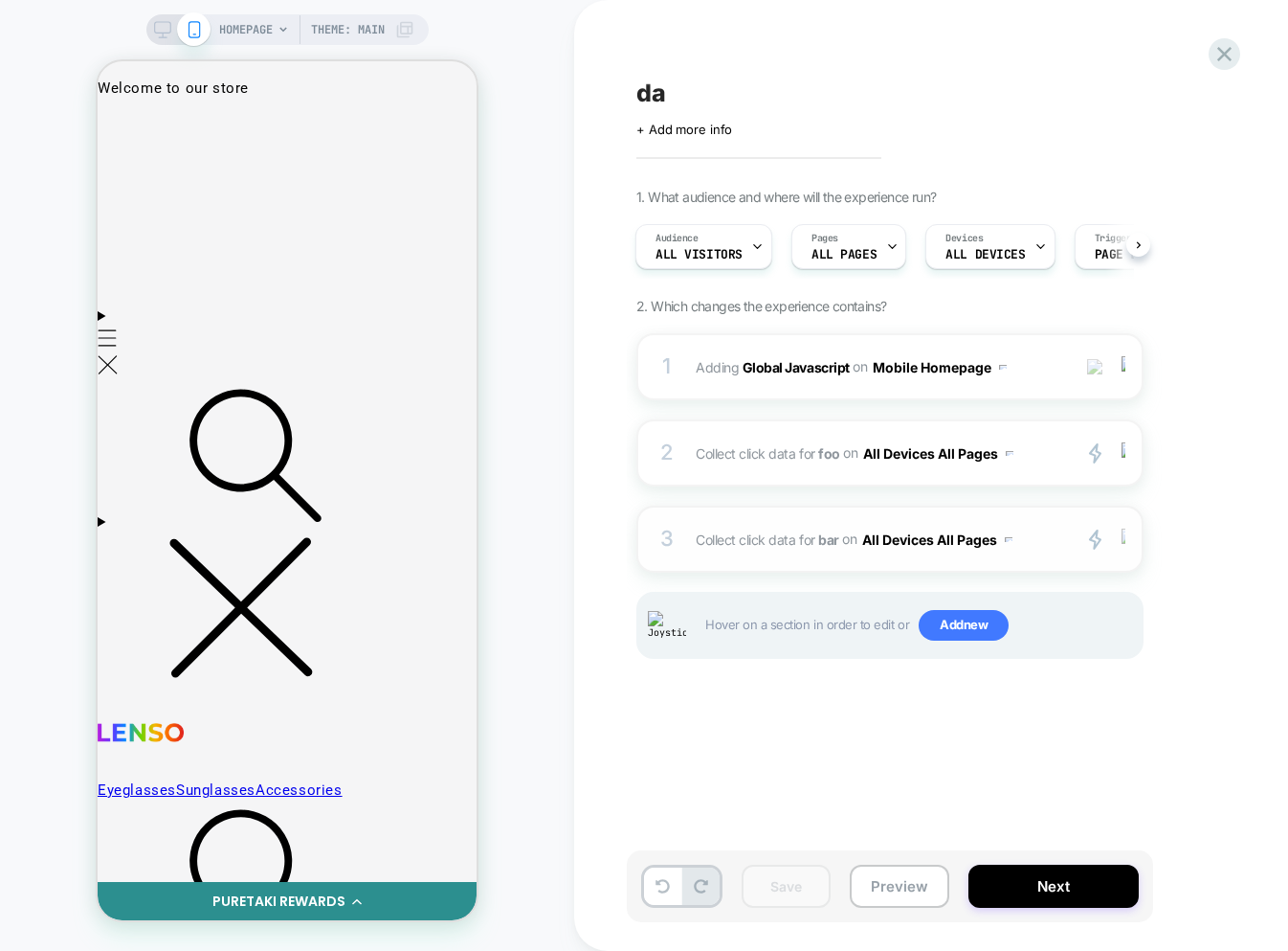
click at [1122, 537] on img at bounding box center [1124, 539] width 4 height 21
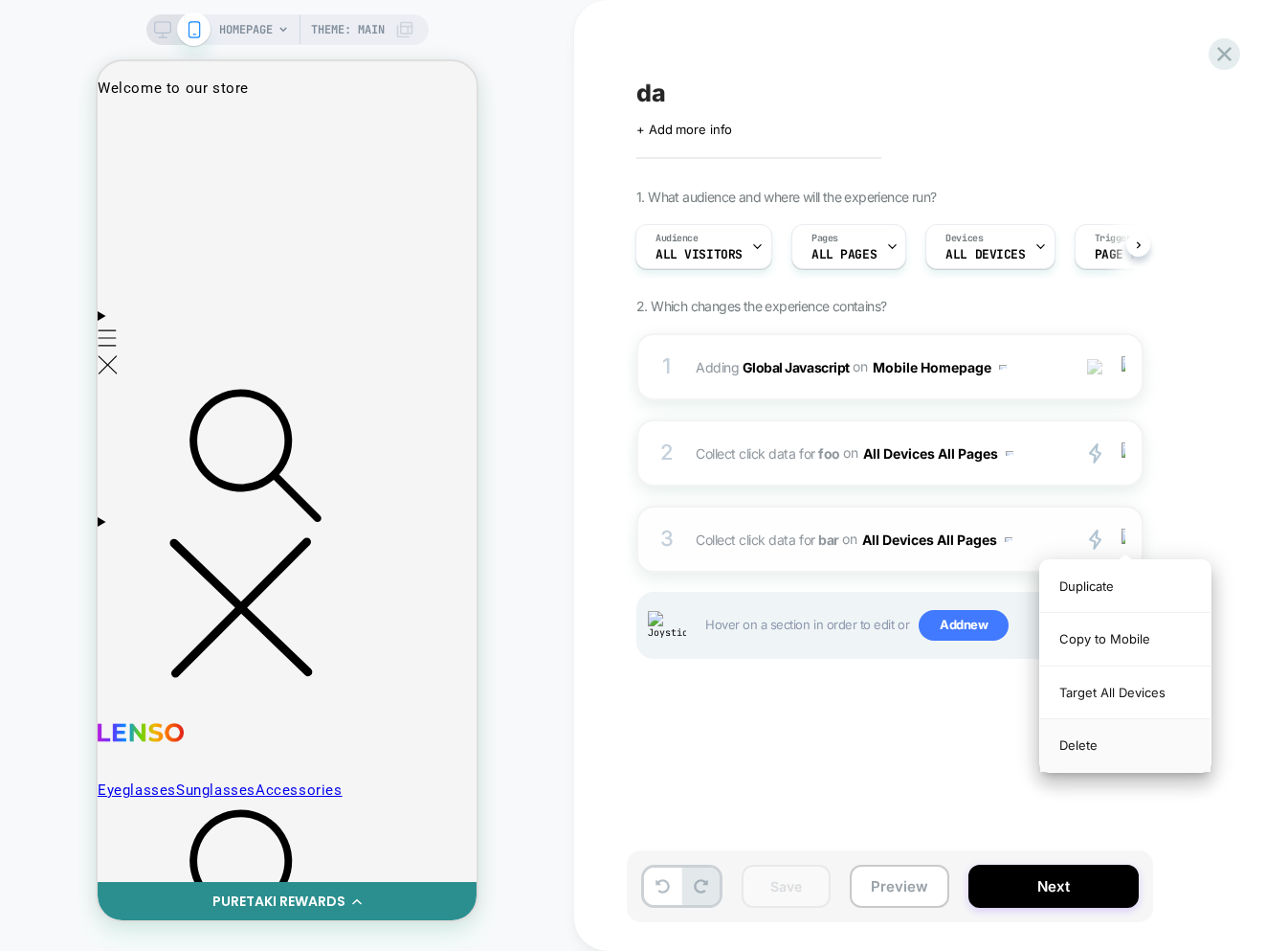
click at [1100, 754] on div "Delete" at bounding box center [1125, 745] width 170 height 52
click at [1100, 752] on div "Delete" at bounding box center [1125, 745] width 170 height 52
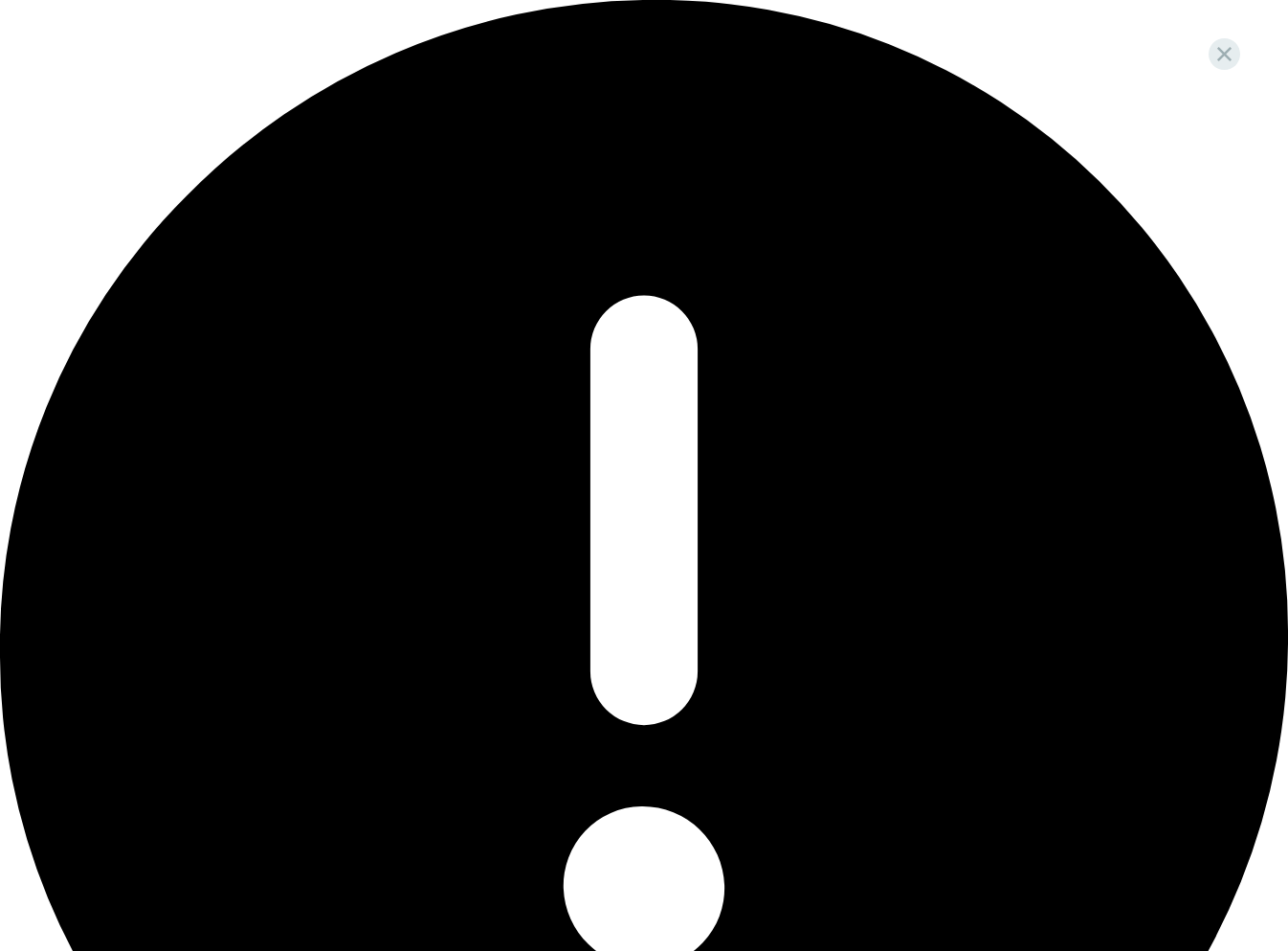
scroll to position [0, 2]
click at [1049, 23] on div "Oops.. something went wrong..." at bounding box center [644, 668] width 1288 height 1338
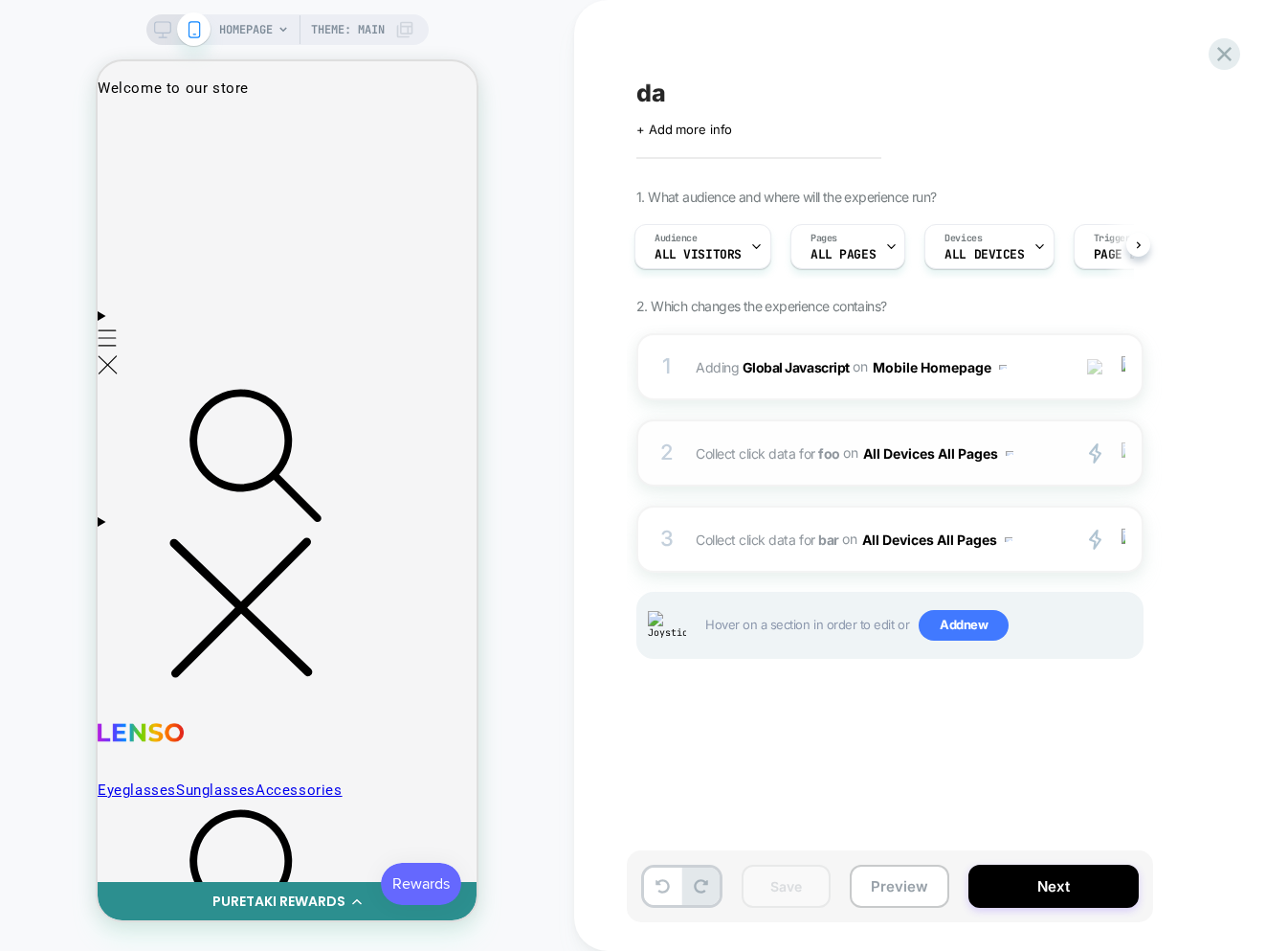
click at [1120, 450] on div at bounding box center [1127, 453] width 31 height 22
click at [1127, 457] on div at bounding box center [1127, 453] width 31 height 22
click at [1128, 537] on div at bounding box center [1127, 539] width 31 height 22
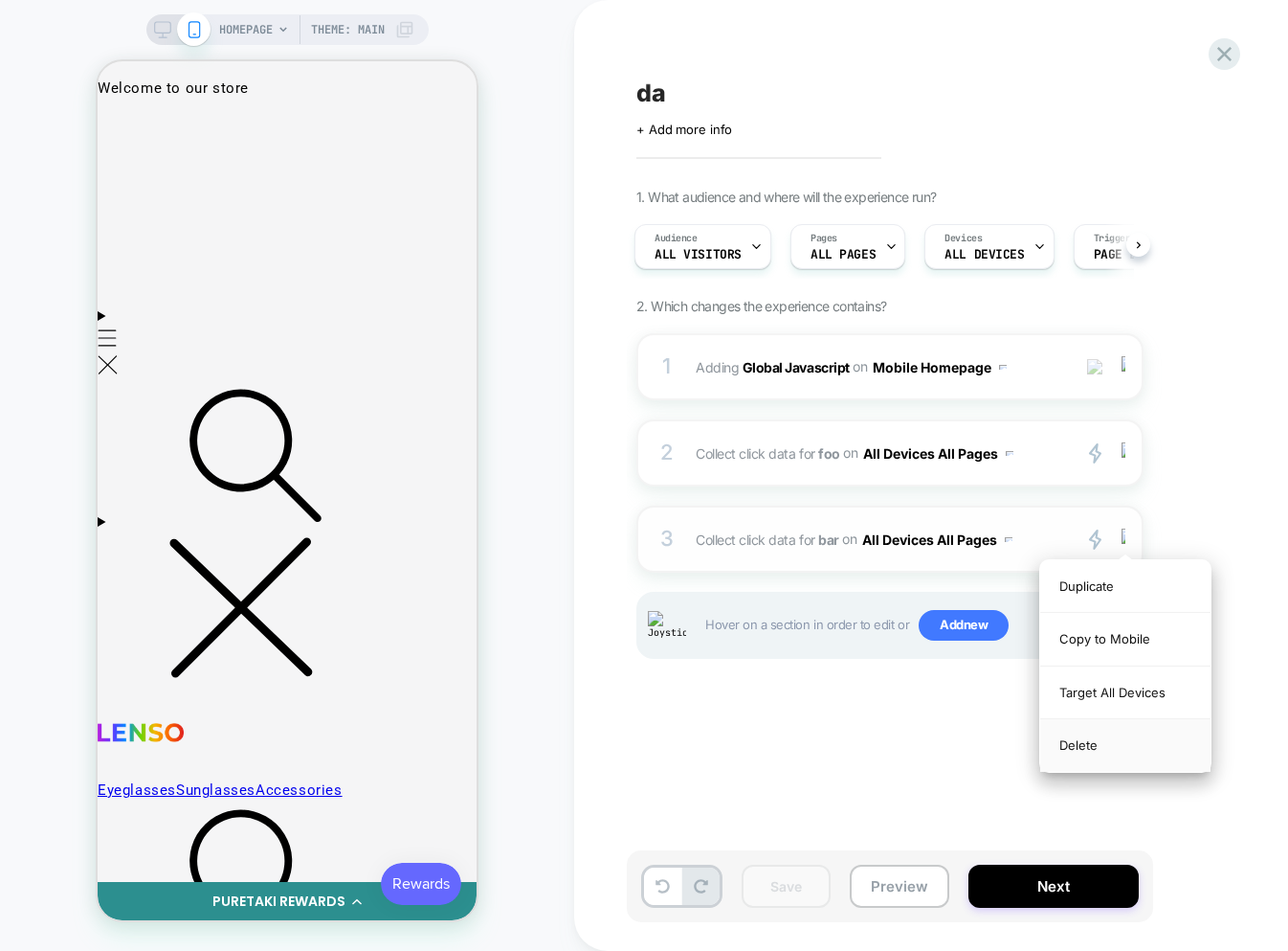
click at [1082, 750] on div "Delete" at bounding box center [1125, 745] width 170 height 52
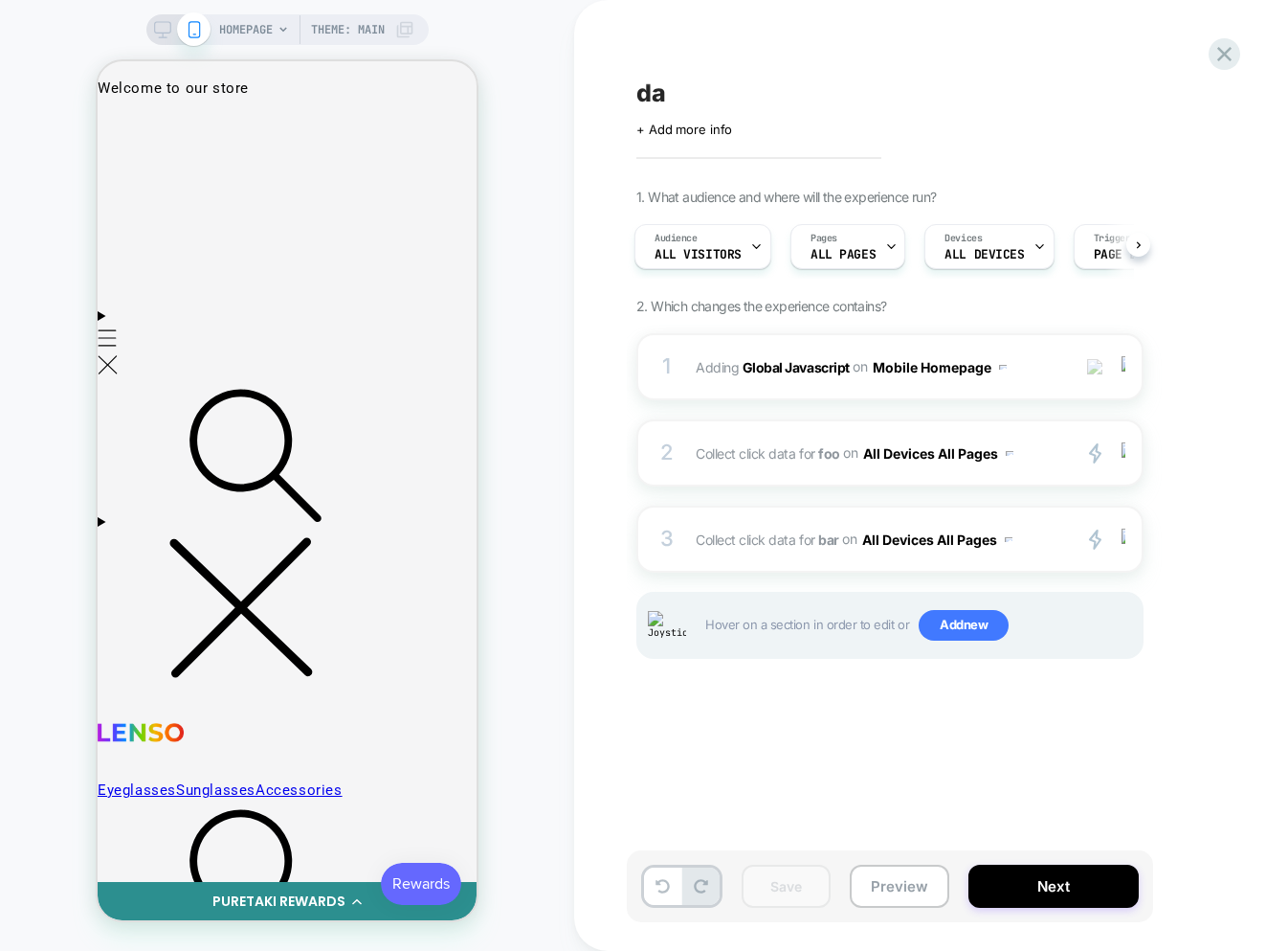
drag, startPoint x: 975, startPoint y: 730, endPoint x: 1024, endPoint y: 686, distance: 65.9
click at [975, 730] on div "da Click to edit experience details + Add more info 1. What audience and where …" at bounding box center [986, 475] width 718 height 913
click at [1127, 533] on div at bounding box center [1127, 539] width 31 height 22
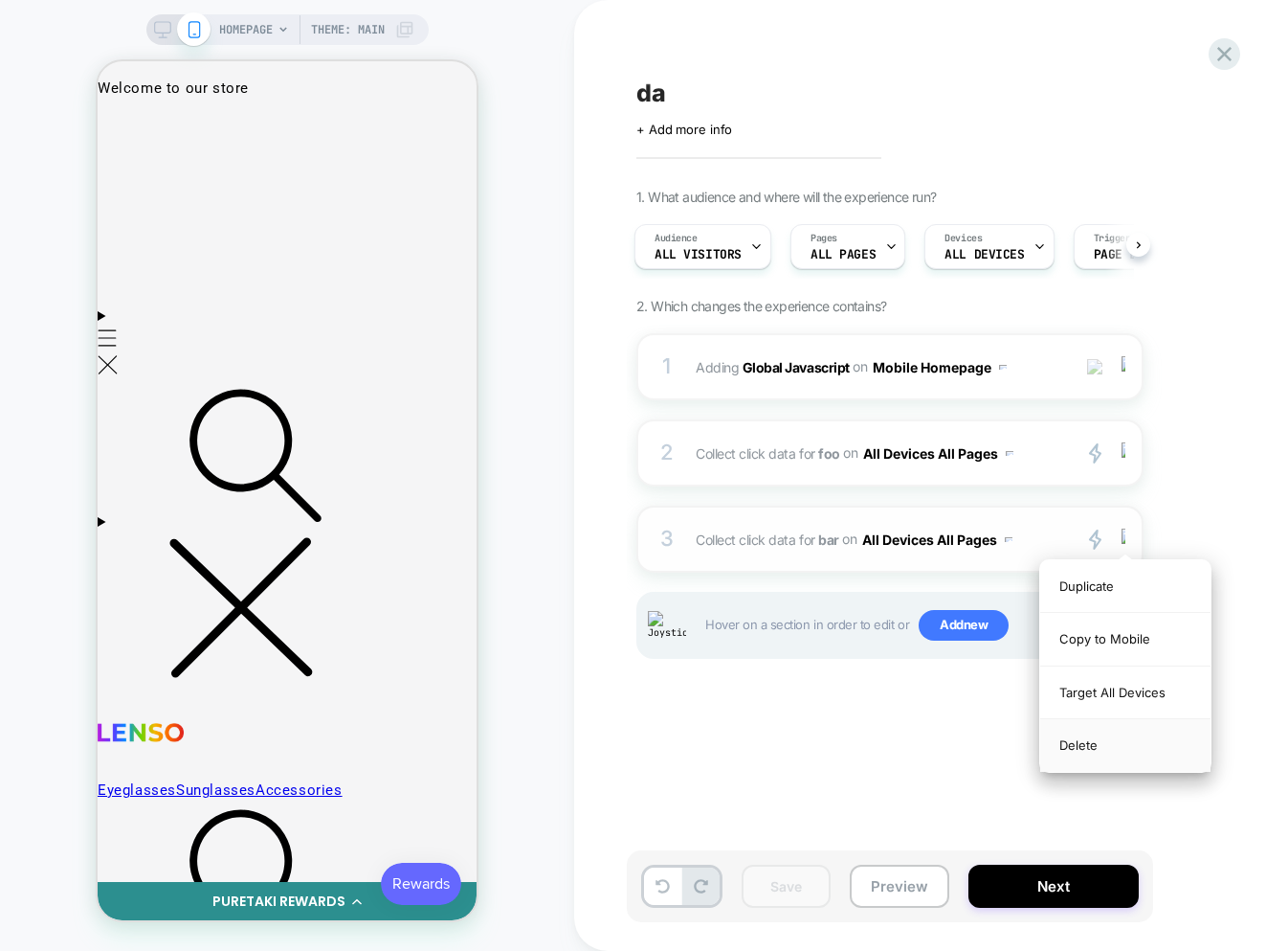
click at [1099, 743] on div "Delete" at bounding box center [1125, 745] width 170 height 52
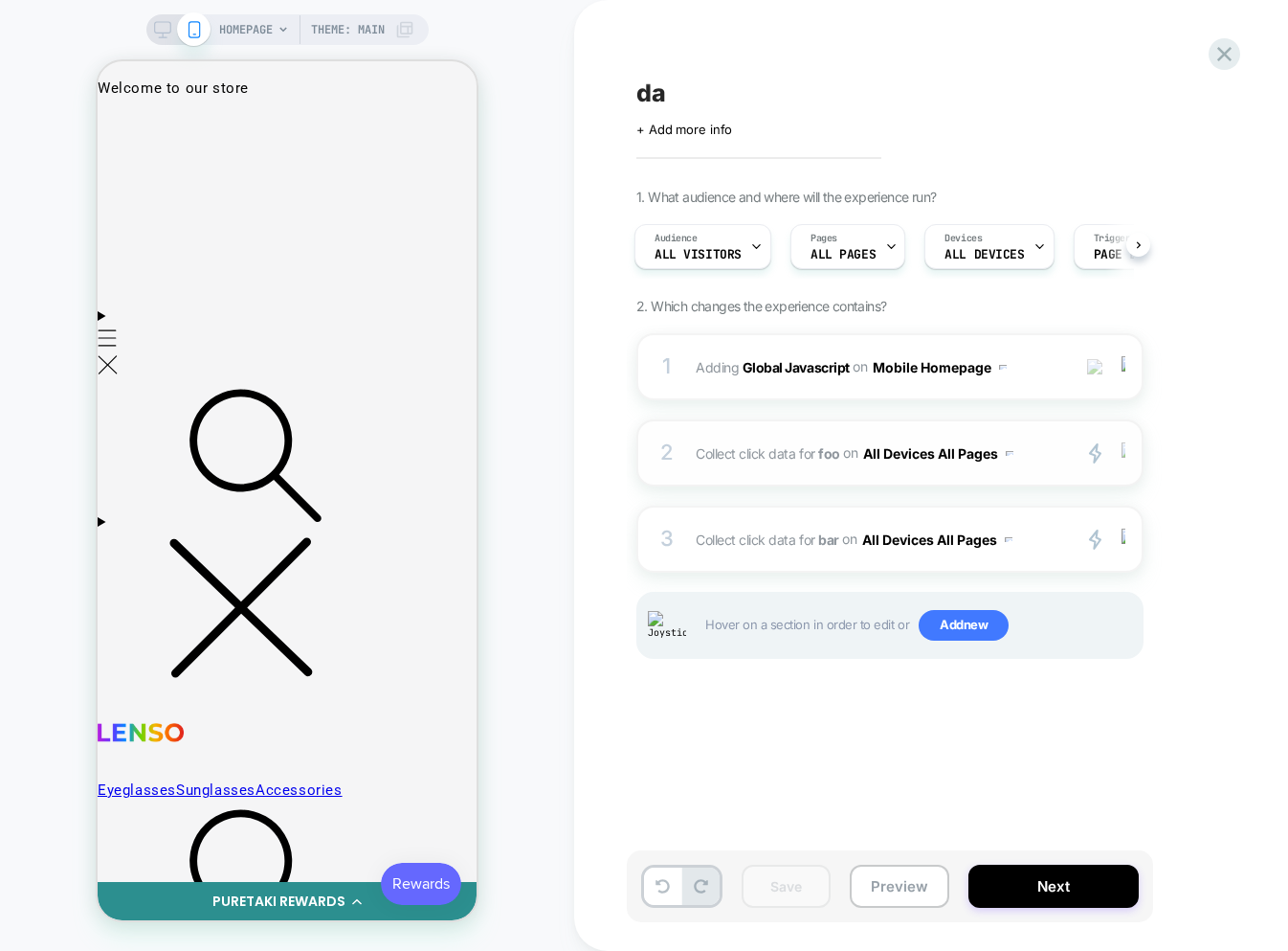
click at [1125, 453] on img at bounding box center [1124, 452] width 4 height 21
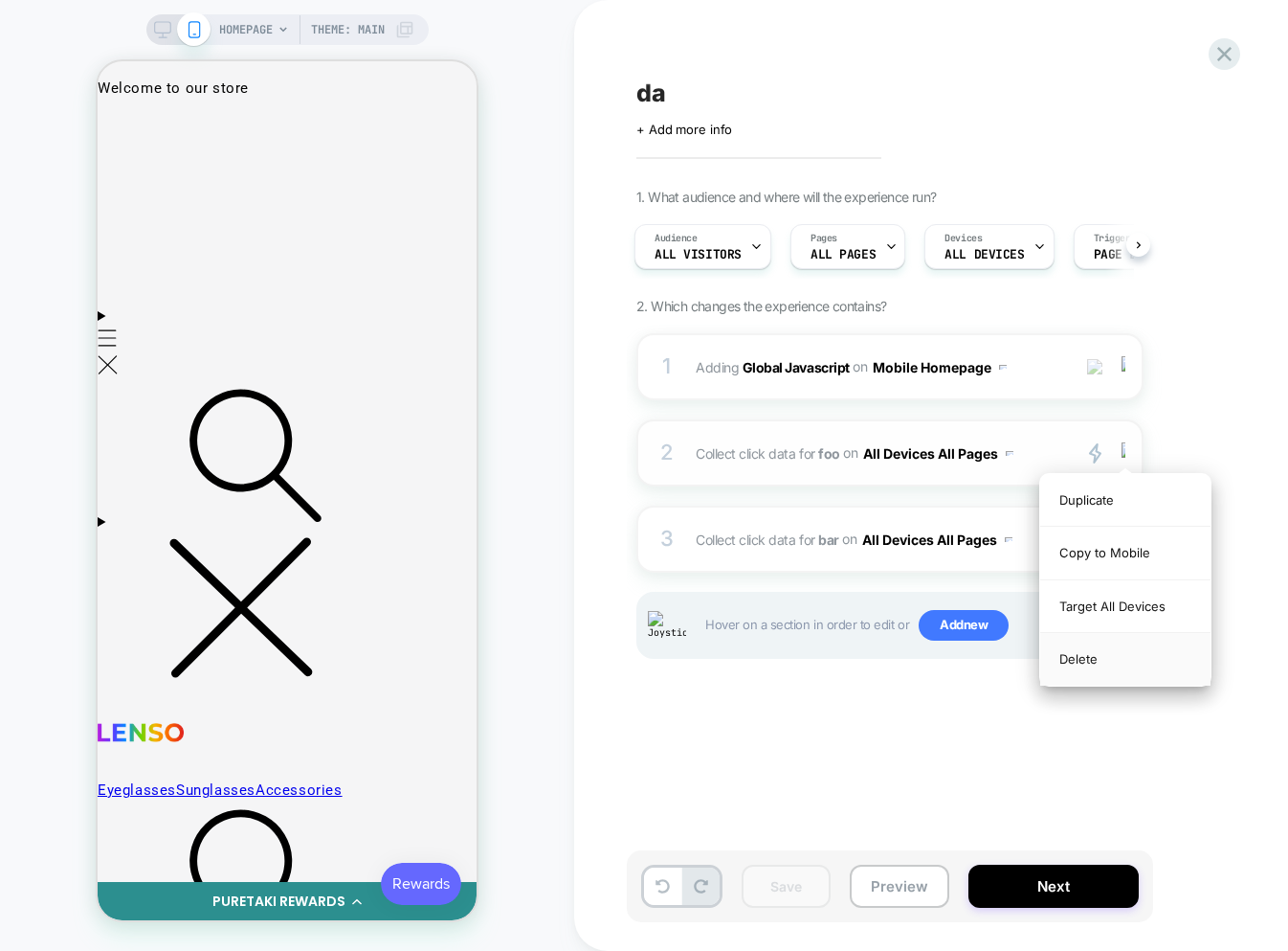
click at [1074, 656] on div "Delete" at bounding box center [1125, 659] width 170 height 52
click at [1014, 735] on div "da Click to edit experience details + Add more info 1. What audience and where …" at bounding box center [986, 475] width 718 height 913
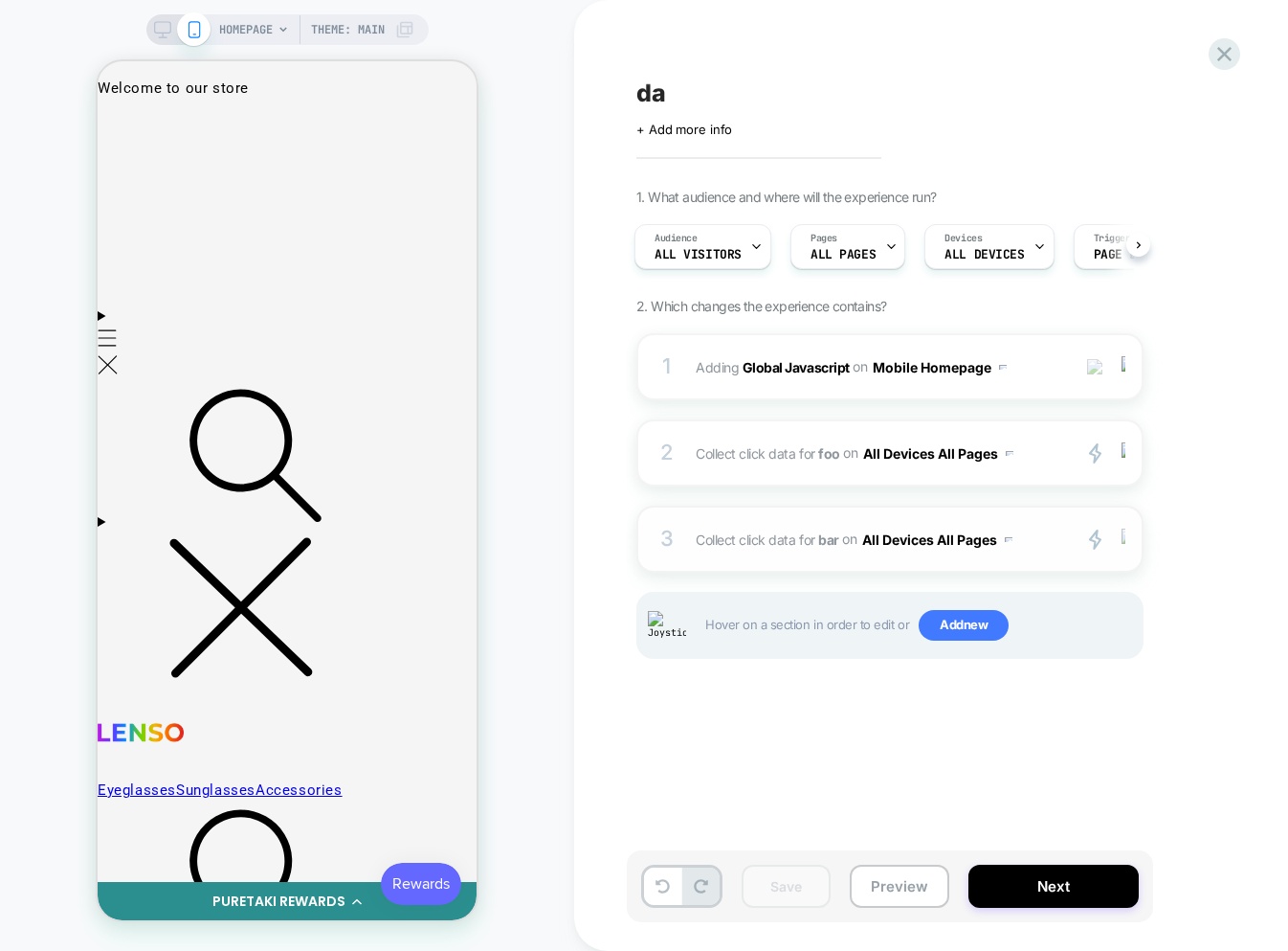
click at [1126, 544] on div at bounding box center [1127, 539] width 31 height 22
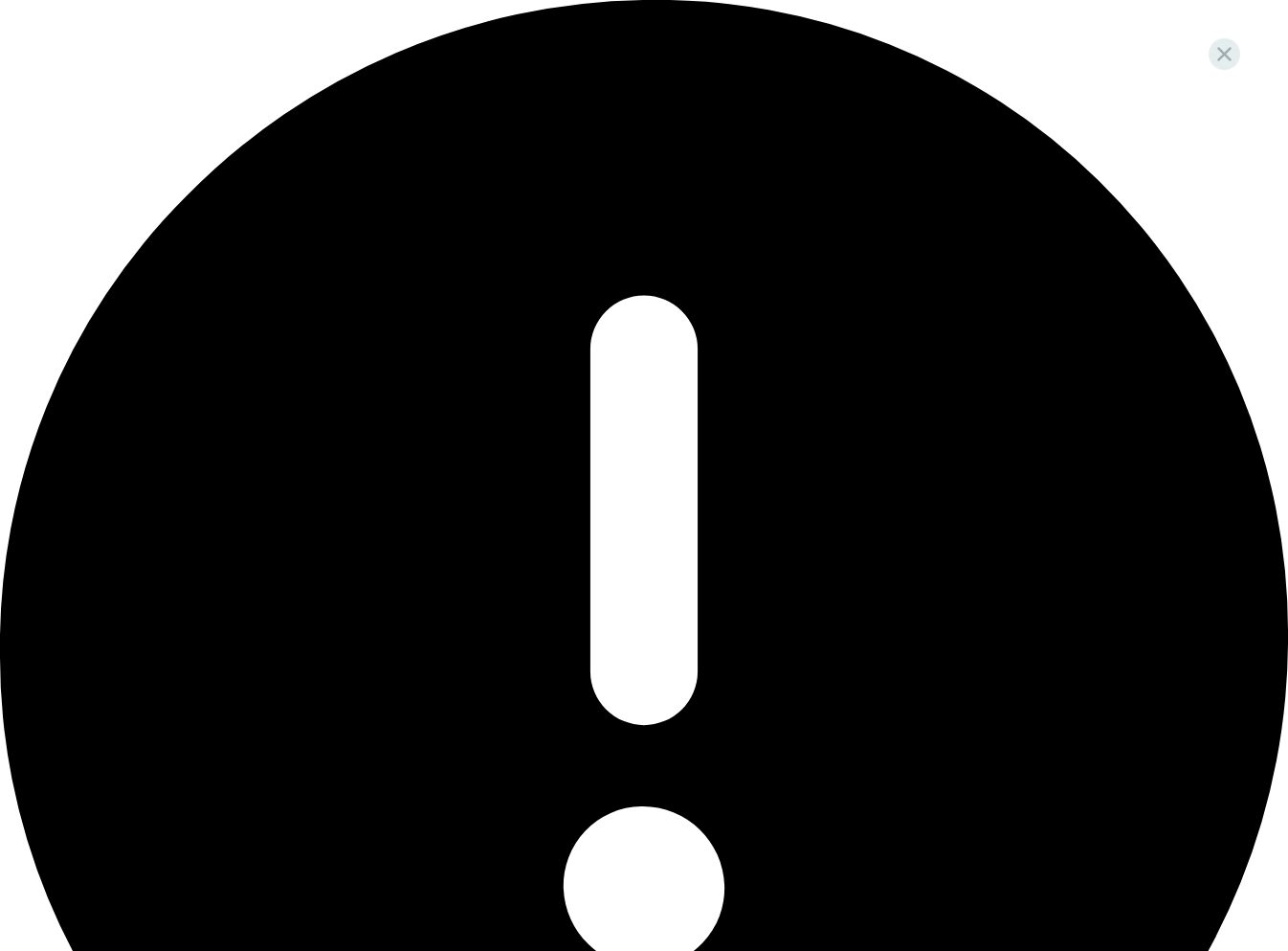
drag, startPoint x: 1117, startPoint y: 61, endPoint x: 1087, endPoint y: 85, distance: 38.4
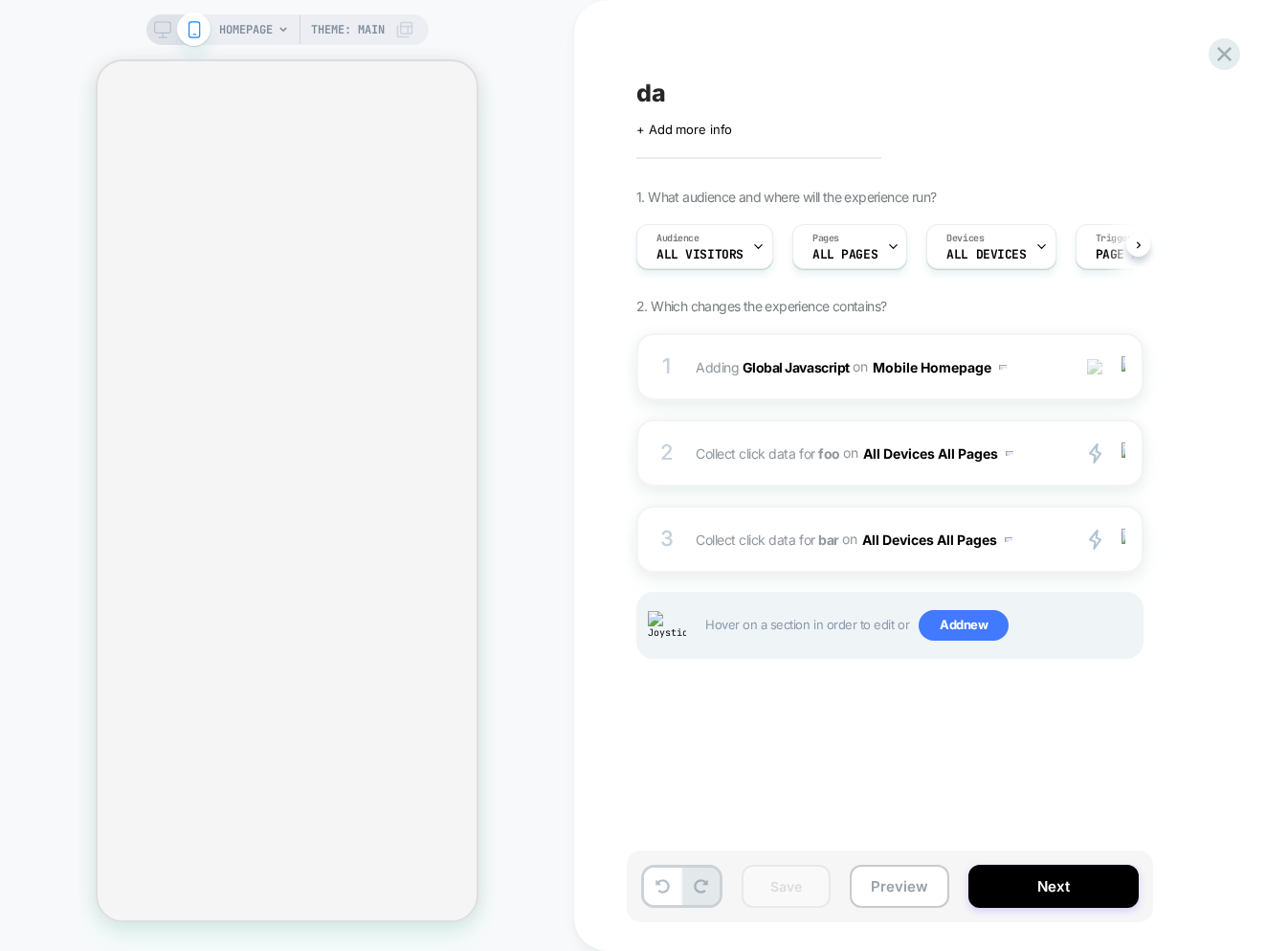
scroll to position [0, 1]
drag, startPoint x: 1268, startPoint y: 484, endPoint x: 1198, endPoint y: 454, distance: 76.2
click at [1266, 482] on div "1. What audience and where will the experience run? Audience All Visitors Pages…" at bounding box center [986, 448] width 699 height 518
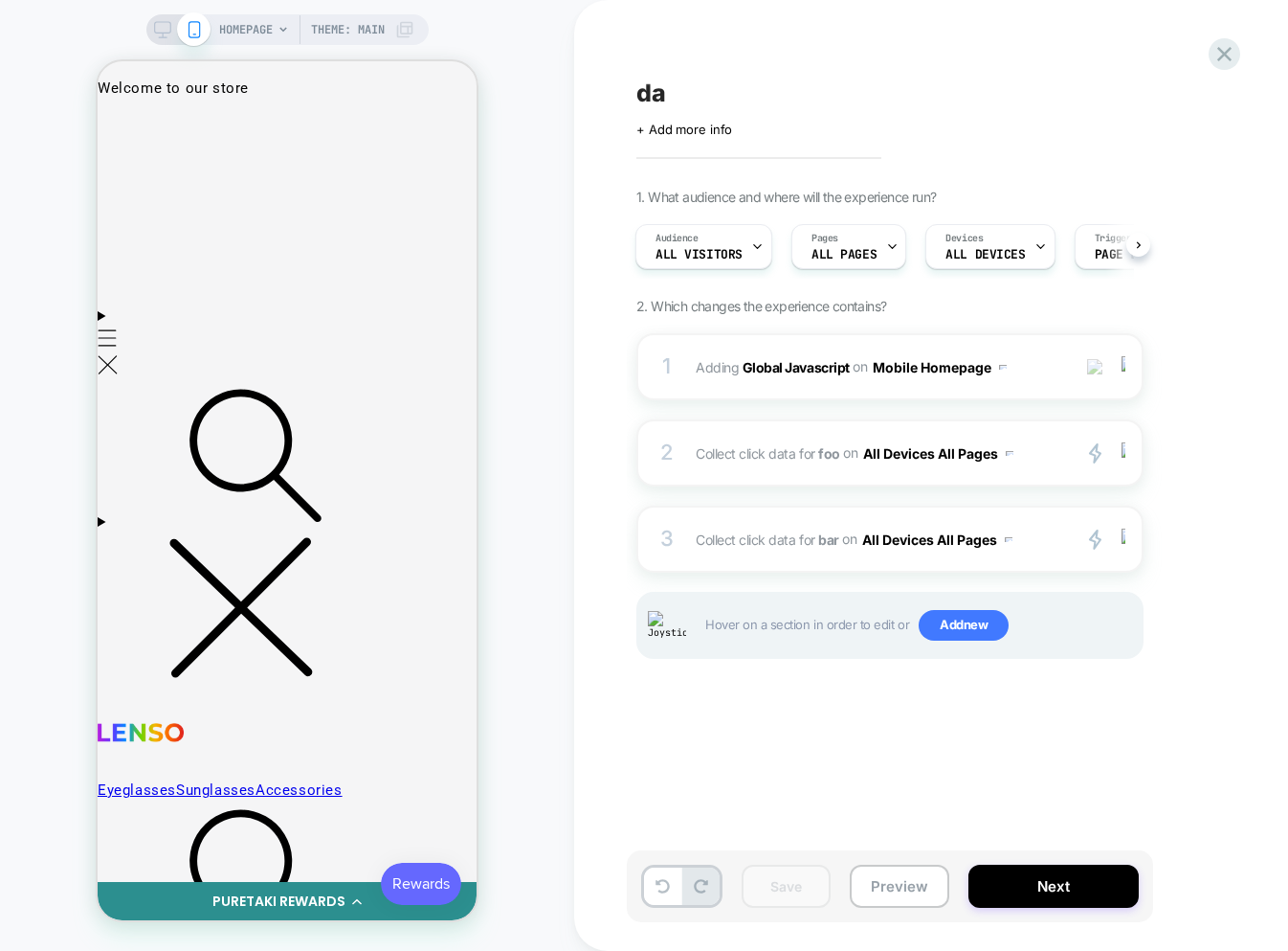
scroll to position [0, 0]
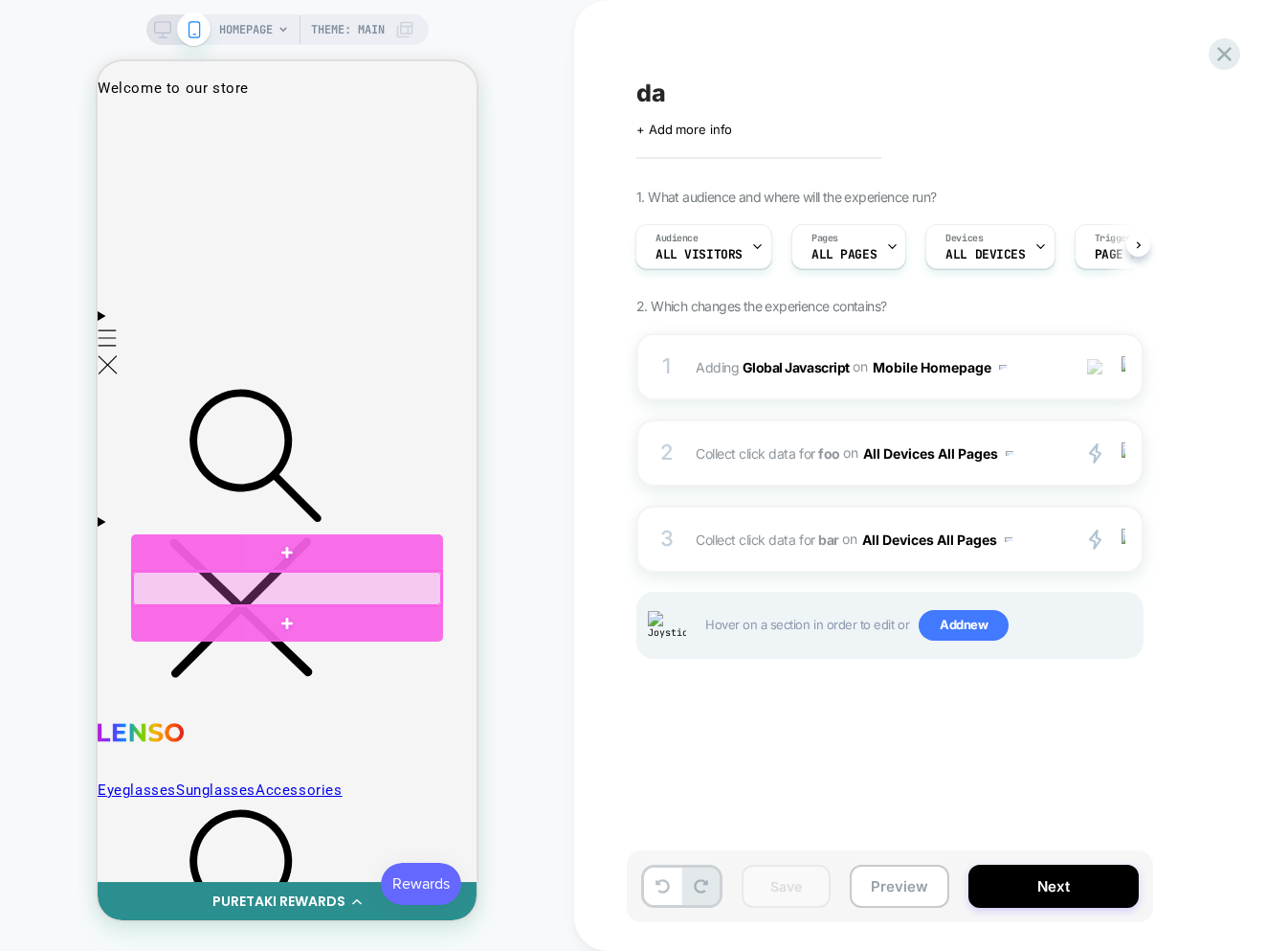
click at [283, 582] on div at bounding box center [286, 589] width 308 height 33
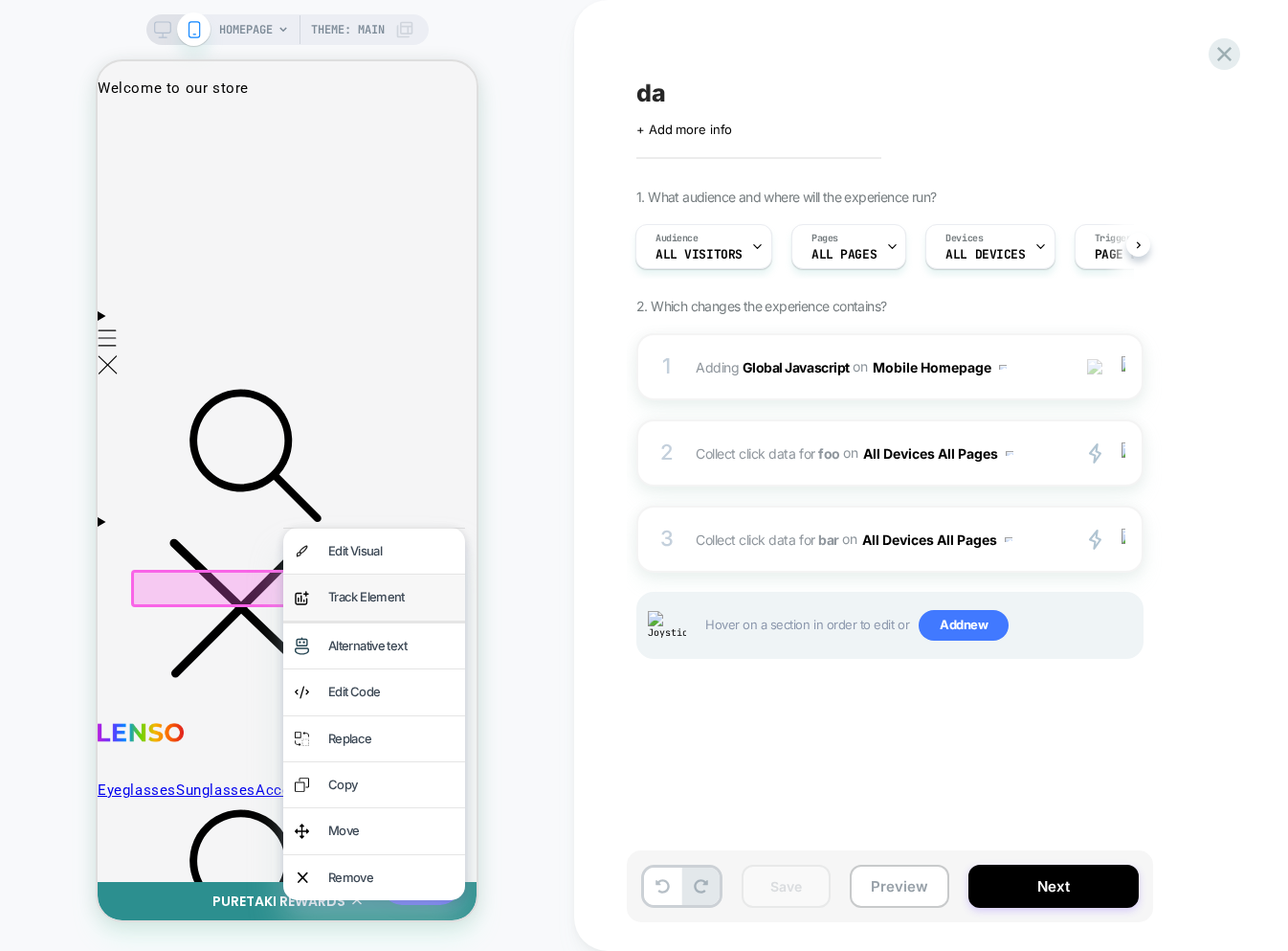
click at [350, 597] on div "Track Element" at bounding box center [391, 597] width 125 height 22
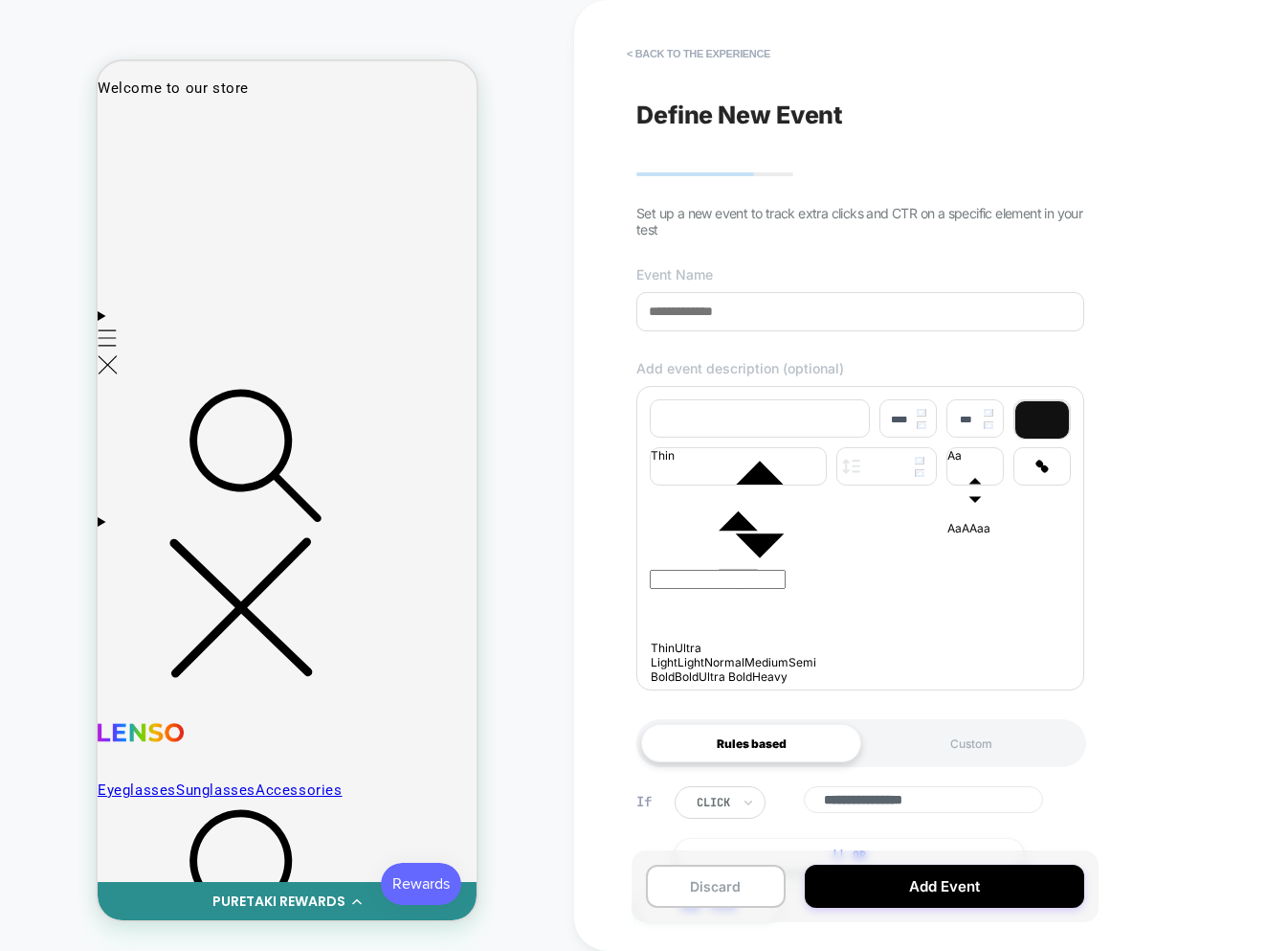
click at [734, 311] on input at bounding box center [860, 312] width 448 height 39
type input "***"
click at [741, 534] on div at bounding box center [860, 535] width 421 height 11
type input "****"
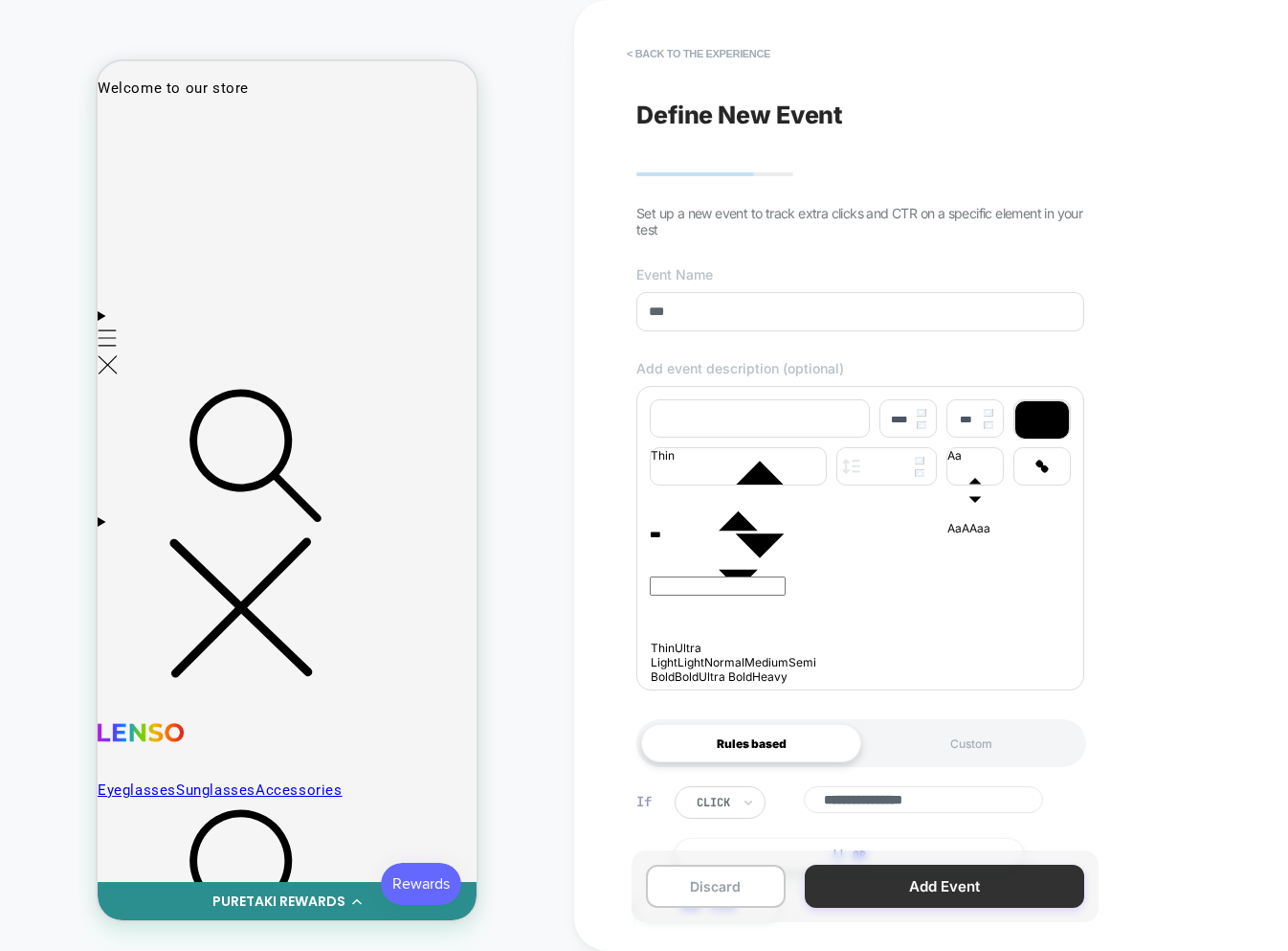
click at [927, 879] on button "Add Event" at bounding box center [945, 886] width 279 height 43
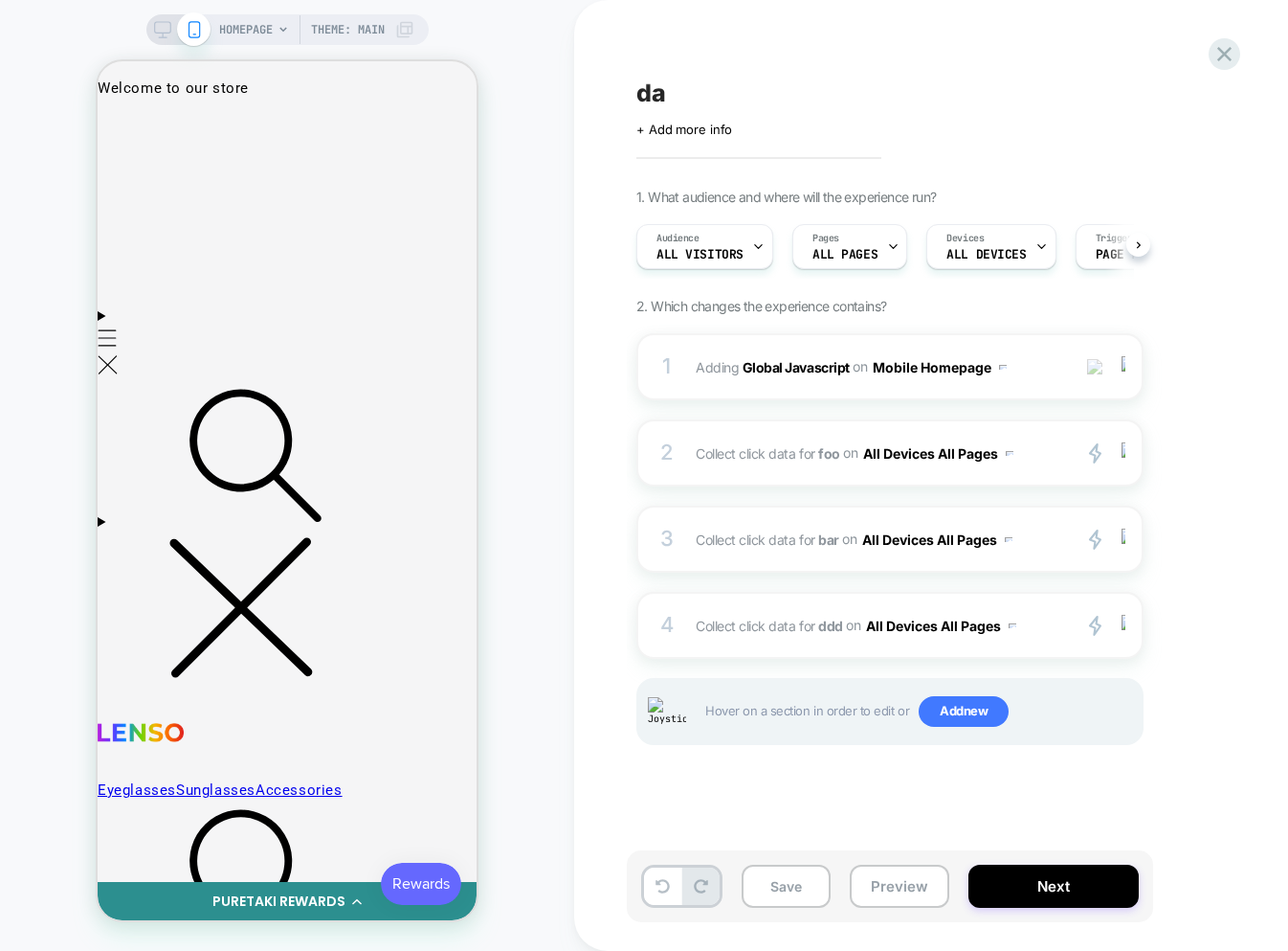
scroll to position [0, 1]
click at [1129, 542] on div at bounding box center [1127, 539] width 31 height 22
click at [1126, 628] on div at bounding box center [1127, 626] width 31 height 22
click at [829, 805] on div "da Click to edit experience details + Add more info 1. What audience and where …" at bounding box center [986, 475] width 718 height 913
click at [798, 881] on button "Save" at bounding box center [786, 886] width 89 height 43
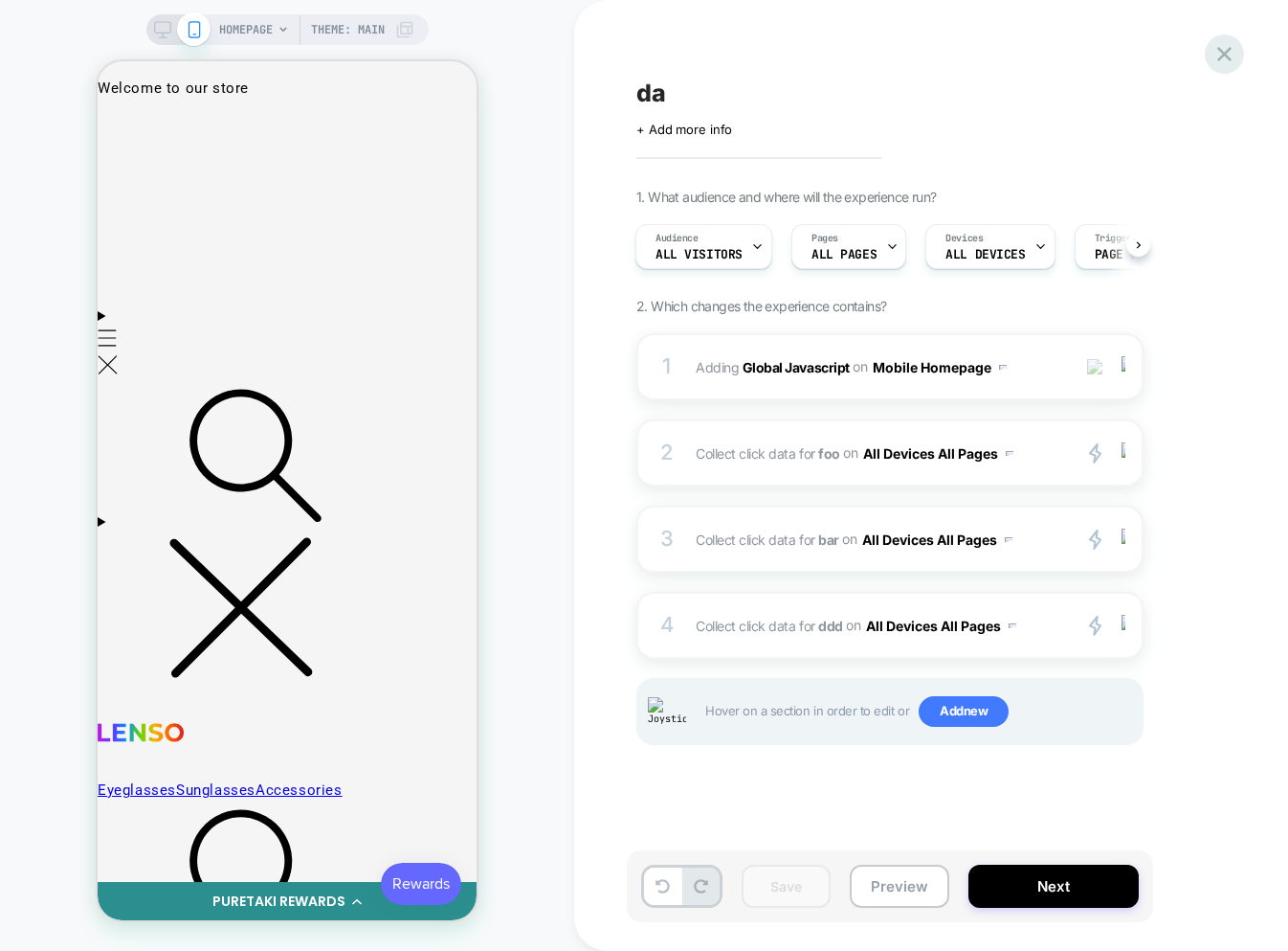
click at [1223, 56] on icon at bounding box center [1225, 54] width 26 height 26
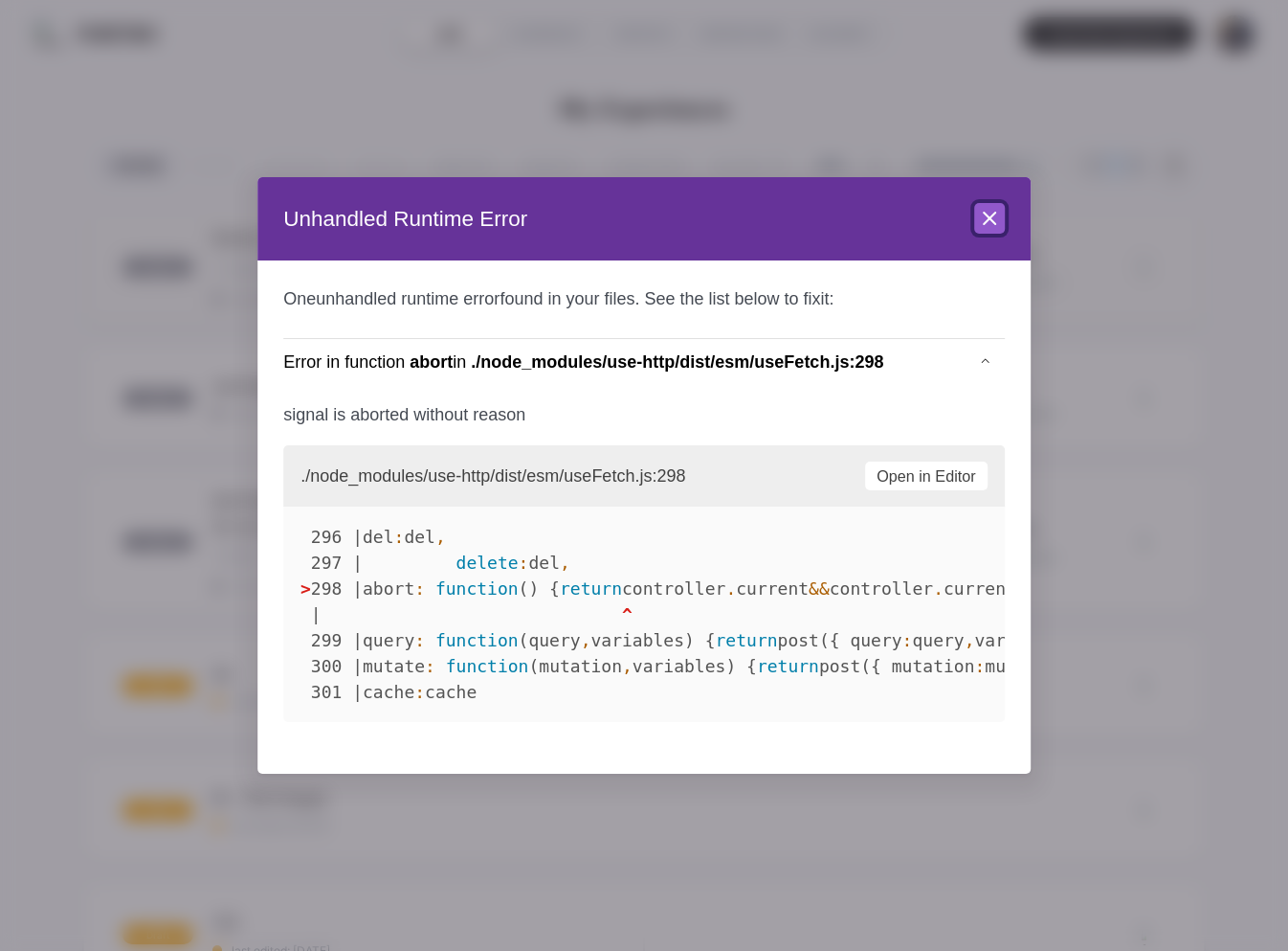
click at [993, 224] on icon at bounding box center [989, 218] width 23 height 23
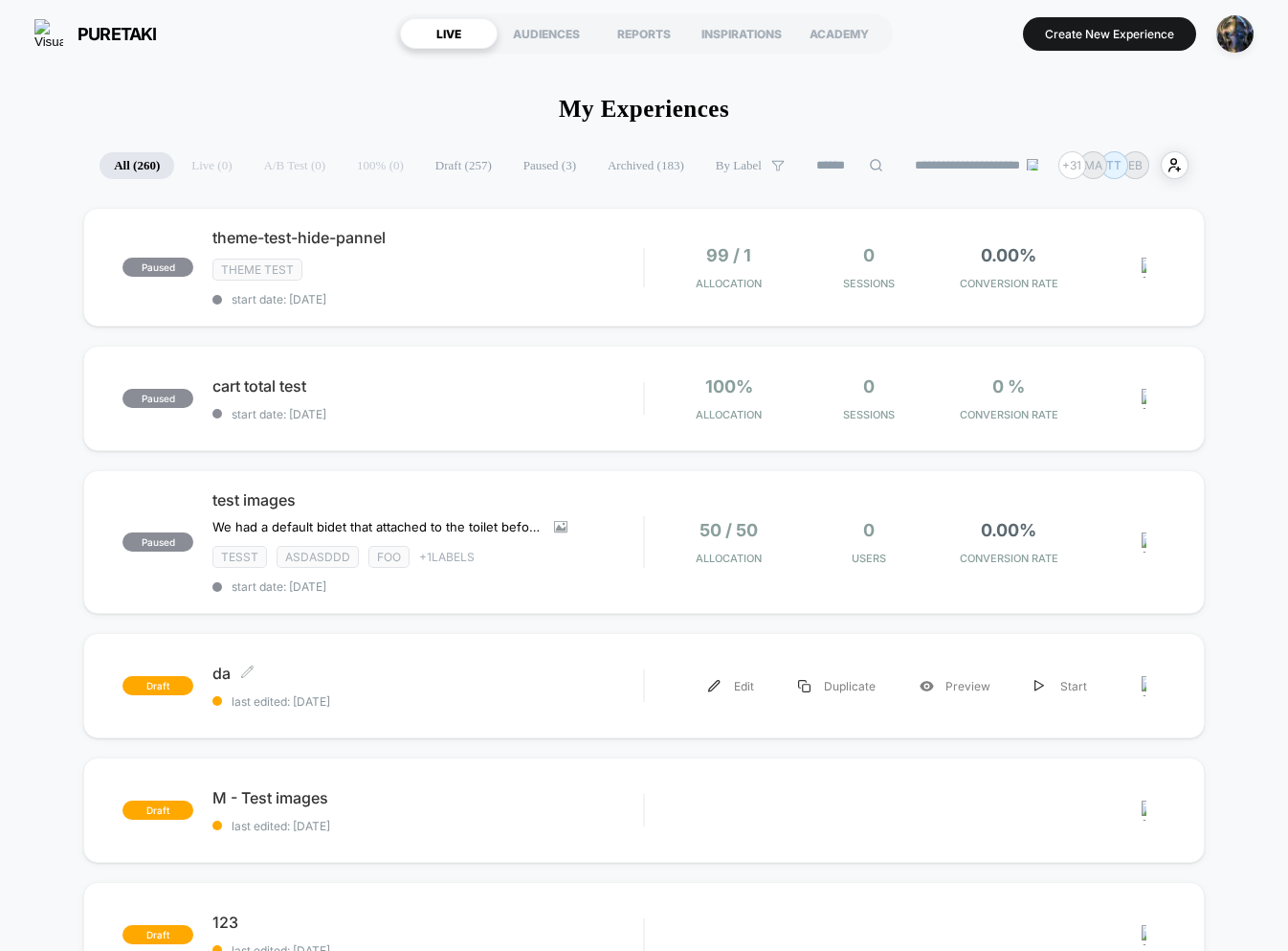
click at [528, 689] on div "da Click to edit experience details Click to edit experience details last edite…" at bounding box center [428, 686] width 431 height 45
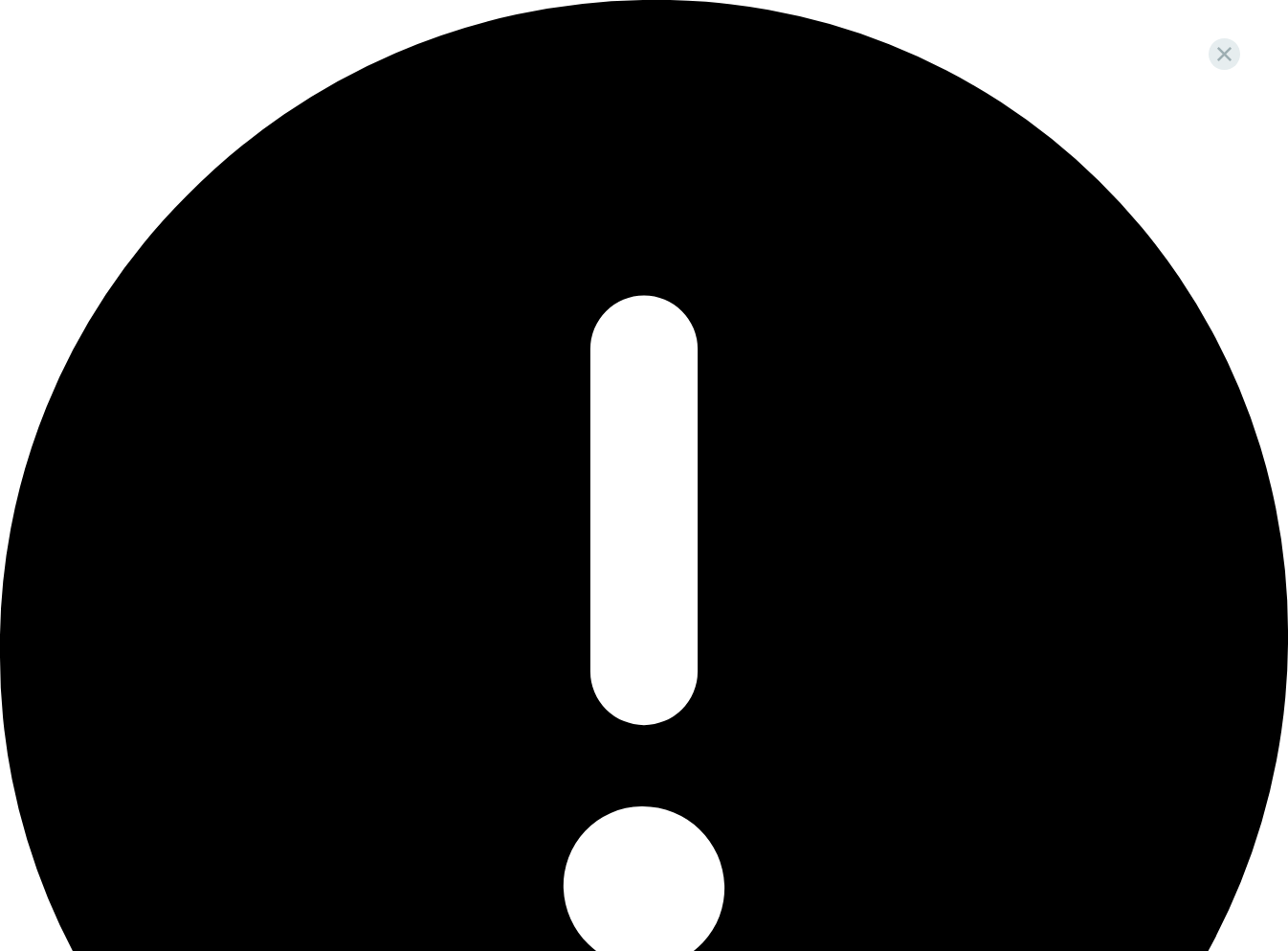
drag, startPoint x: 1068, startPoint y: 119, endPoint x: 1067, endPoint y: 96, distance: 23.0
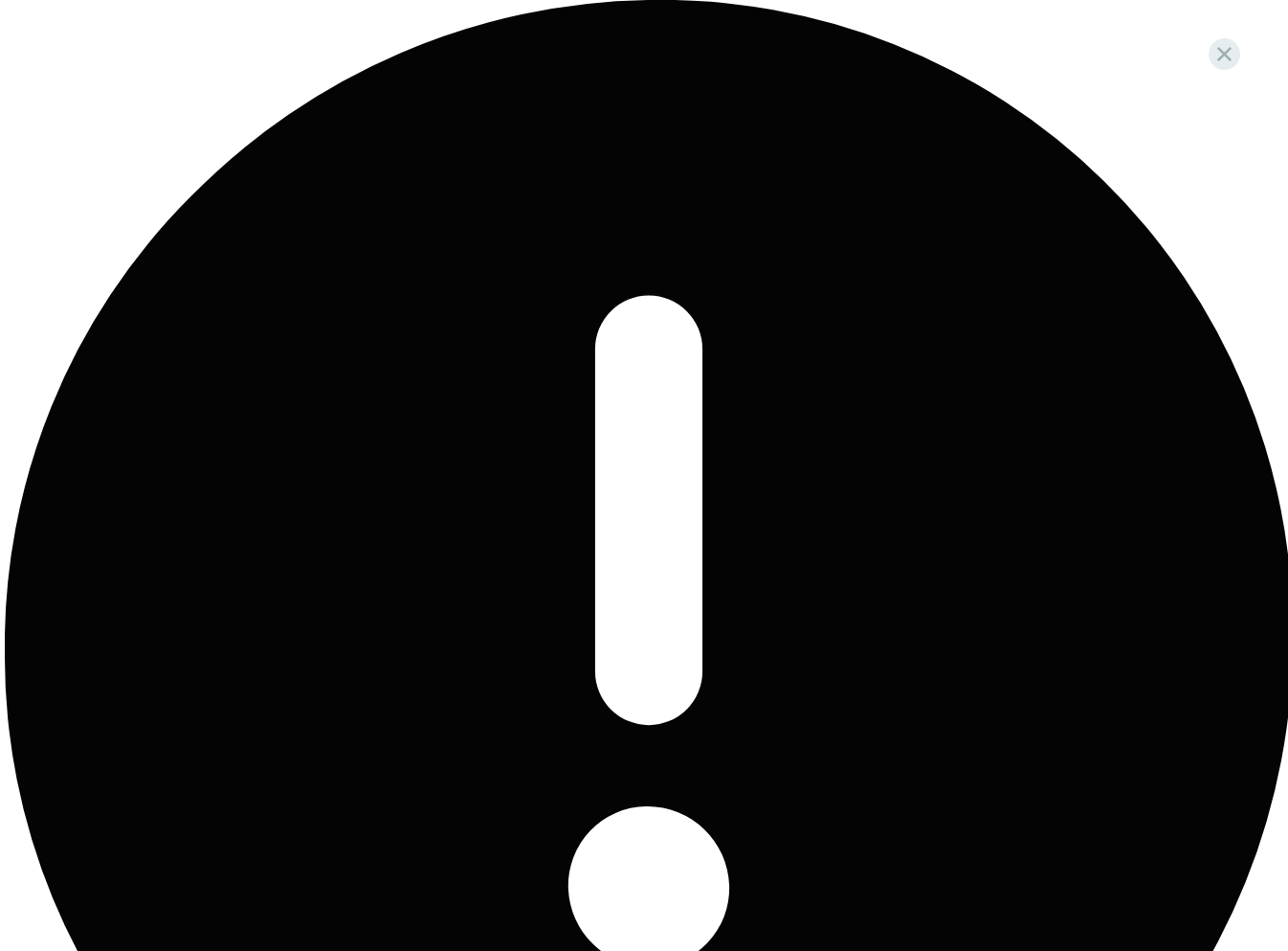
drag, startPoint x: 1045, startPoint y: 52, endPoint x: 1193, endPoint y: 68, distance: 148.9
